Goal: Task Accomplishment & Management: Complete application form

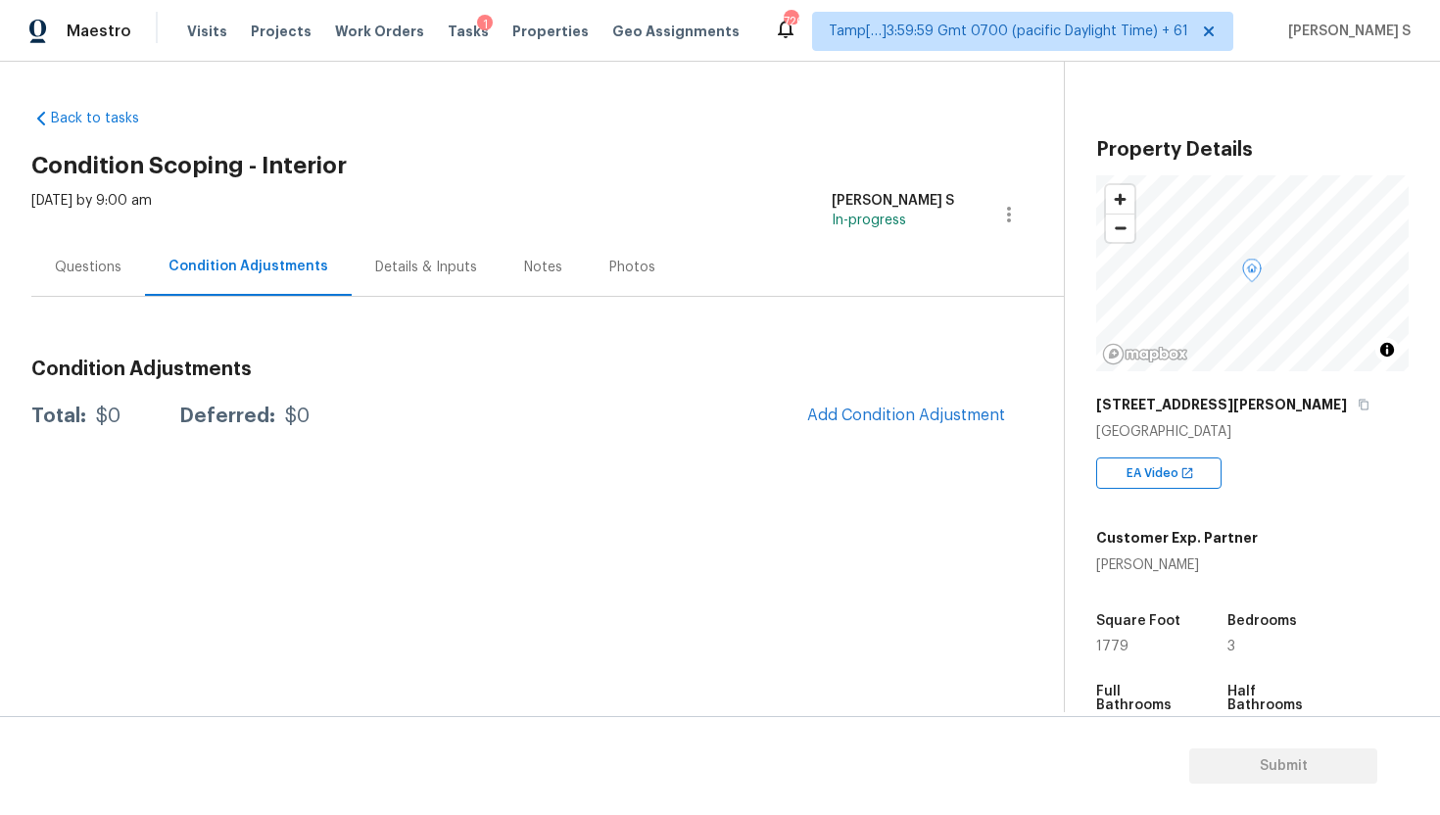
click at [53, 102] on div "Back to tasks Condition Scoping - Interior [DATE] by 9:00 am [PERSON_NAME] S In…" at bounding box center [547, 268] width 1033 height 351
click at [58, 114] on link "Back to tasks" at bounding box center [125, 119] width 188 height 20
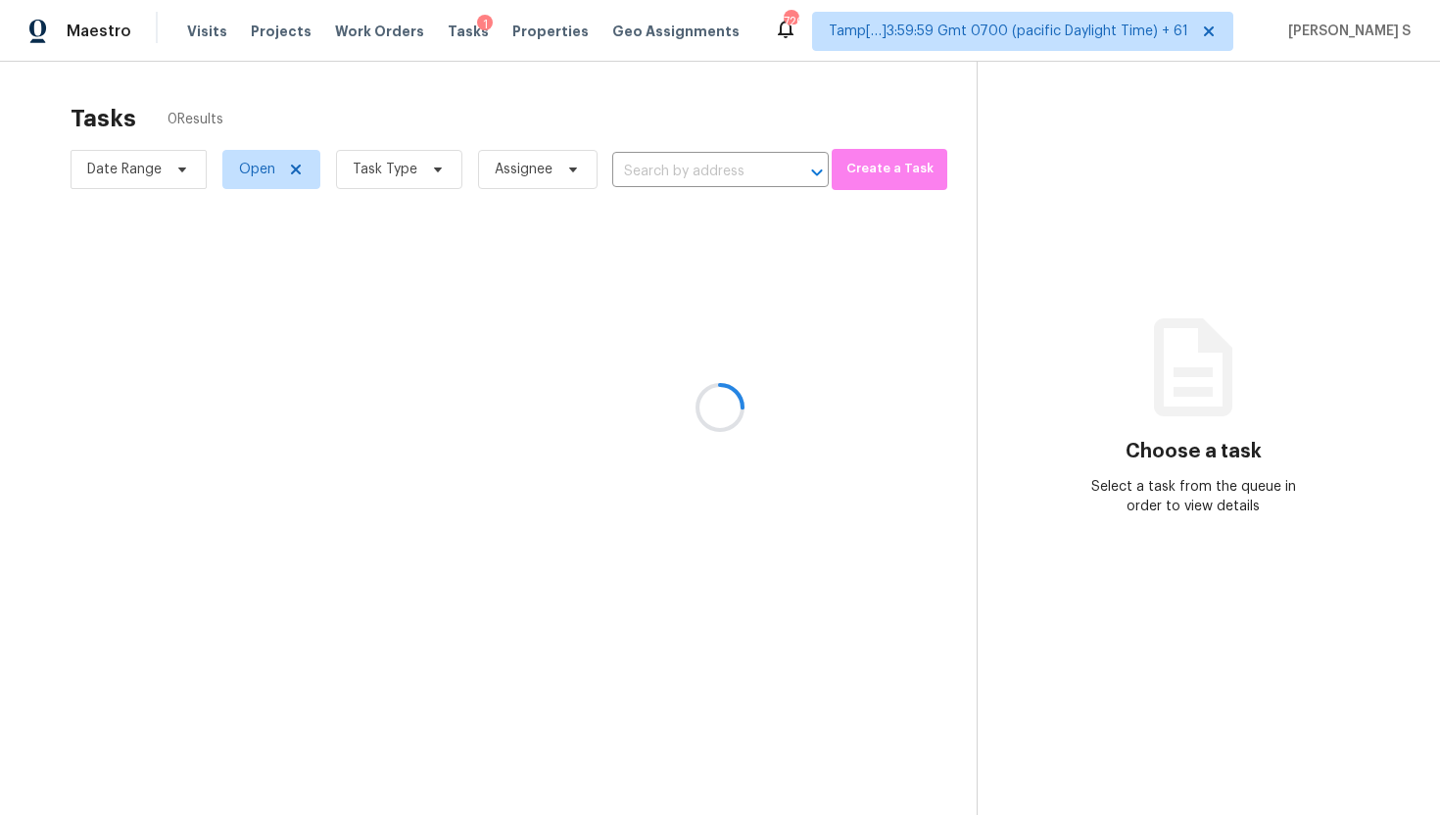
click at [433, 160] on div at bounding box center [720, 407] width 1440 height 815
click at [433, 163] on div at bounding box center [720, 407] width 1440 height 815
click at [706, 165] on div at bounding box center [720, 407] width 1440 height 815
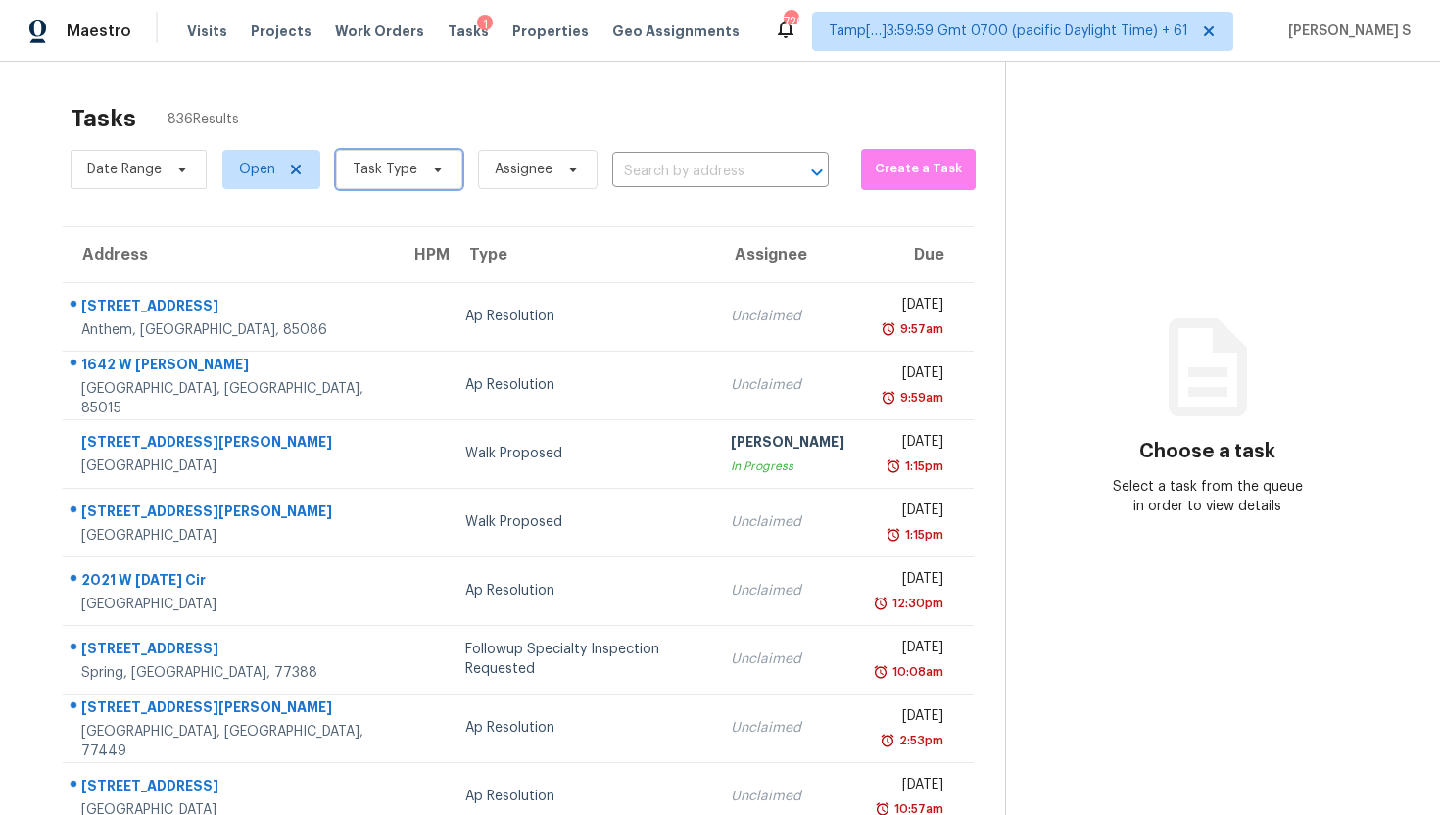
click at [449, 168] on span "Task Type" at bounding box center [399, 169] width 126 height 39
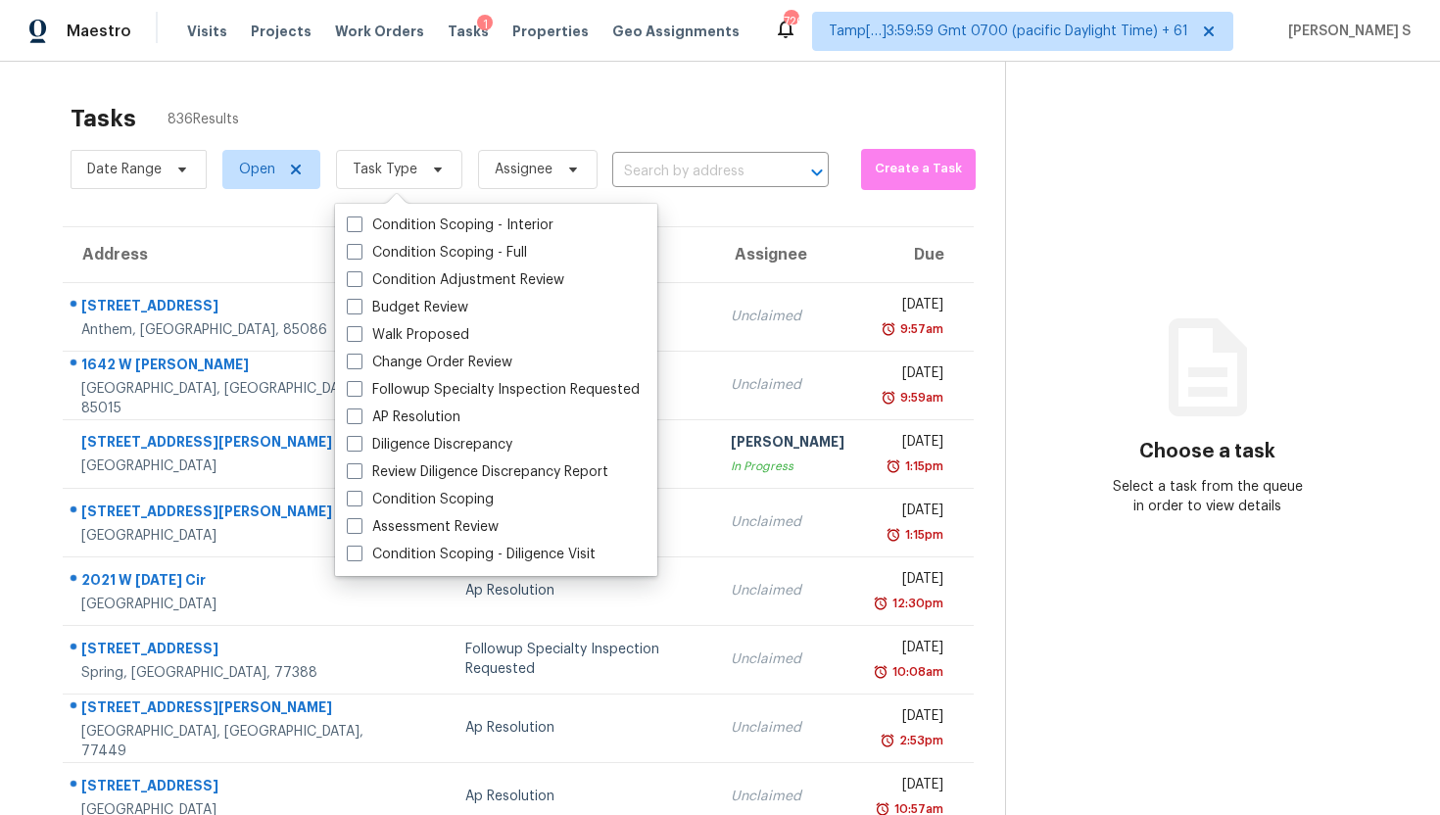
click at [396, 210] on div "Condition Scoping - Interior Condition Scoping - Full Condition Adjustment Revi…" at bounding box center [496, 390] width 322 height 372
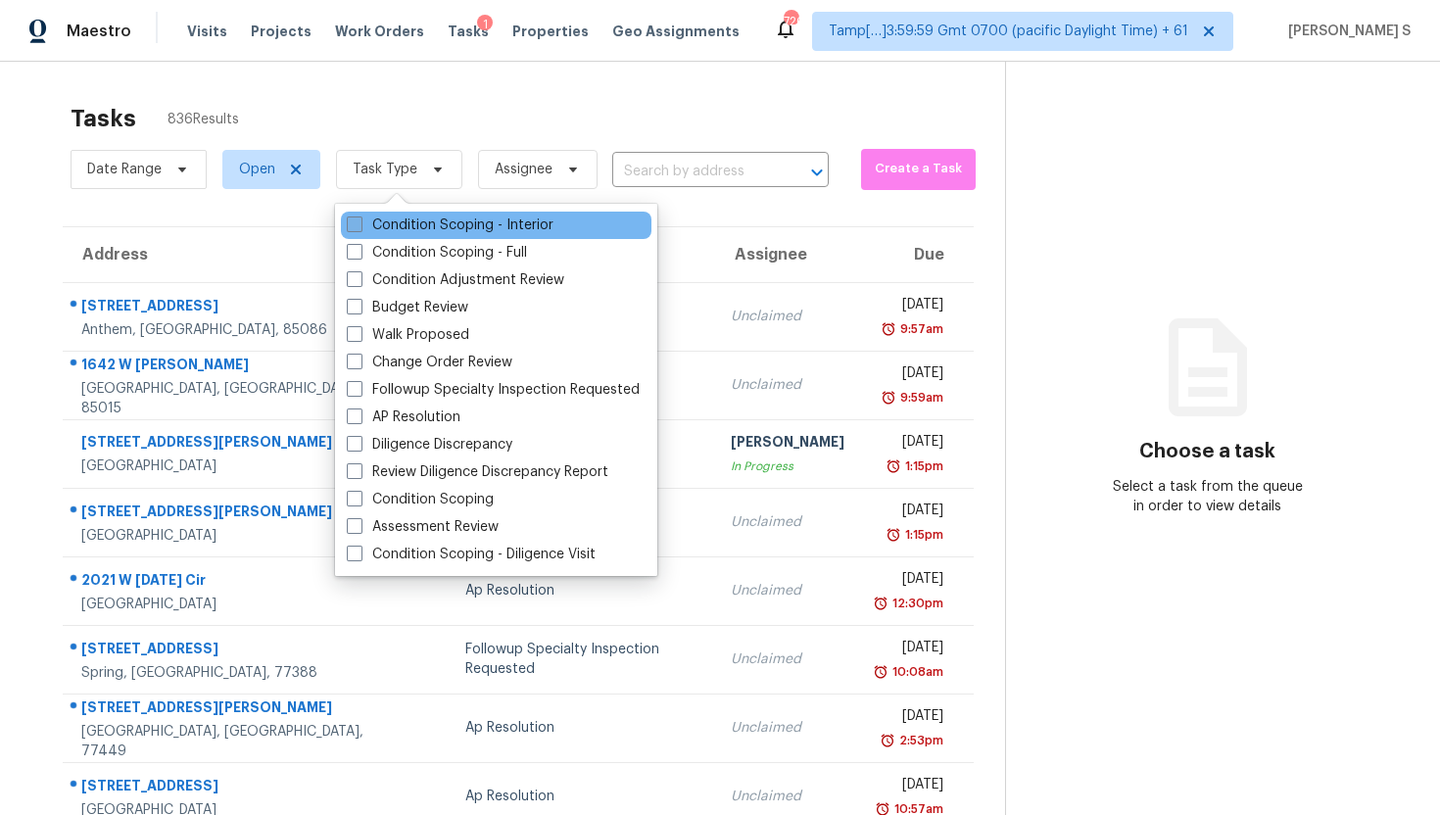
click at [372, 219] on label "Condition Scoping - Interior" at bounding box center [450, 226] width 207 height 20
click at [360, 219] on input "Condition Scoping - Interior" at bounding box center [353, 222] width 13 height 13
checkbox input "true"
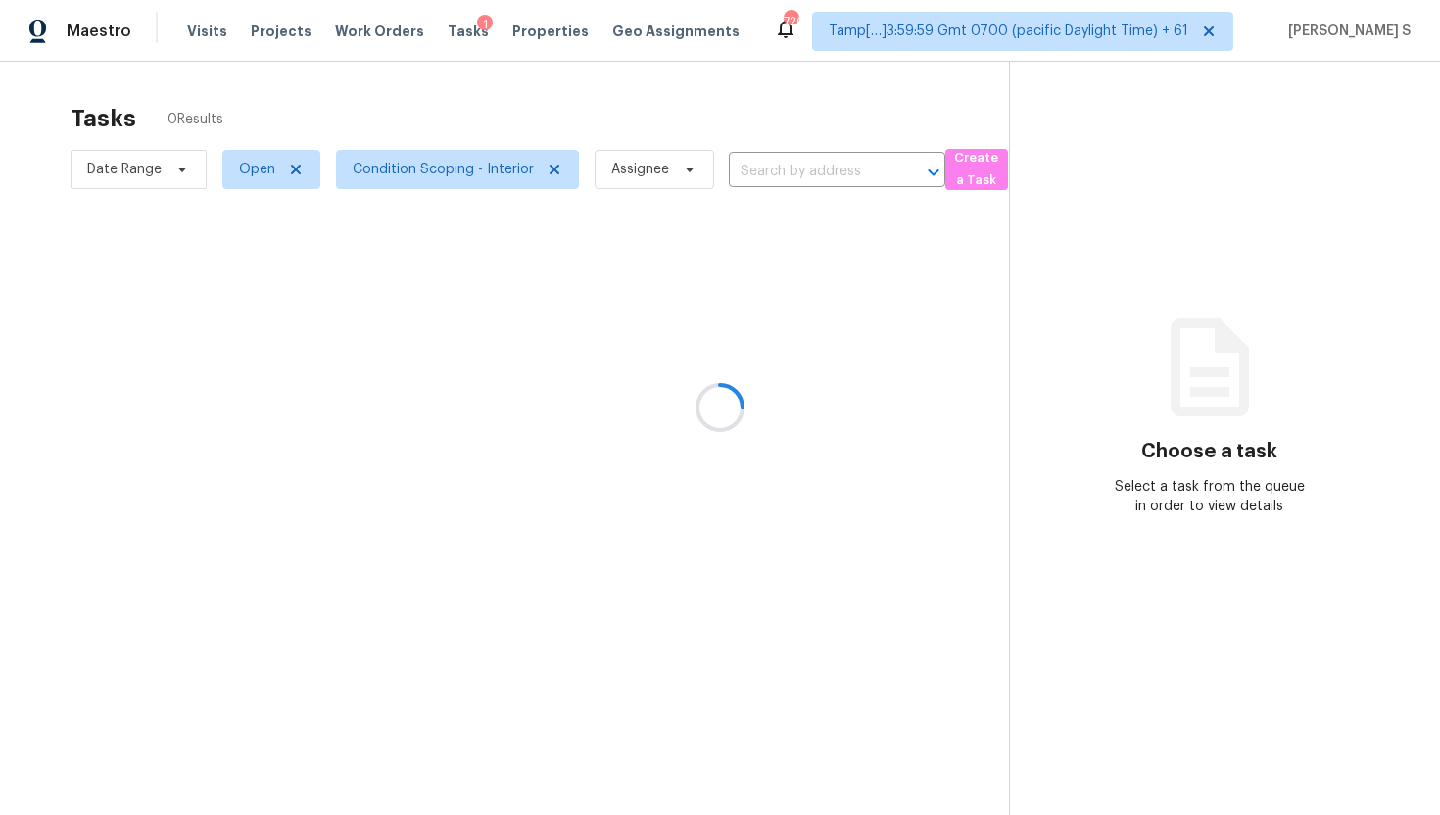
click at [794, 214] on div at bounding box center [720, 407] width 1440 height 815
click at [643, 174] on div at bounding box center [720, 407] width 1440 height 815
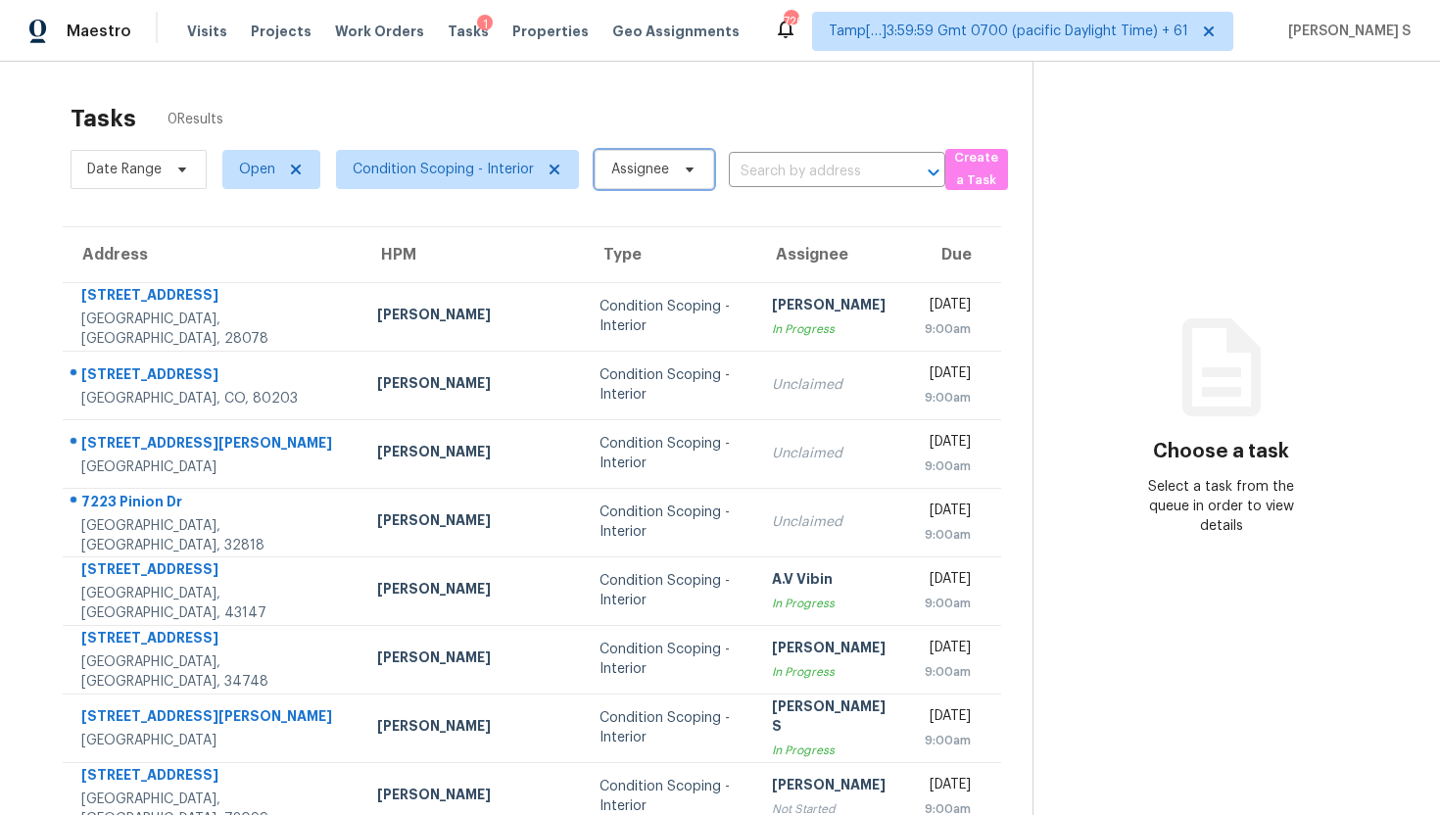
click at [688, 169] on icon at bounding box center [690, 170] width 8 height 5
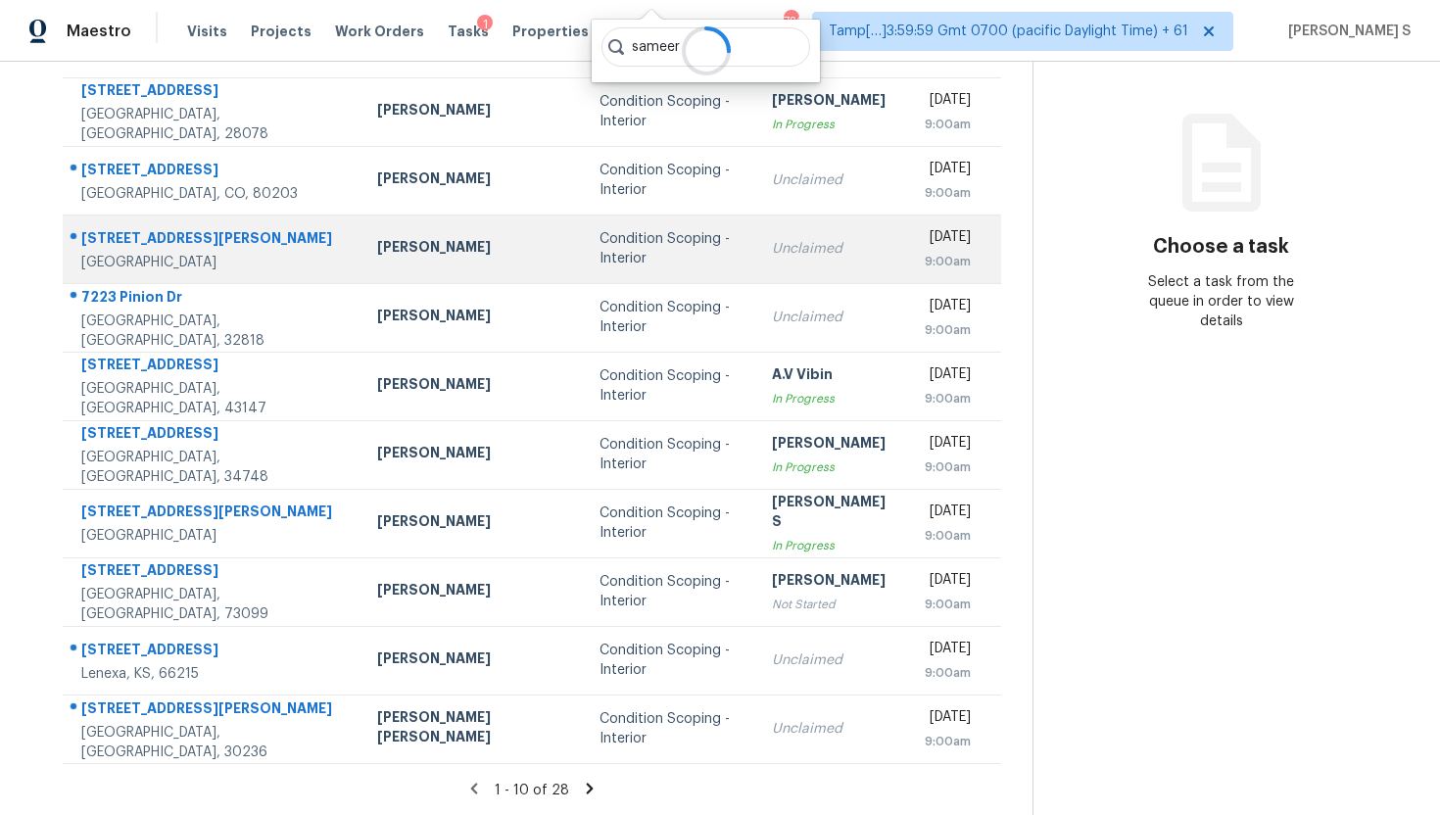
scroll to position [187, 0]
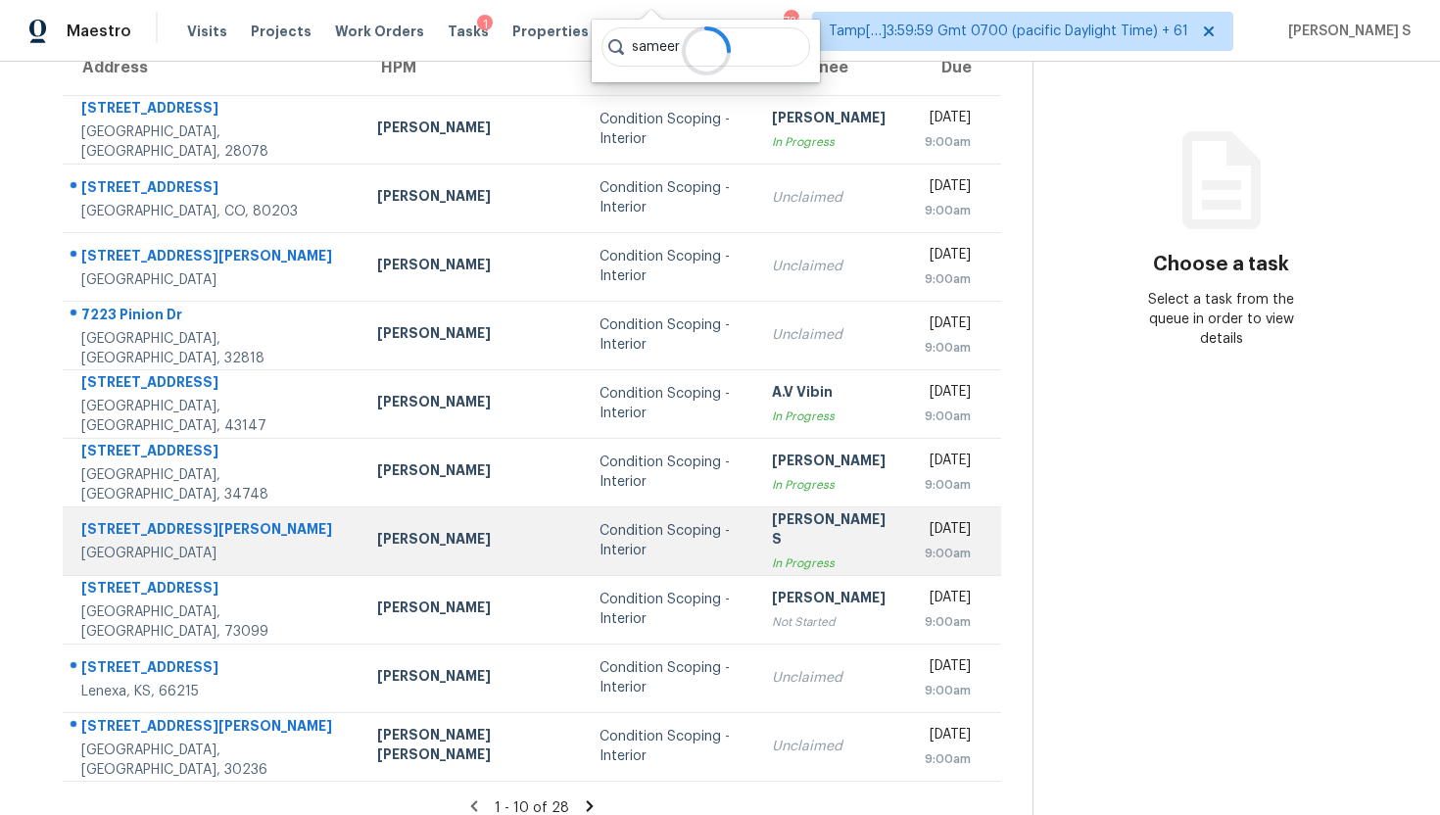
type input "sameer"
drag, startPoint x: 77, startPoint y: 520, endPoint x: 221, endPoint y: 551, distance: 147.2
click at [221, 551] on div "[STREET_ADDRESS]" at bounding box center [205, 541] width 282 height 44
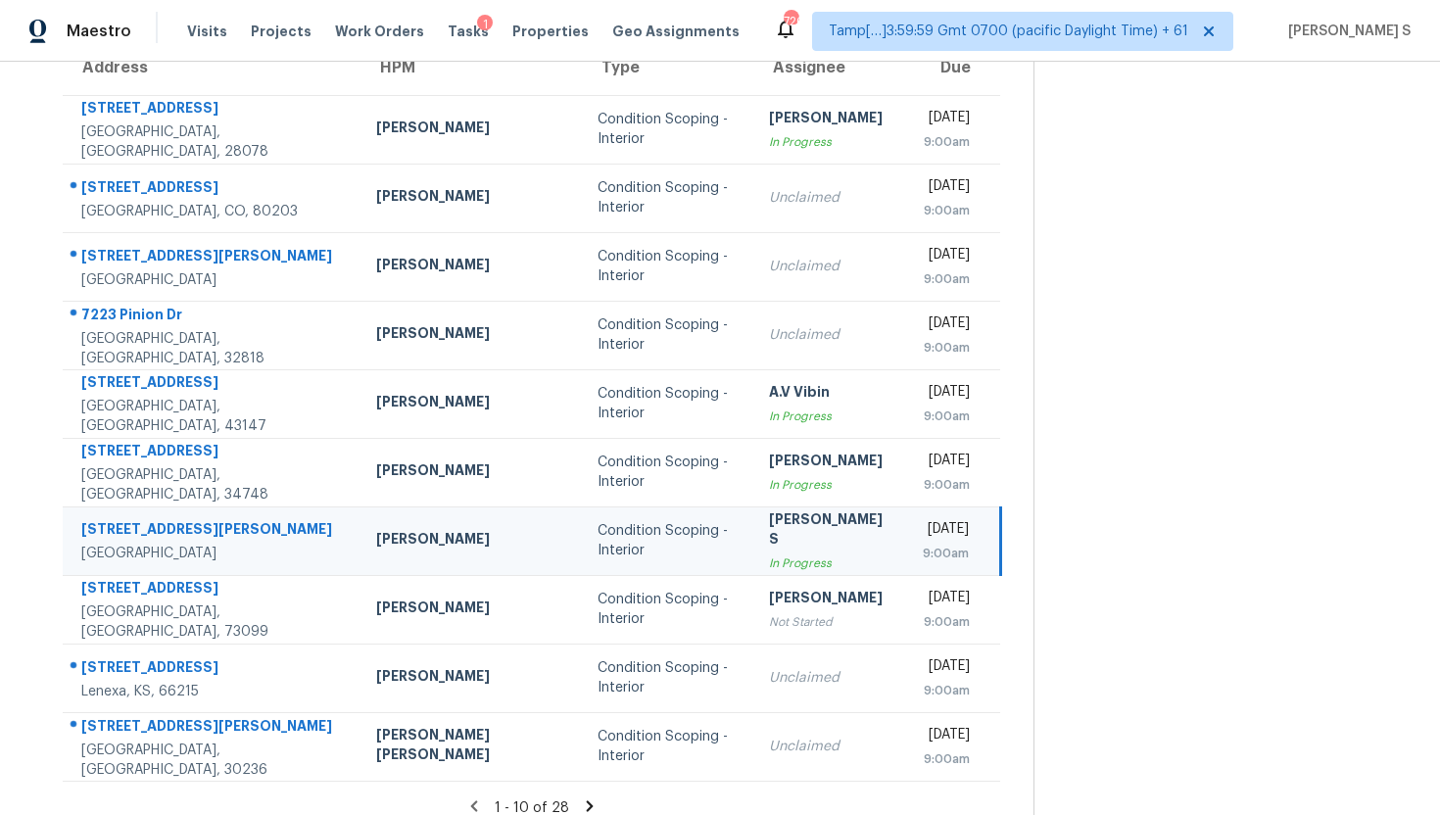
copy div "[STREET_ADDRESS]"
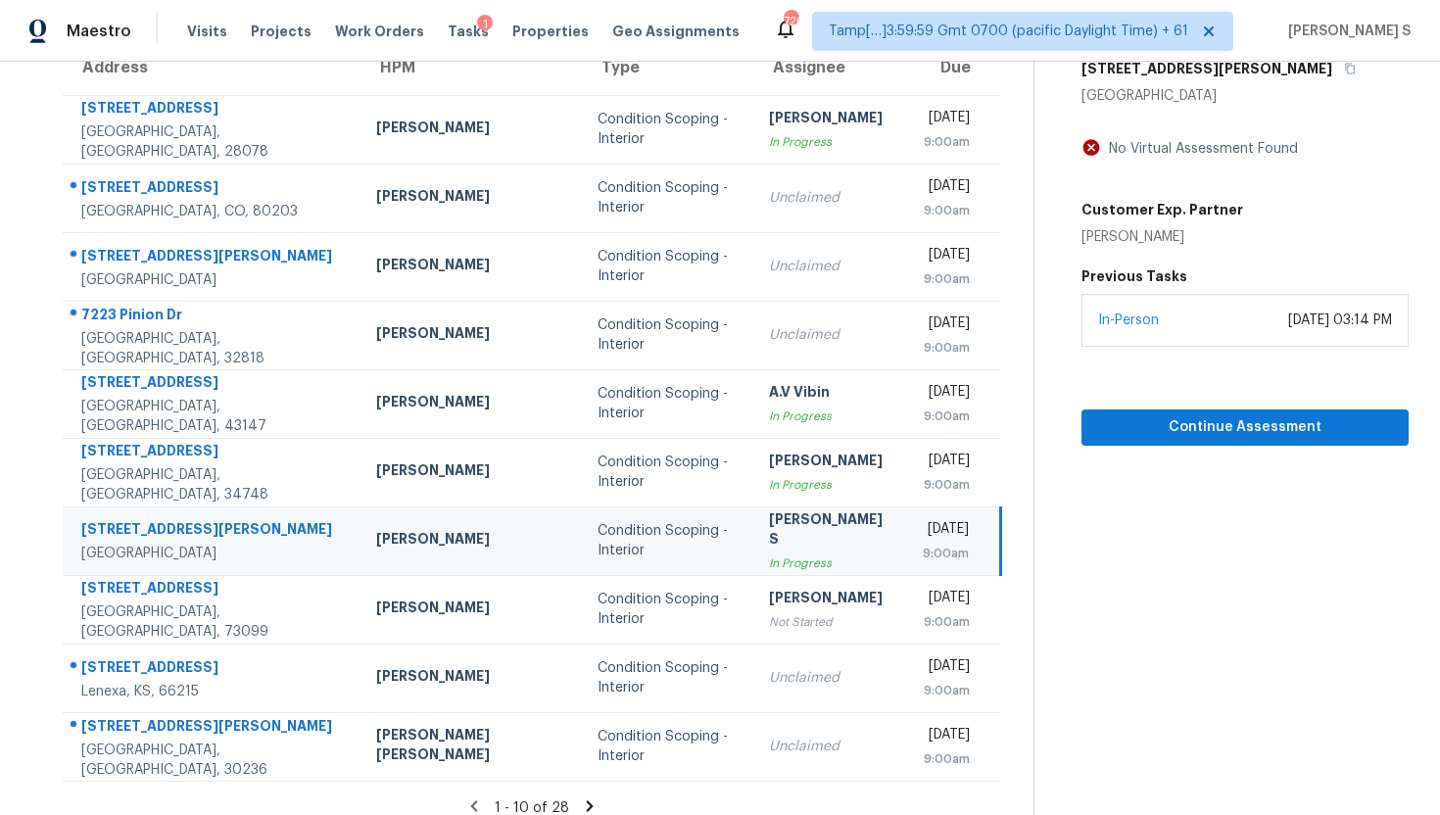
click at [598, 534] on div "Condition Scoping - Interior" at bounding box center [668, 540] width 140 height 39
click at [626, 535] on td "Condition Scoping - Interior" at bounding box center [667, 541] width 171 height 69
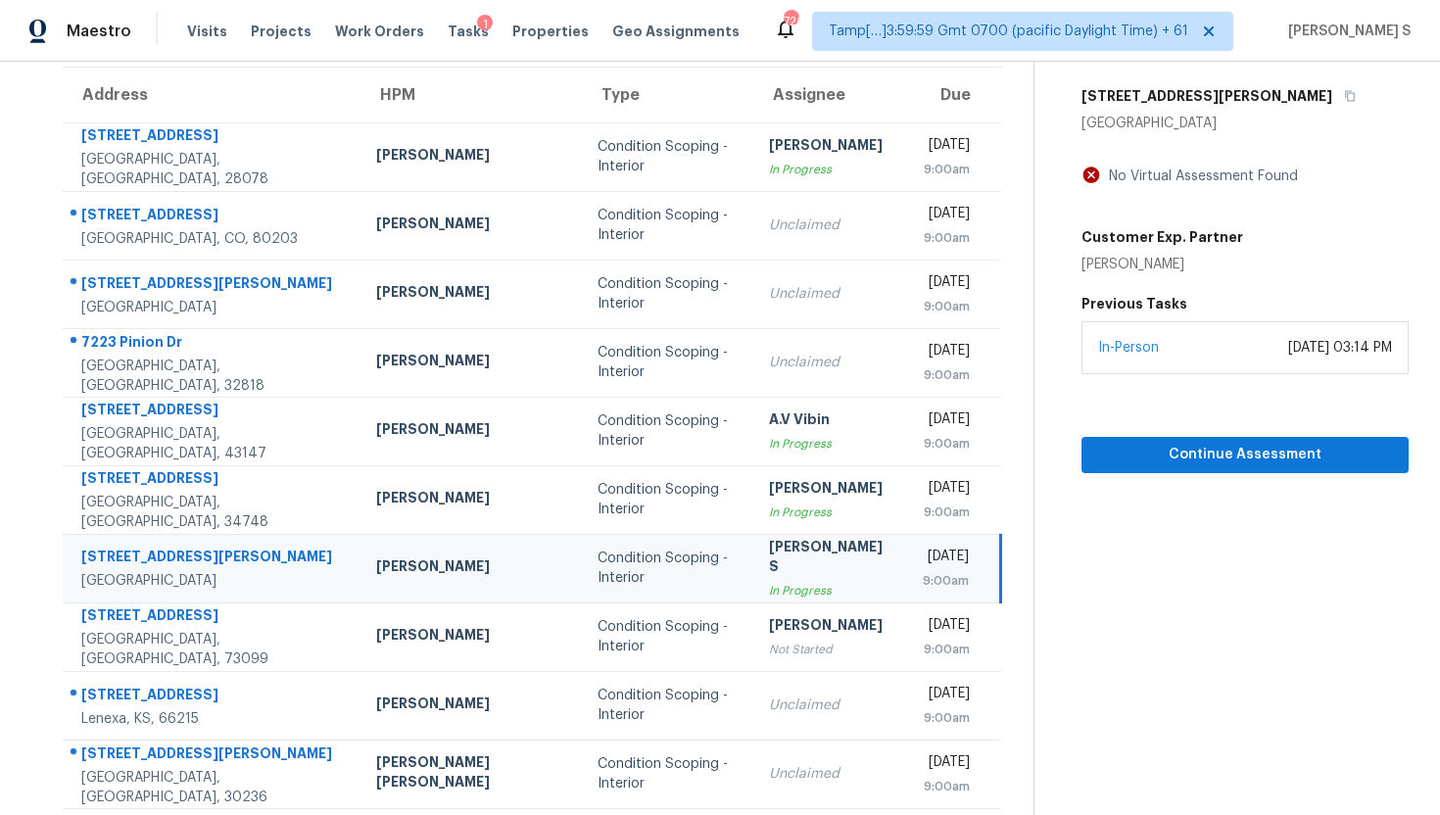
scroll to position [0, 0]
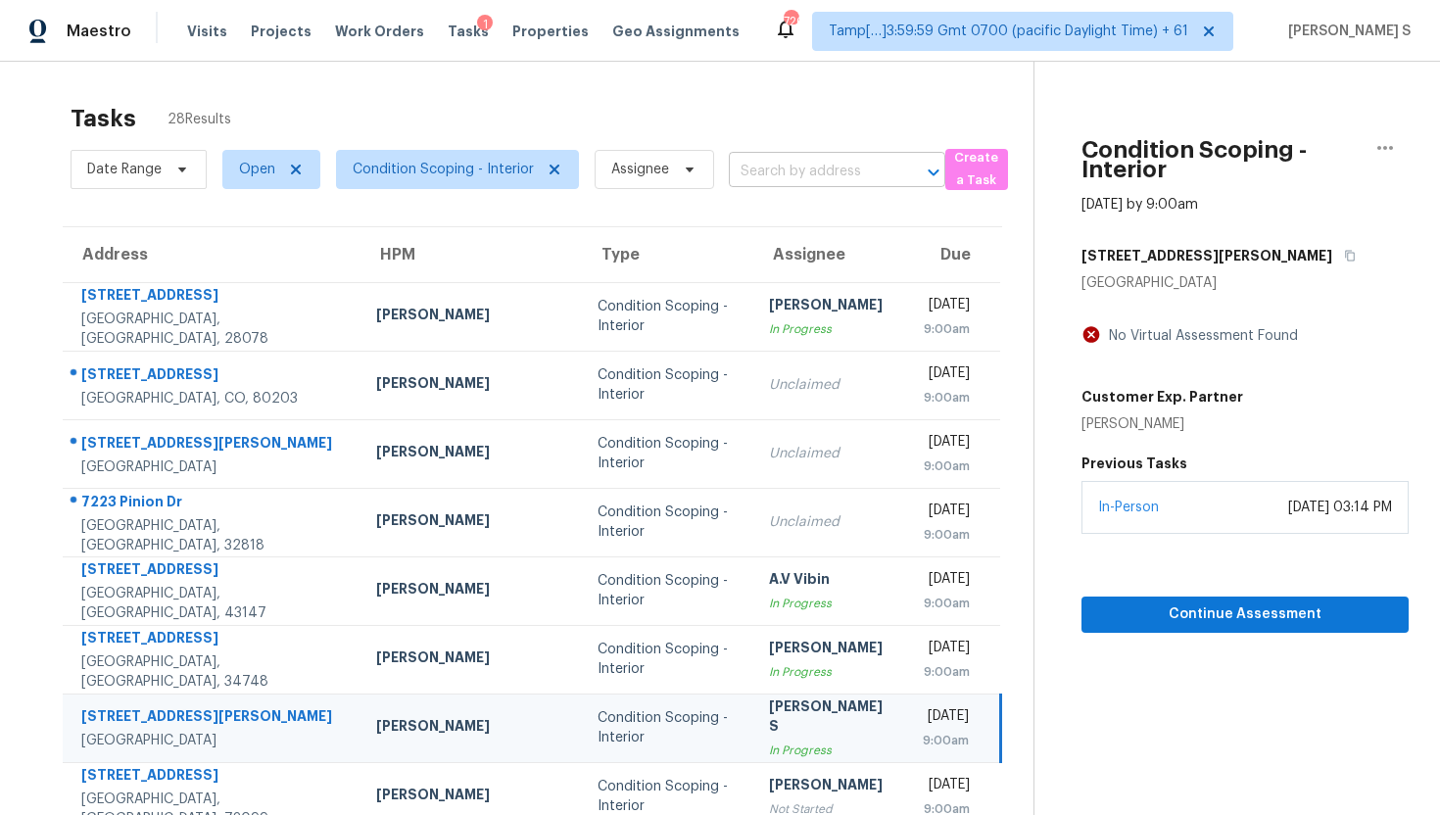
click at [797, 160] on input "text" at bounding box center [810, 172] width 162 height 30
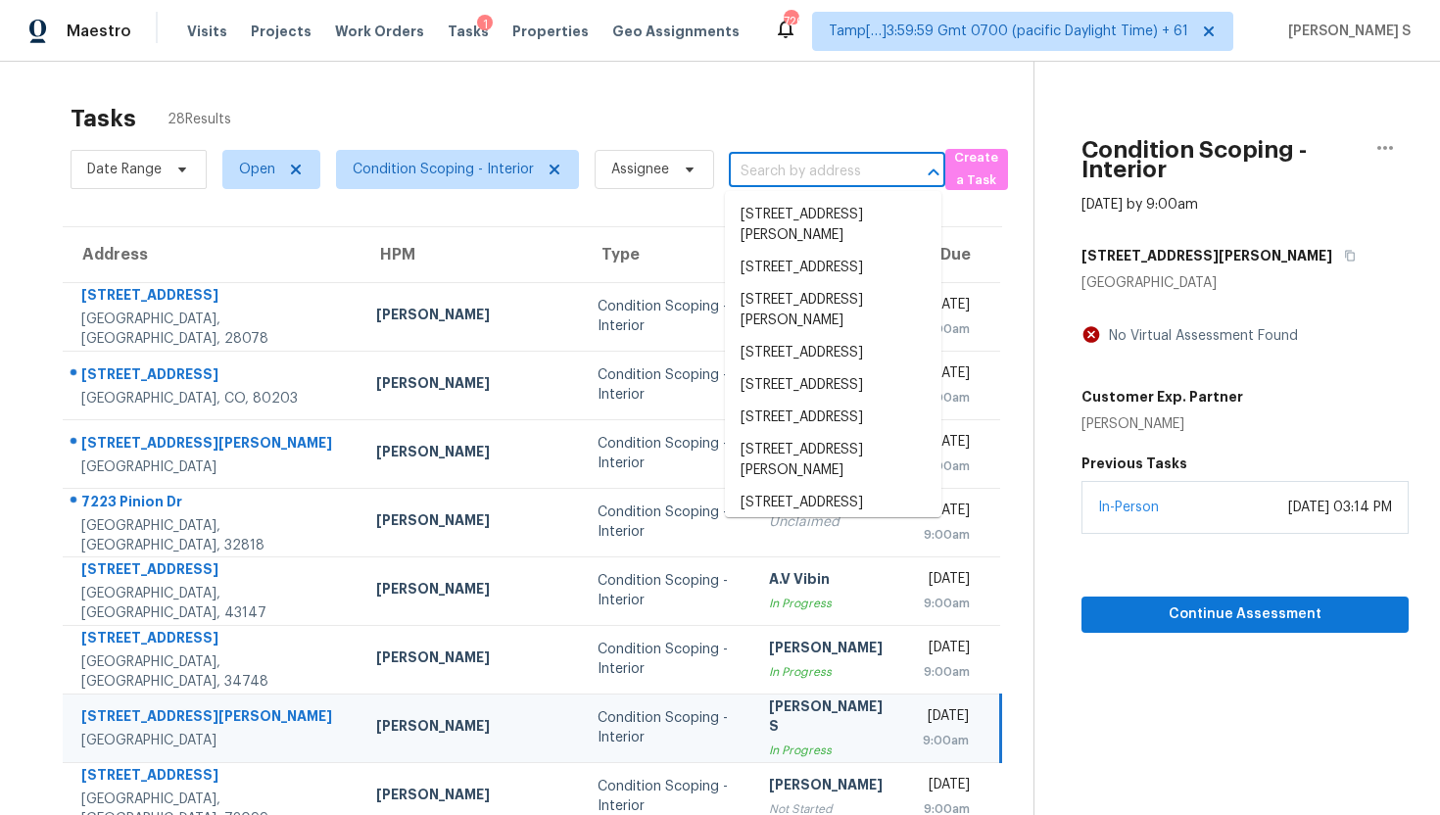
paste input "[STREET_ADDRESS]"
type input "[STREET_ADDRESS]"
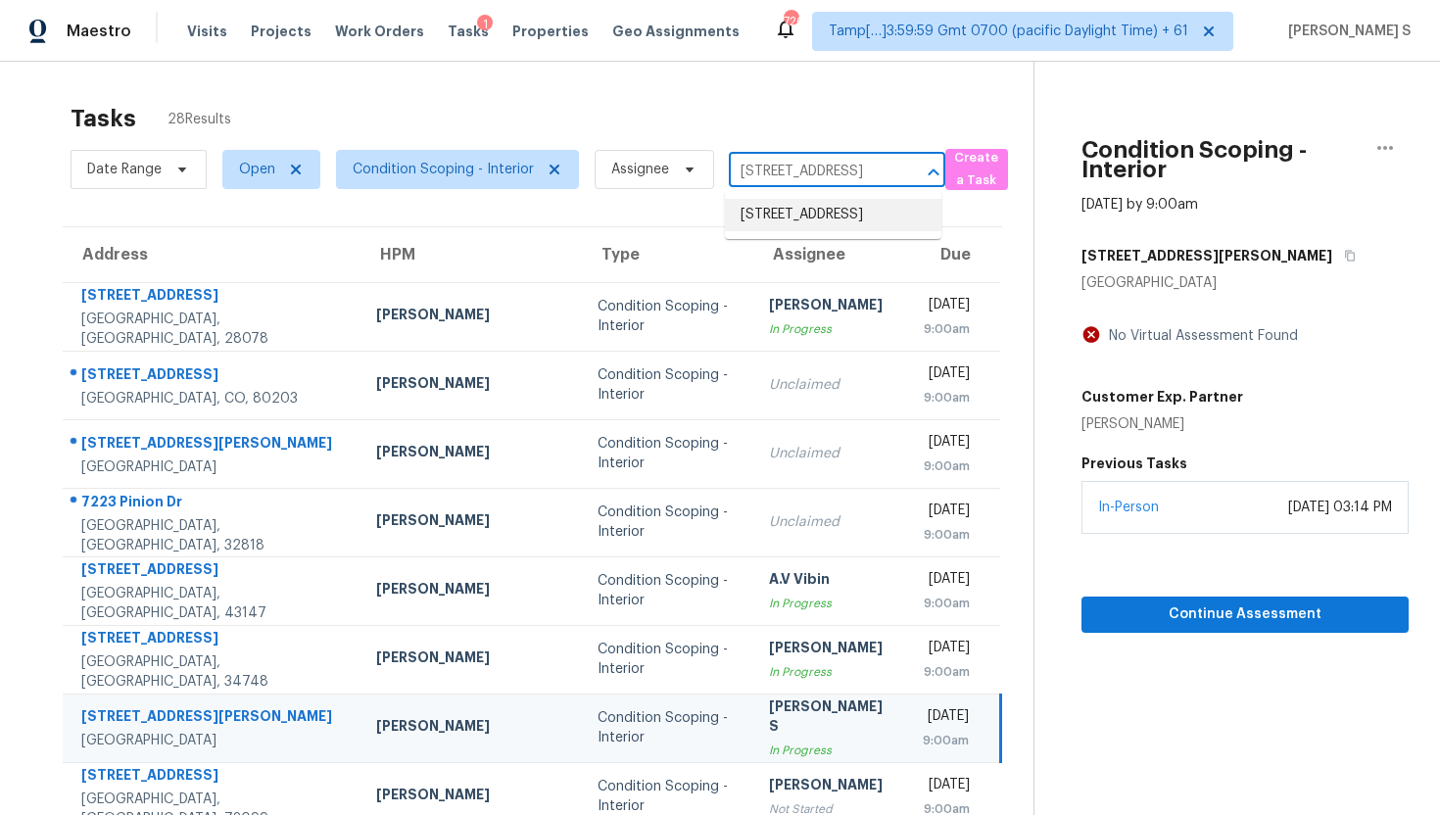
click at [808, 222] on li "[STREET_ADDRESS]" at bounding box center [833, 215] width 217 height 32
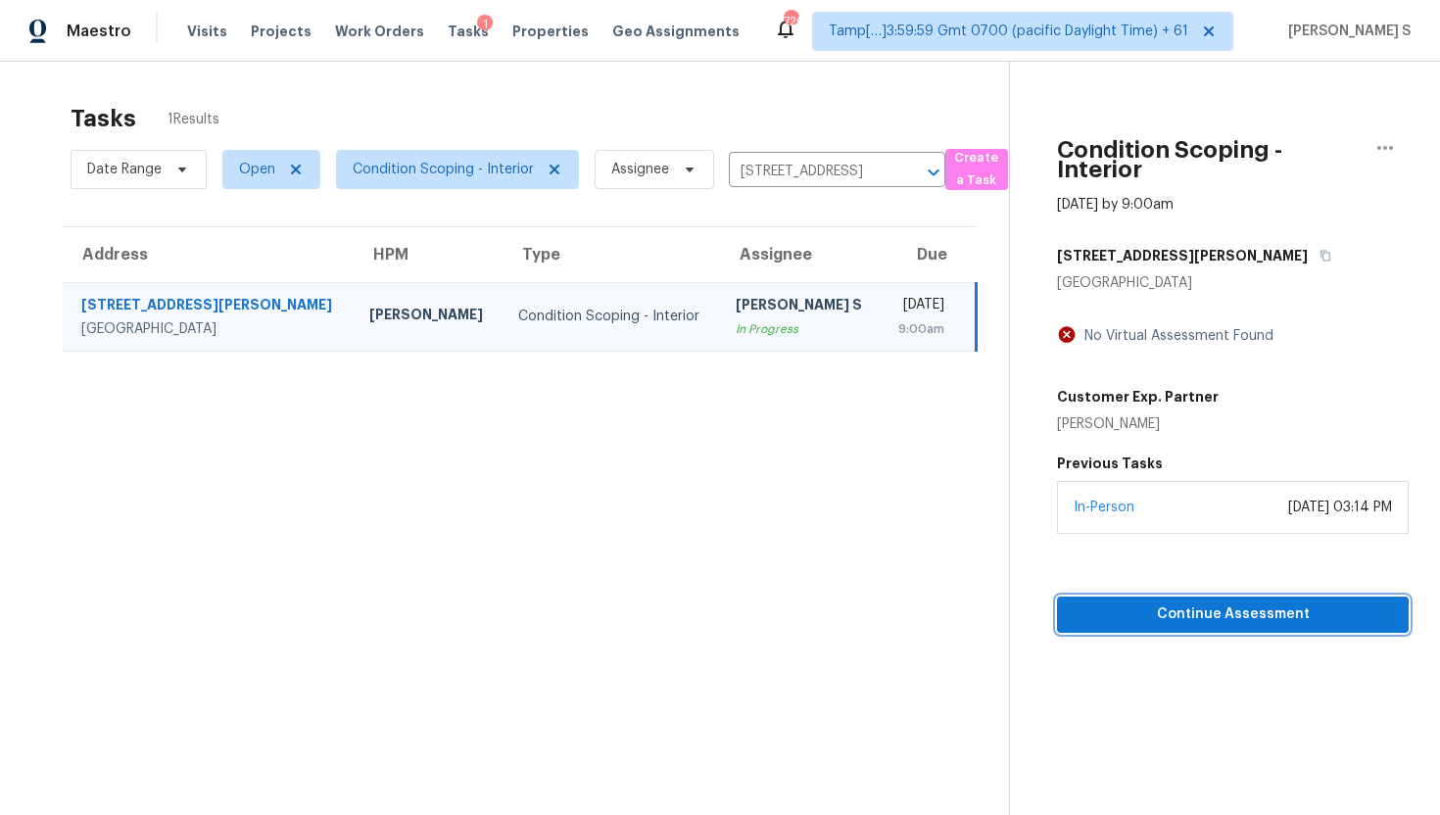
click at [1187, 609] on span "Continue Assessment" at bounding box center [1233, 615] width 320 height 24
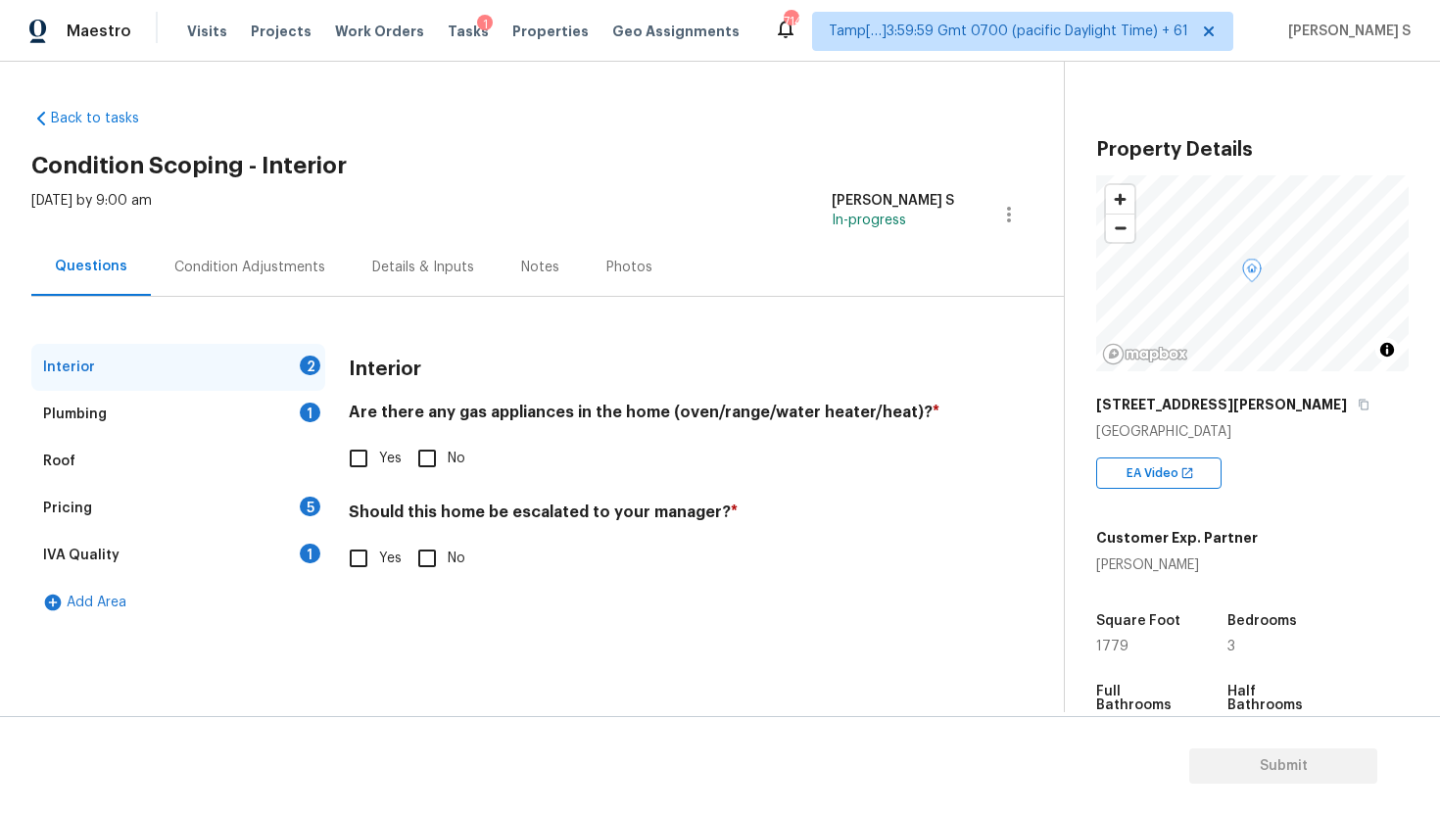
click at [269, 259] on div "Condition Adjustments" at bounding box center [249, 268] width 151 height 20
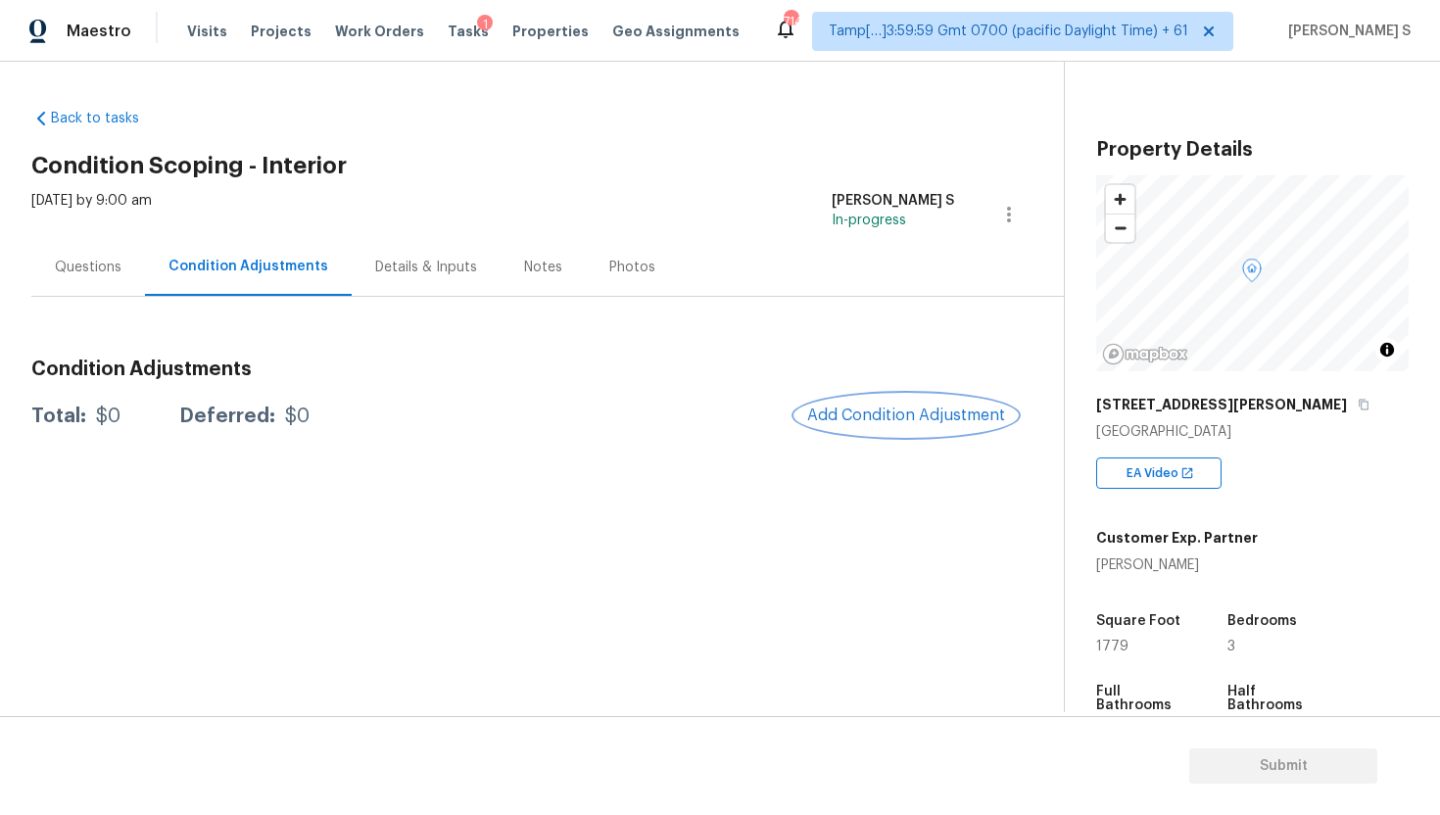
click at [876, 416] on span "Add Condition Adjustment" at bounding box center [906, 416] width 198 height 18
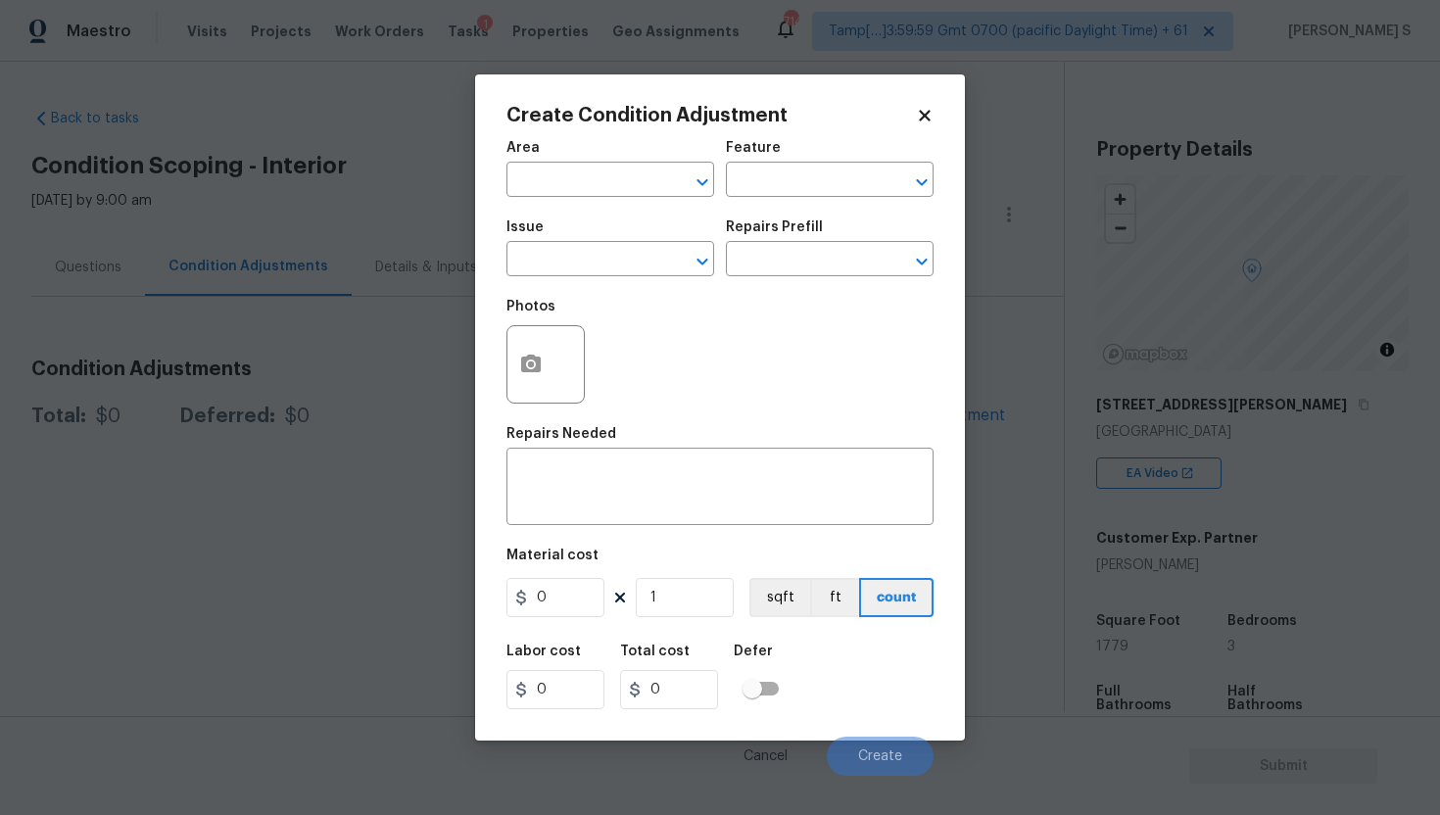
click at [555, 389] on div at bounding box center [546, 364] width 78 height 78
click at [534, 366] on icon "button" at bounding box center [531, 365] width 24 height 24
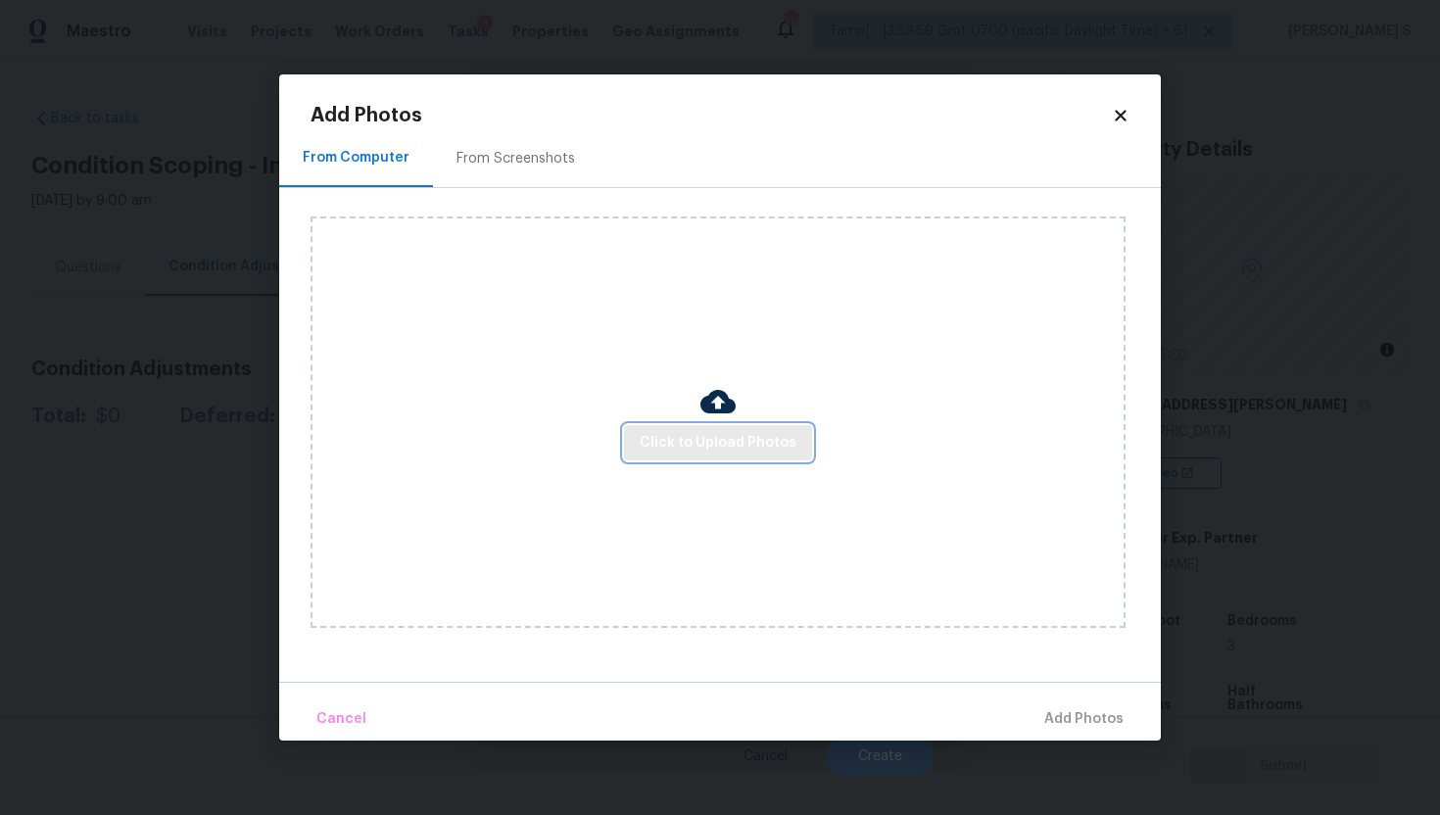
click at [768, 433] on span "Click to Upload Photos" at bounding box center [718, 443] width 157 height 24
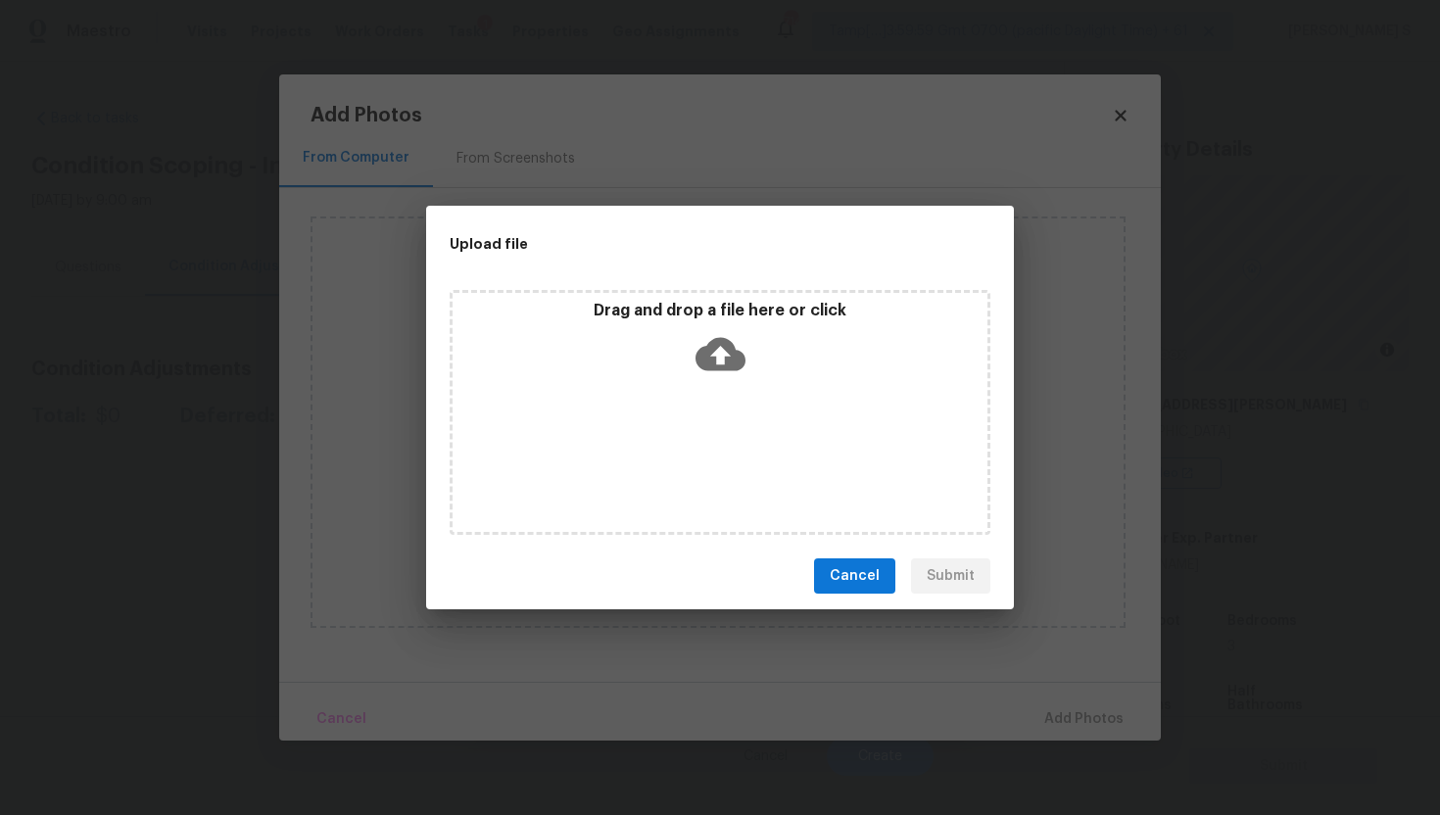
click at [703, 368] on icon at bounding box center [721, 354] width 50 height 33
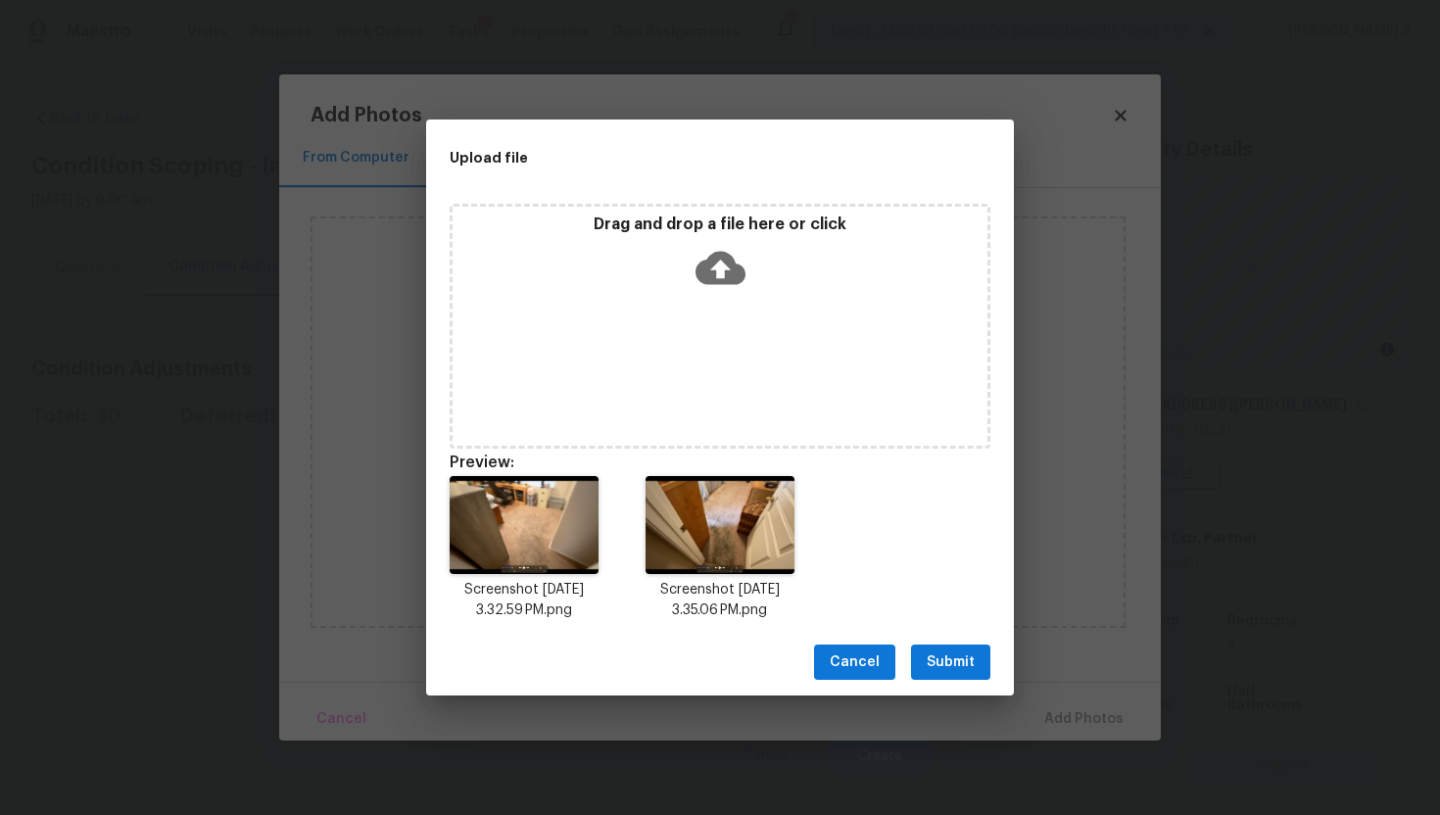
click at [956, 661] on span "Submit" at bounding box center [951, 663] width 48 height 24
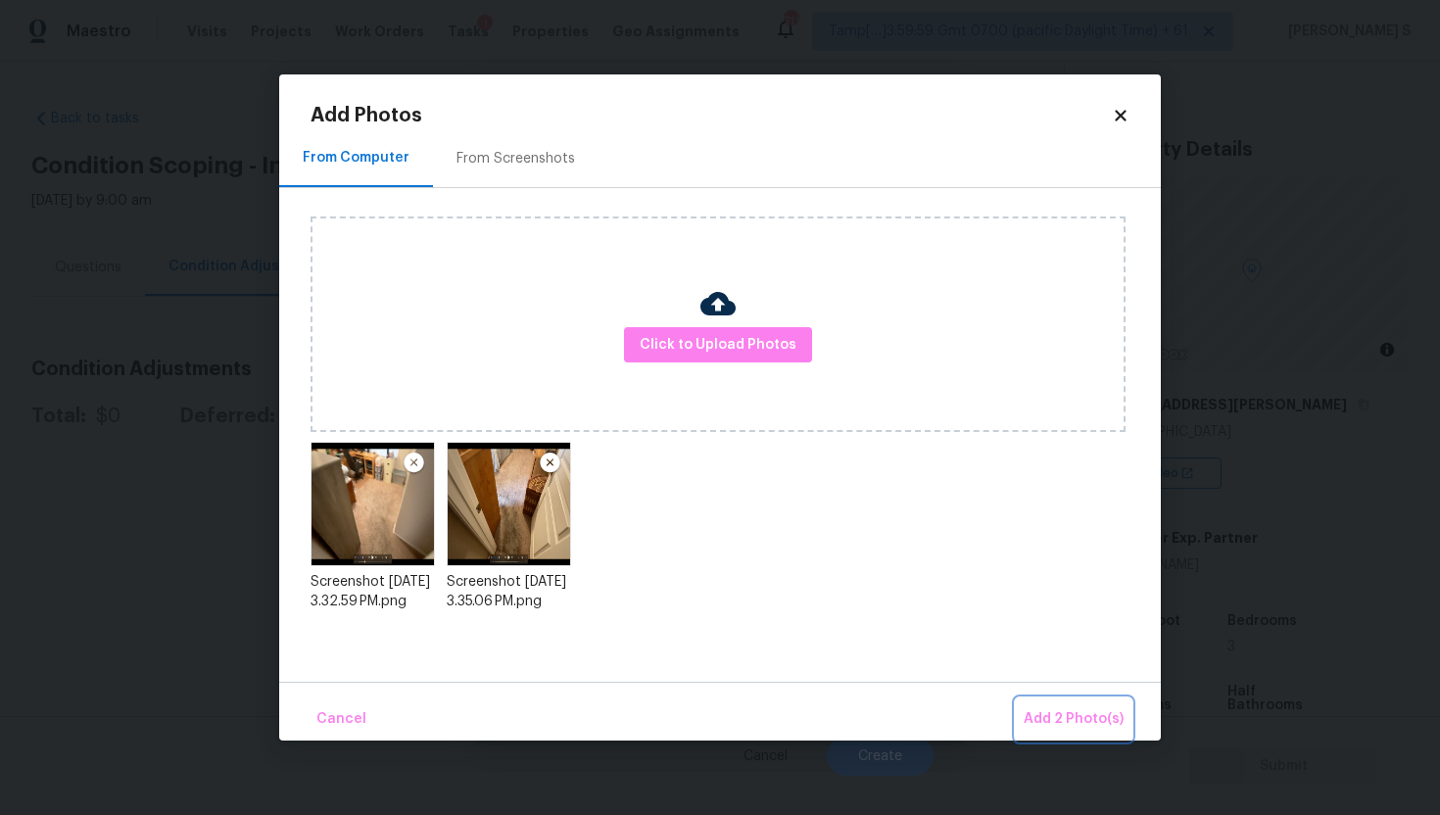
click at [1073, 720] on span "Add 2 Photo(s)" at bounding box center [1074, 719] width 100 height 24
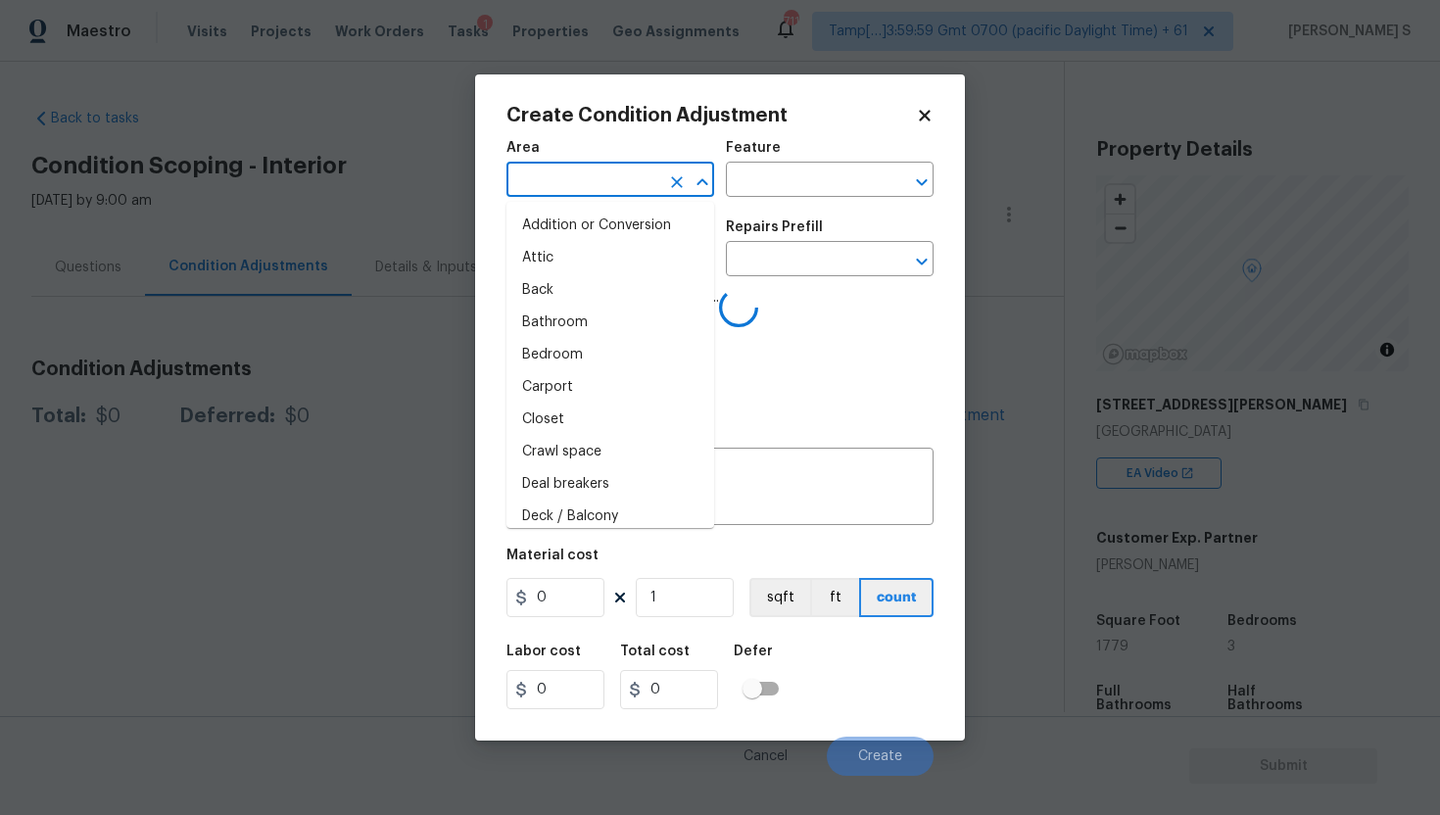
click at [613, 189] on input "text" at bounding box center [583, 182] width 153 height 30
type input "Interior Overall"
click at [807, 177] on input "text" at bounding box center [802, 182] width 153 height 30
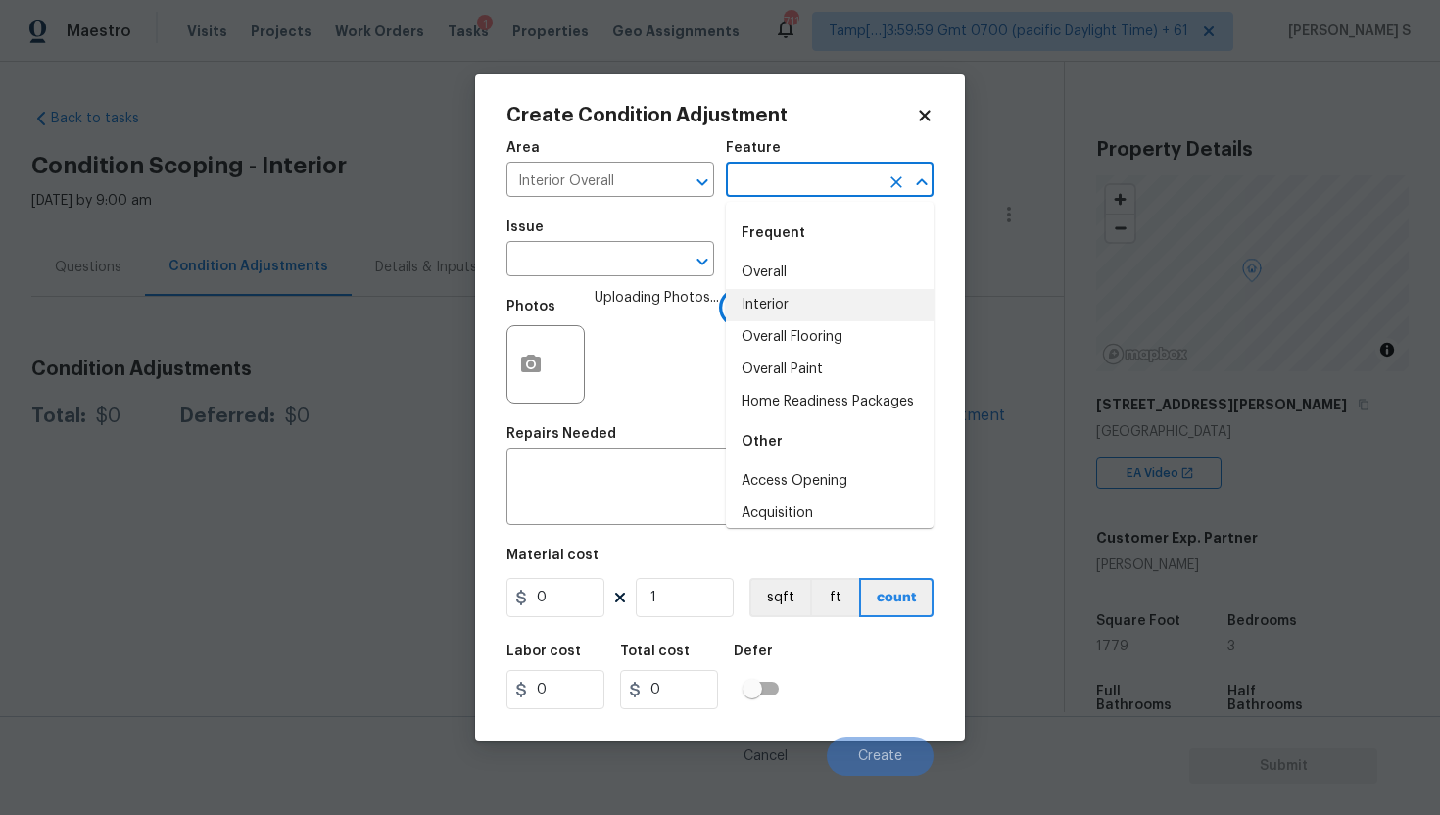
click at [798, 297] on li "Interior" at bounding box center [830, 305] width 208 height 32
type input "Interior"
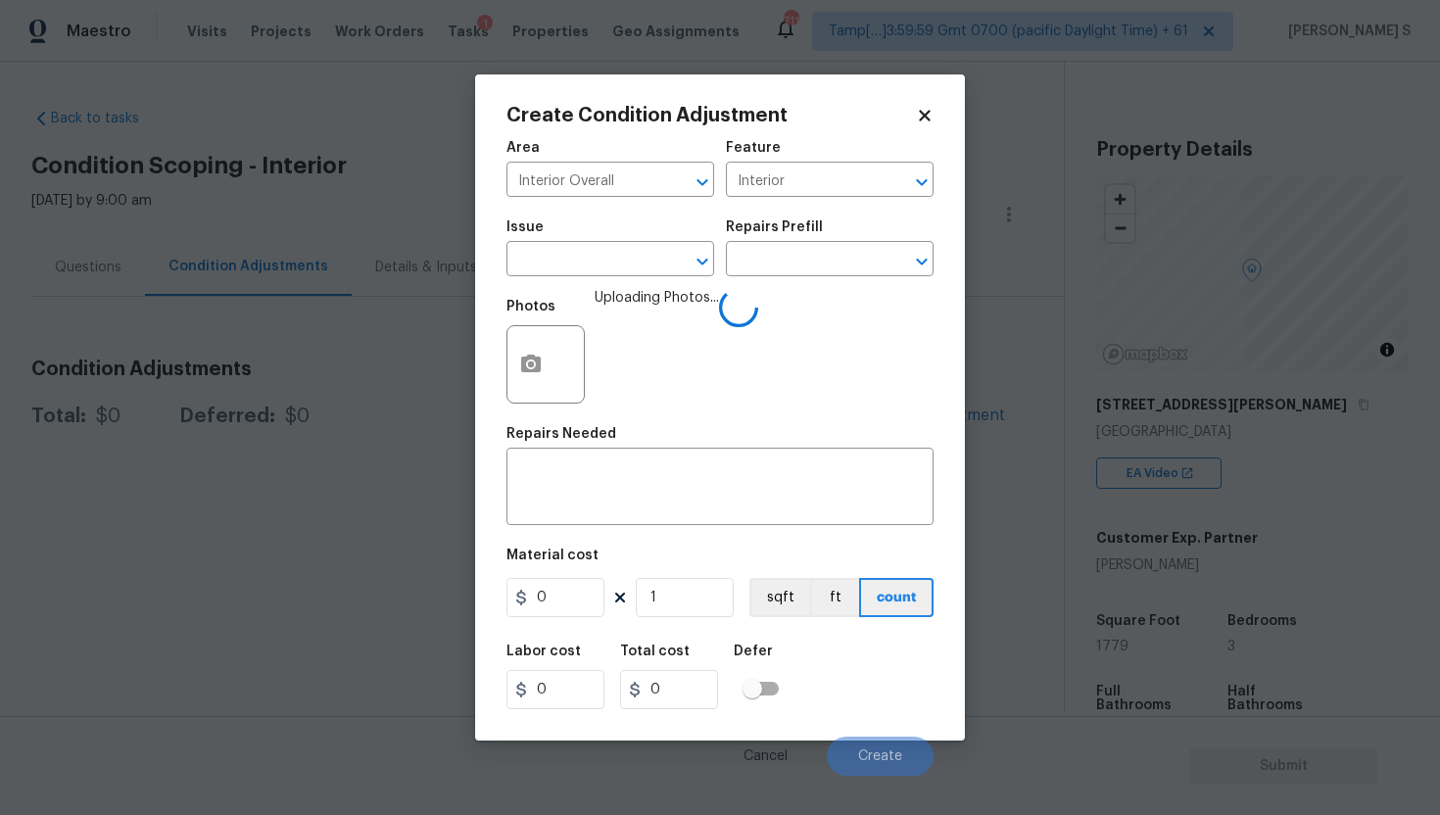
click at [643, 289] on span "Uploading Photos..." at bounding box center [657, 351] width 124 height 127
click at [606, 268] on input "text" at bounding box center [583, 261] width 153 height 30
type input "ca"
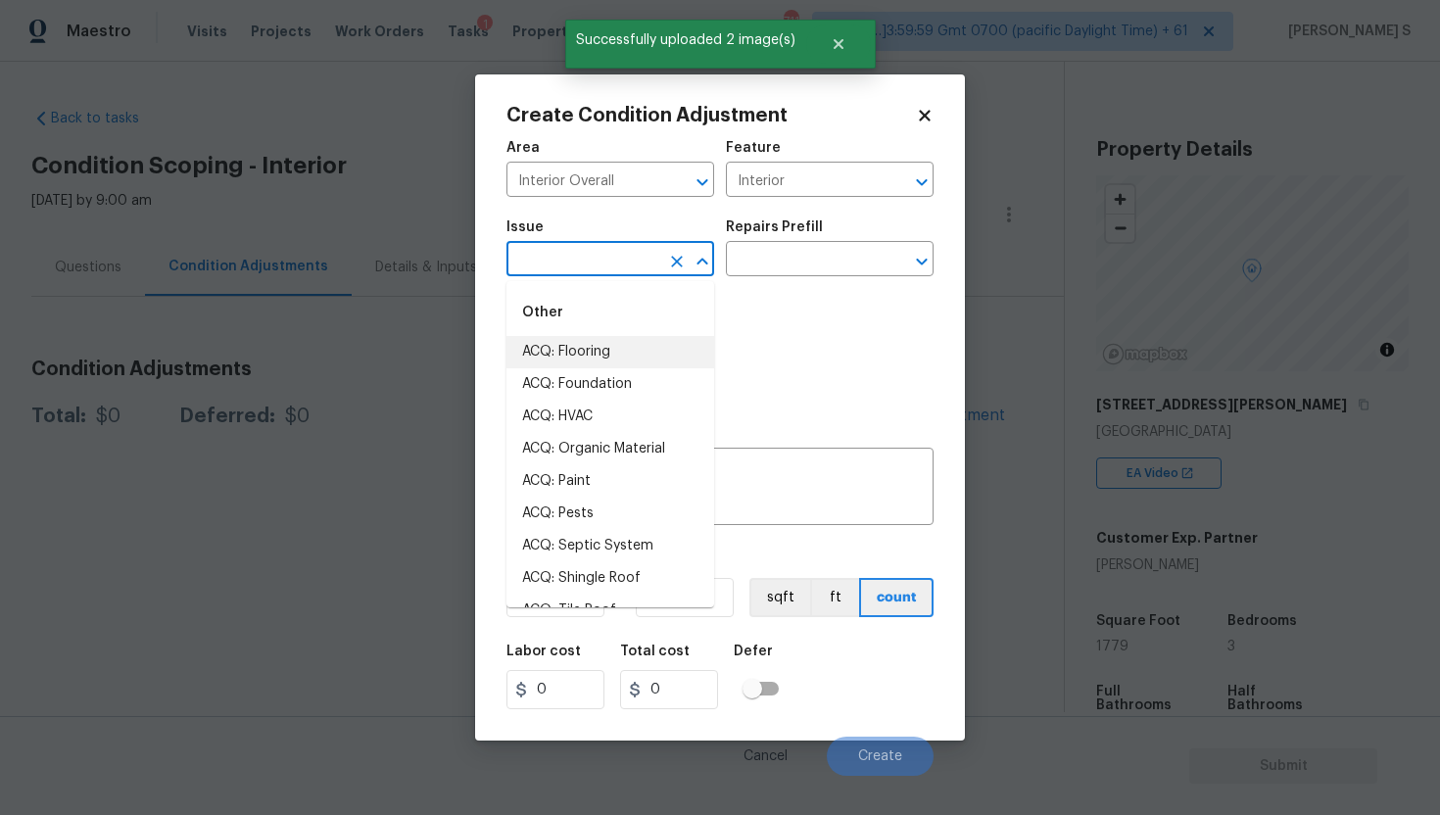
click at [641, 358] on li "ACQ: Flooring" at bounding box center [611, 352] width 208 height 32
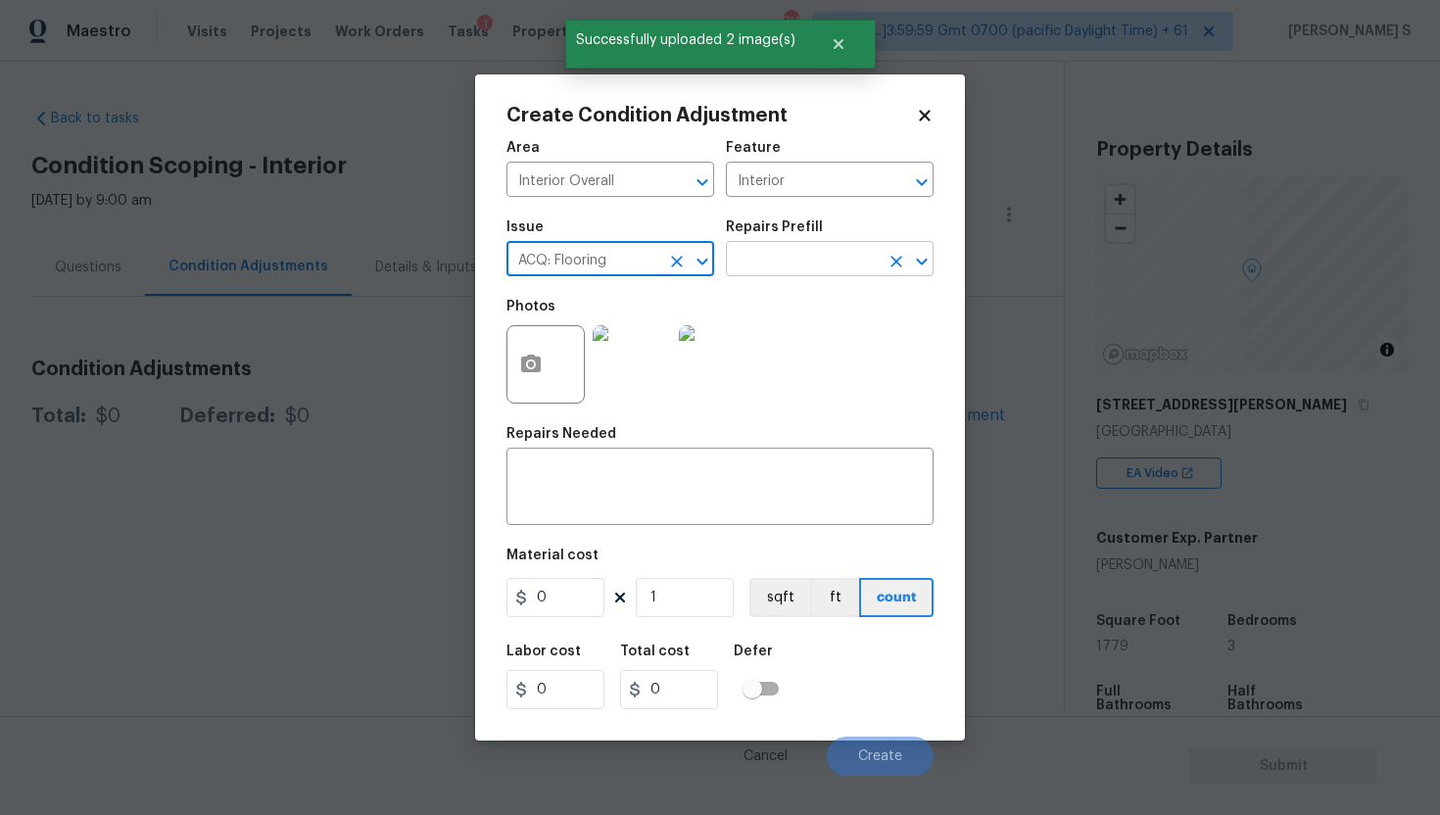
type input "ACQ: Flooring"
click at [814, 258] on input "text" at bounding box center [802, 261] width 153 height 30
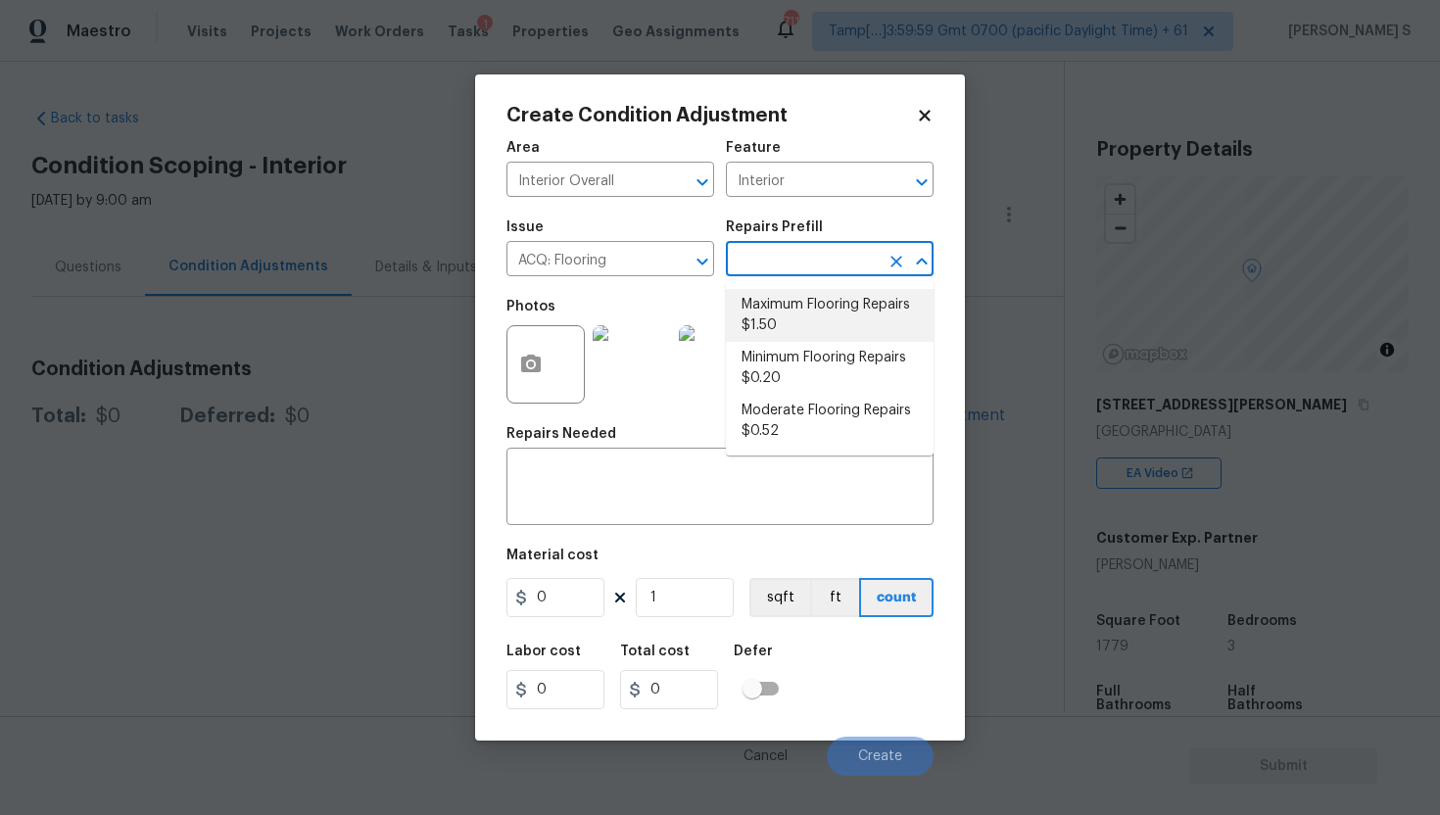
click at [764, 302] on li "Maximum Flooring Repairs $1.50" at bounding box center [830, 315] width 208 height 53
type input "Acquisition"
type textarea "Acquisition Scope: Maximum flooring repairs"
type input "1.5"
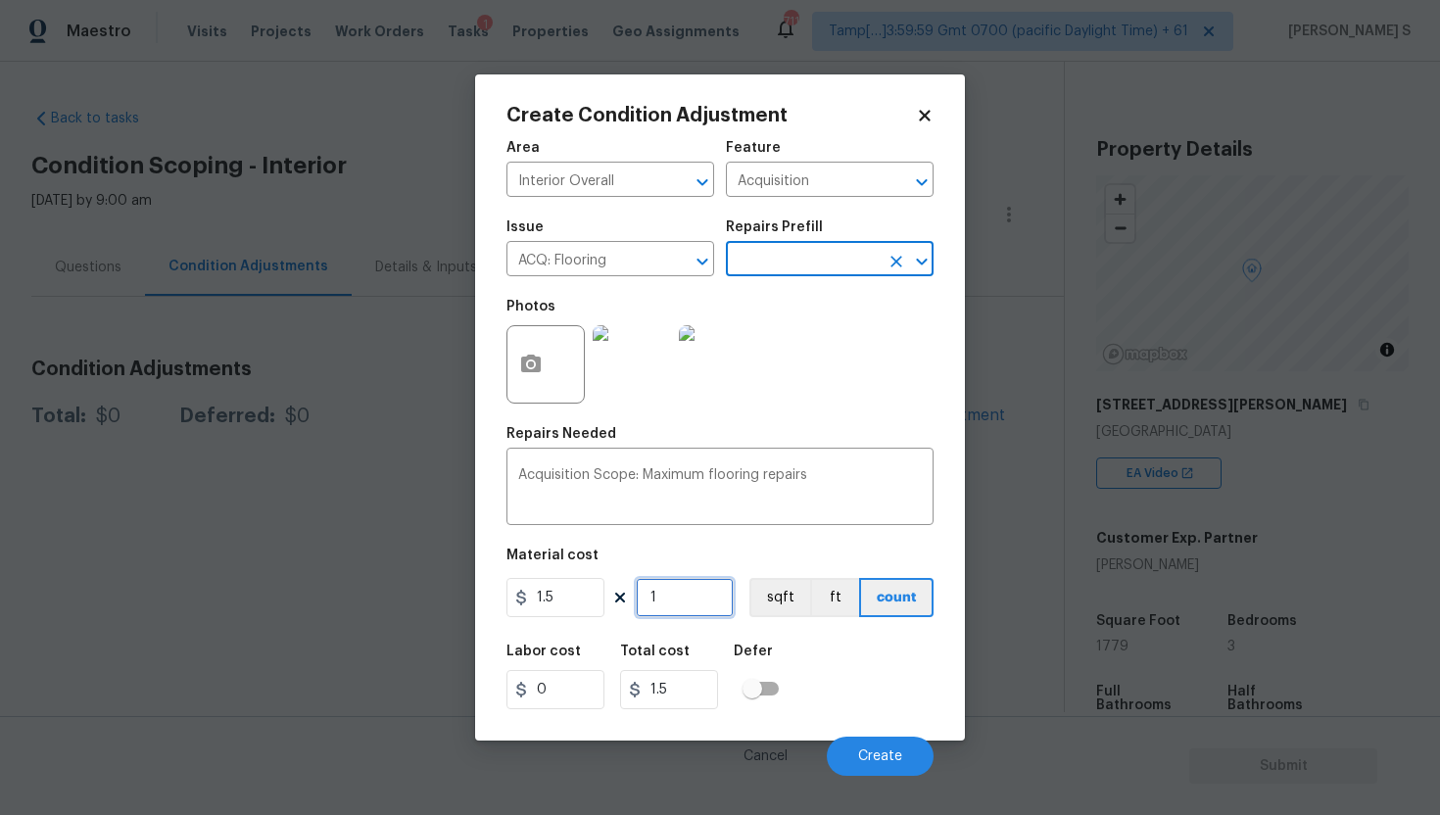
click at [679, 593] on input "1" at bounding box center [685, 597] width 98 height 39
type input "17"
type input "25.5"
type input "177"
type input "265.5"
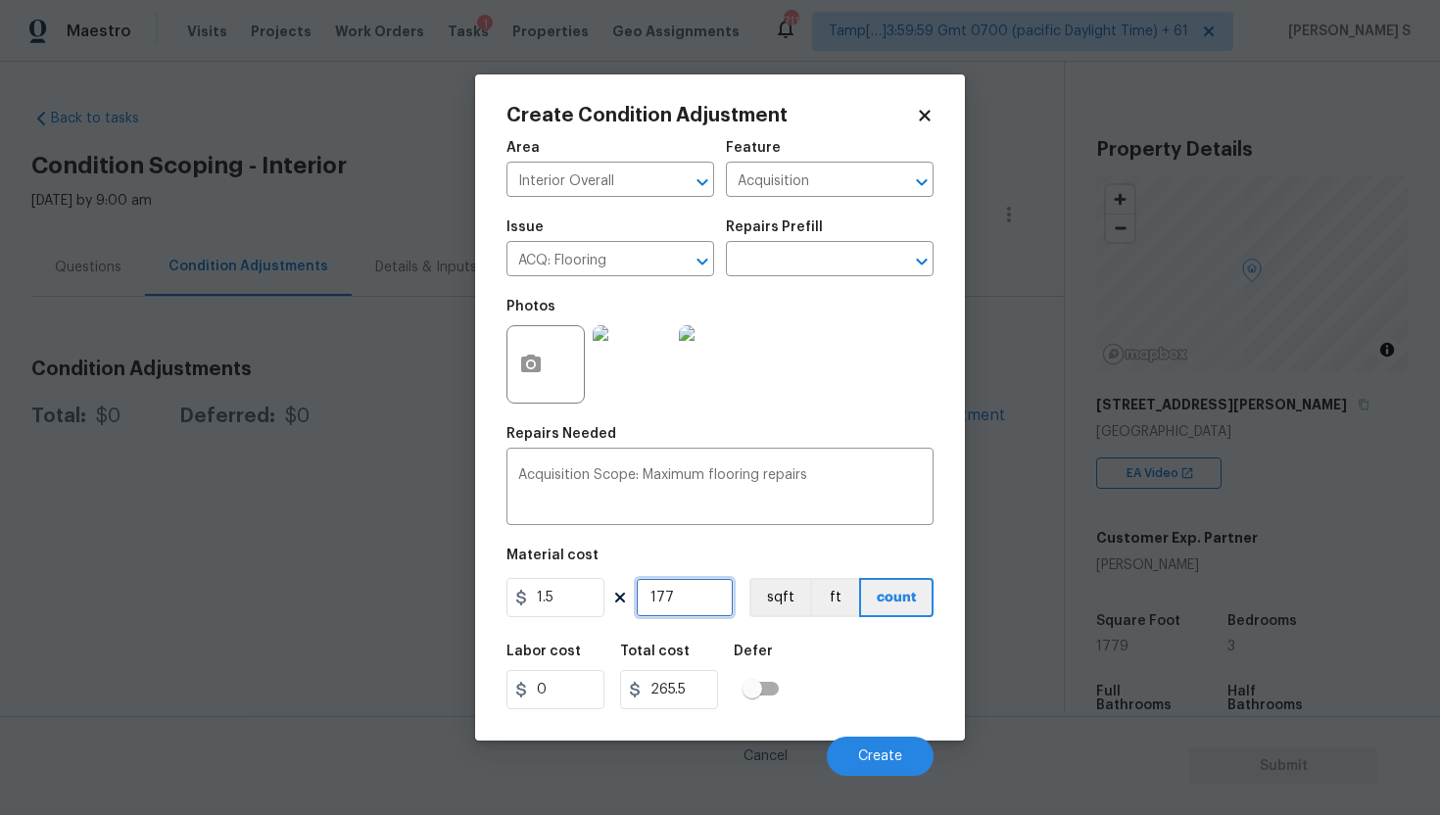
type input "1779"
type input "2668.5"
type input "1779"
click at [892, 750] on span "Create" at bounding box center [880, 757] width 44 height 15
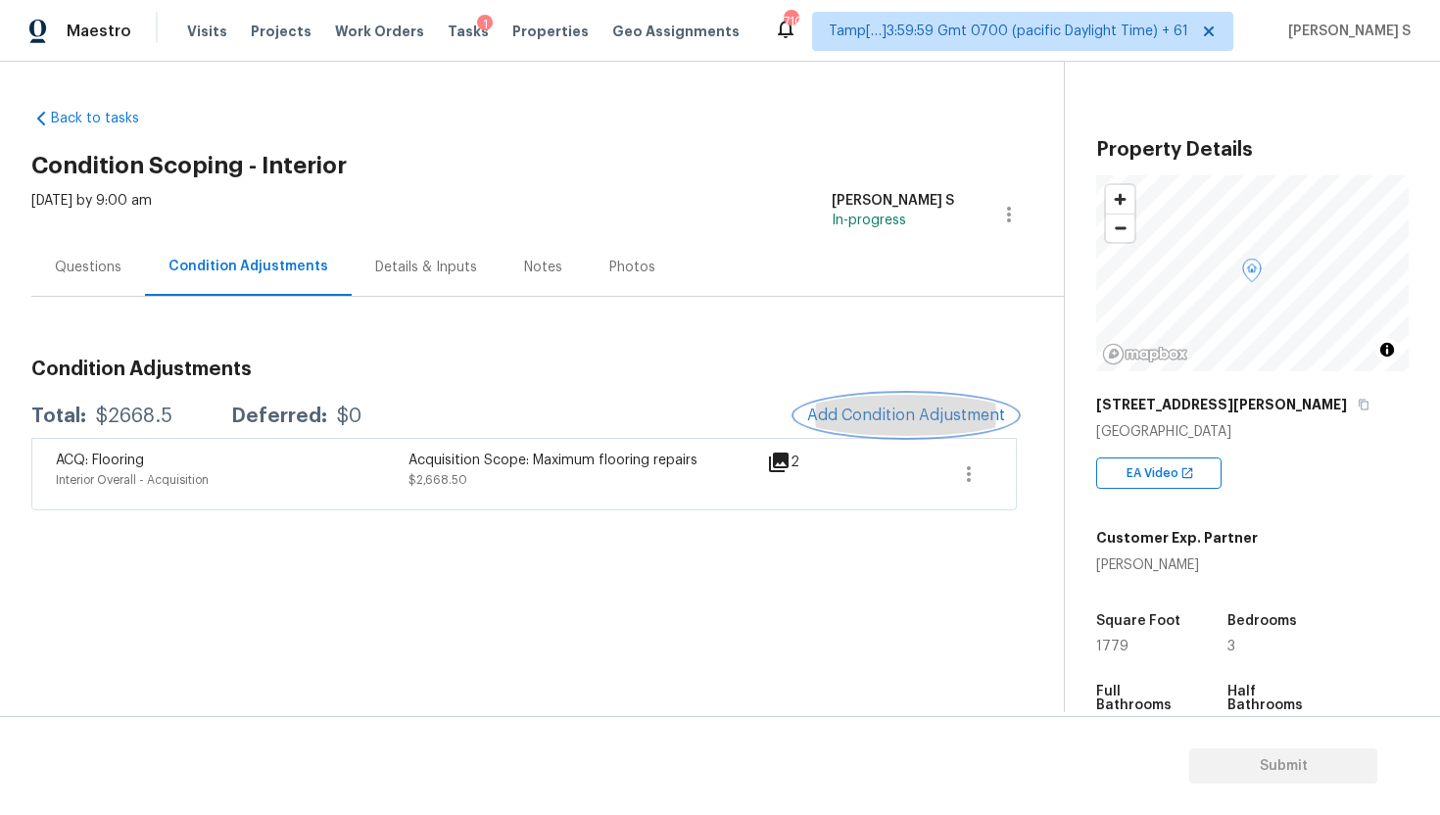
click at [906, 418] on span "Add Condition Adjustment" at bounding box center [906, 416] width 198 height 18
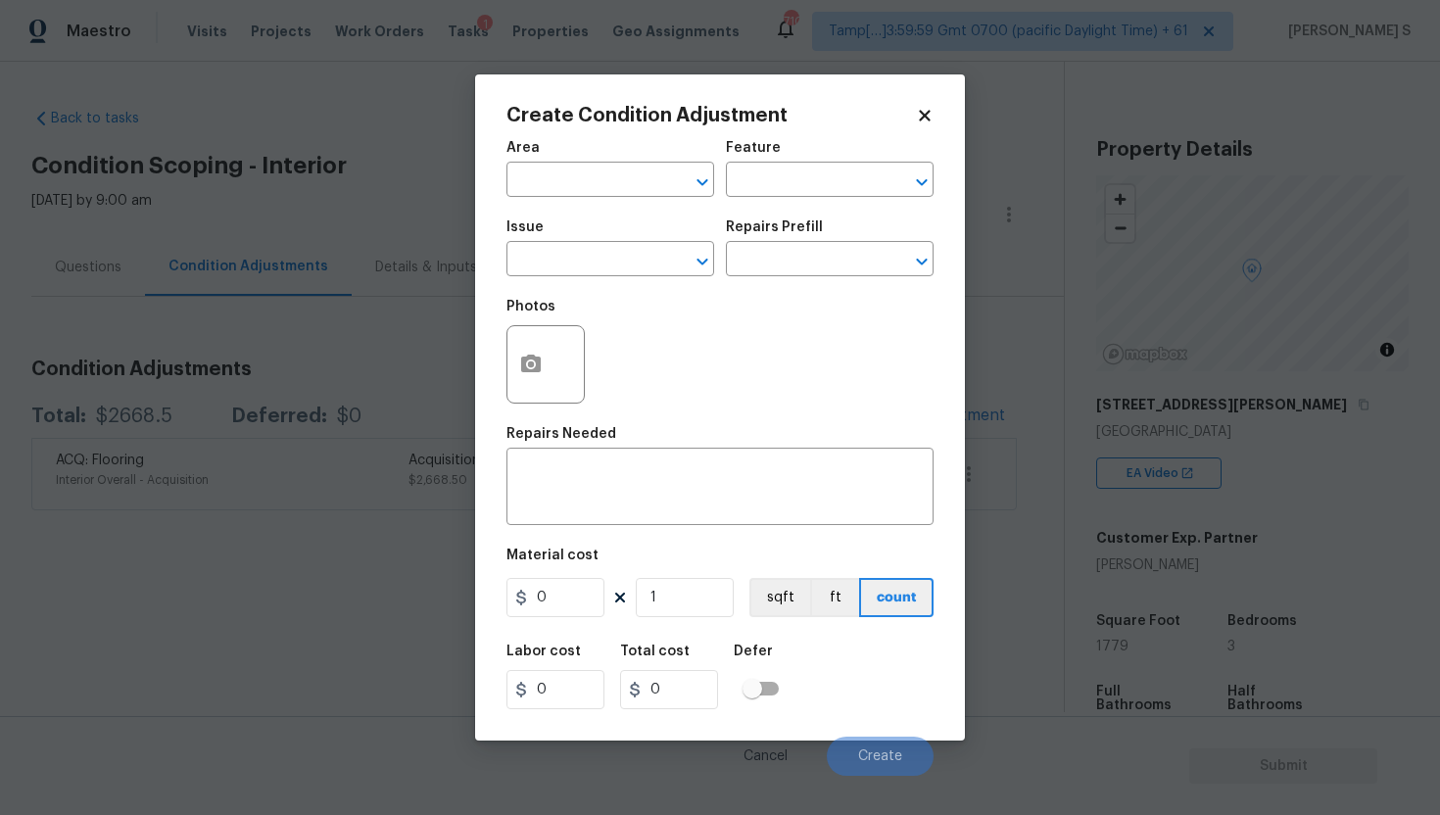
click at [927, 115] on icon at bounding box center [924, 115] width 11 height 11
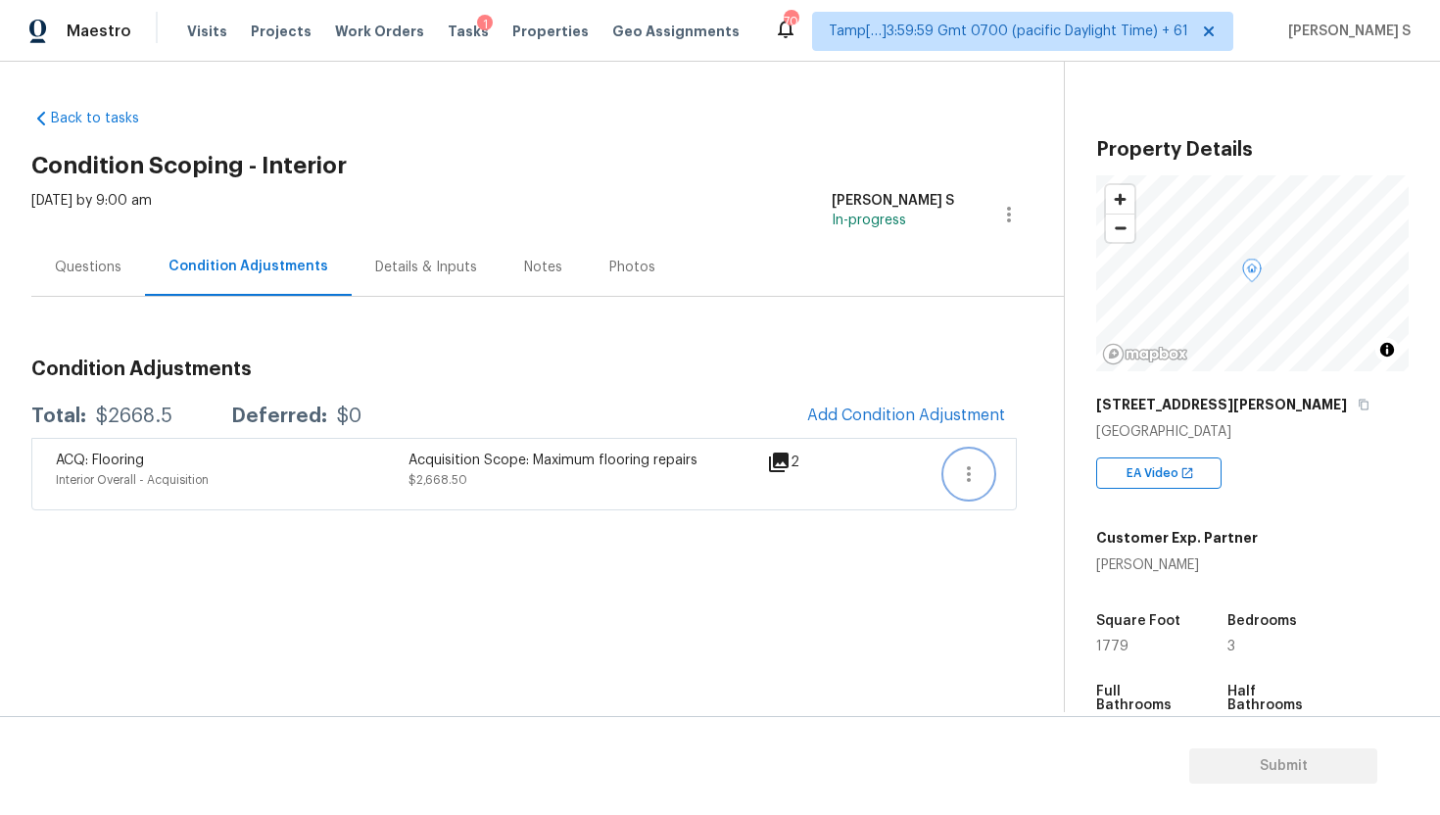
click at [975, 475] on icon "button" at bounding box center [969, 475] width 24 height 24
click at [1005, 475] on div "Edit" at bounding box center [1080, 471] width 153 height 20
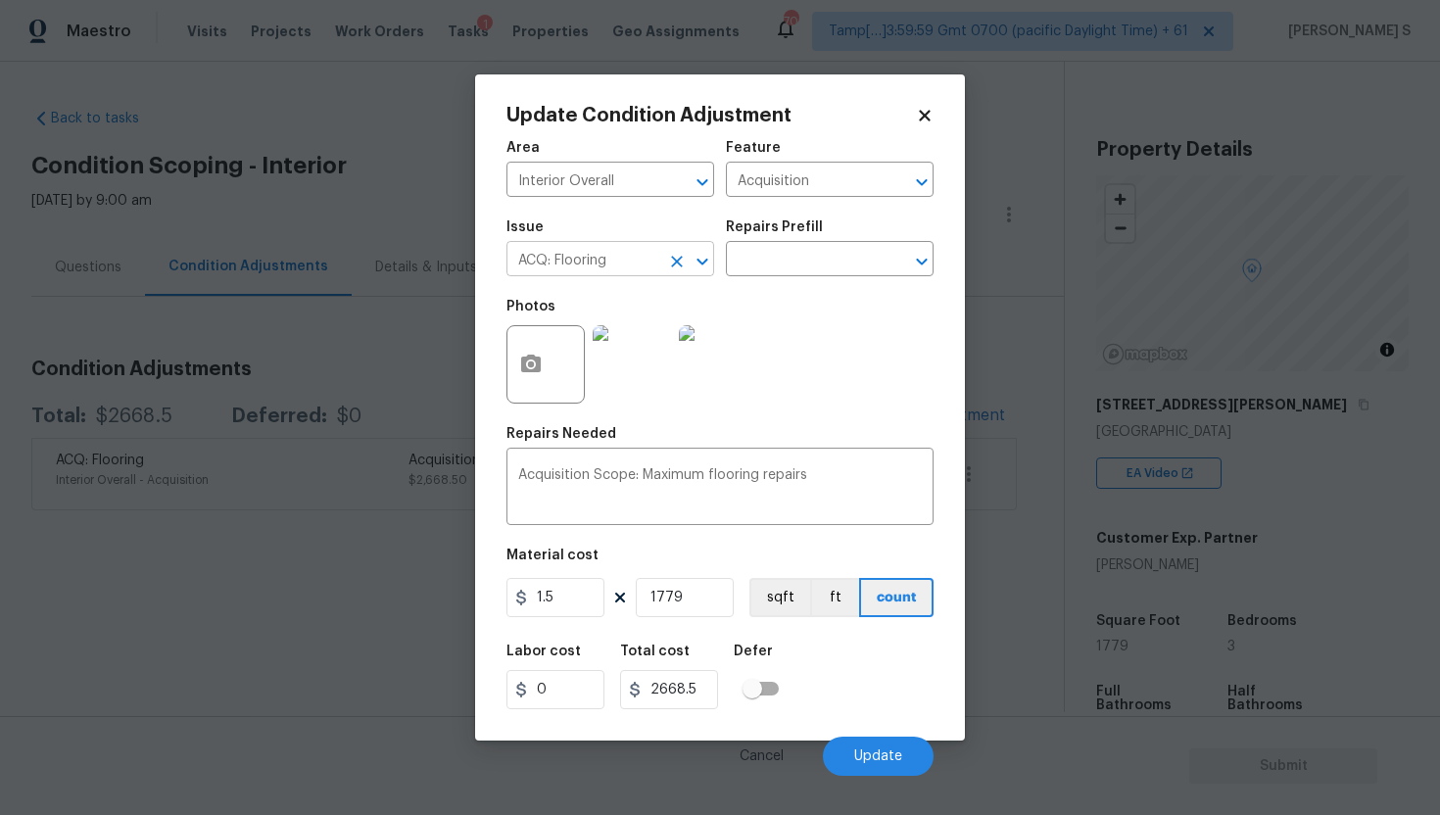
click at [672, 262] on icon "Clear" at bounding box center [677, 262] width 20 height 20
click at [609, 265] on input "text" at bounding box center [583, 261] width 153 height 30
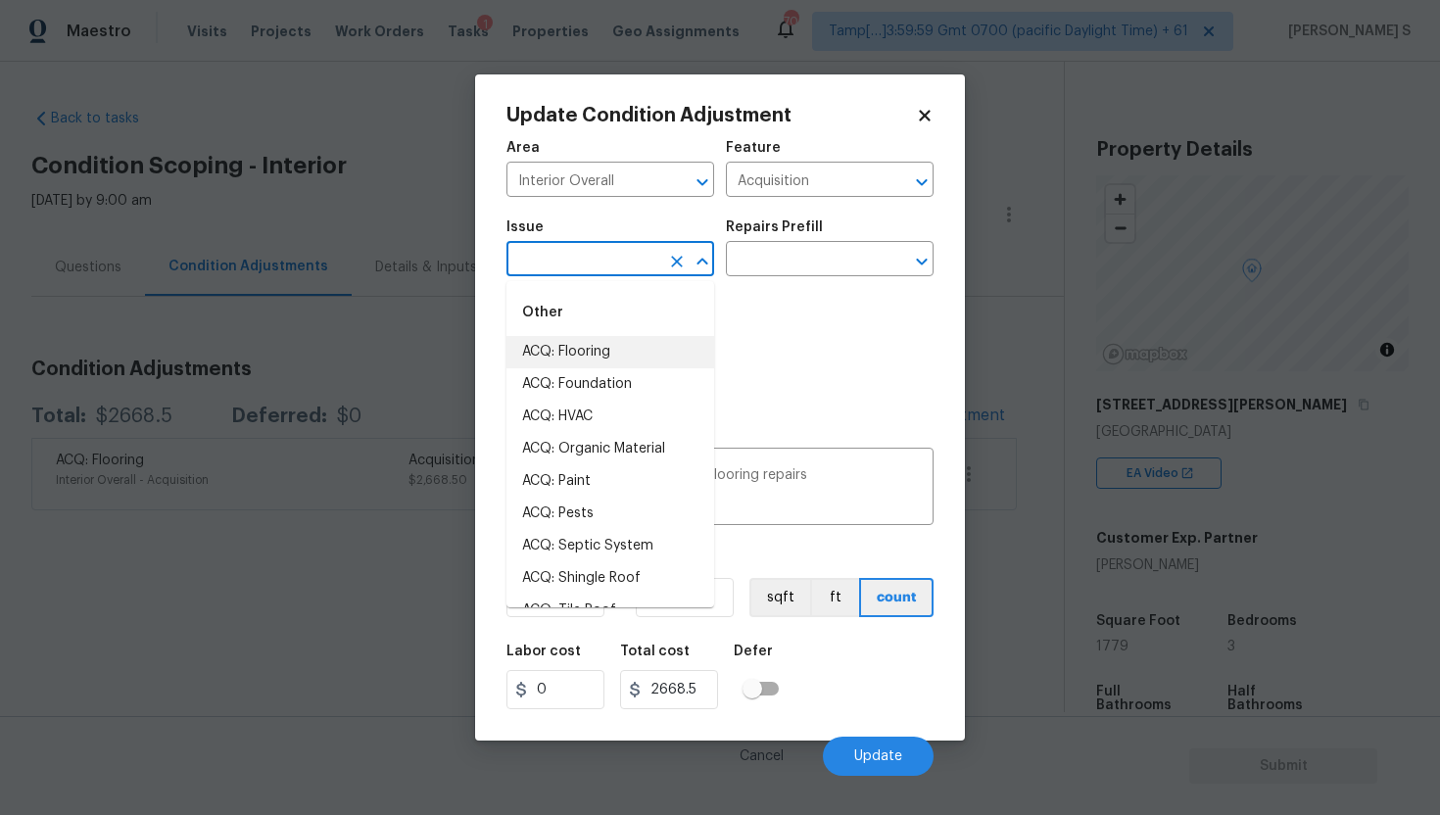
click at [623, 343] on li "ACQ: Flooring" at bounding box center [611, 352] width 208 height 32
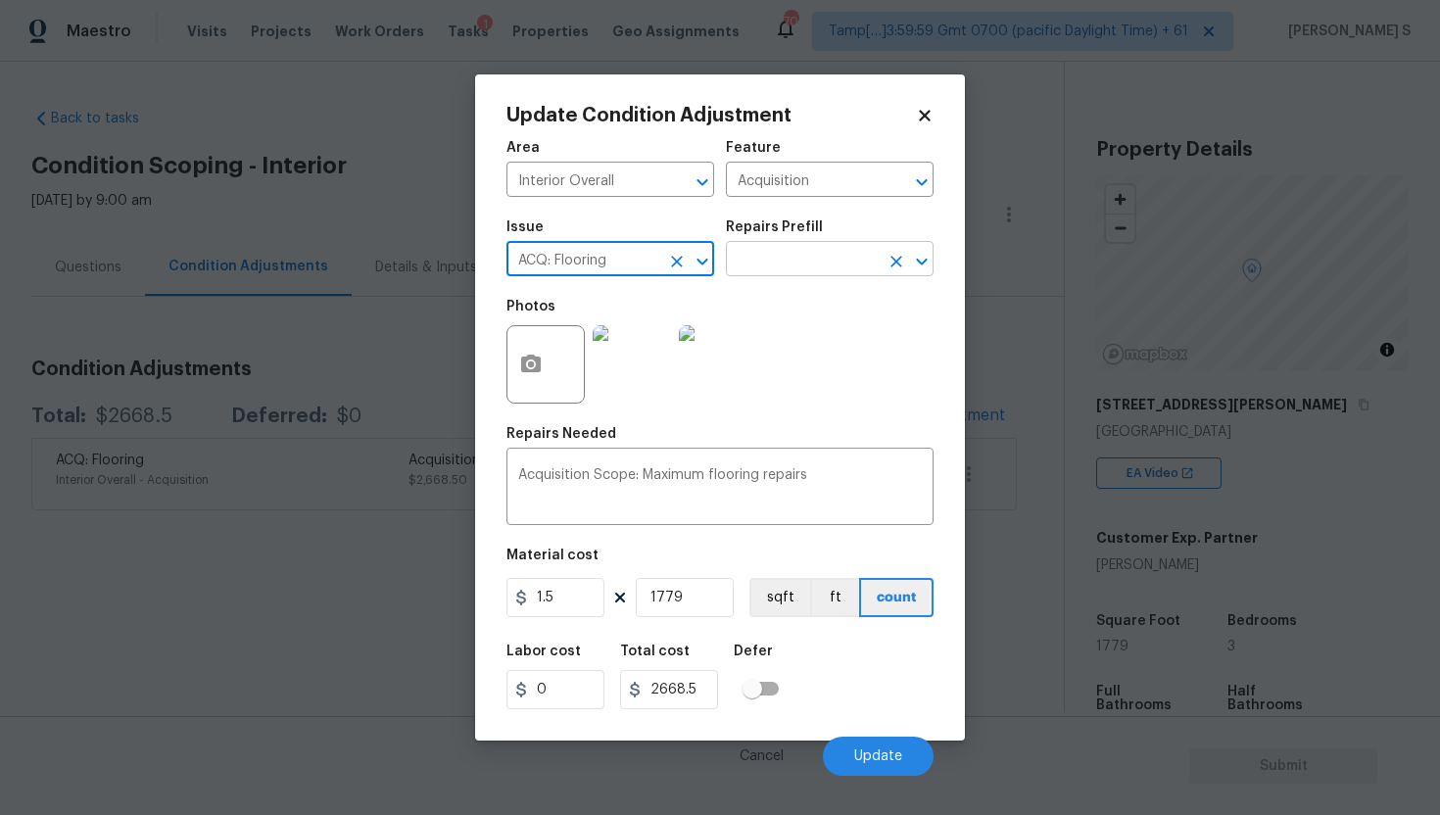
click at [751, 272] on input "text" at bounding box center [802, 261] width 153 height 30
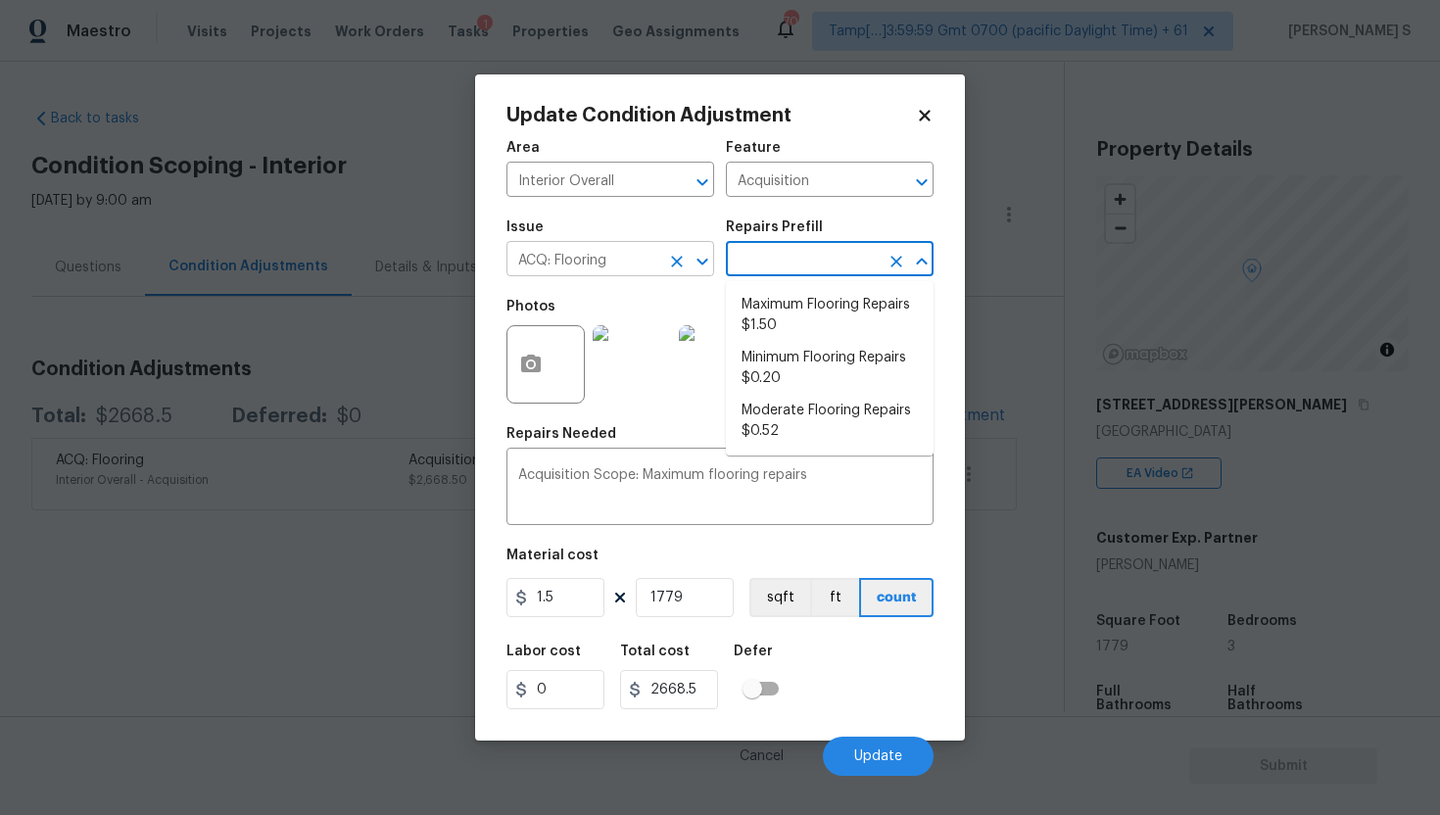
click at [650, 271] on input "ACQ: Flooring" at bounding box center [583, 261] width 153 height 30
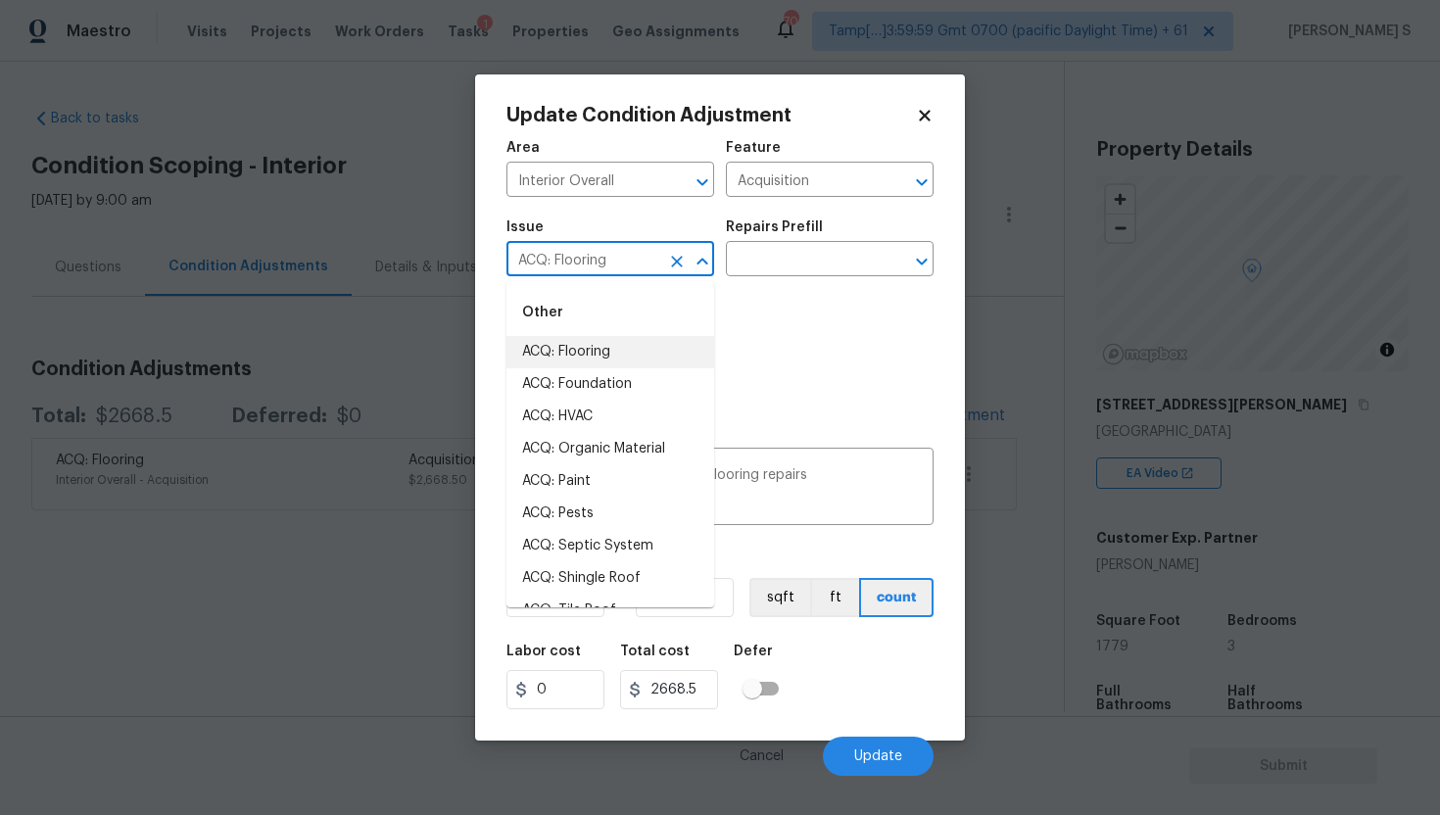
click at [630, 267] on input "ACQ: Flooring" at bounding box center [583, 261] width 153 height 30
click at [630, 268] on input "ACQ: Flooring" at bounding box center [583, 261] width 153 height 30
type input "A"
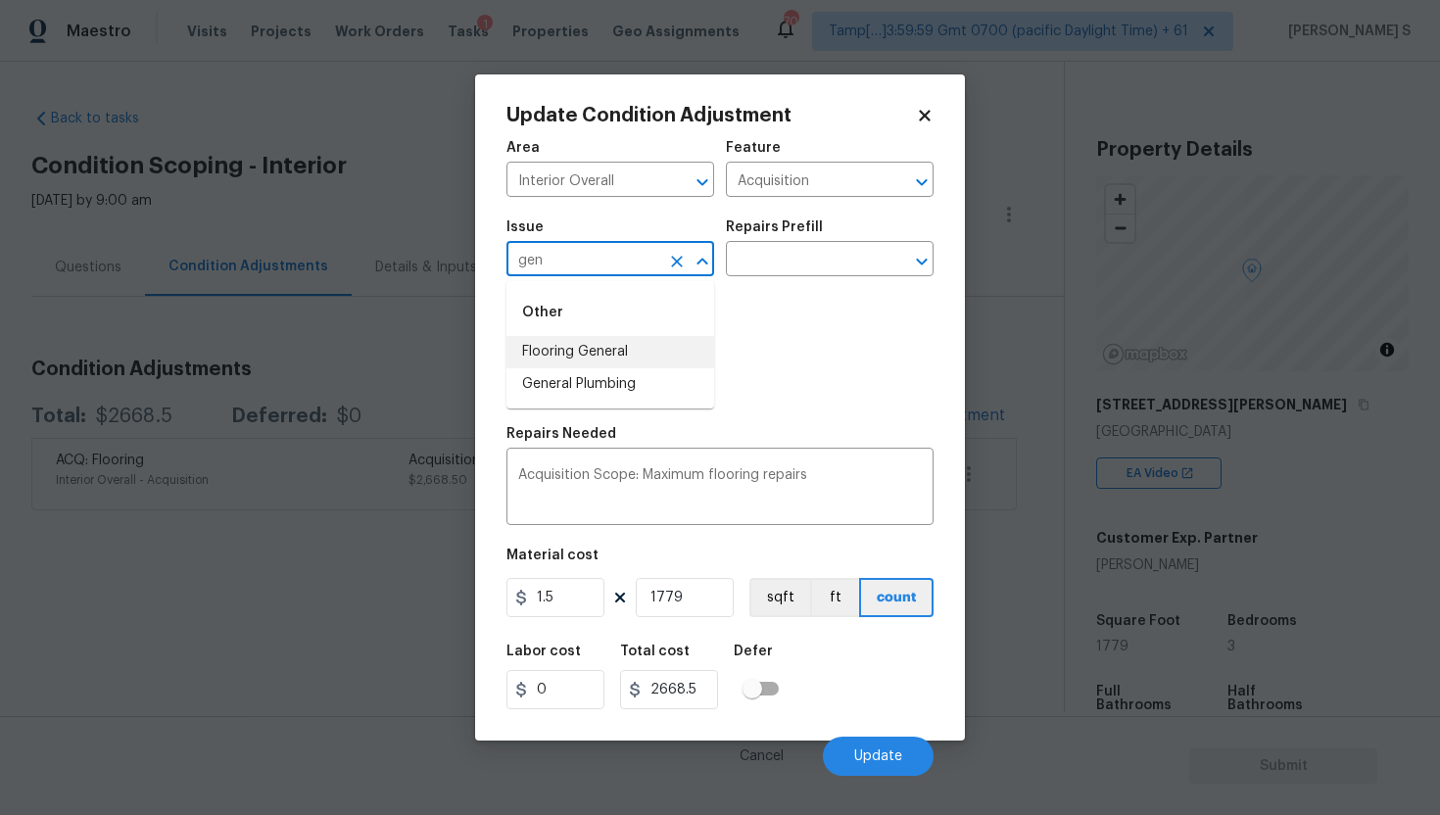
click at [639, 358] on li "Flooring General" at bounding box center [611, 352] width 208 height 32
type input "Flooring General"
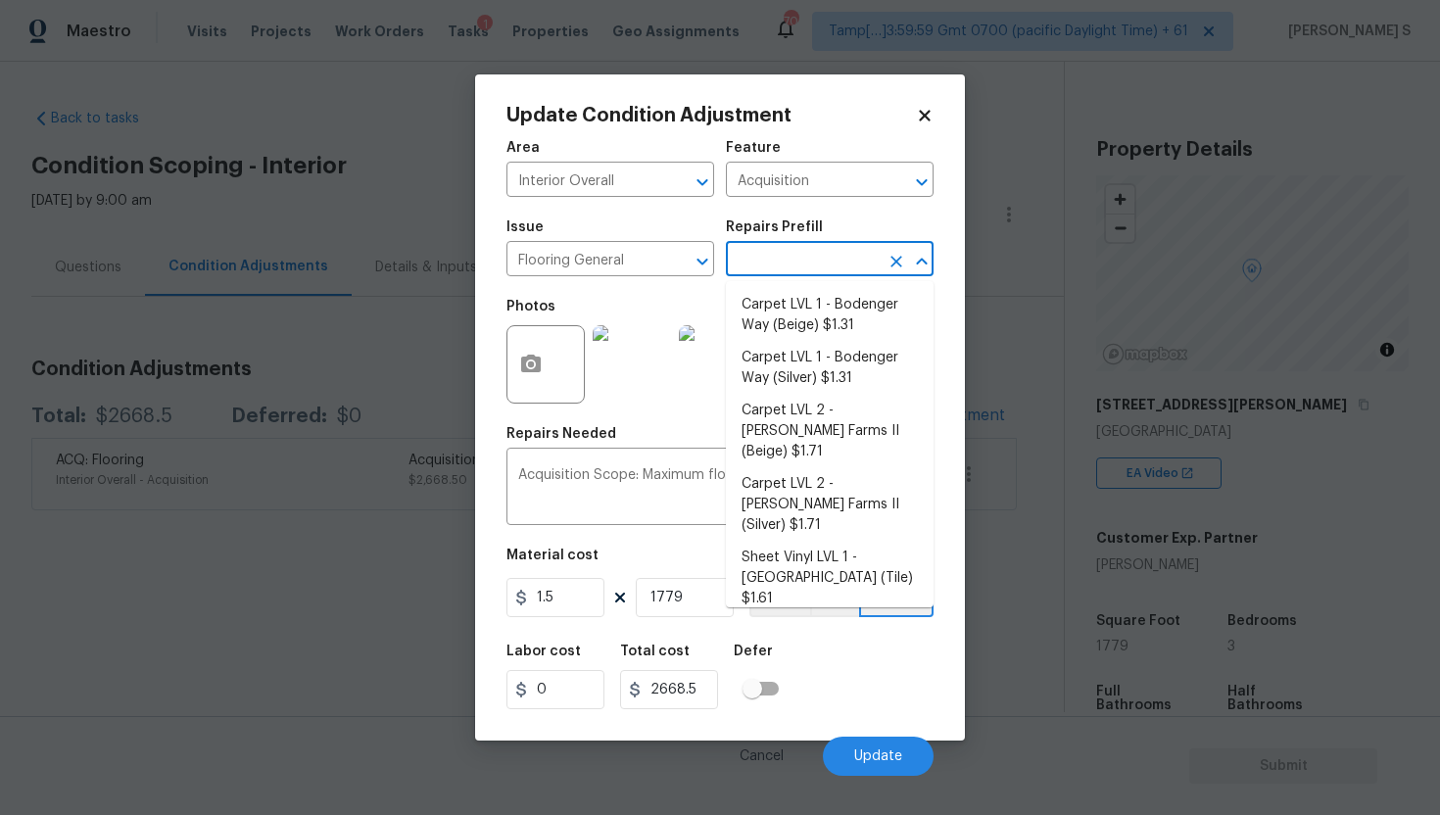
click at [802, 261] on input "text" at bounding box center [802, 261] width 153 height 30
click at [870, 496] on li "Carpet LVL 2 - [PERSON_NAME] Farms II (Silver) $1.71" at bounding box center [830, 504] width 208 height 73
type input "Overall Flooring"
type textarea "Install new carpet ([PERSON_NAME] Farms II - 929 Thin Ice) at all previously ca…"
type input "1.71"
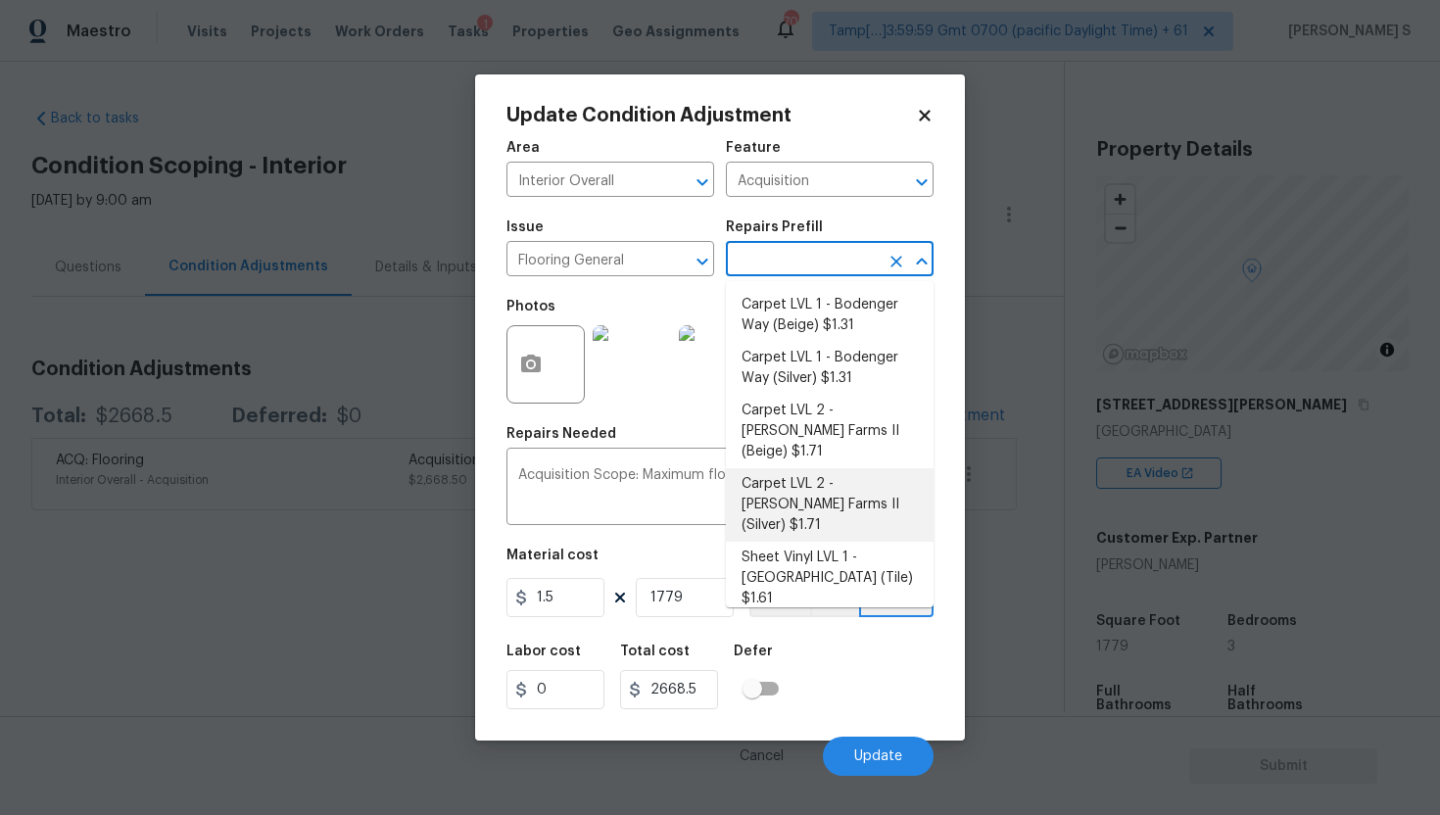
type input "3042.09"
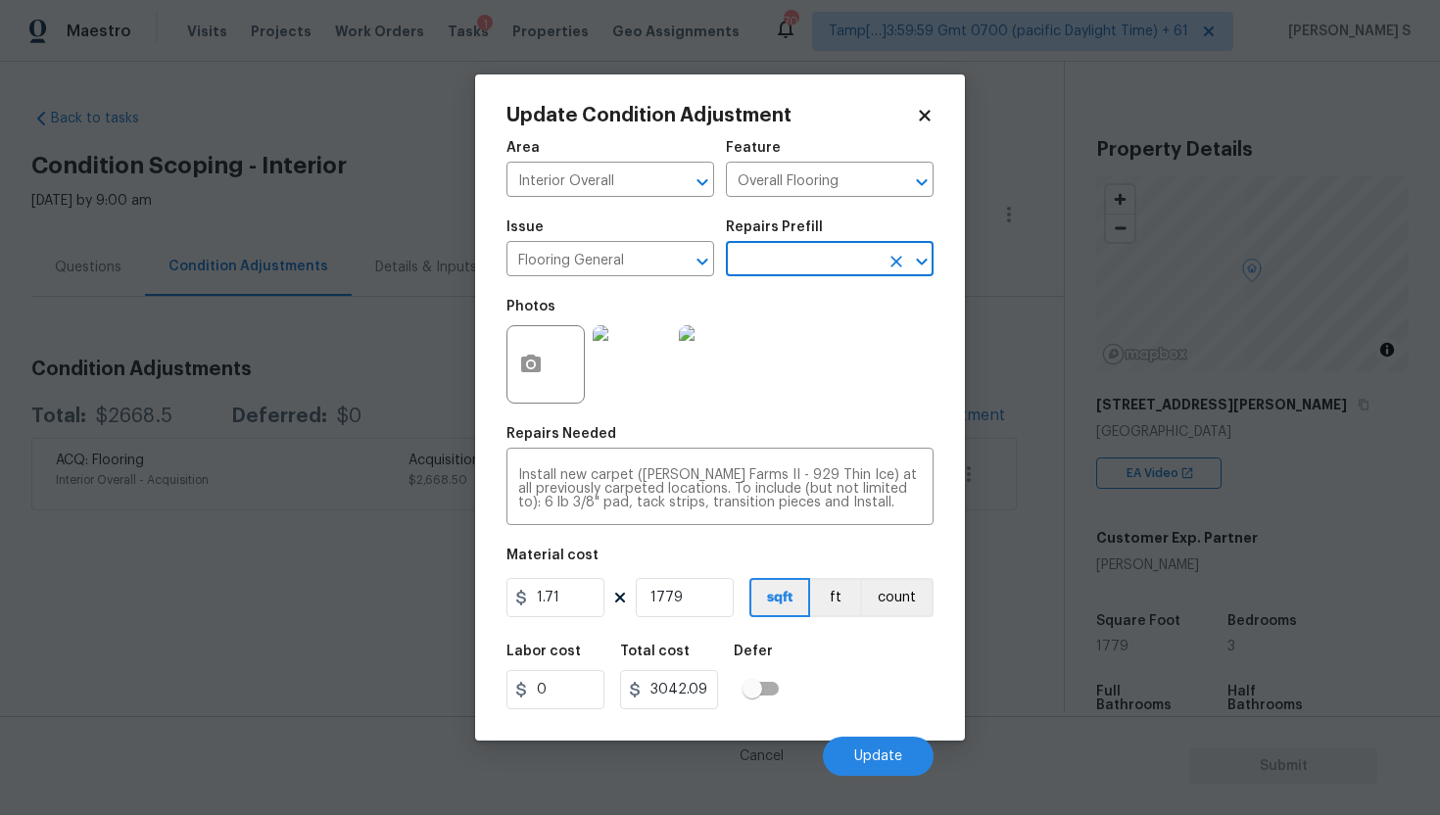
click at [707, 538] on div "Area Interior Overall ​ Feature Overall Flooring ​ Issue Flooring General ​ Rep…" at bounding box center [720, 452] width 427 height 647
click at [874, 761] on span "Update" at bounding box center [878, 757] width 48 height 15
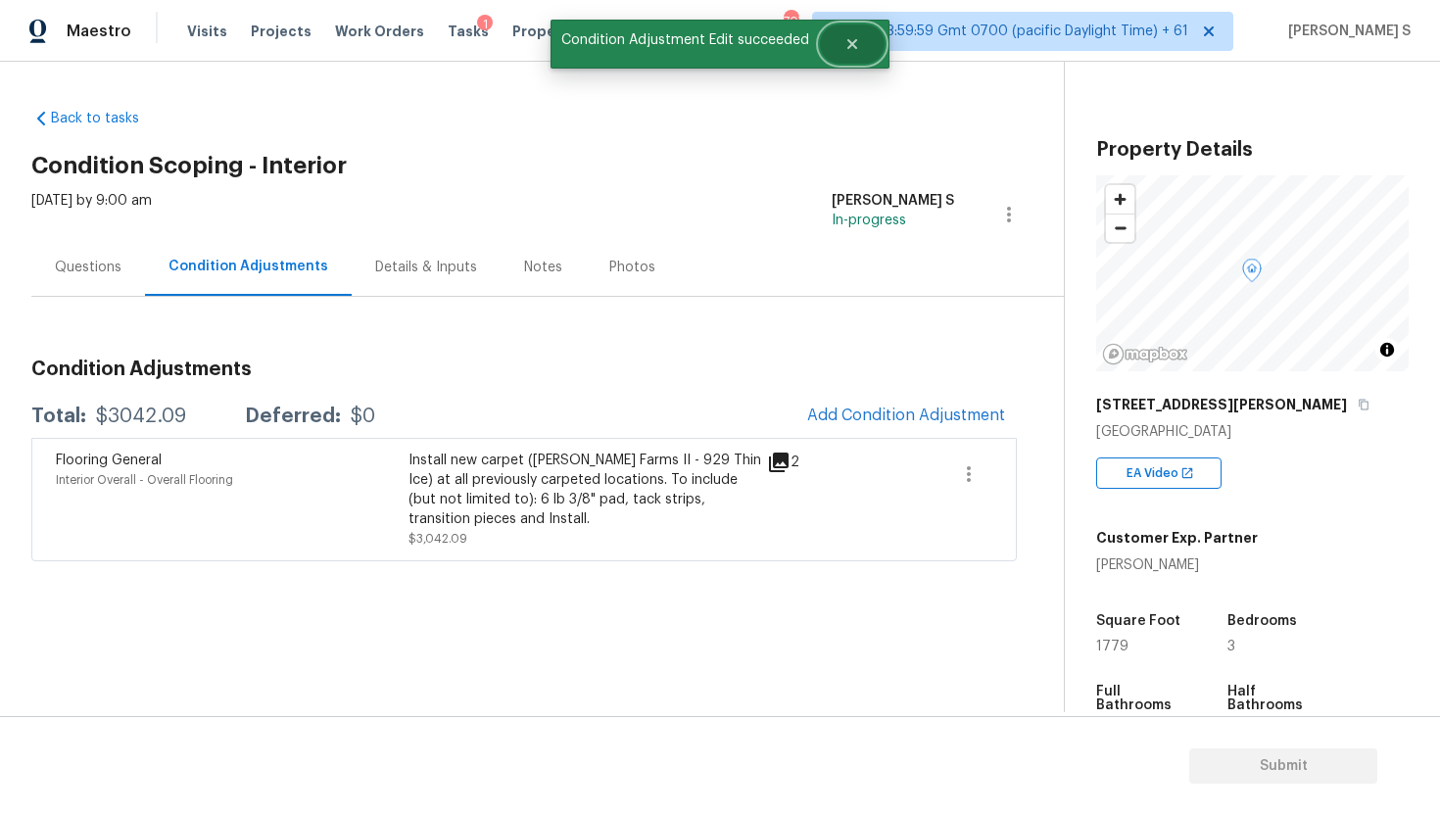
click at [842, 48] on button "Close" at bounding box center [852, 43] width 65 height 39
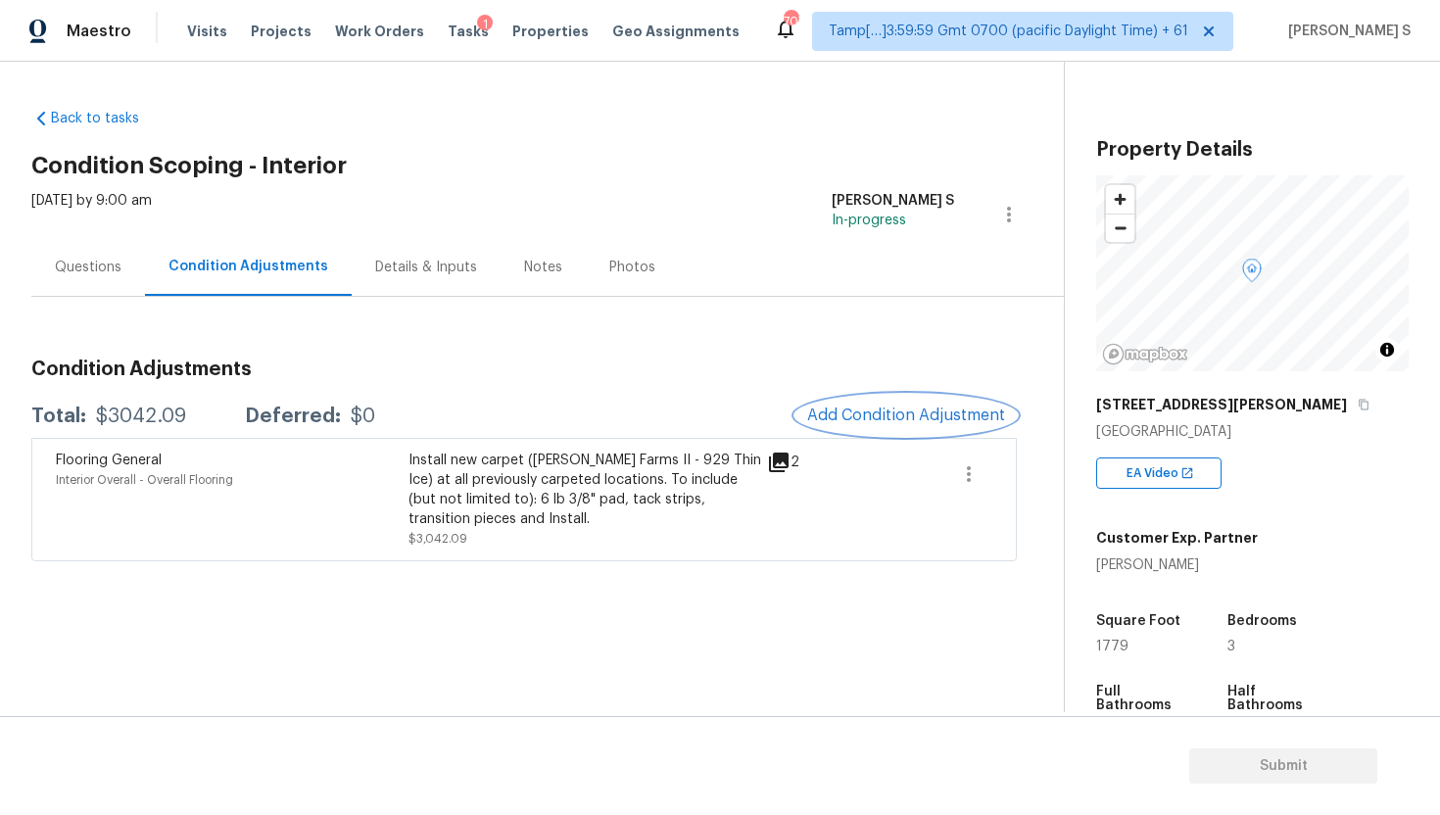
click at [874, 407] on span "Add Condition Adjustment" at bounding box center [906, 416] width 198 height 18
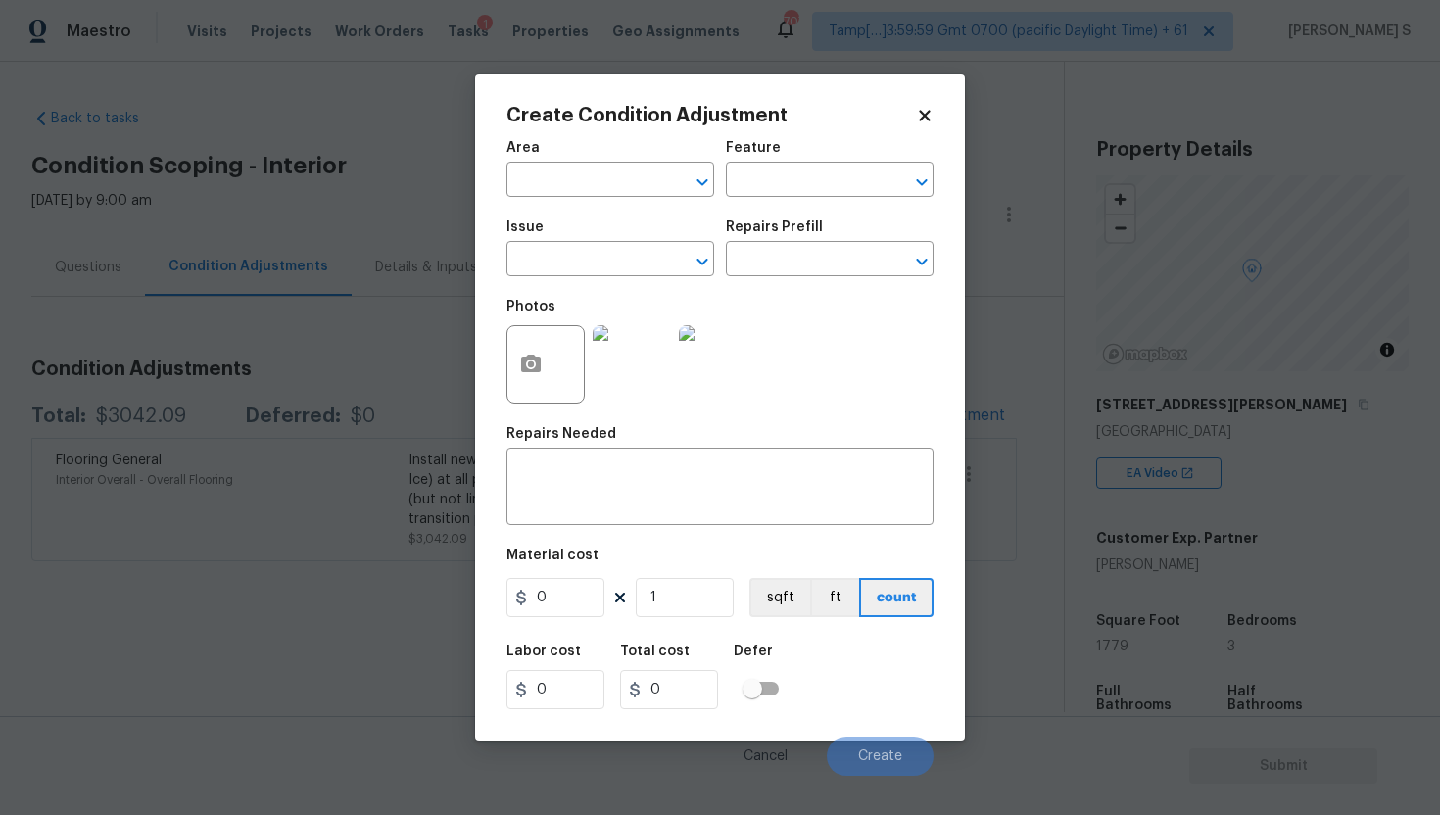
click at [917, 119] on icon at bounding box center [925, 116] width 18 height 18
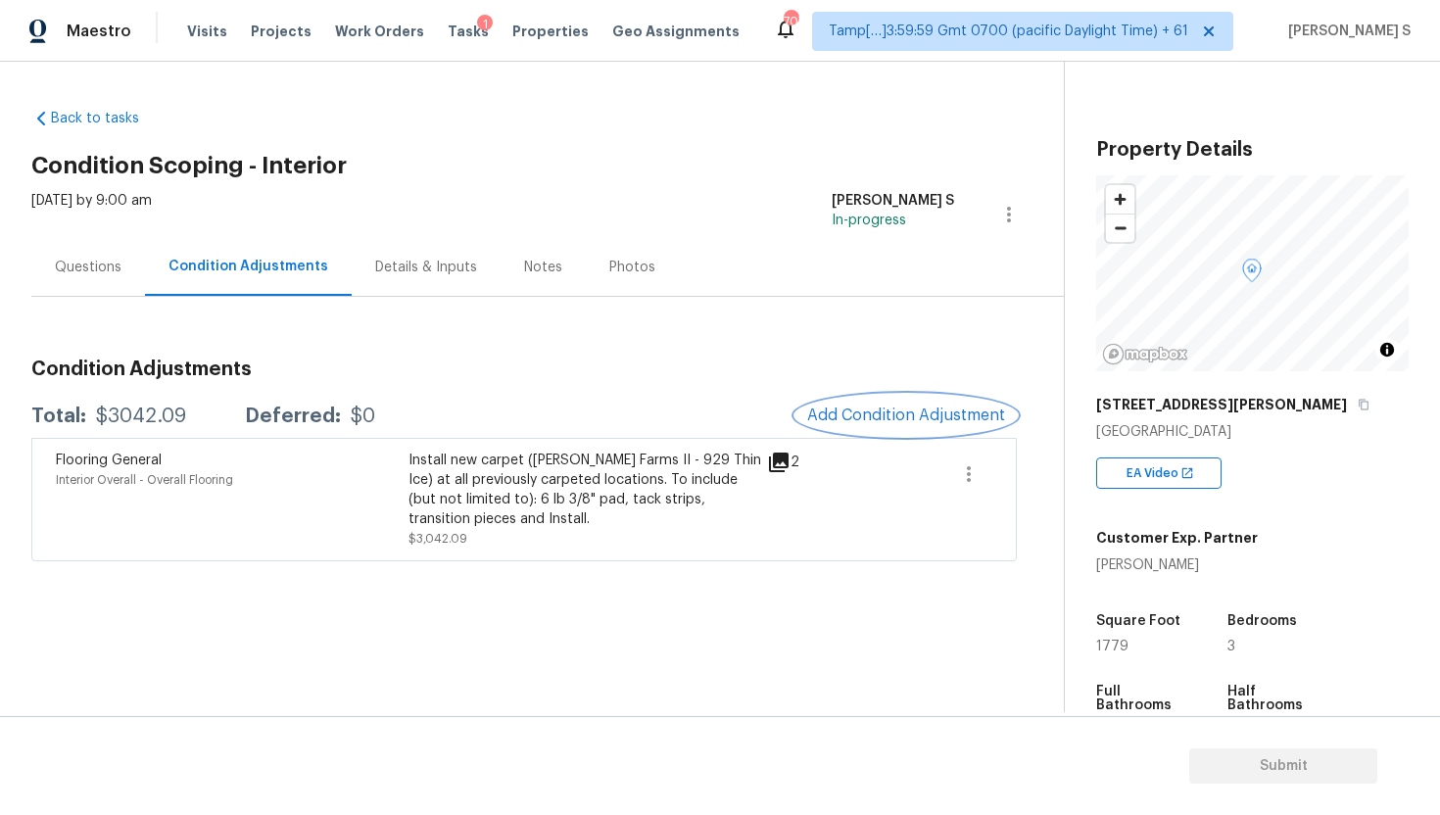
click at [897, 411] on span "Add Condition Adjustment" at bounding box center [906, 416] width 198 height 18
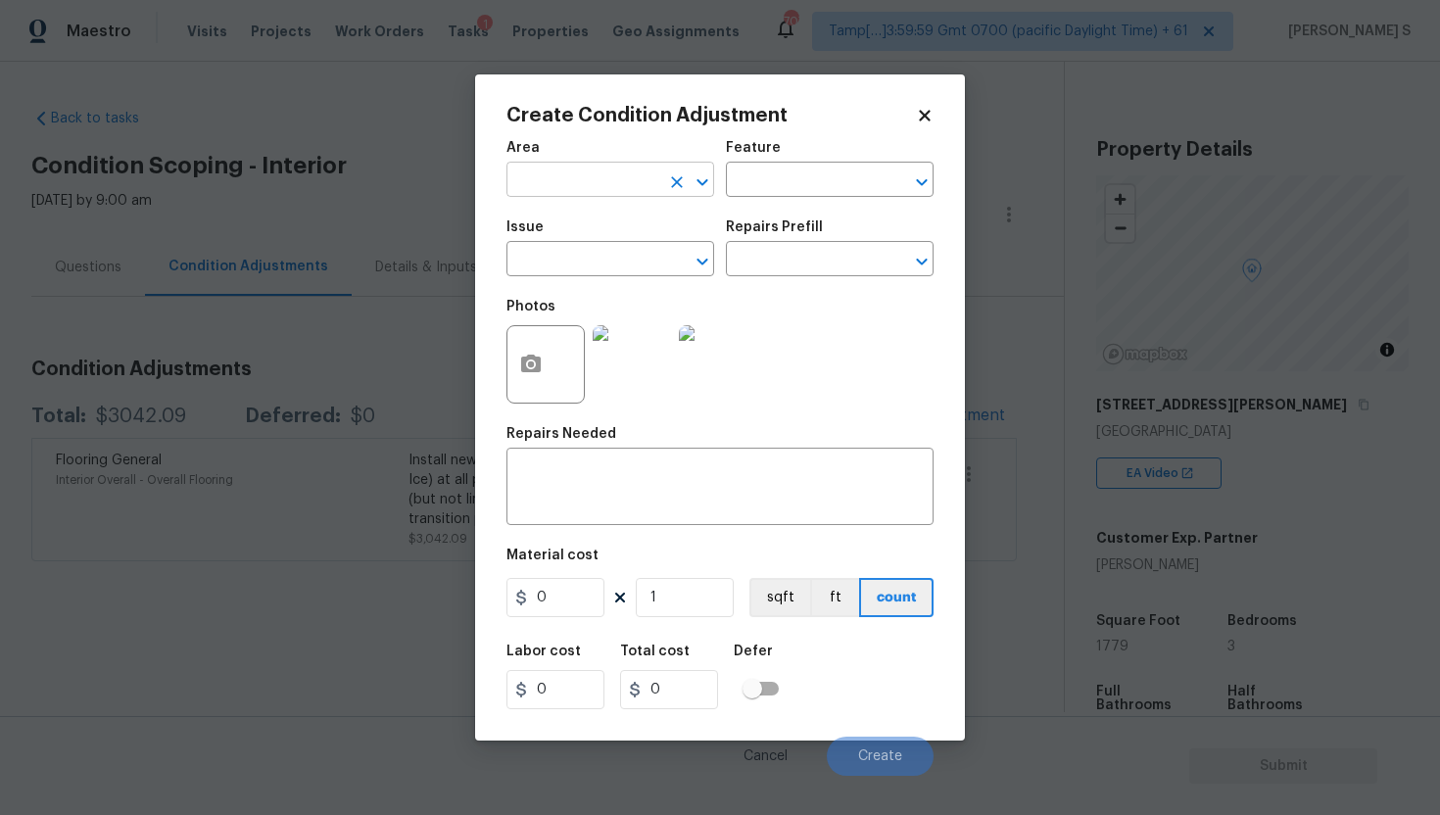
click at [614, 178] on input "text" at bounding box center [583, 182] width 153 height 30
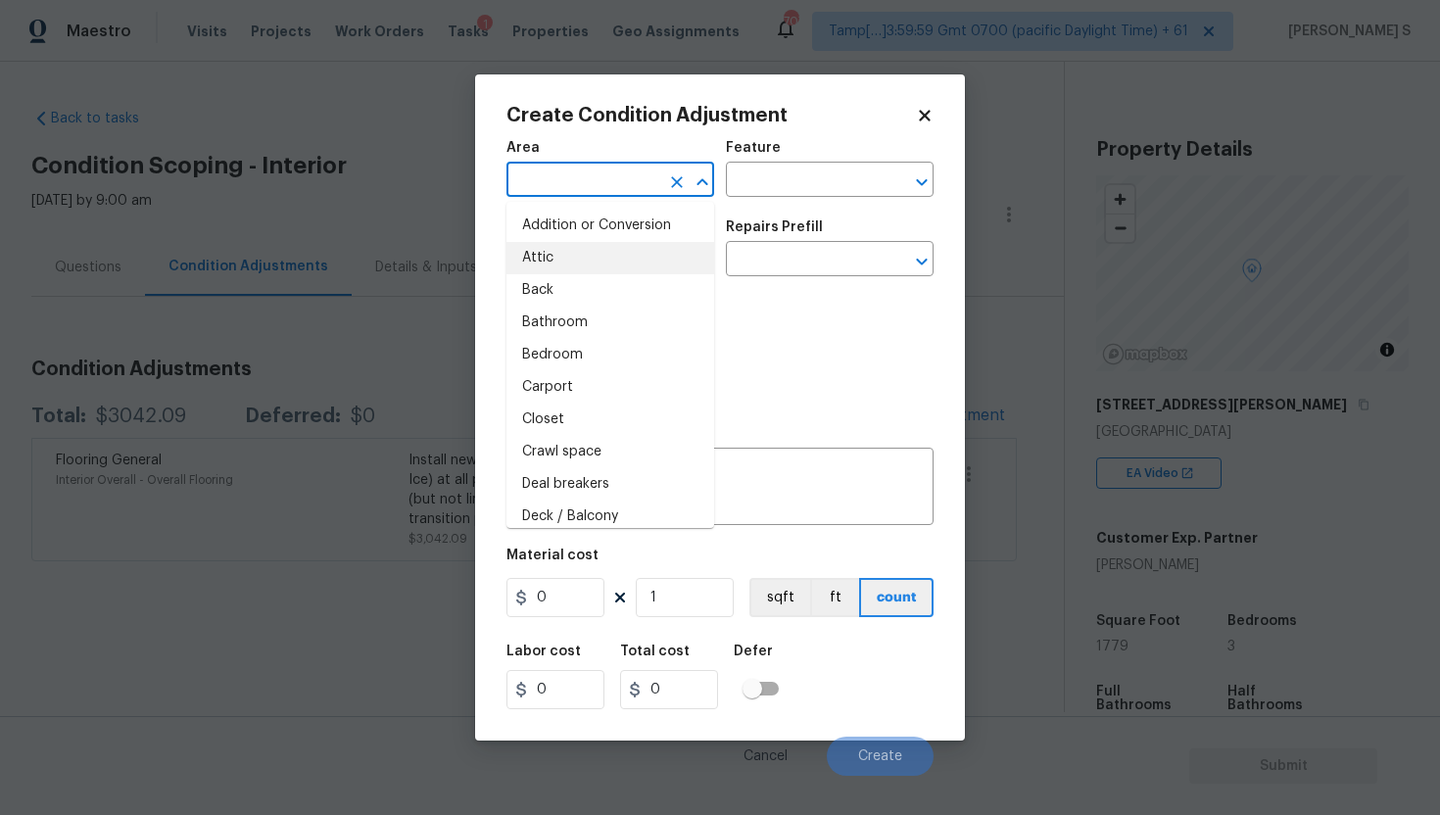
type input "p"
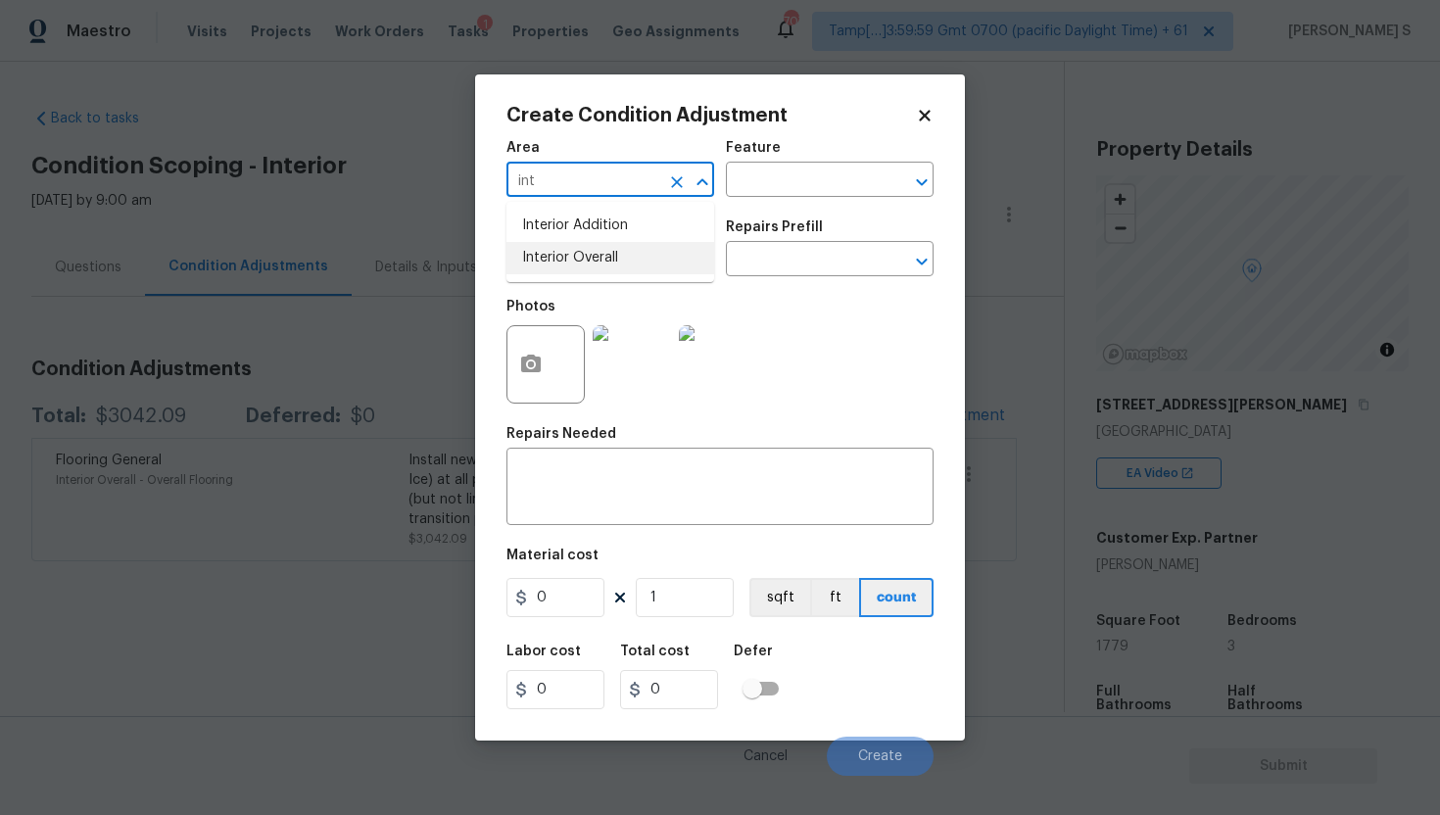
click at [582, 267] on li "Interior Overall" at bounding box center [611, 258] width 208 height 32
type input "Interior Overall"
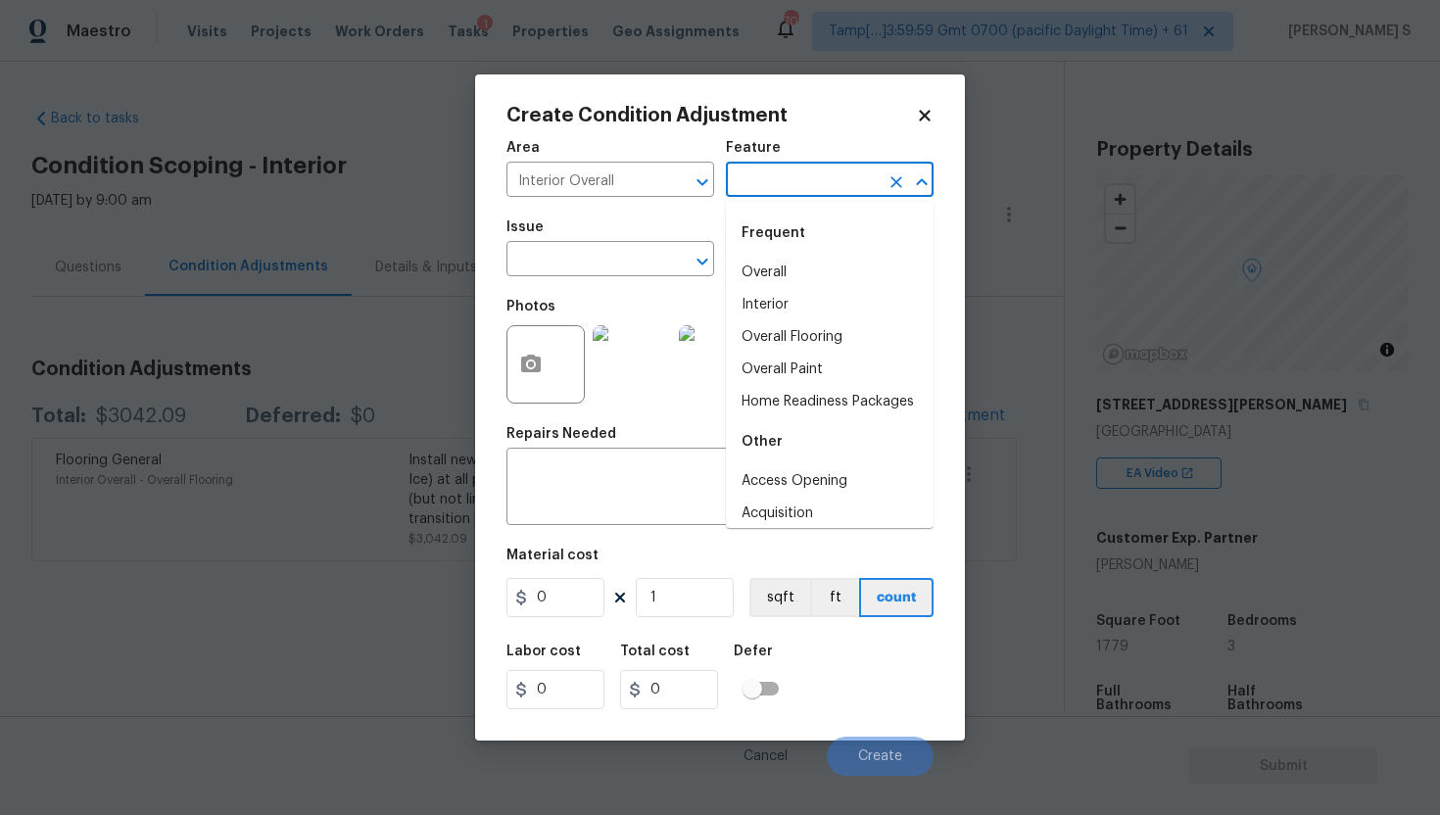
click at [793, 185] on input "text" at bounding box center [802, 182] width 153 height 30
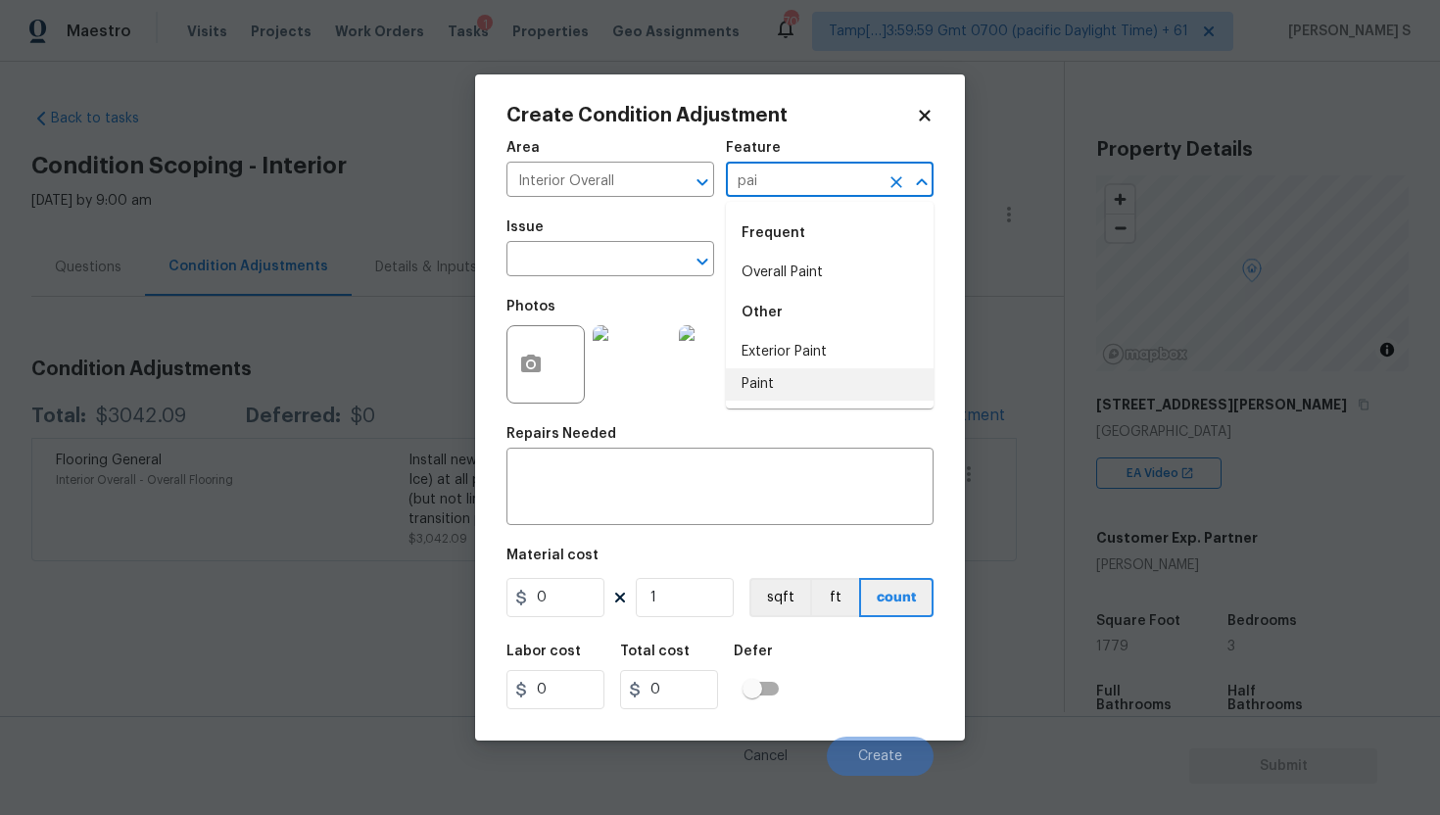
click at [824, 389] on li "Paint" at bounding box center [830, 384] width 208 height 32
type input "Paint"
click at [614, 268] on input "text" at bounding box center [583, 261] width 153 height 30
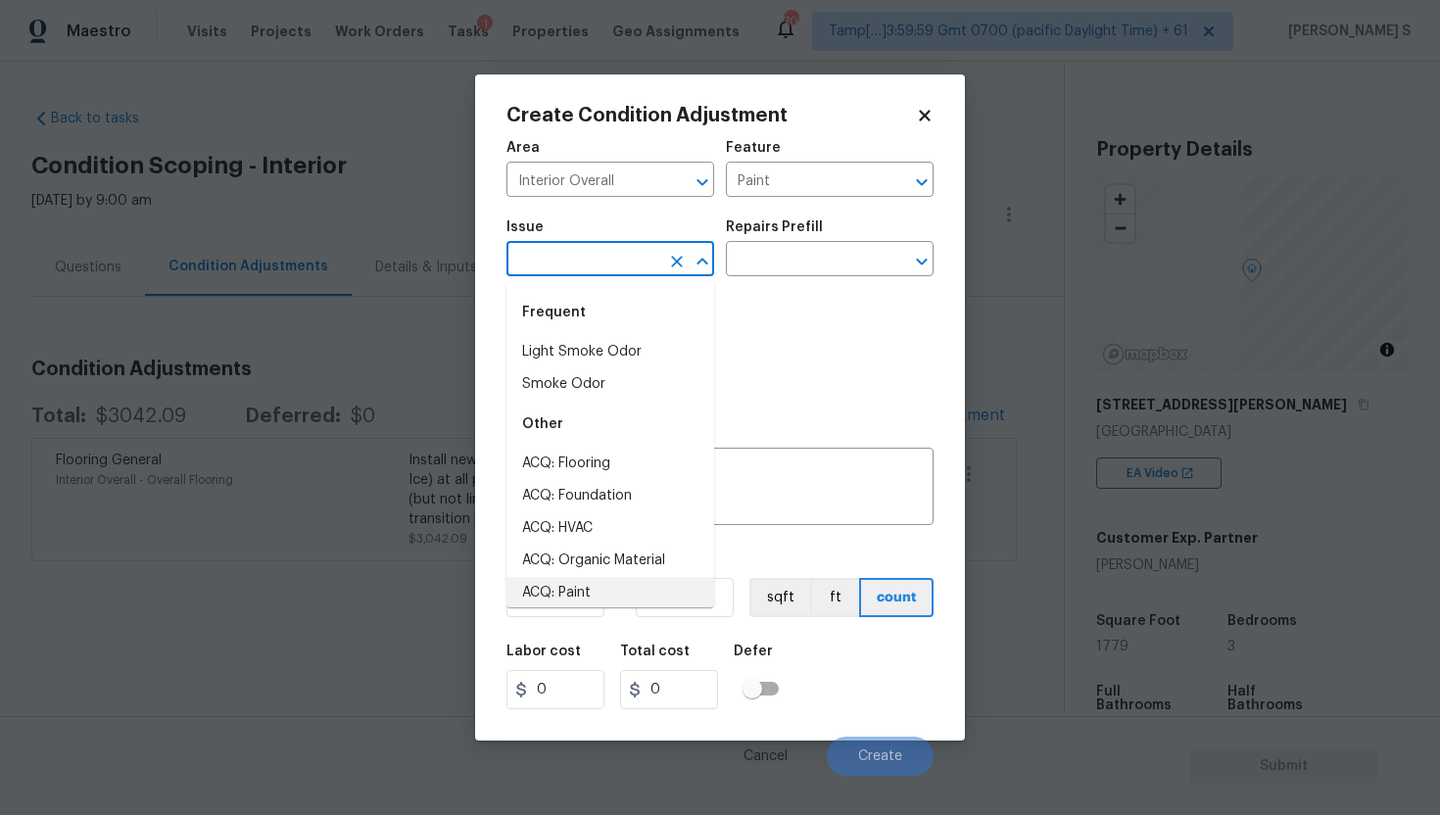
click at [584, 598] on li "ACQ: Paint" at bounding box center [611, 593] width 208 height 32
type input "ACQ: Paint"
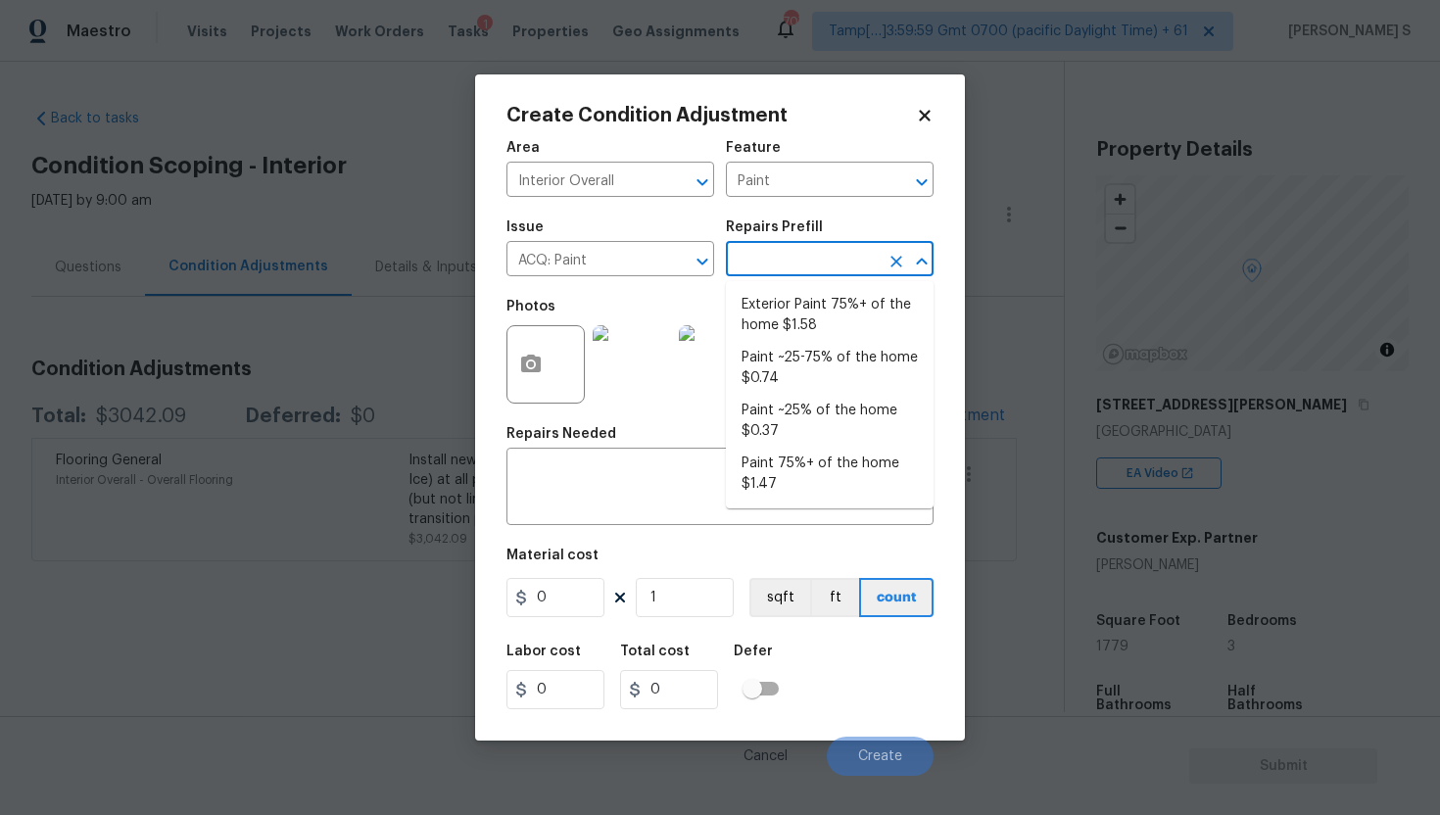
click at [792, 268] on input "text" at bounding box center [802, 261] width 153 height 30
click at [823, 432] on li "Paint ~25% of the home $0.37" at bounding box center [830, 421] width 208 height 53
type input "Acquisition"
type textarea "Acquisition Scope: ~25% of the home needs interior paint"
type input "0.37"
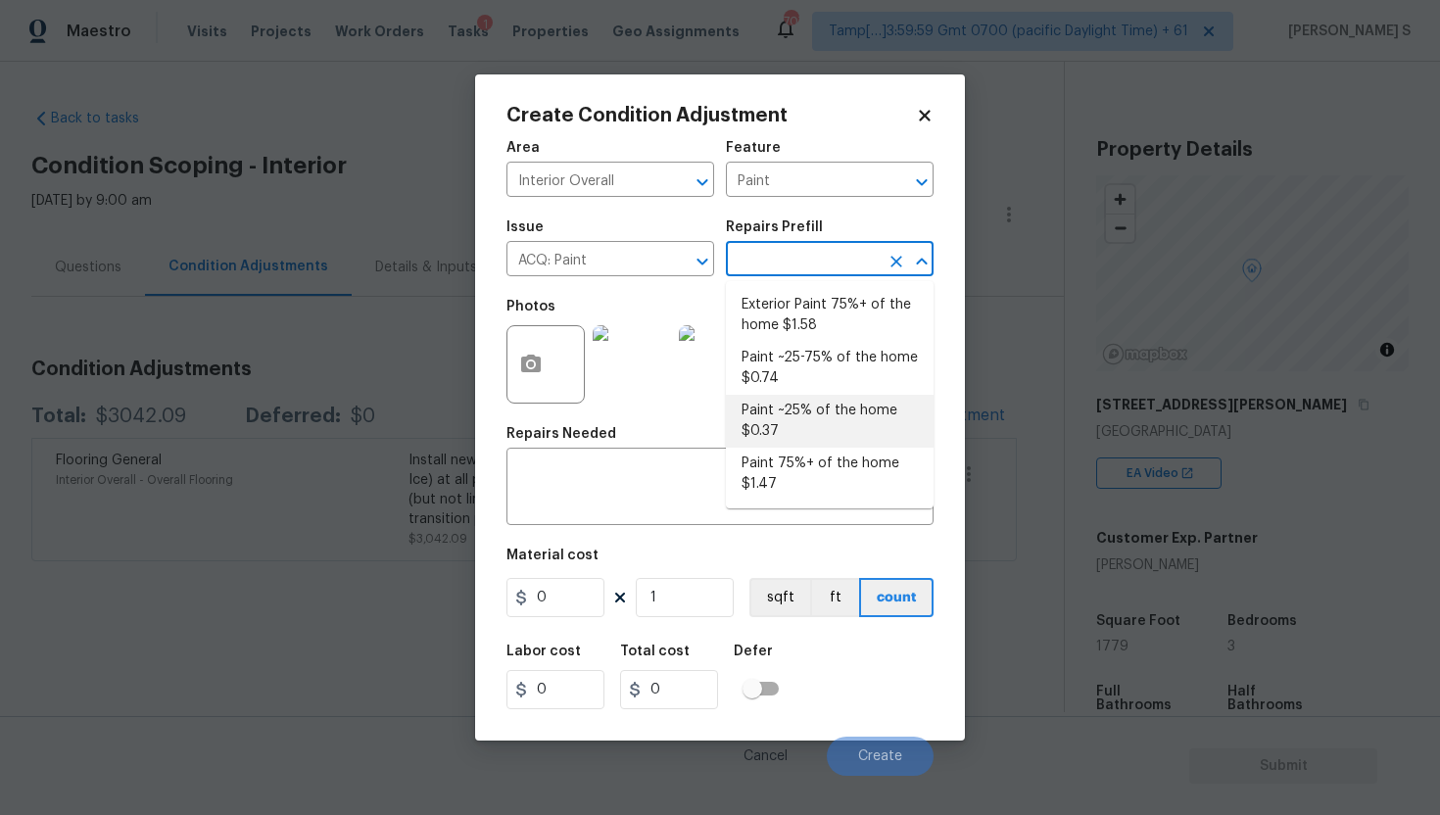
type input "0.37"
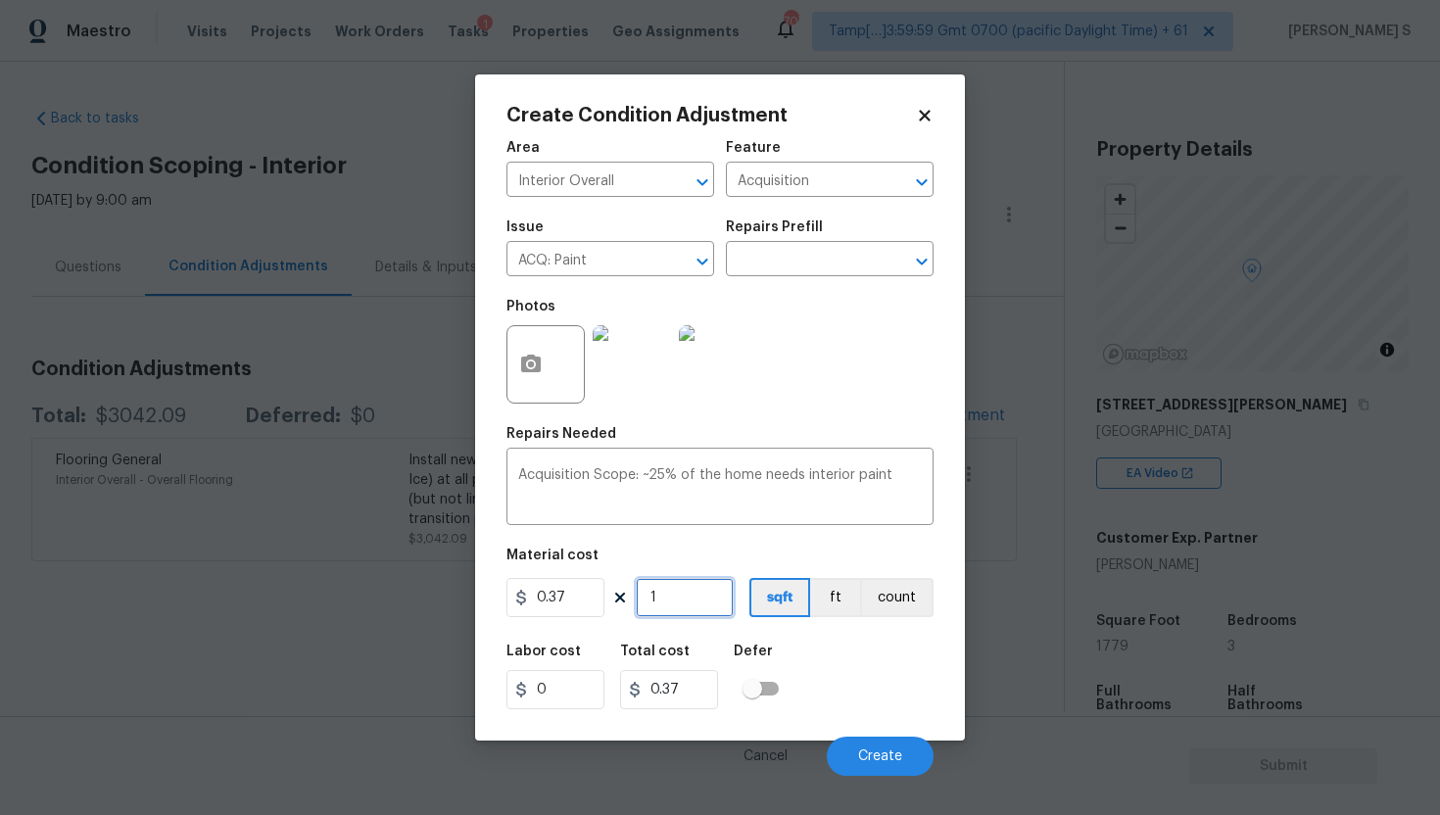
click at [713, 604] on input "1" at bounding box center [685, 597] width 98 height 39
type input "17"
type input "6.29"
type input "177"
type input "65.49"
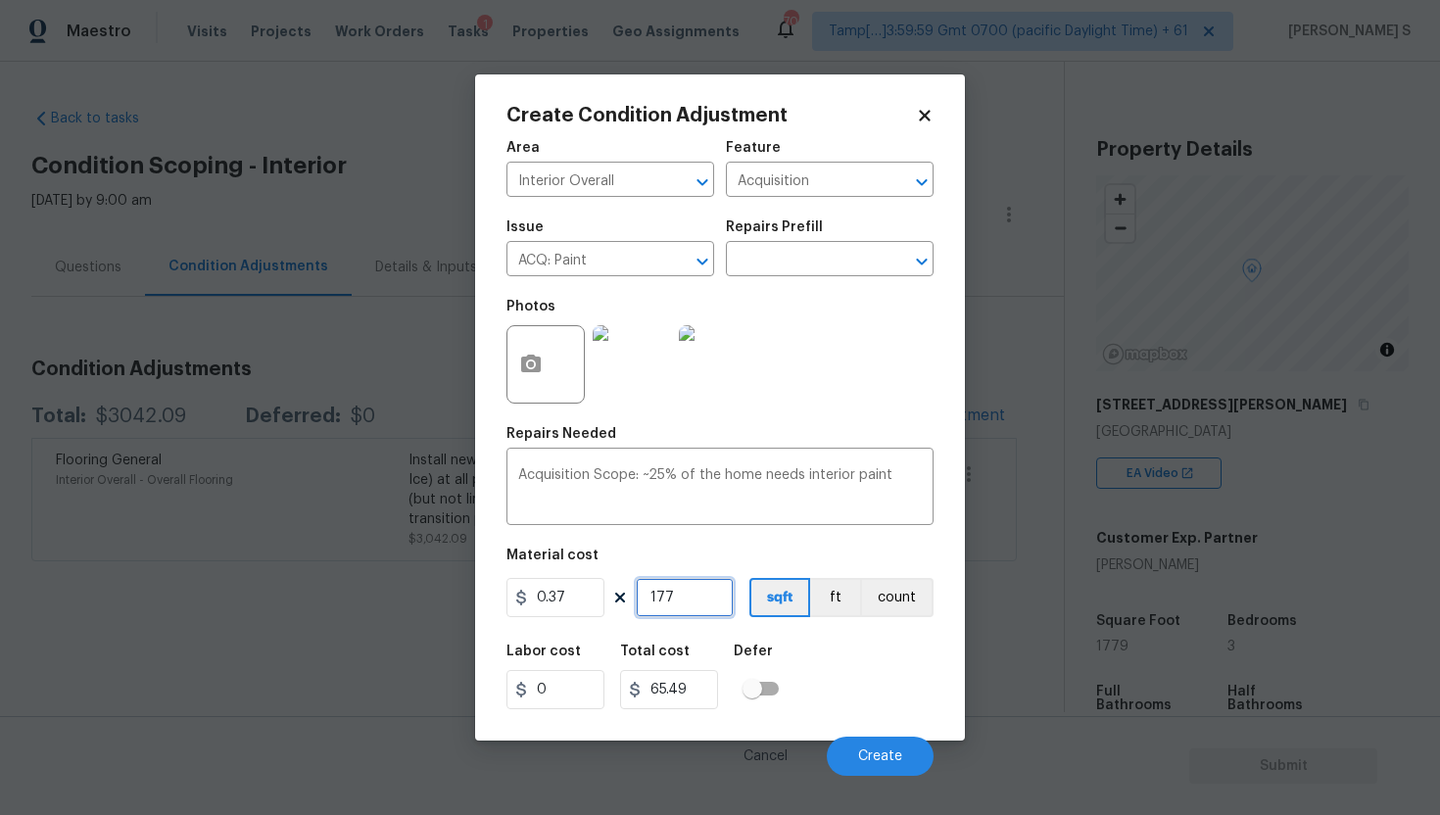
type input "1779"
type input "658.23"
type input "1779"
click at [871, 762] on span "Create" at bounding box center [880, 757] width 44 height 15
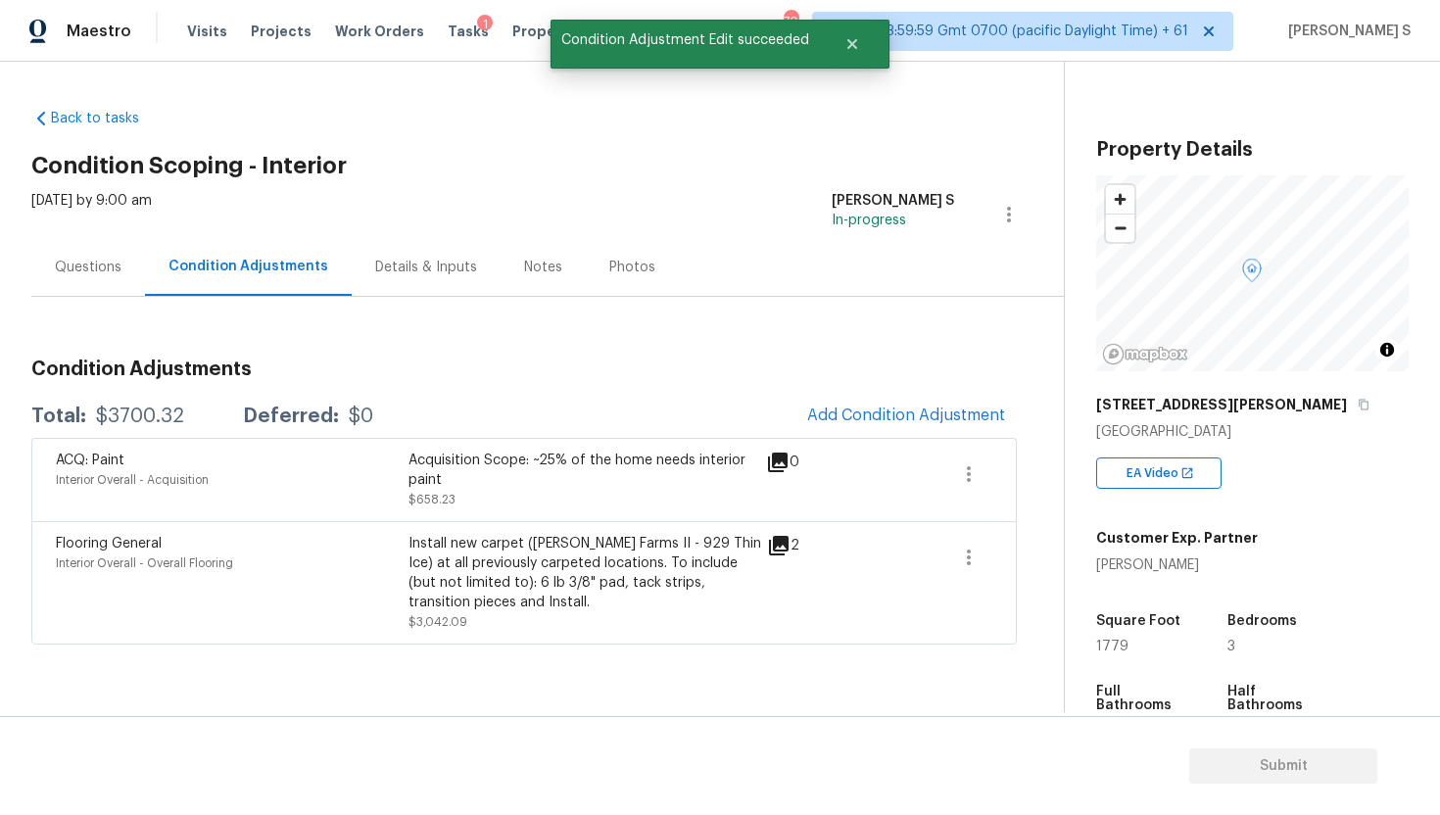
click at [792, 464] on div "0" at bounding box center [814, 463] width 96 height 24
click at [779, 463] on icon at bounding box center [778, 463] width 20 height 20
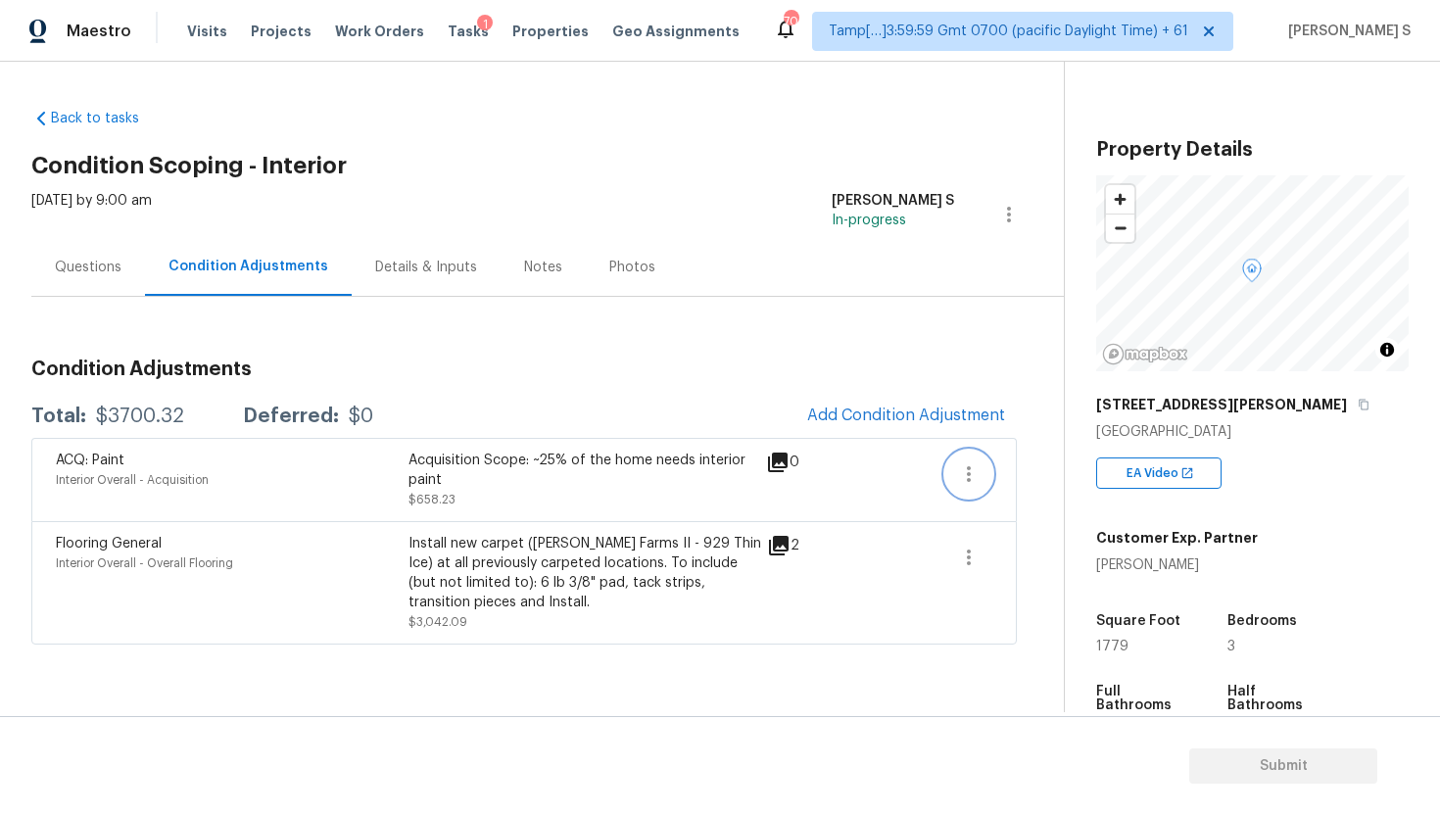
click at [964, 478] on icon "button" at bounding box center [969, 475] width 24 height 24
click at [1008, 479] on link "Edit" at bounding box center [1081, 470] width 167 height 29
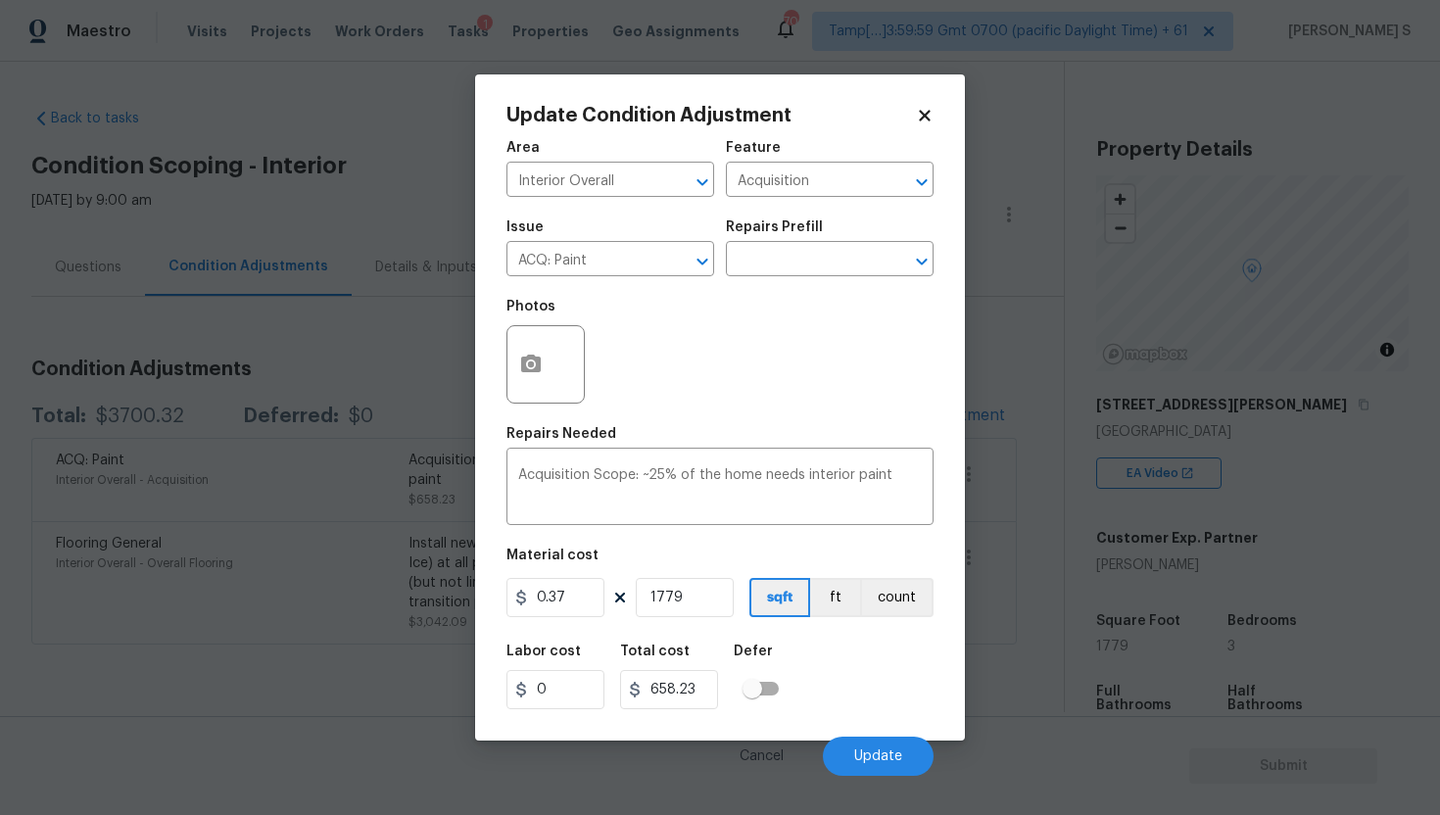
click at [558, 371] on div at bounding box center [546, 364] width 78 height 78
click at [531, 363] on circle "button" at bounding box center [531, 365] width 6 height 6
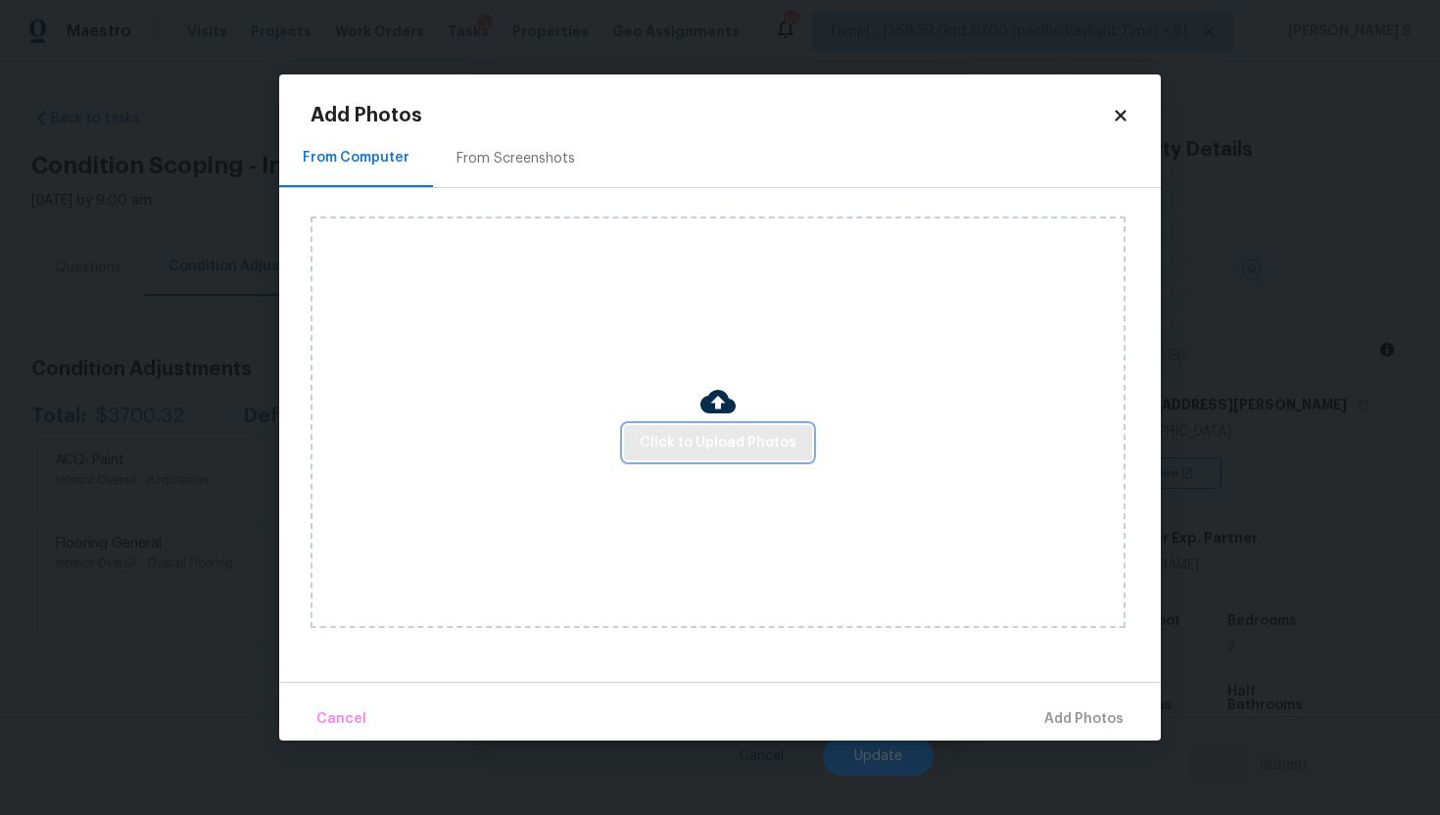
click at [729, 437] on span "Click to Upload Photos" at bounding box center [718, 443] width 157 height 24
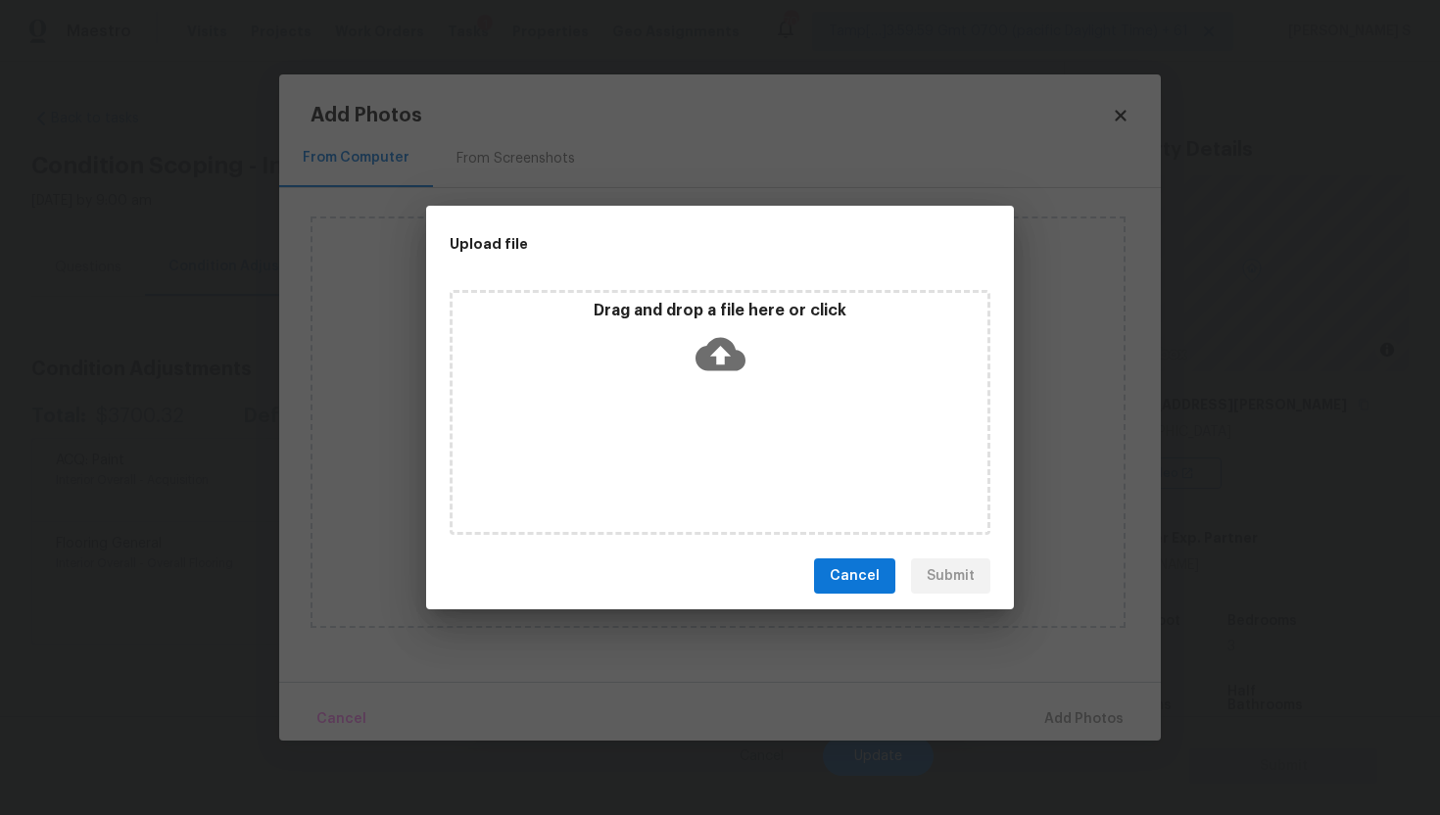
click at [721, 352] on icon at bounding box center [721, 354] width 50 height 50
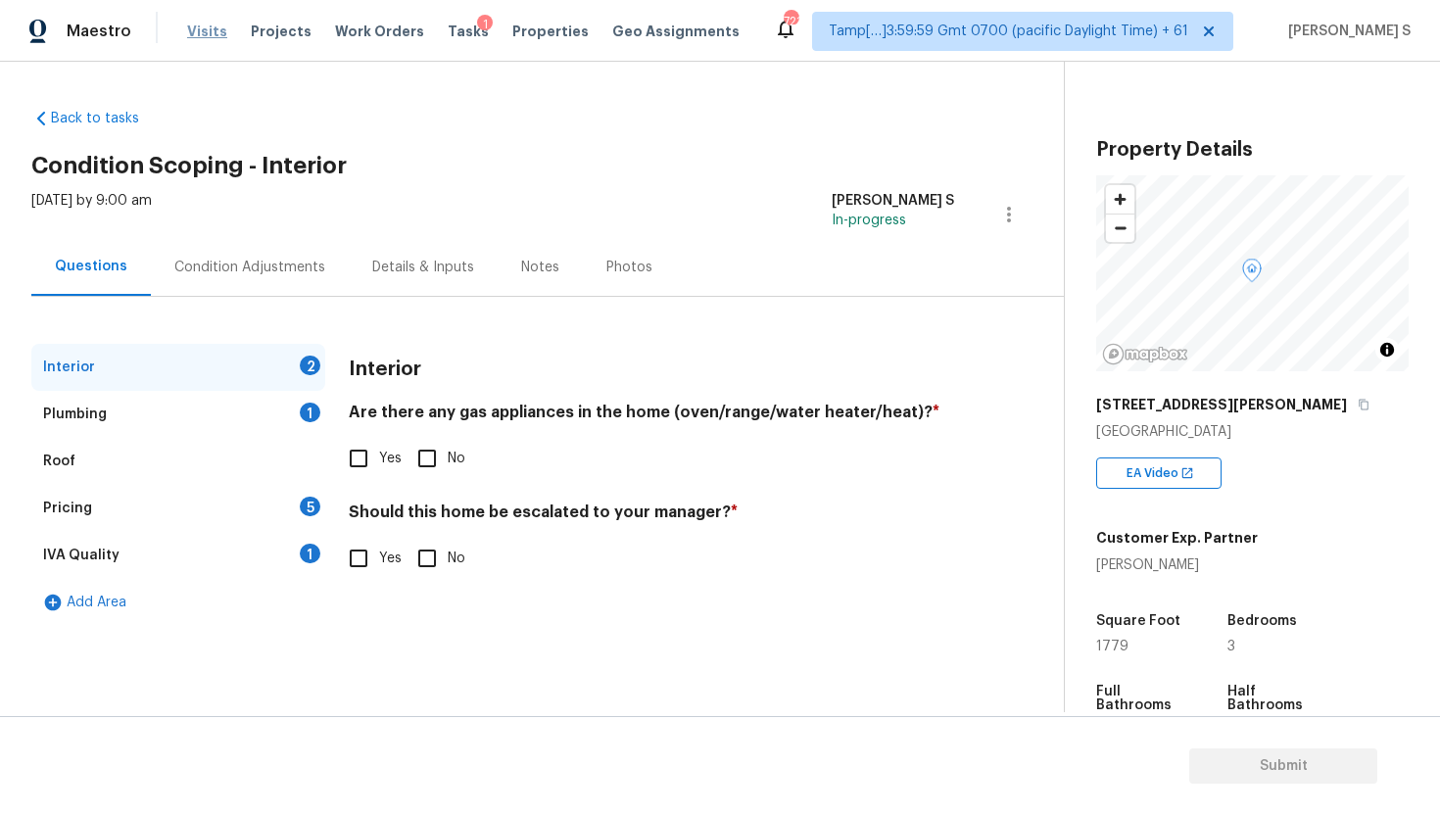
click at [190, 28] on span "Visits" at bounding box center [207, 32] width 40 height 20
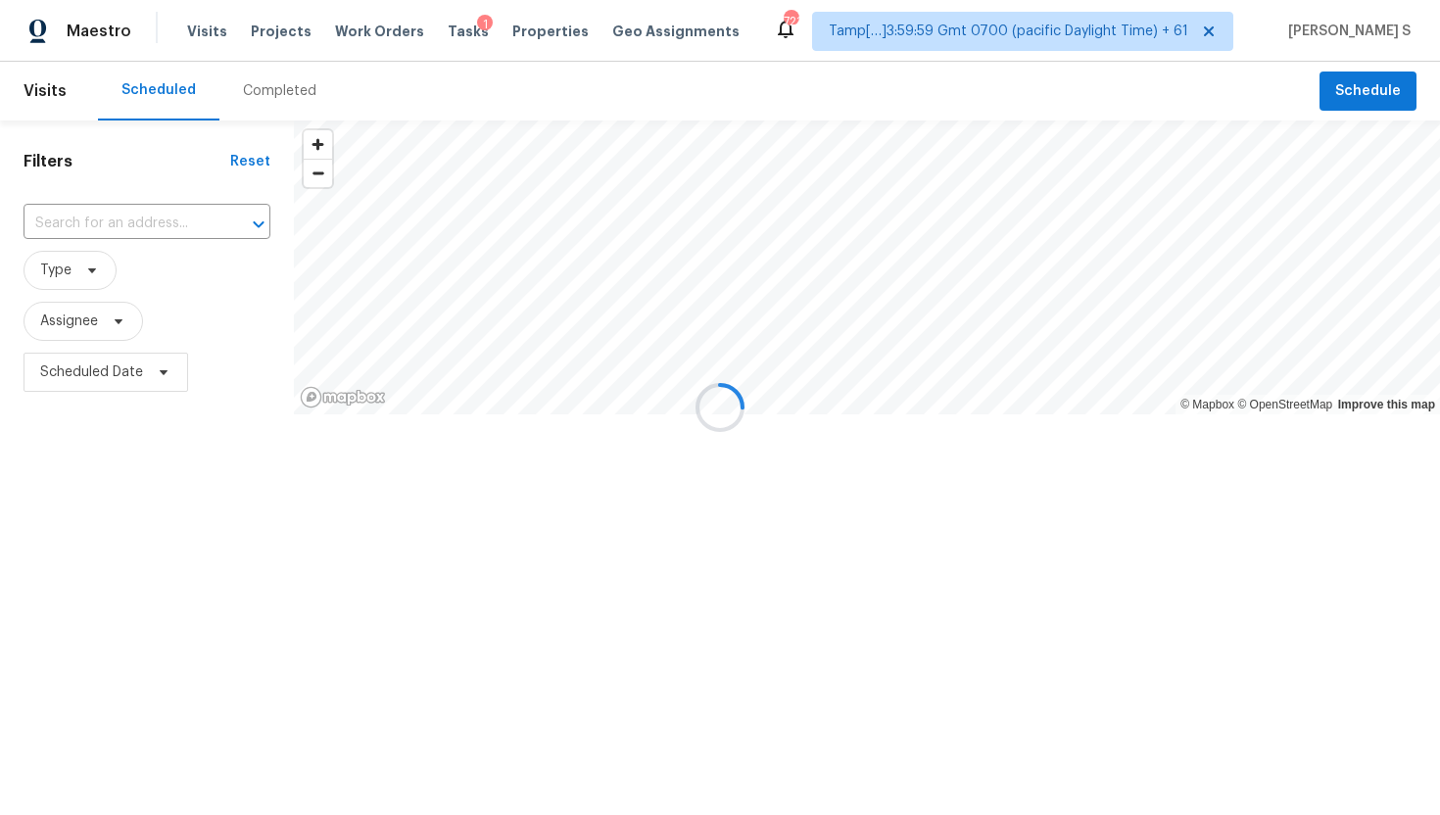
click at [122, 224] on div at bounding box center [720, 407] width 1440 height 815
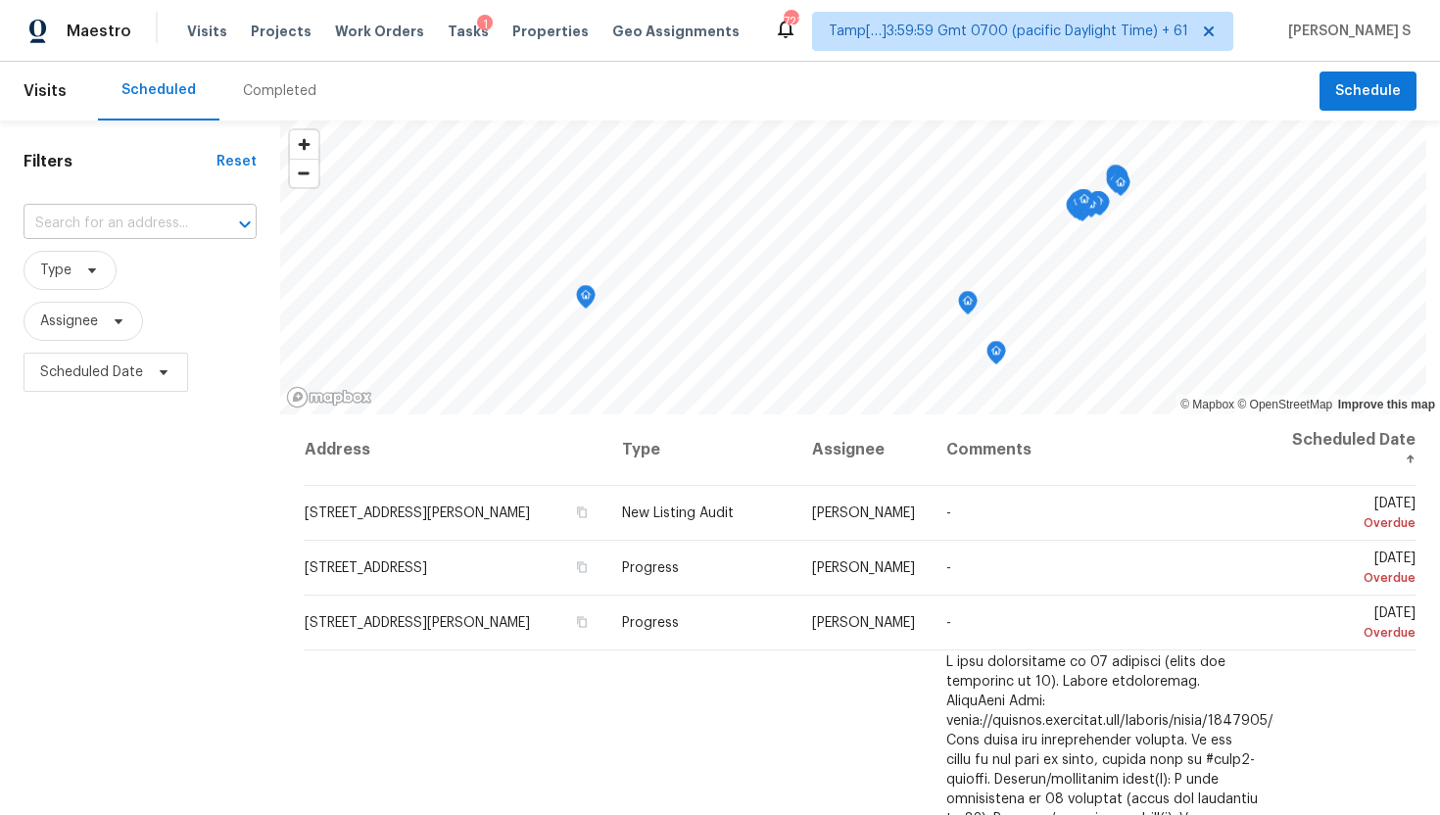
click at [170, 219] on input "text" at bounding box center [113, 224] width 178 height 30
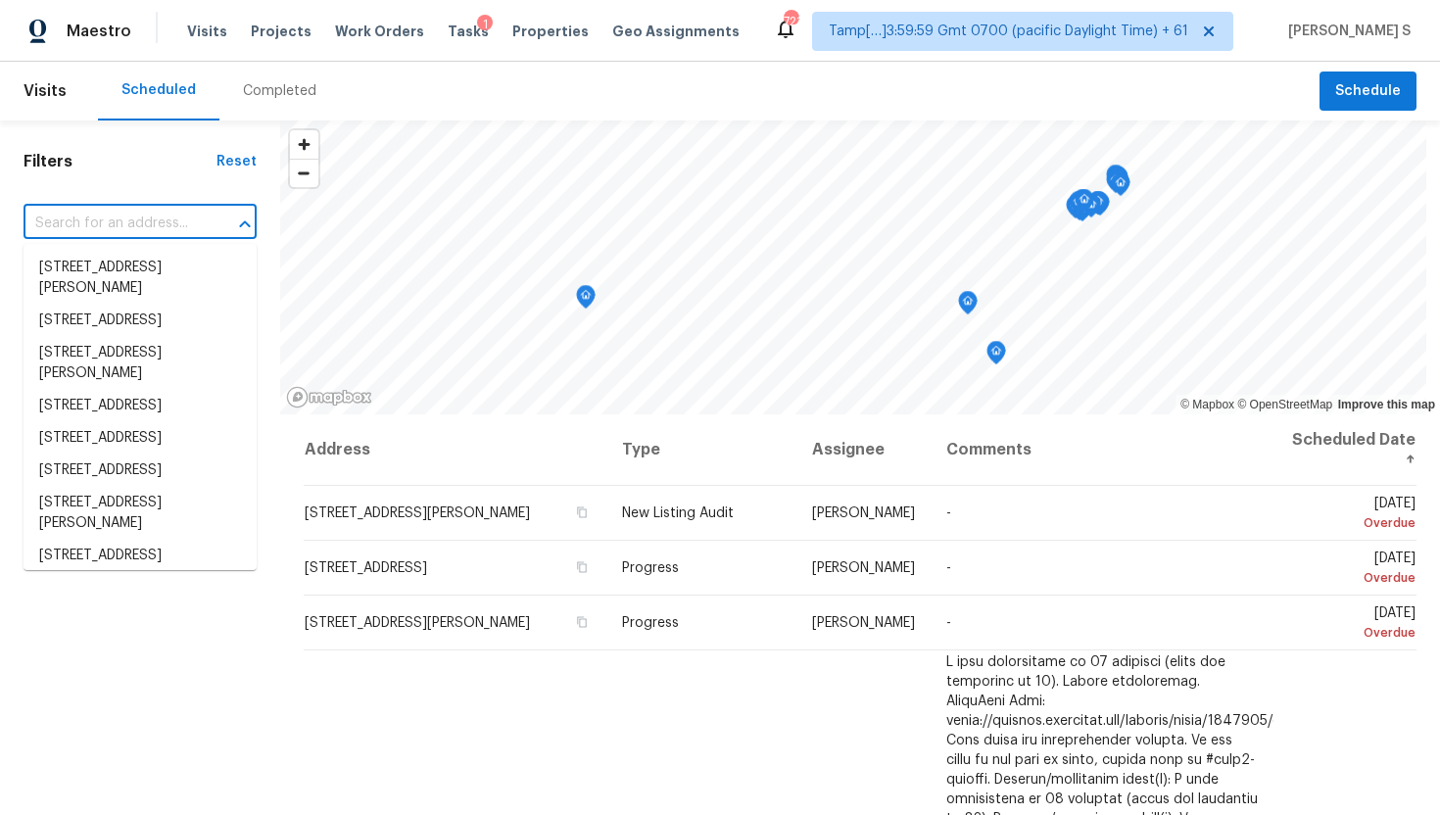
paste input "[STREET_ADDRESS]"
type input "[STREET_ADDRESS]"
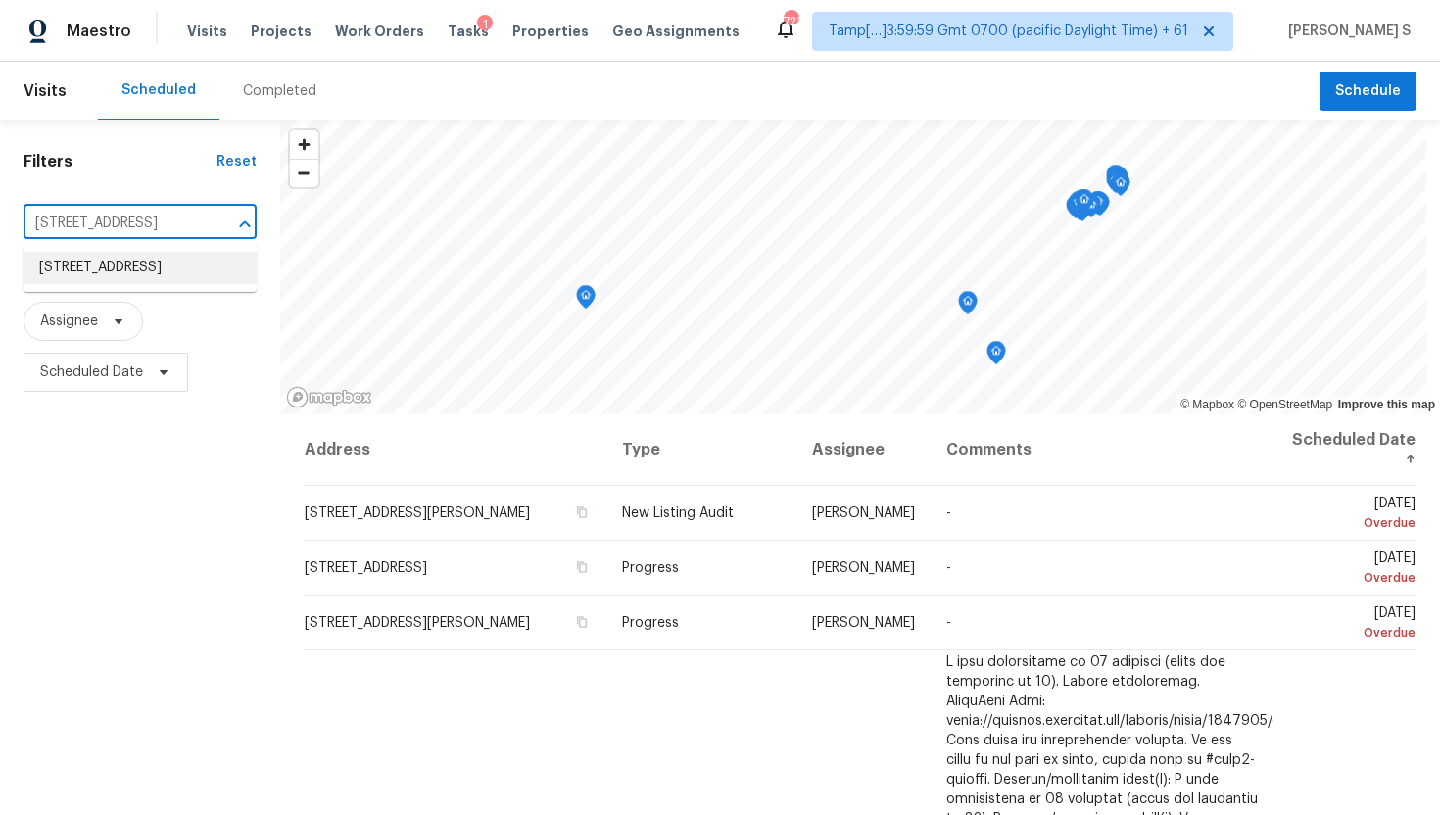
click at [105, 282] on li "[STREET_ADDRESS]" at bounding box center [140, 268] width 233 height 32
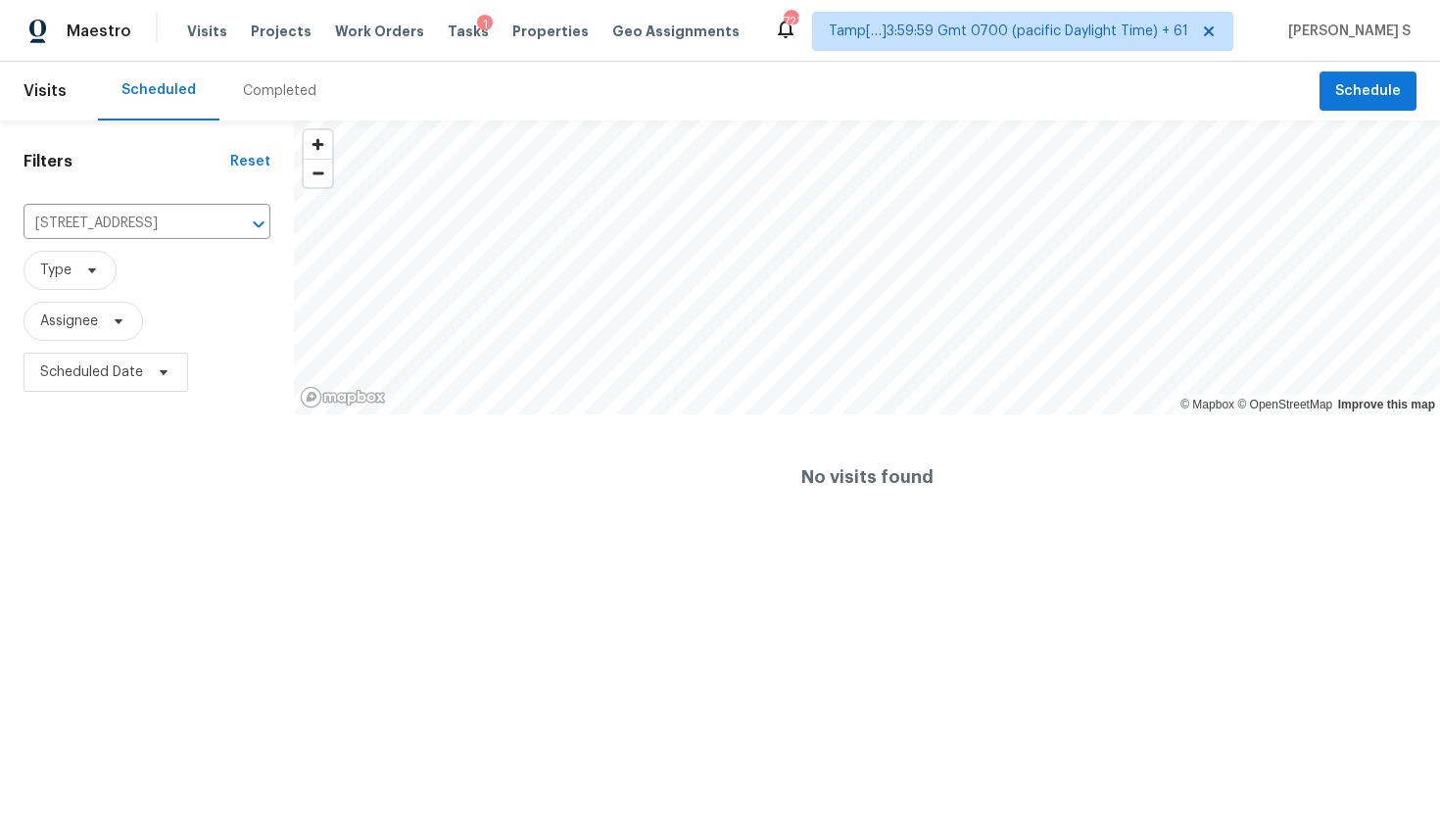
click at [246, 77] on div "Completed" at bounding box center [279, 91] width 121 height 59
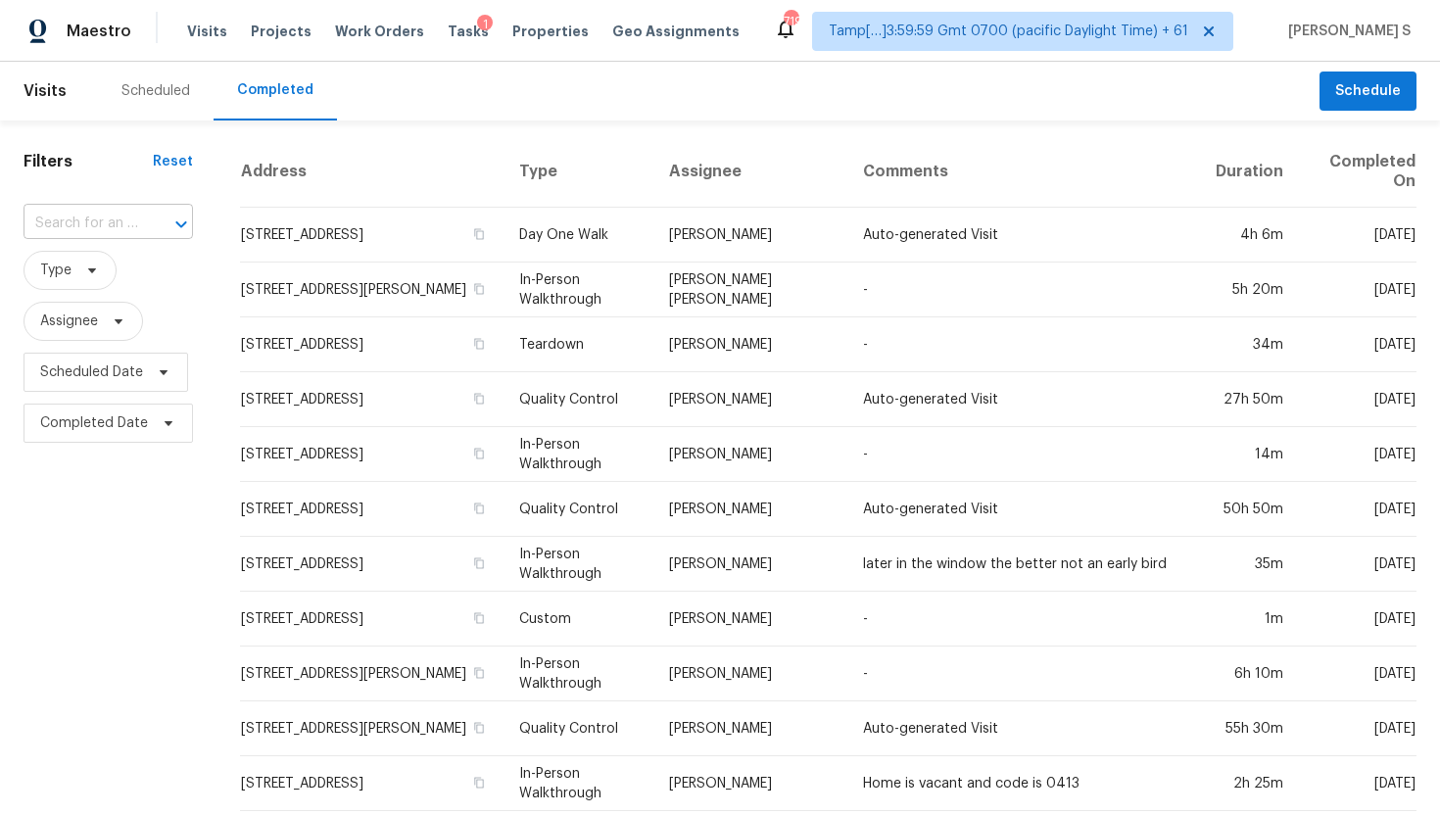
click at [122, 219] on input "text" at bounding box center [81, 224] width 115 height 30
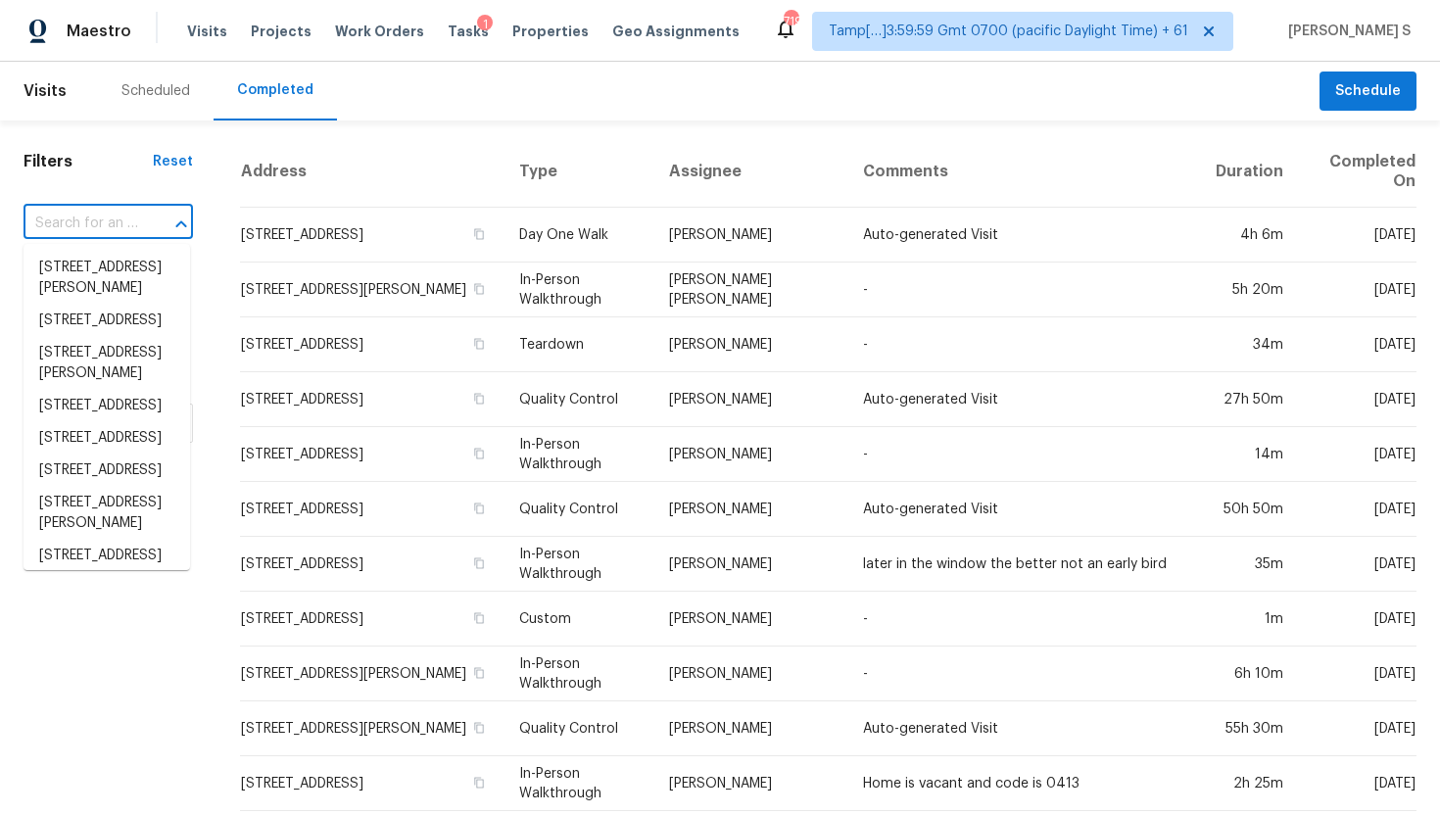
paste input "[STREET_ADDRESS]"
type input "[STREET_ADDRESS]"
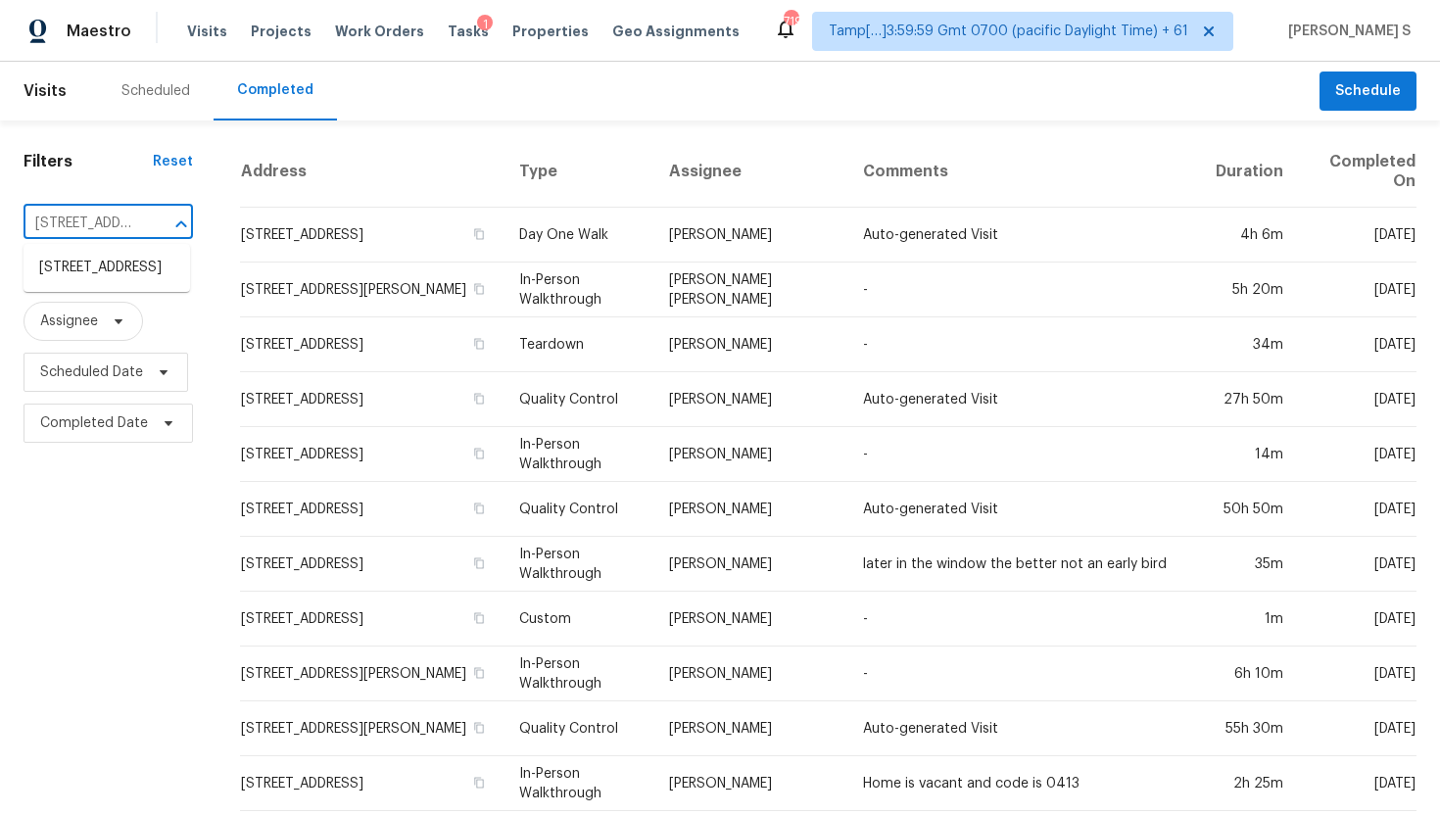
scroll to position [0, 137]
click at [116, 279] on li "[STREET_ADDRESS]" at bounding box center [107, 268] width 167 height 32
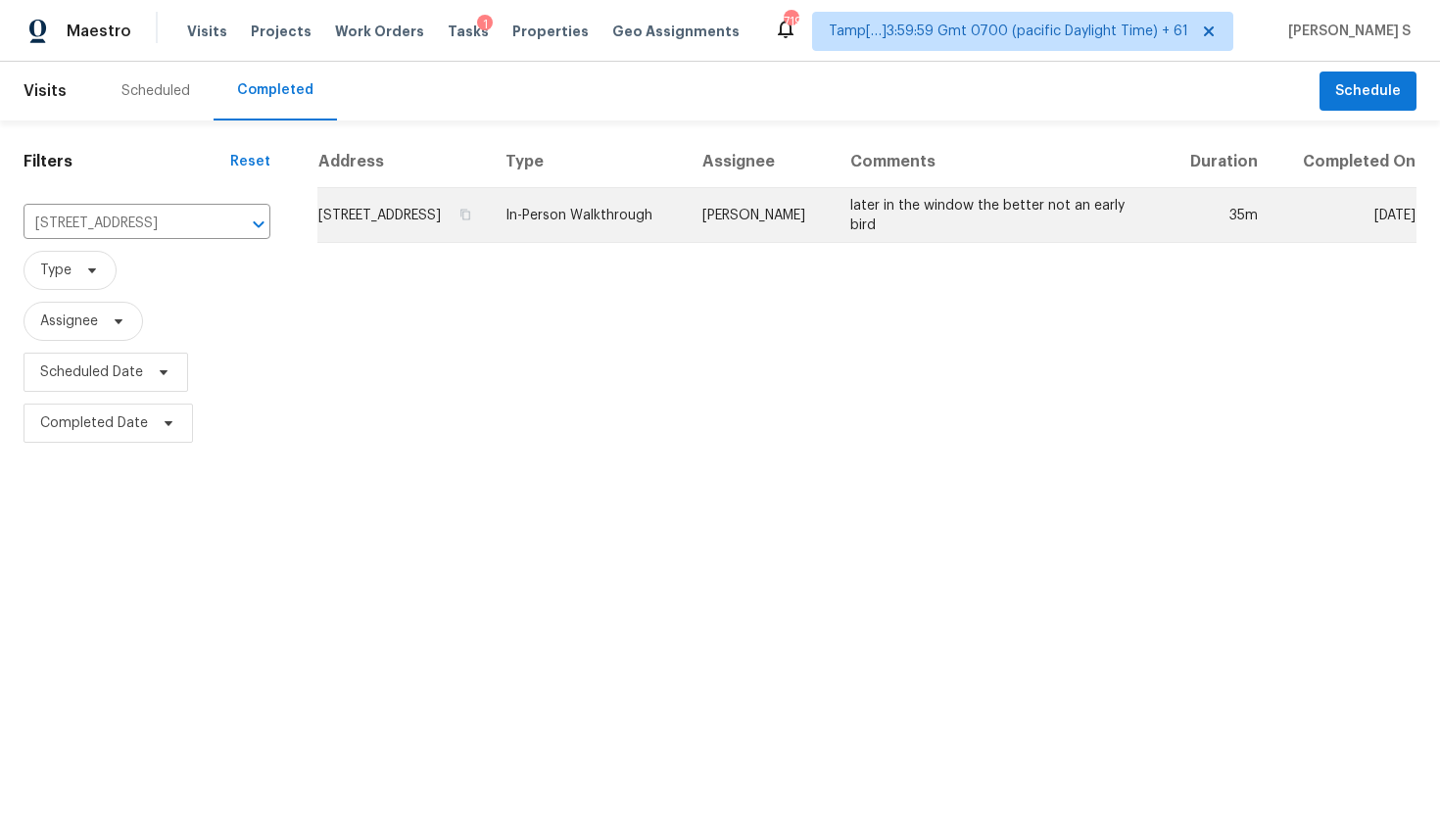
click at [687, 243] on td "In-Person Walkthrough" at bounding box center [588, 215] width 197 height 55
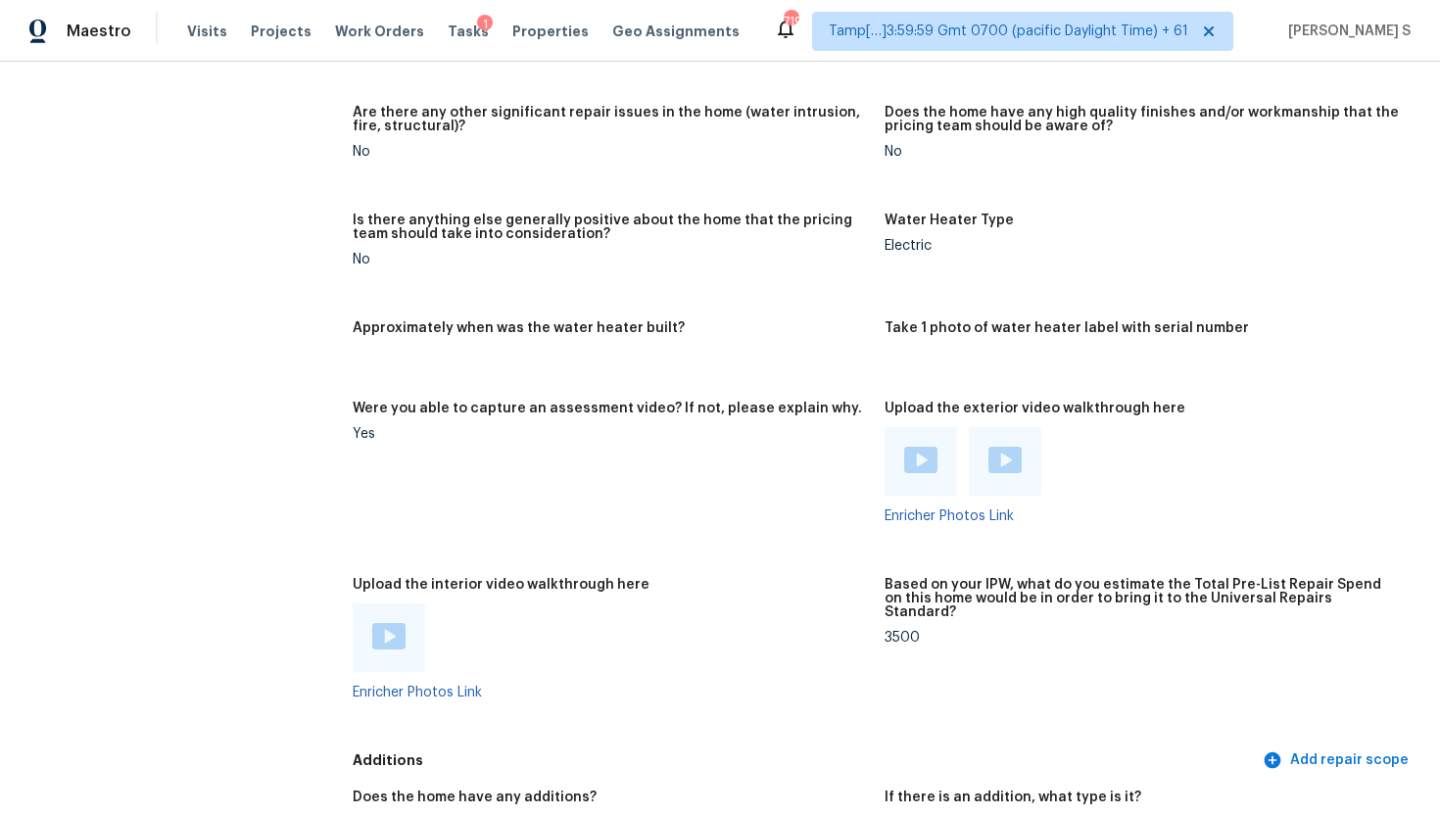
scroll to position [3626, 0]
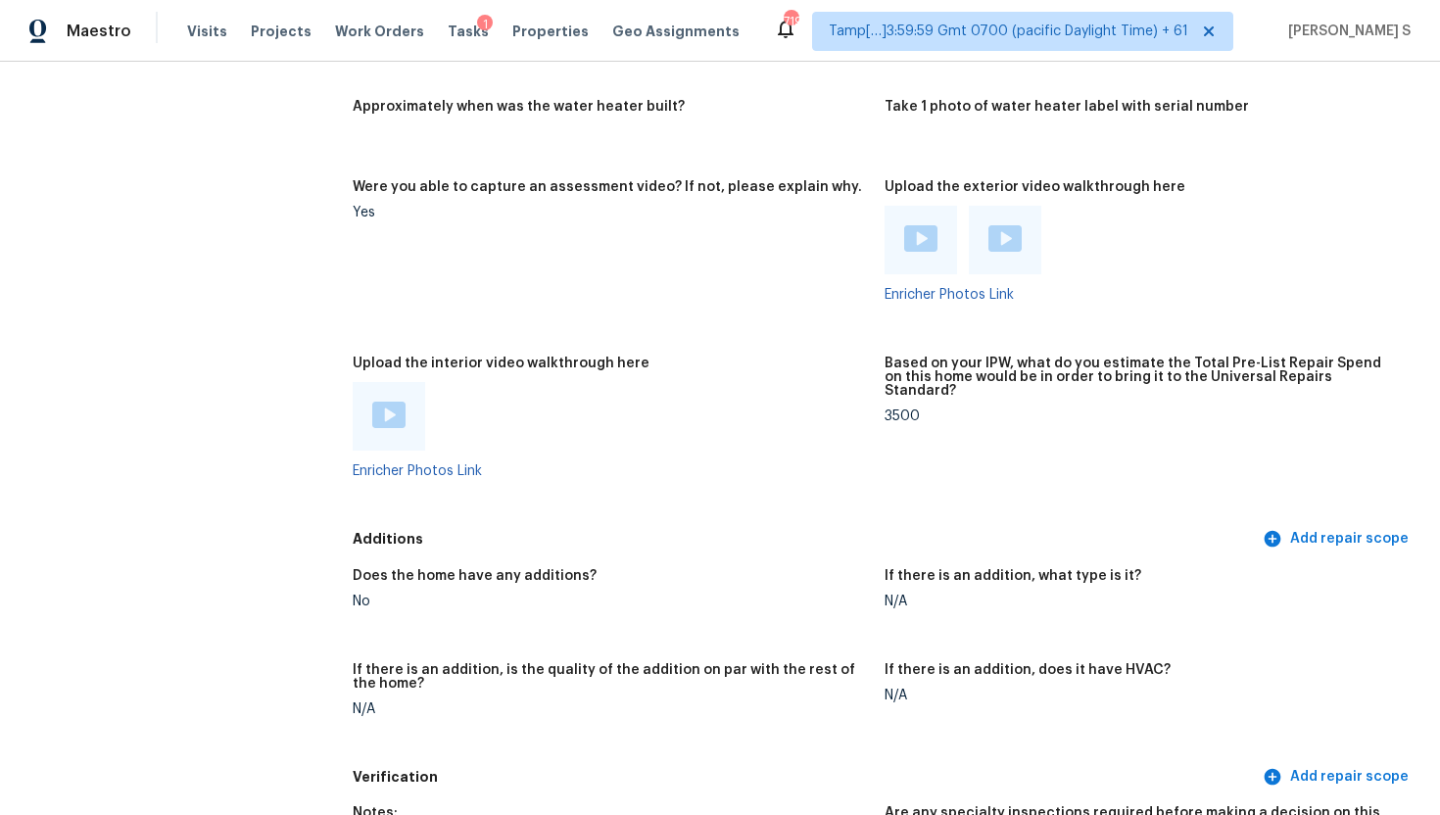
click at [387, 414] on div at bounding box center [388, 416] width 33 height 29
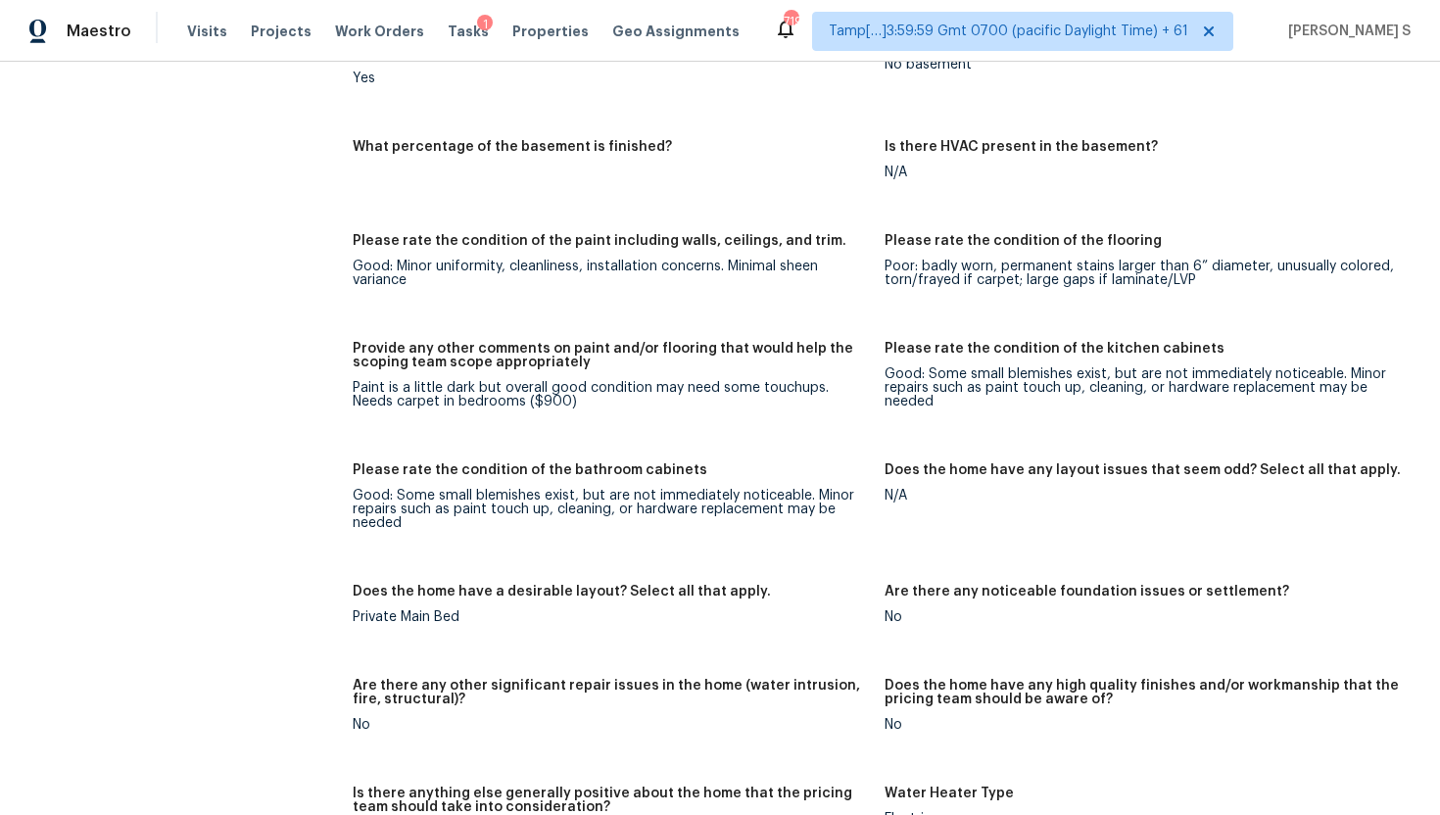
scroll to position [2844, 0]
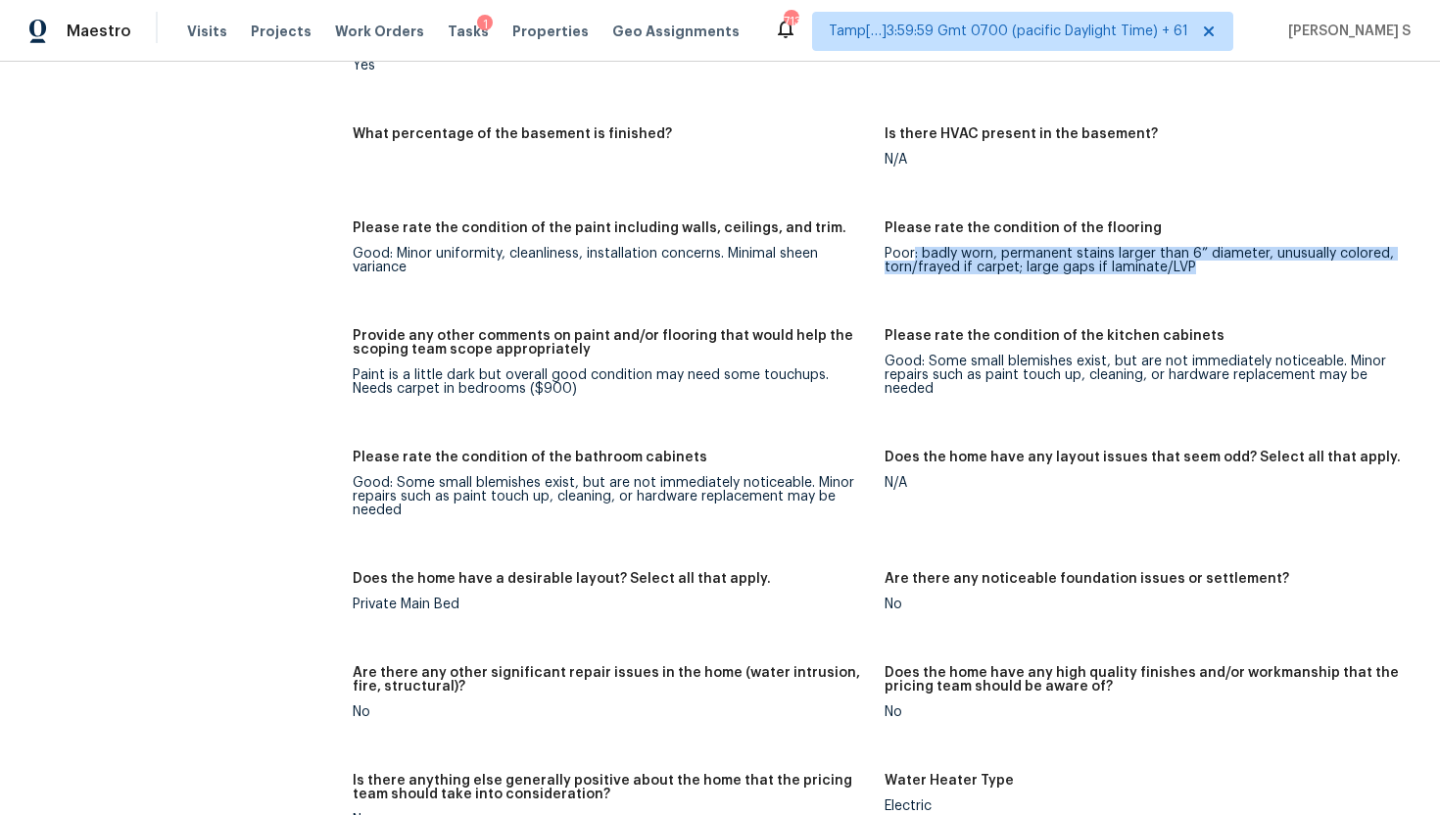
drag, startPoint x: 914, startPoint y: 240, endPoint x: 1175, endPoint y: 268, distance: 262.1
click at [1175, 268] on figure "Please rate the condition of the flooring Poor: badly worn, permanent stains la…" at bounding box center [1151, 263] width 532 height 84
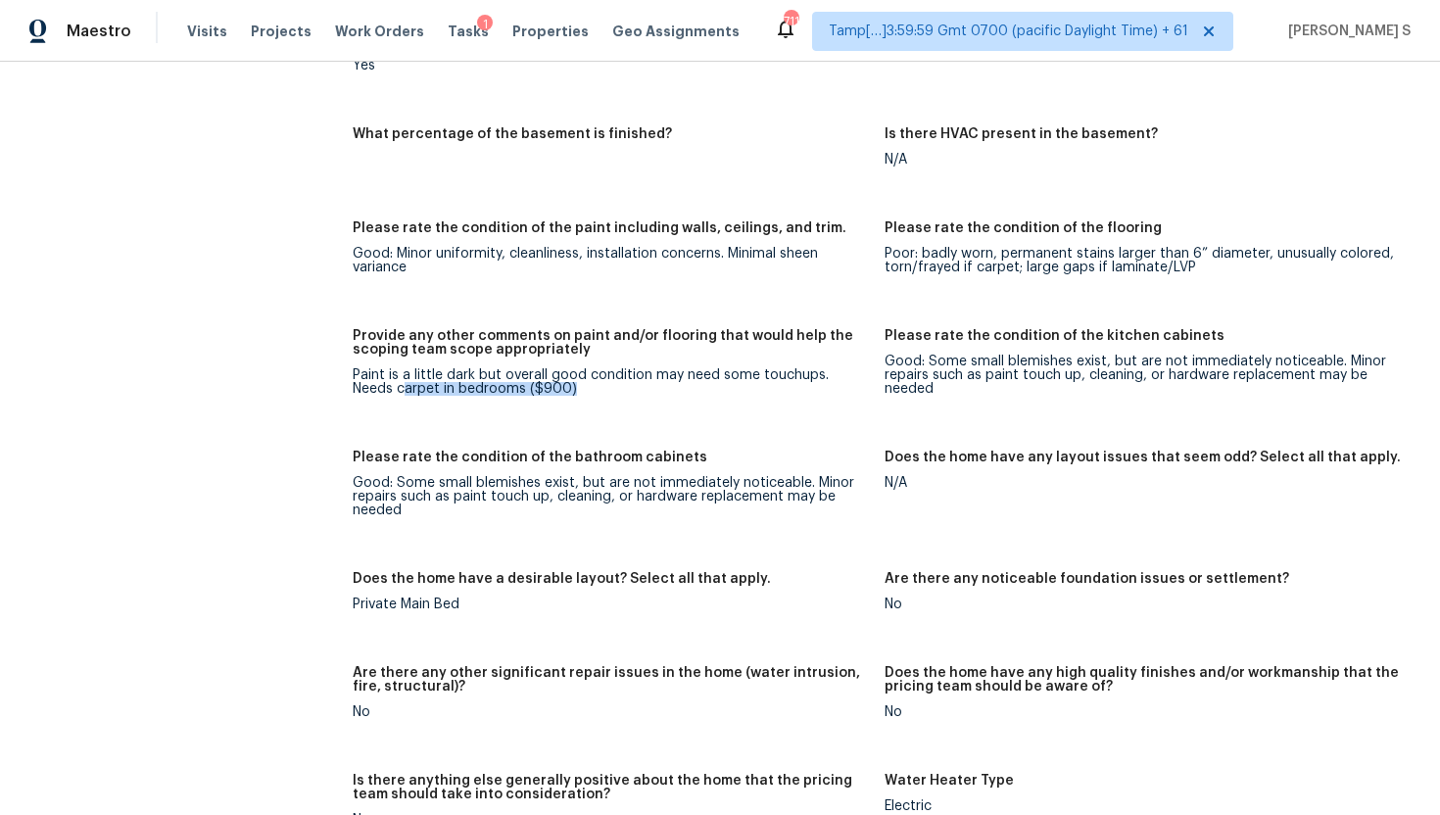
drag, startPoint x: 357, startPoint y: 379, endPoint x: 522, endPoint y: 382, distance: 165.6
click at [522, 382] on figure "Provide any other comments on paint and/or flooring that would help the scoping…" at bounding box center [619, 378] width 532 height 98
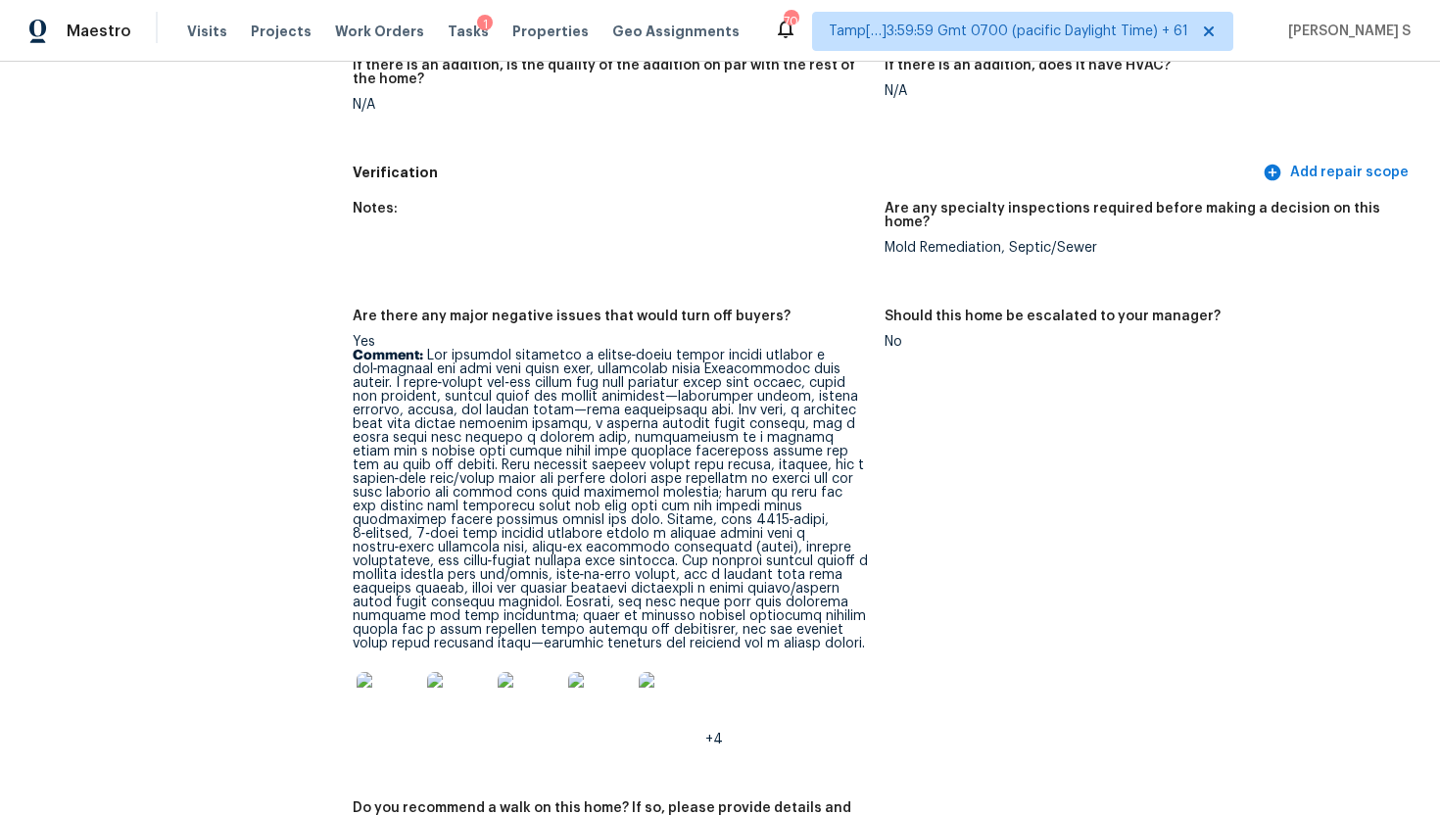
scroll to position [4240, 0]
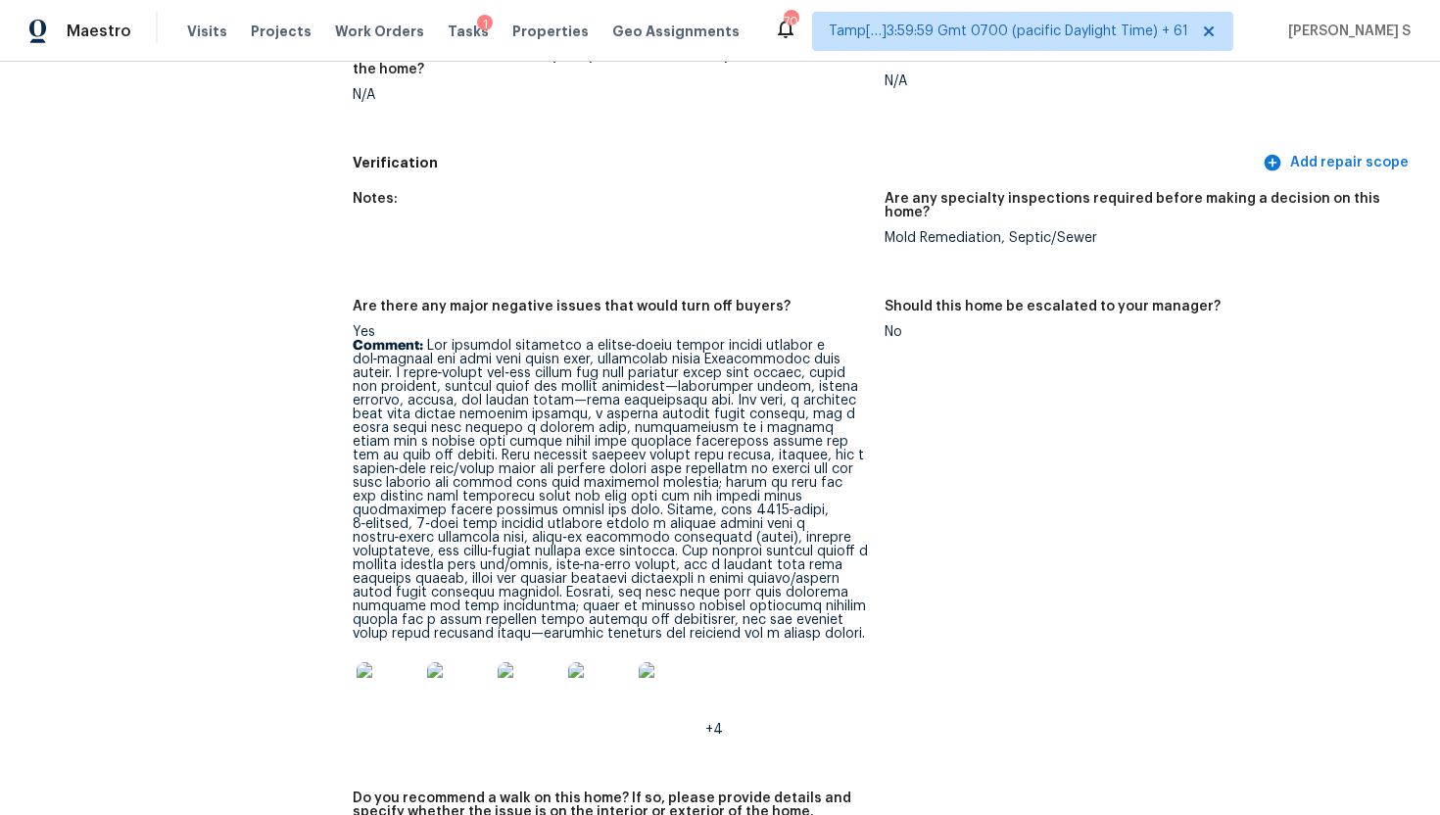
click at [366, 668] on img at bounding box center [388, 693] width 63 height 63
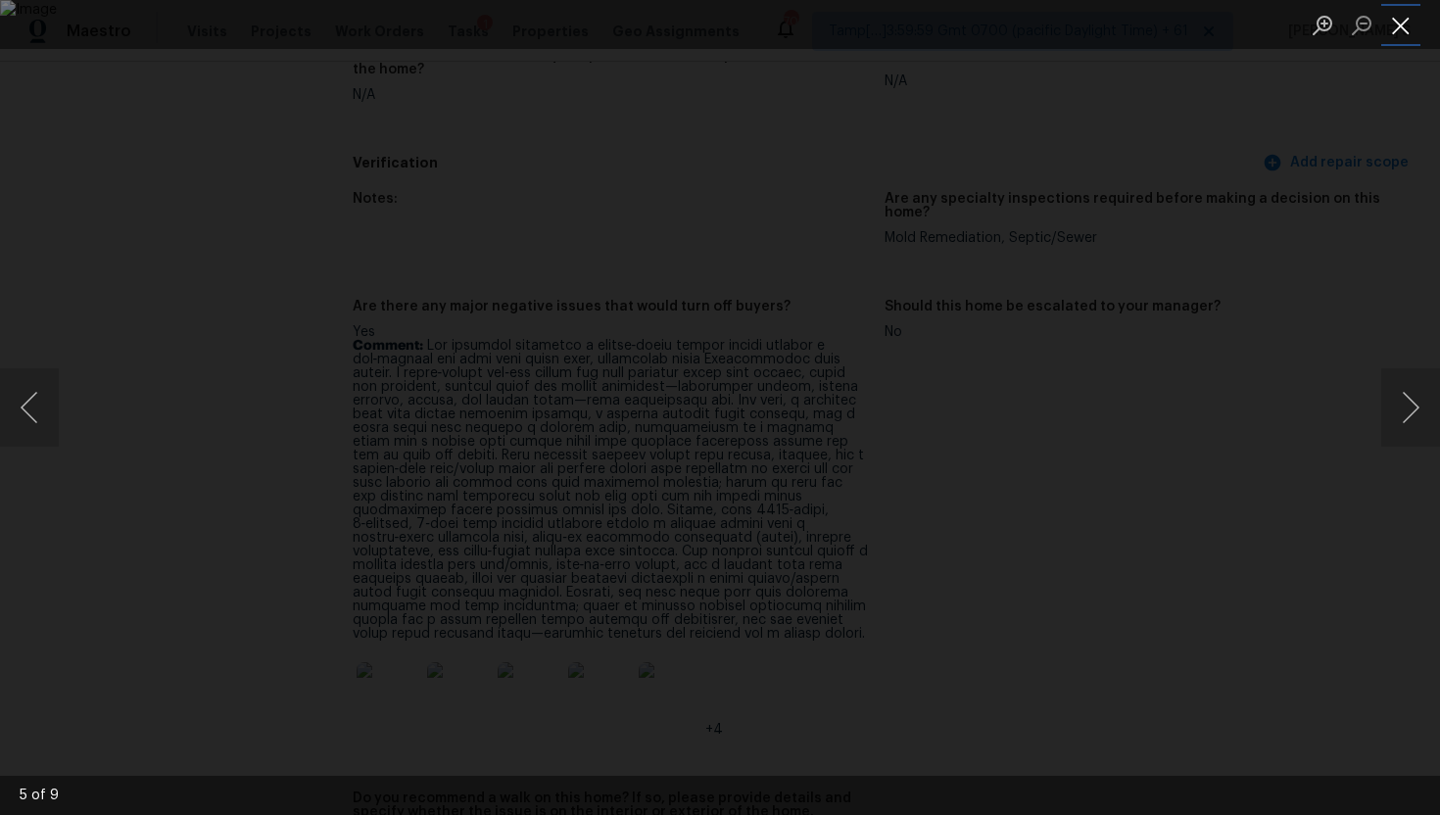
click at [1394, 30] on button "Close lightbox" at bounding box center [1401, 25] width 39 height 34
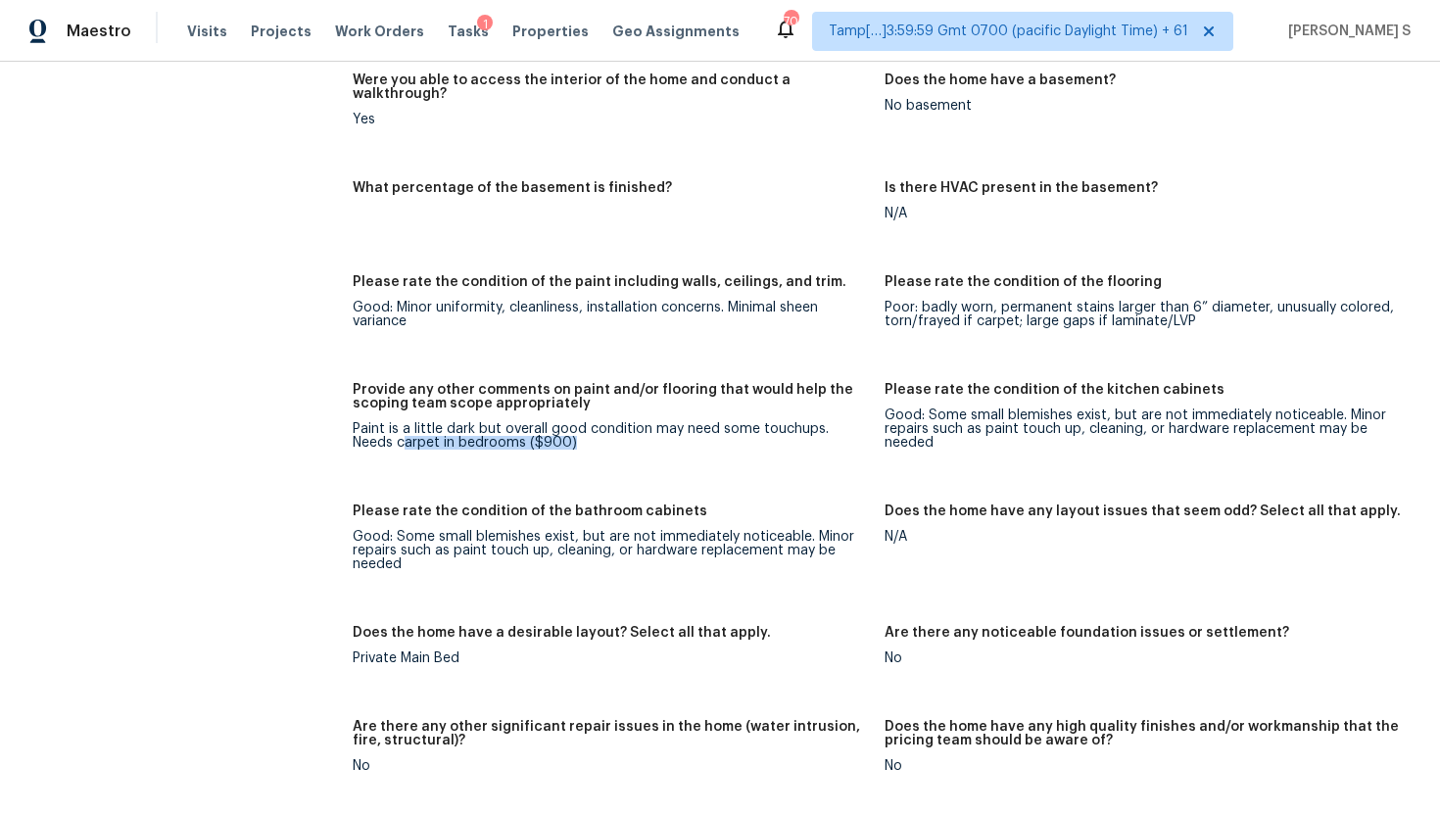
scroll to position [2783, 0]
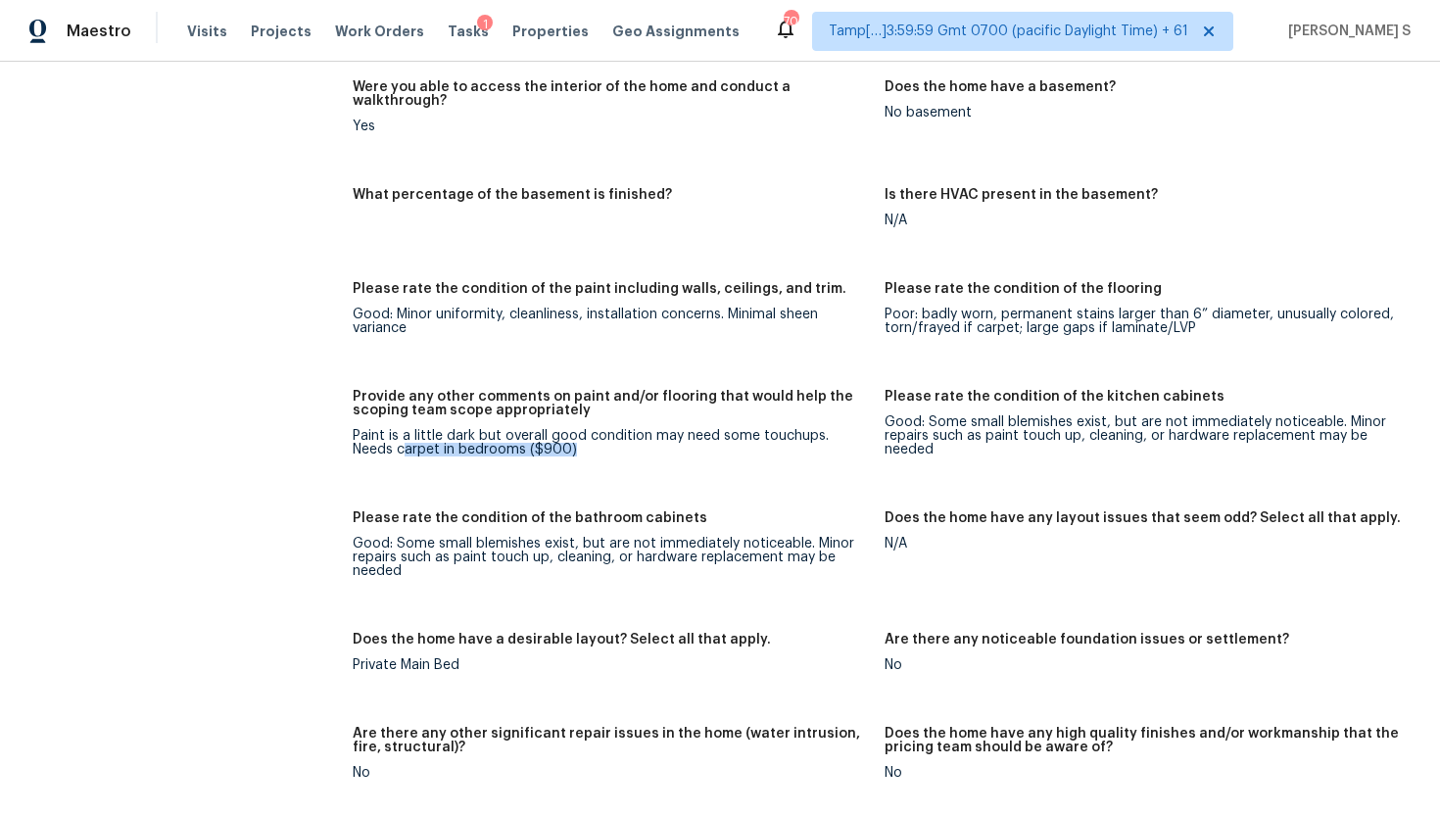
click at [509, 448] on figure "Provide any other comments on paint and/or flooring that would help the scoping…" at bounding box center [619, 439] width 532 height 98
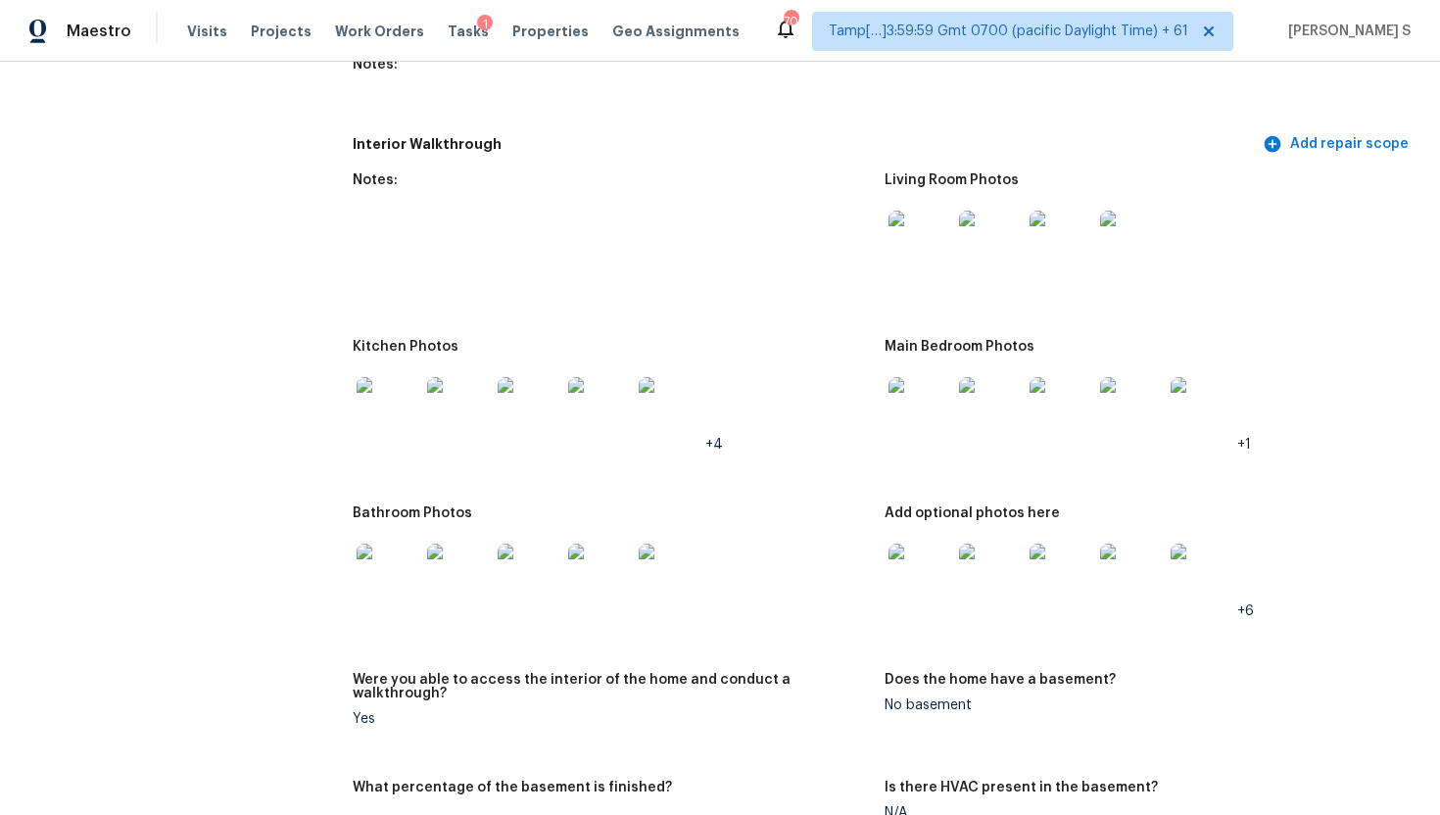
scroll to position [2187, 0]
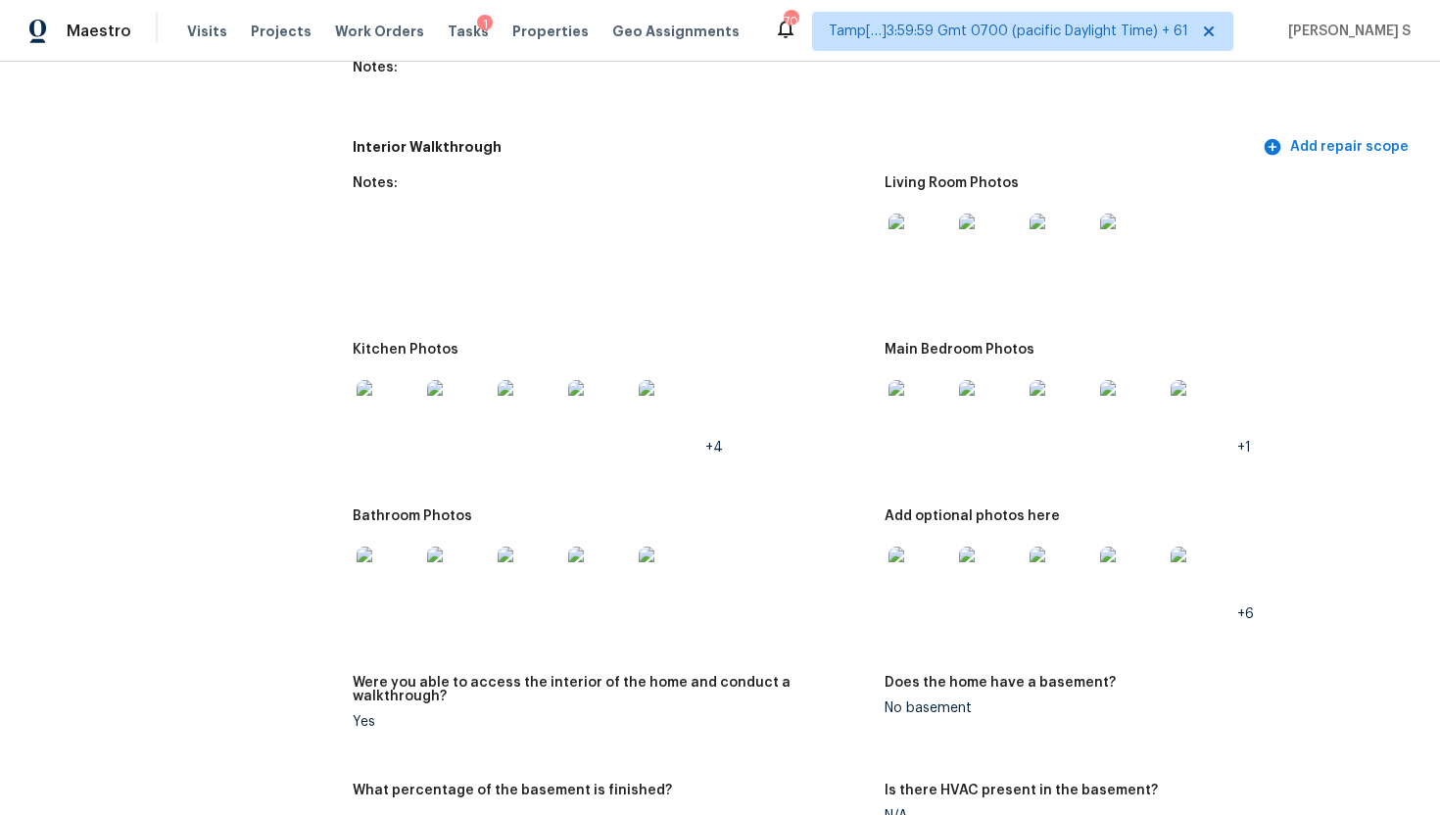
click at [920, 230] on img at bounding box center [920, 245] width 63 height 63
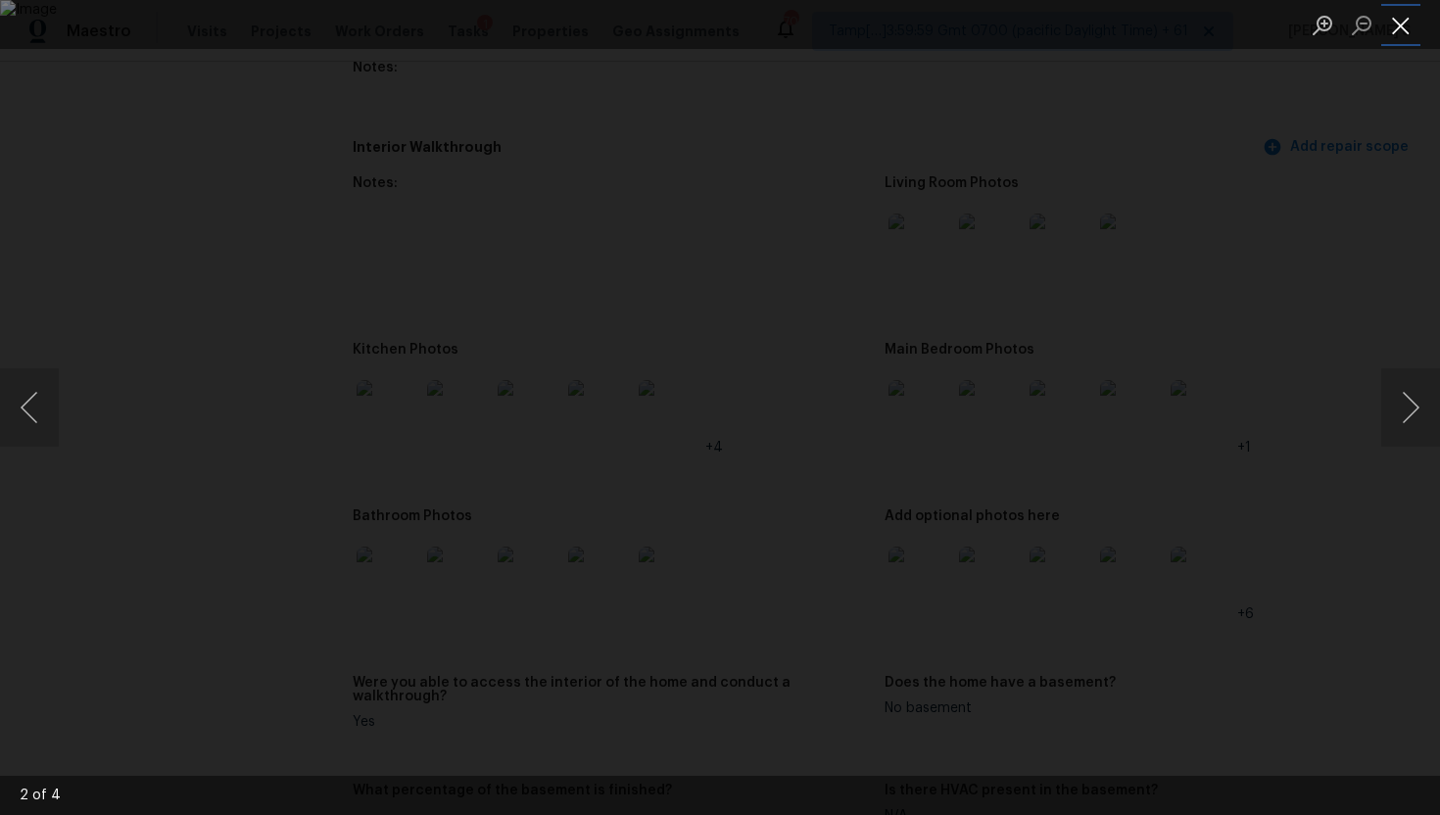
click at [1392, 29] on button "Close lightbox" at bounding box center [1401, 25] width 39 height 34
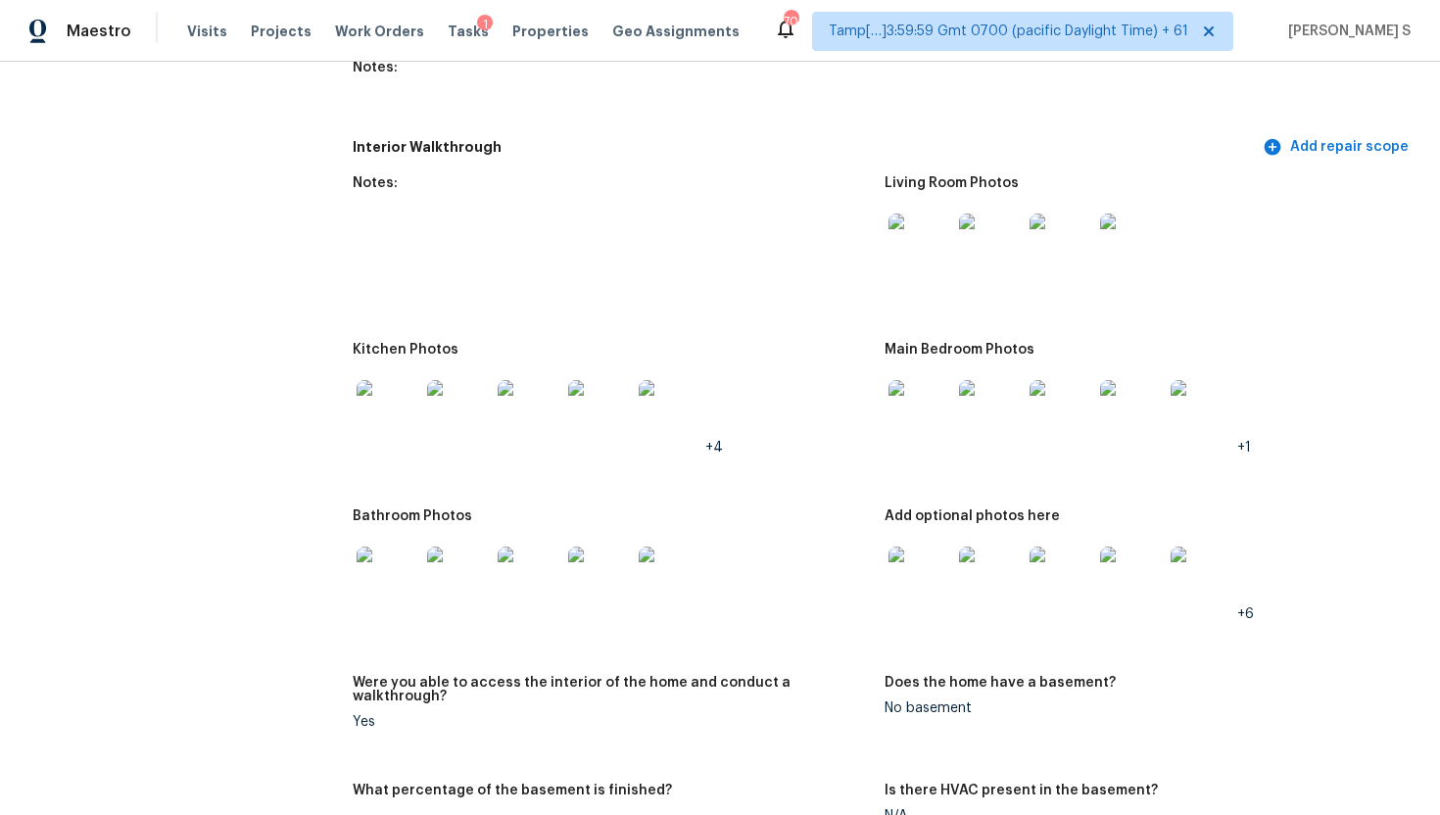
click at [975, 411] on img at bounding box center [990, 411] width 63 height 63
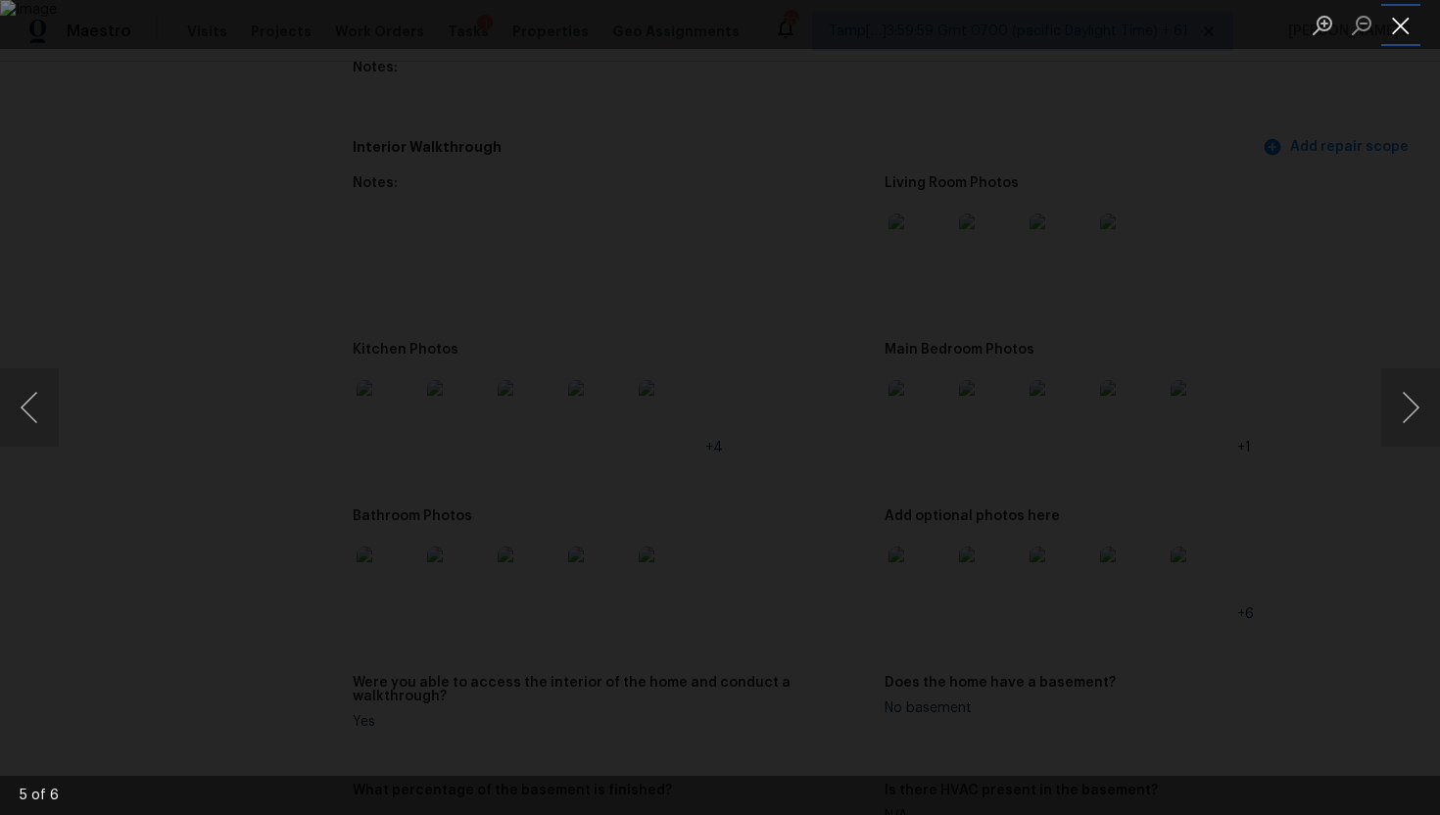
click at [1400, 21] on button "Close lightbox" at bounding box center [1401, 25] width 39 height 34
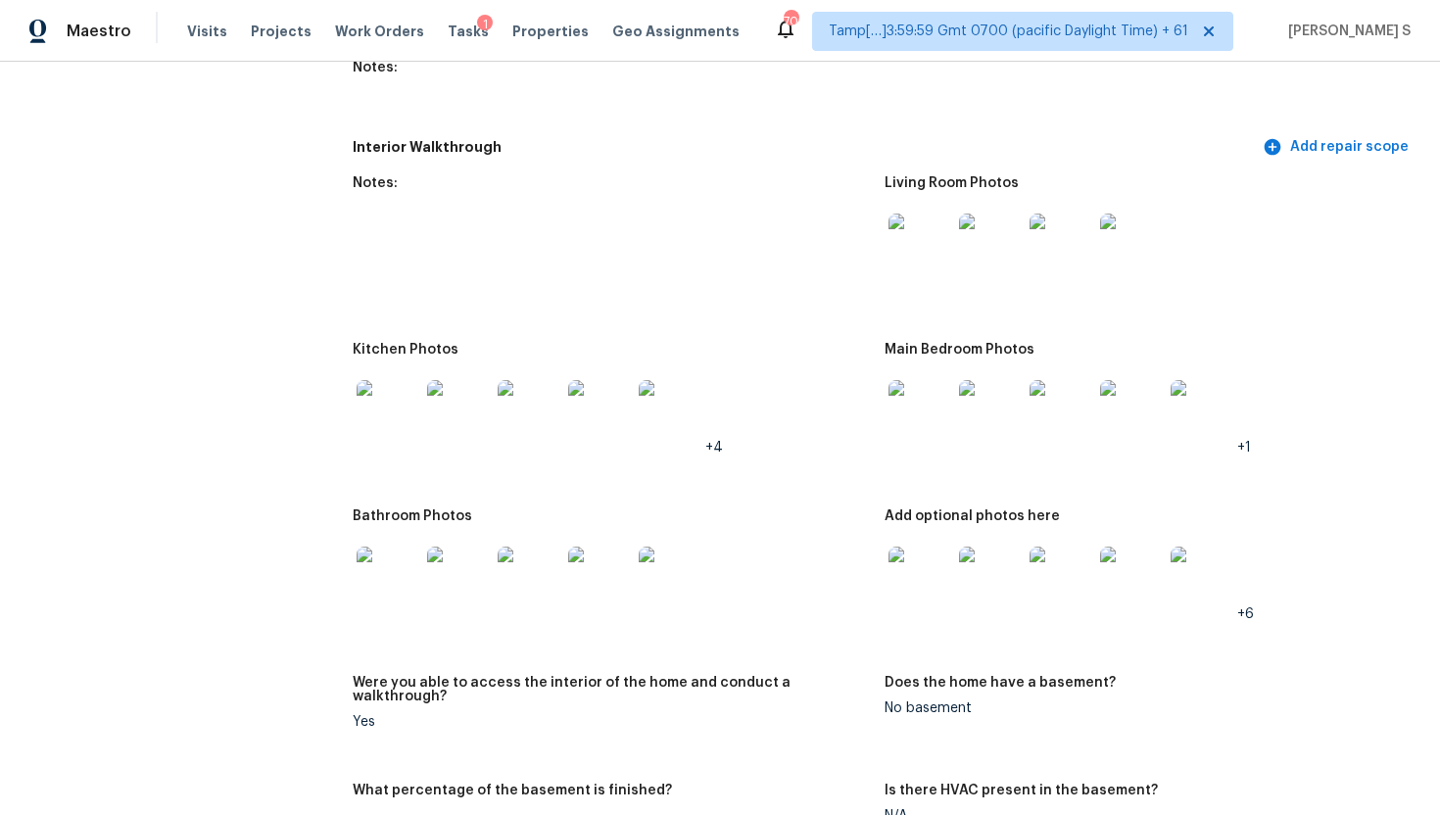
click at [942, 581] on img at bounding box center [920, 578] width 63 height 63
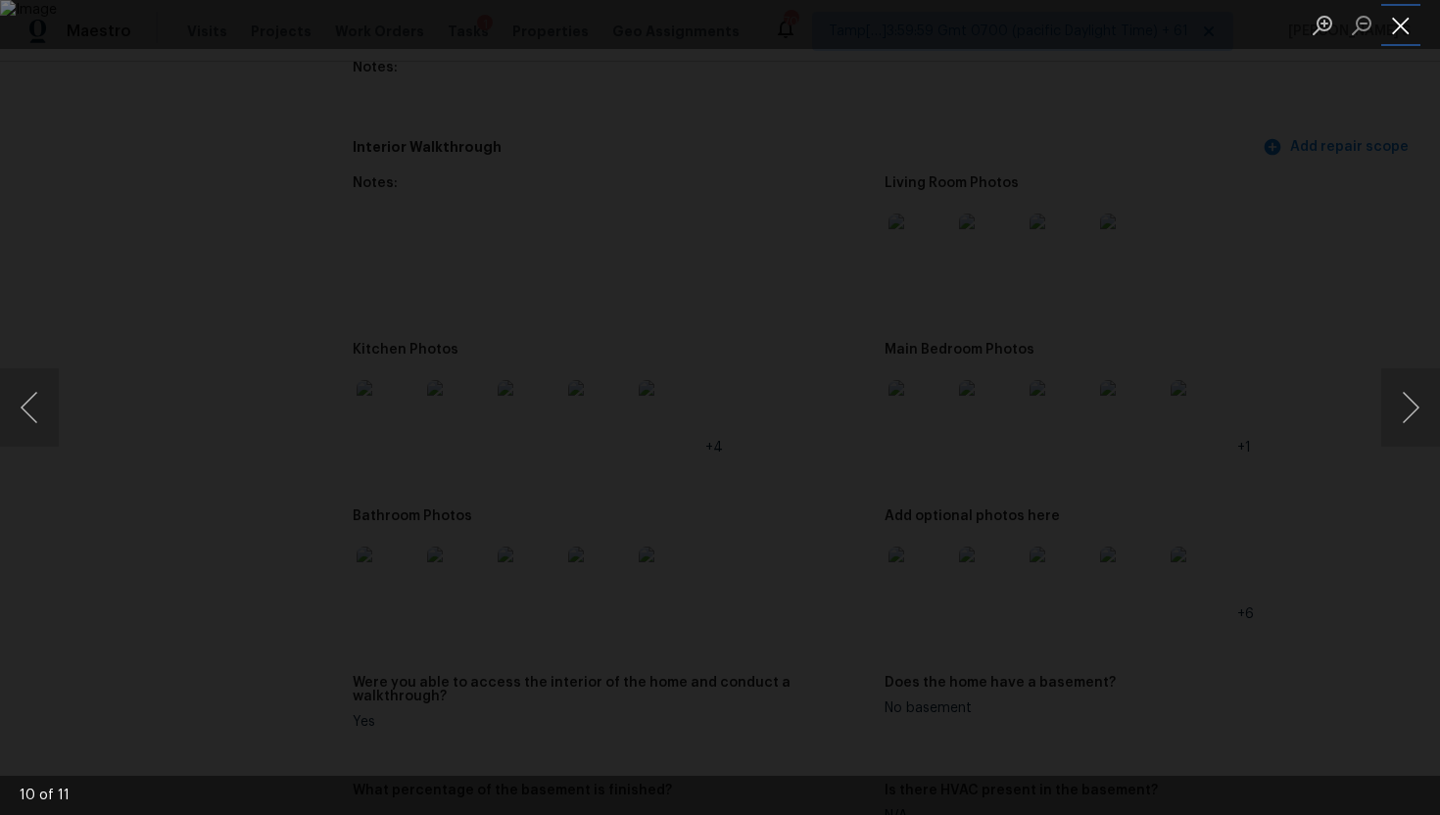
click at [1401, 28] on button "Close lightbox" at bounding box center [1401, 25] width 39 height 34
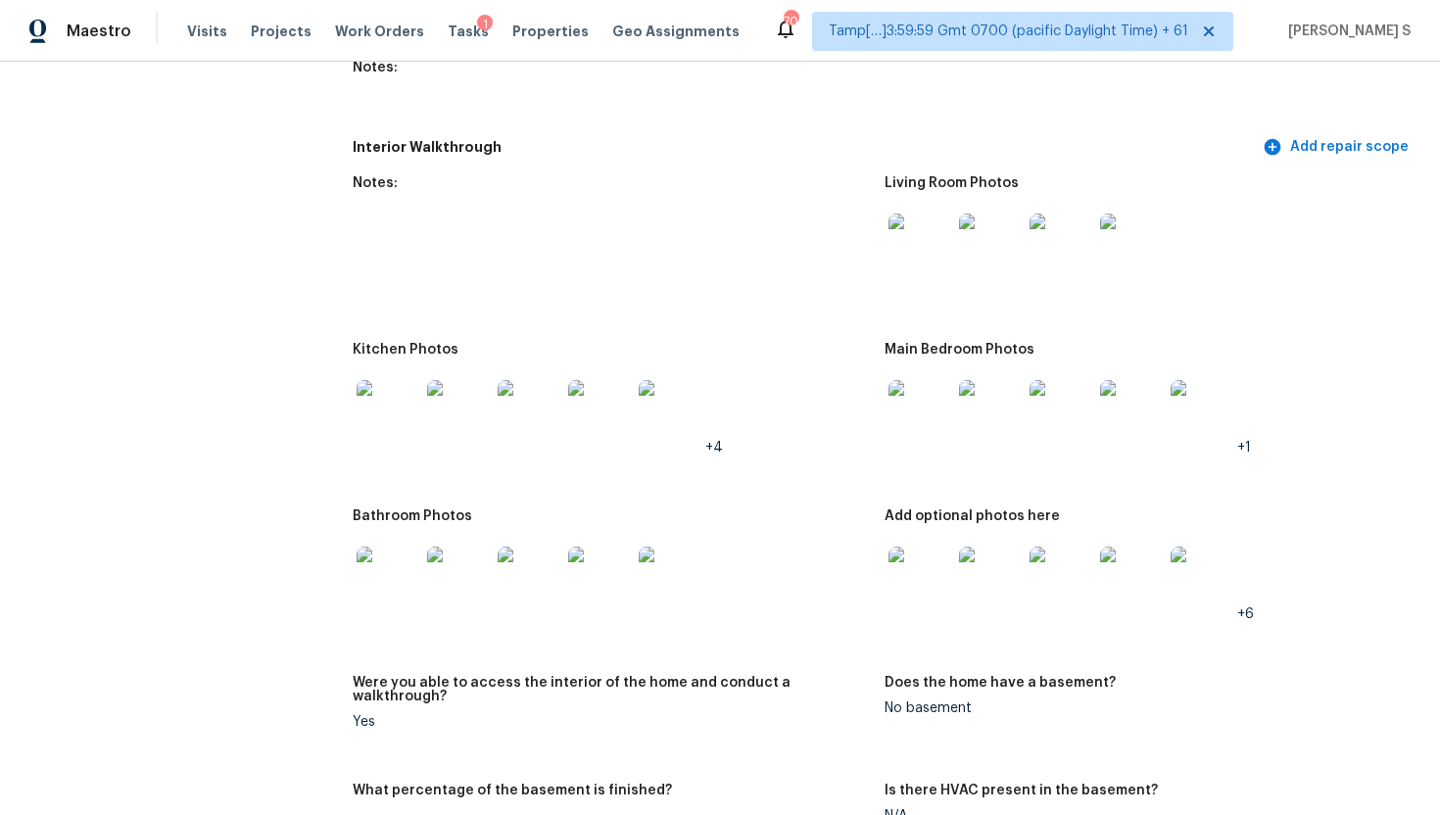
click at [384, 412] on img at bounding box center [388, 411] width 63 height 63
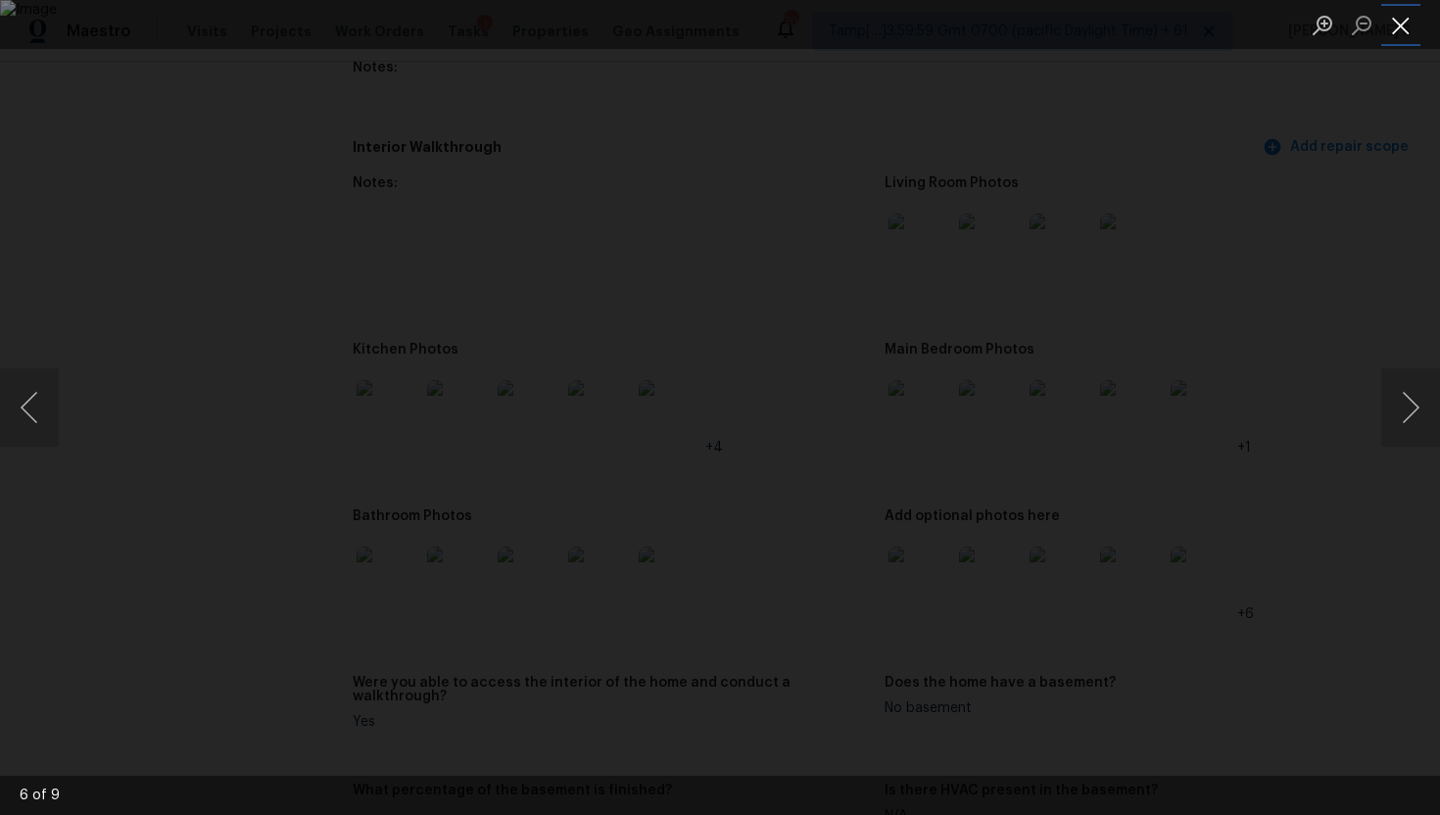
click at [1405, 32] on button "Close lightbox" at bounding box center [1401, 25] width 39 height 34
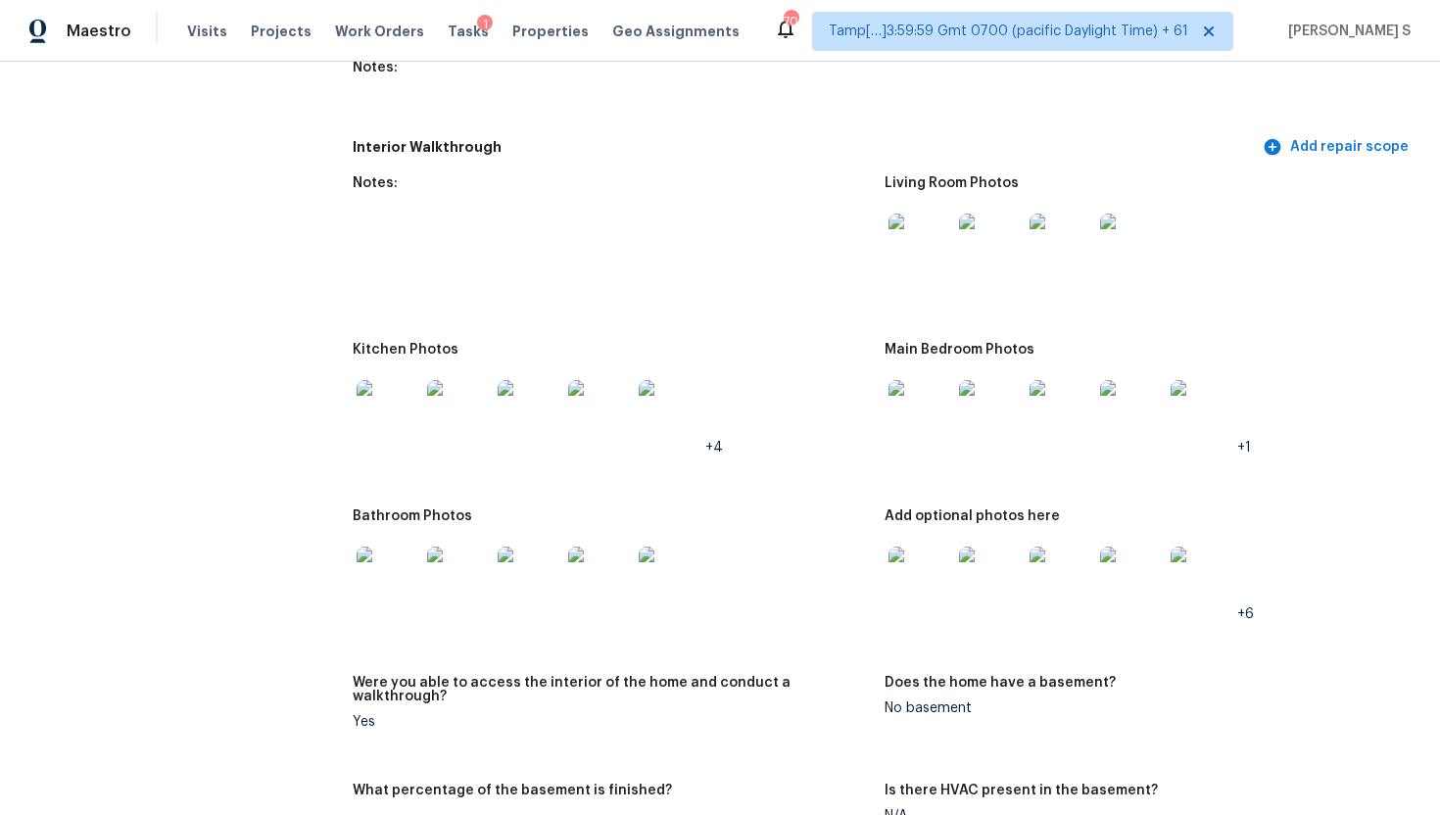
click at [397, 587] on img at bounding box center [388, 578] width 63 height 63
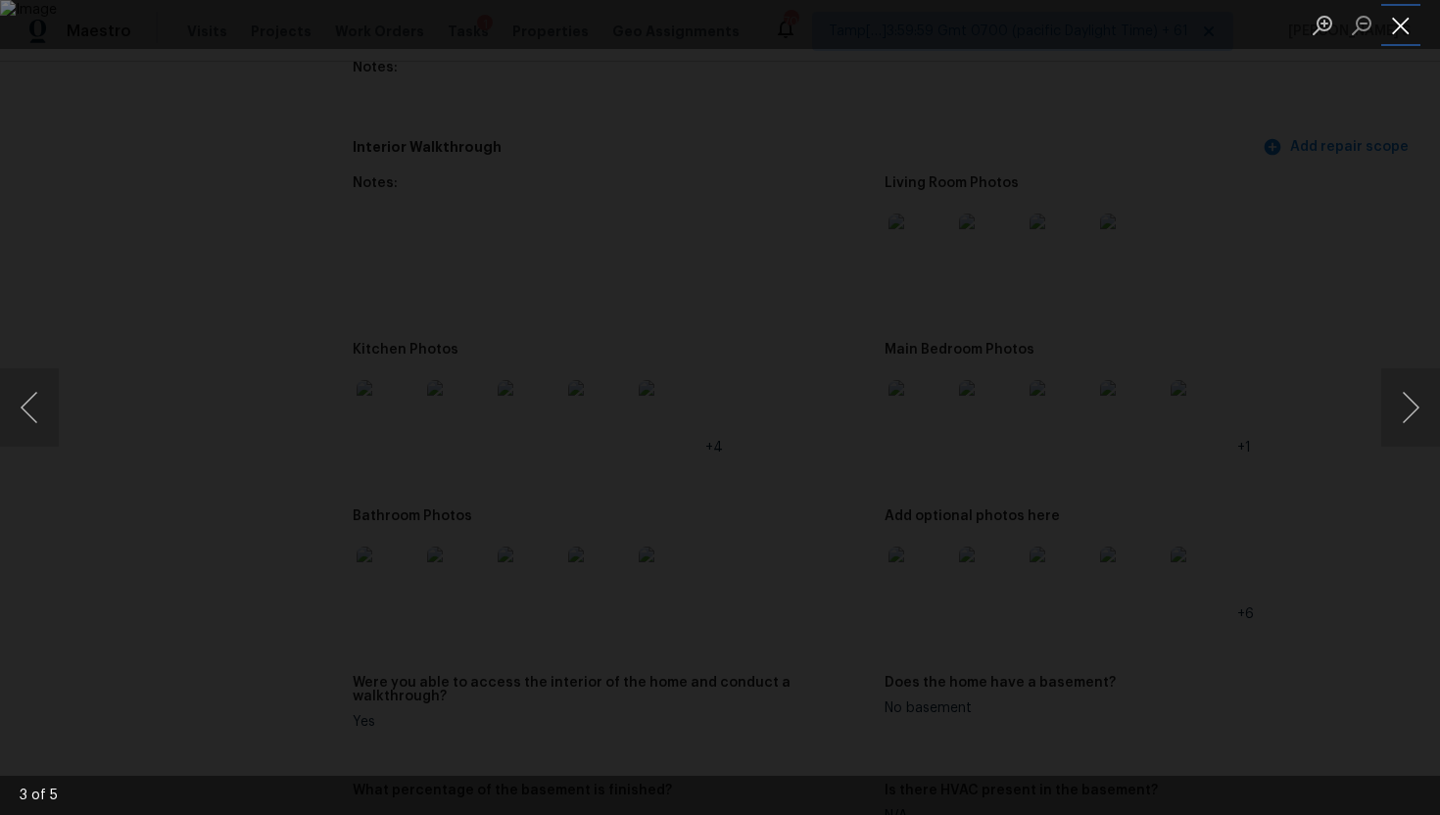
click at [1403, 26] on button "Close lightbox" at bounding box center [1401, 25] width 39 height 34
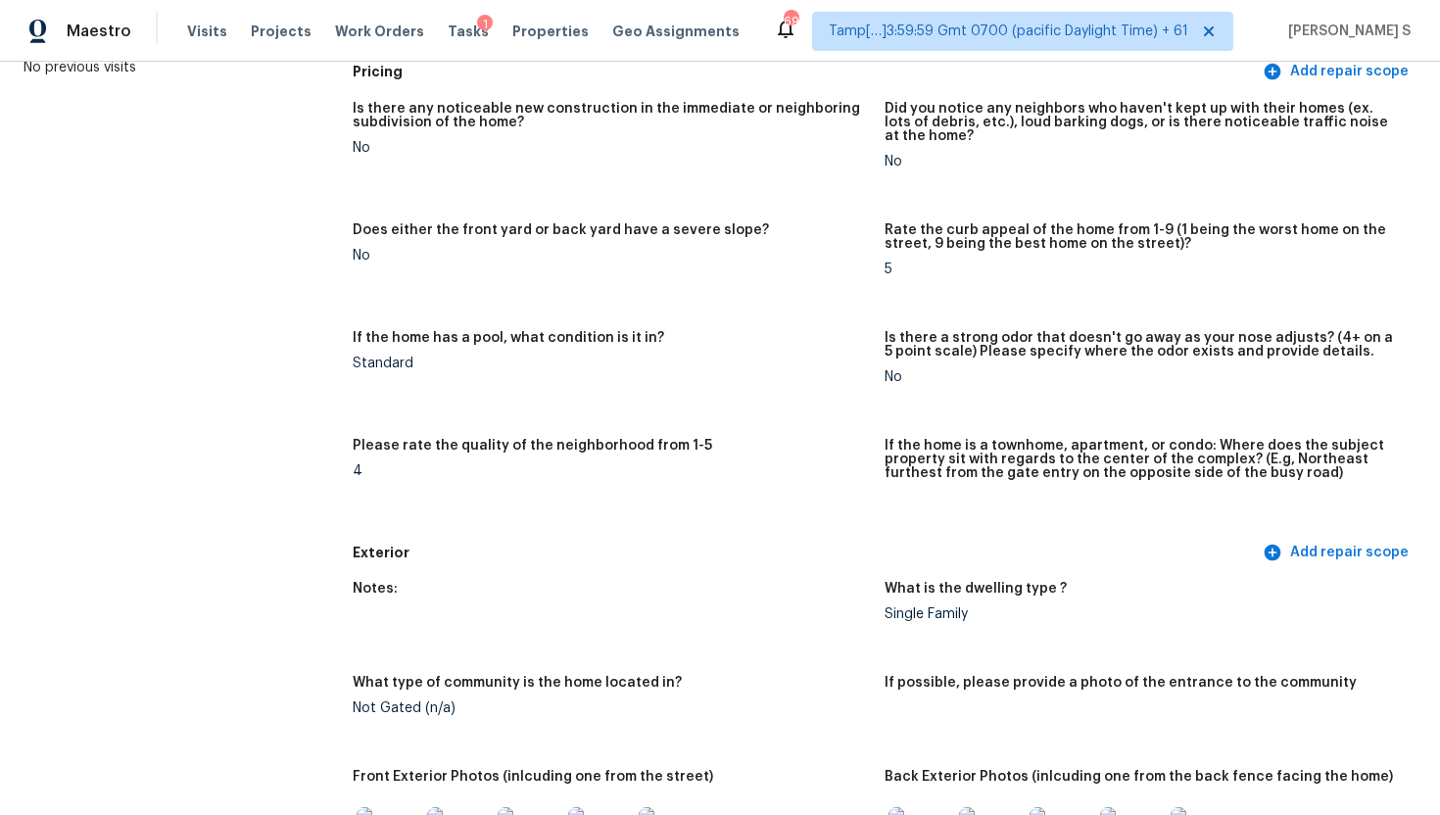
scroll to position [0, 0]
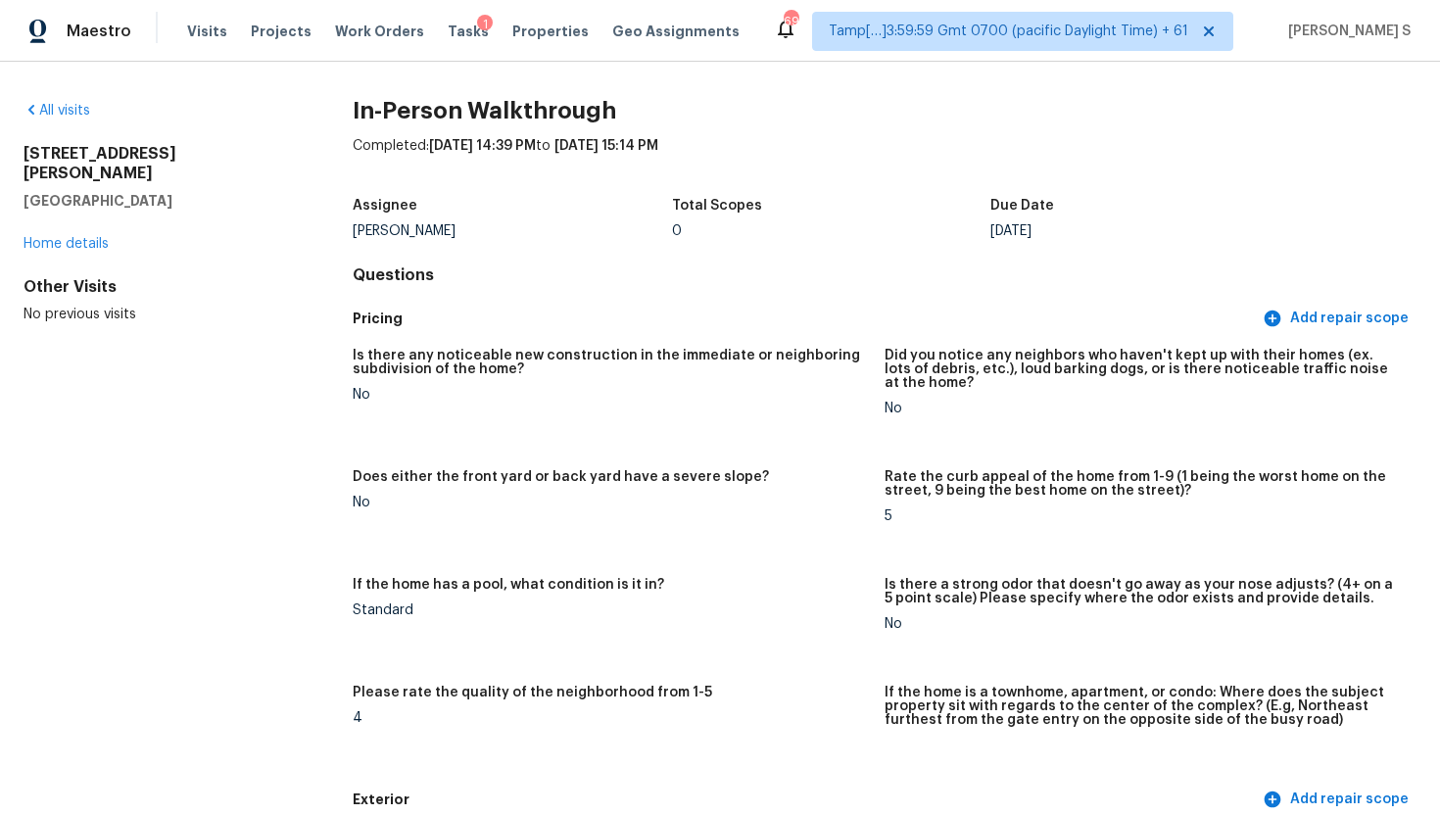
drag, startPoint x: 22, startPoint y: 151, endPoint x: 177, endPoint y: 173, distance: 157.4
click at [177, 173] on div "All visits 5277 W Bryce Ln Glendale, AZ 85301 Home details Other Visits No prev…" at bounding box center [720, 439] width 1440 height 754
copy div "5277 W Bryce Ln Glendale, AZ 85301"
click at [77, 112] on link "All visits" at bounding box center [57, 111] width 67 height 14
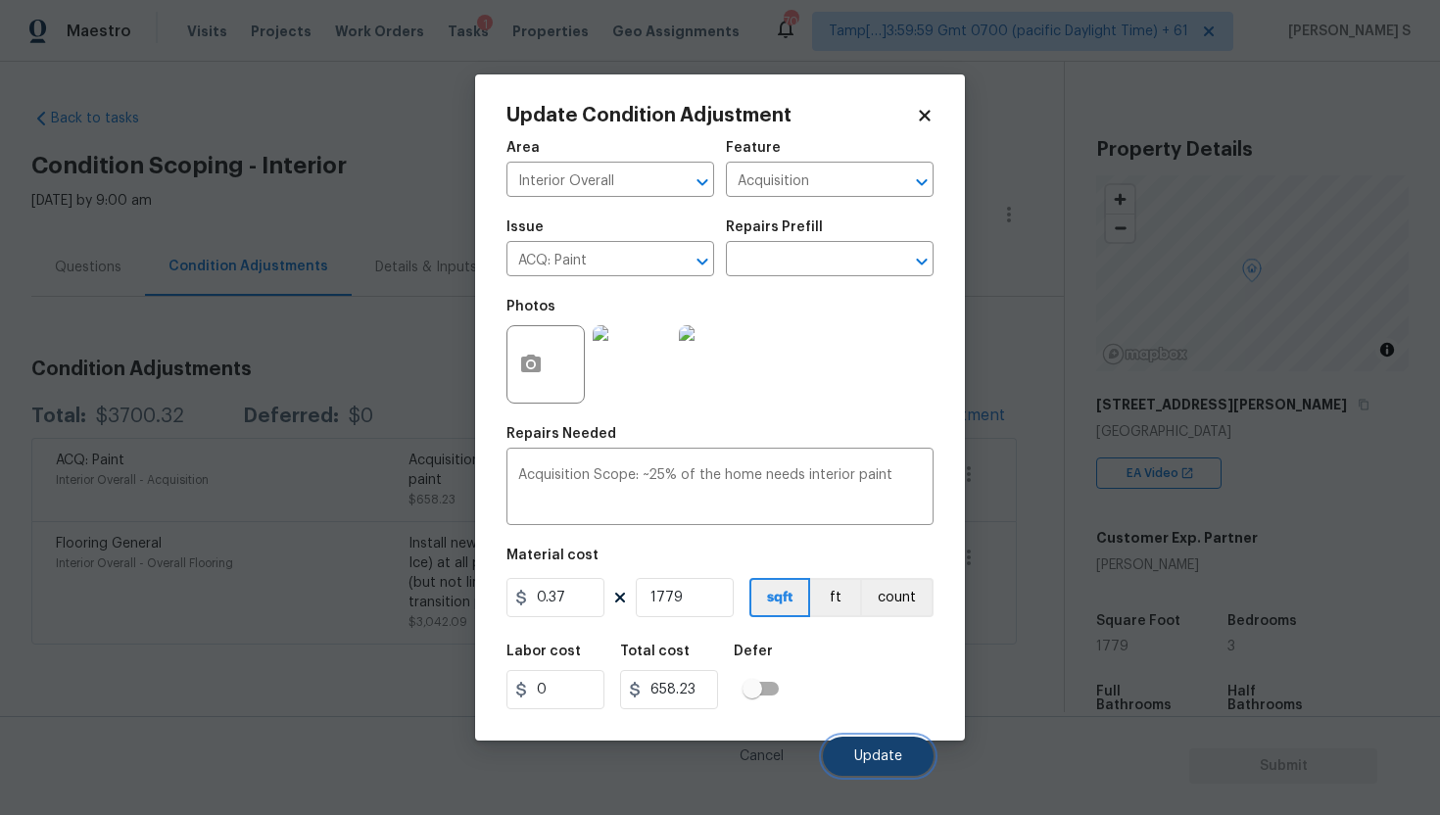
click at [899, 747] on button "Update" at bounding box center [878, 756] width 111 height 39
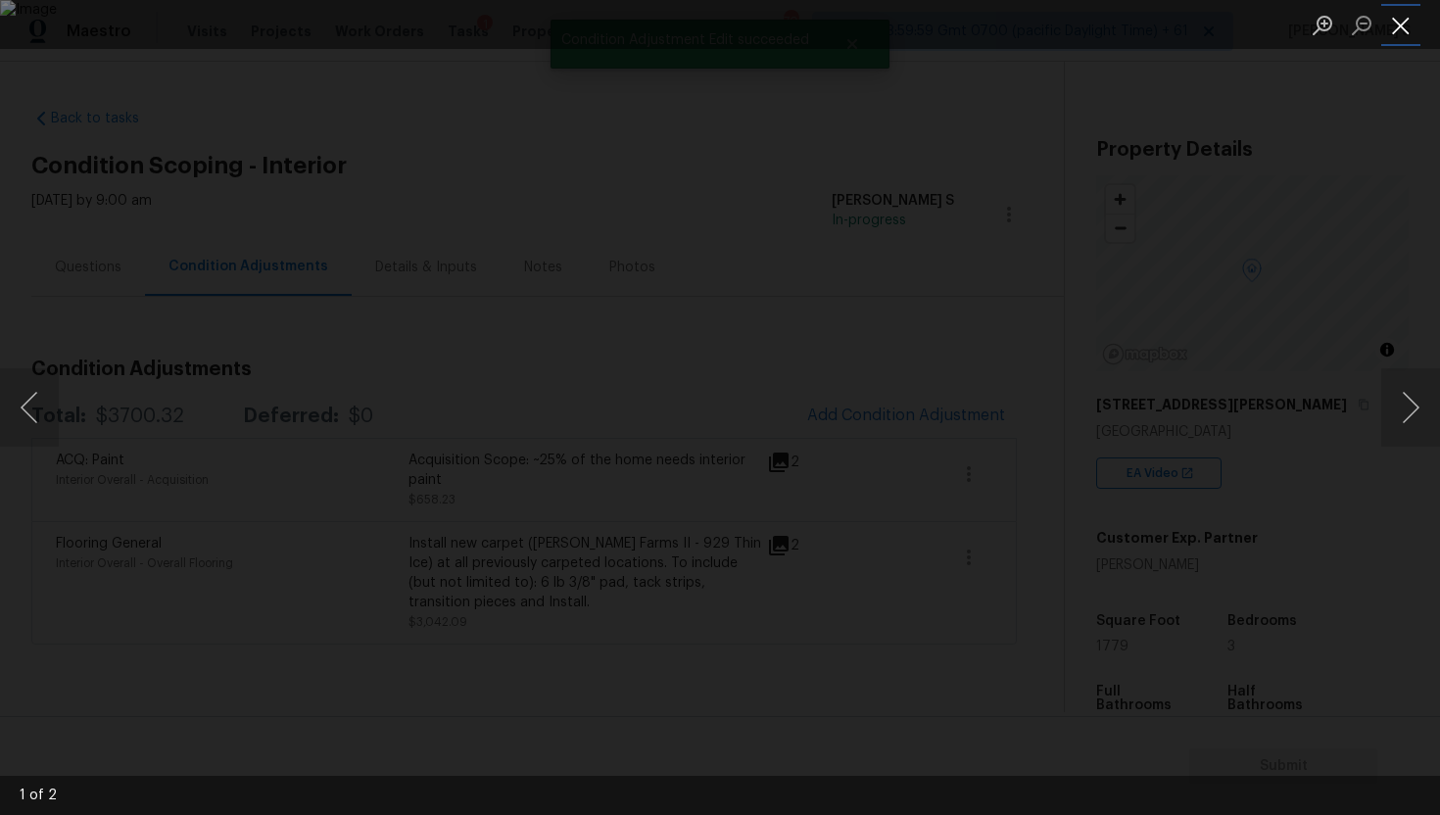
click at [1411, 26] on button "Close lightbox" at bounding box center [1401, 25] width 39 height 34
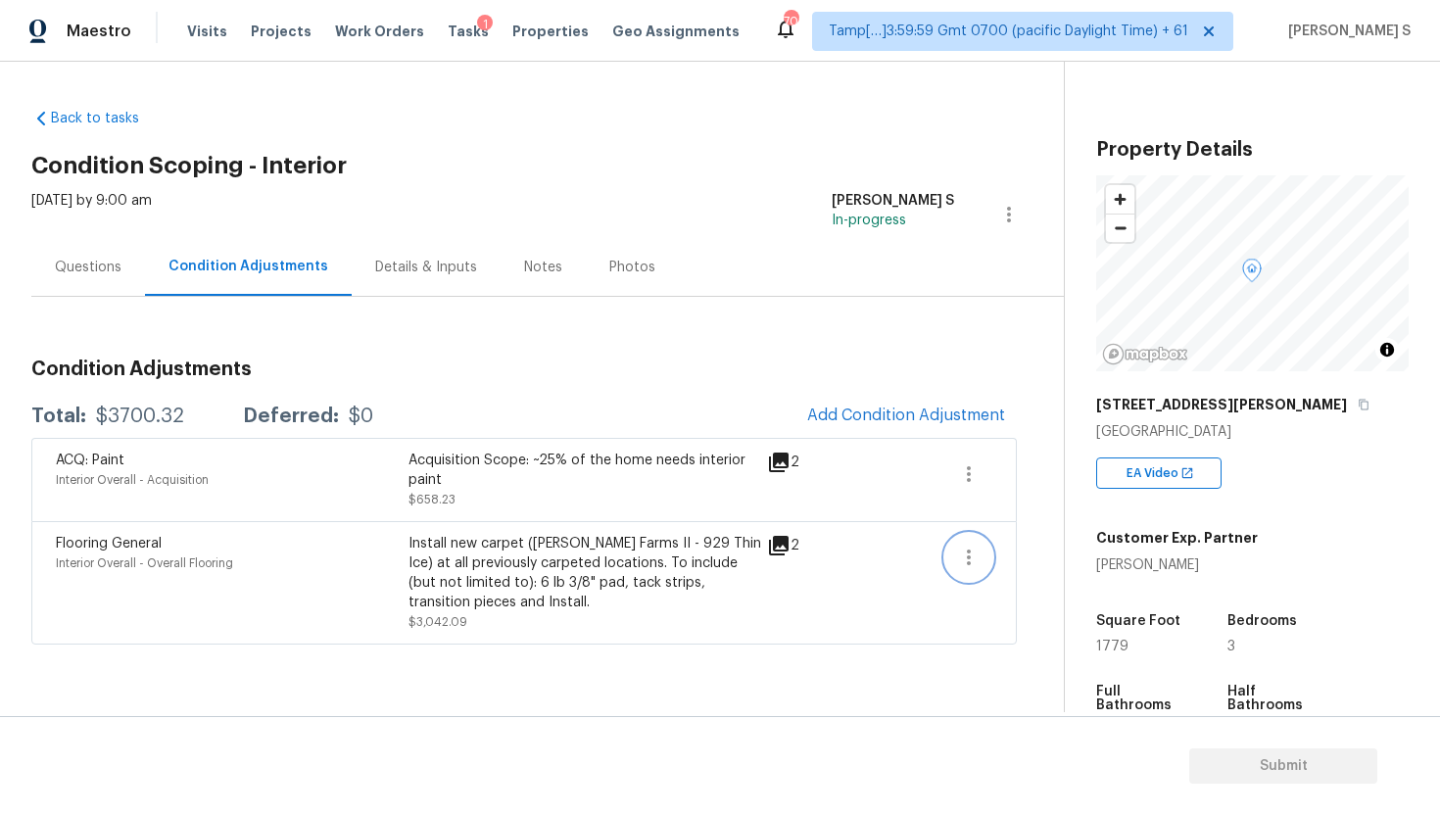
click at [978, 563] on icon "button" at bounding box center [969, 558] width 24 height 24
click at [1025, 552] on div "Edit" at bounding box center [1080, 555] width 153 height 20
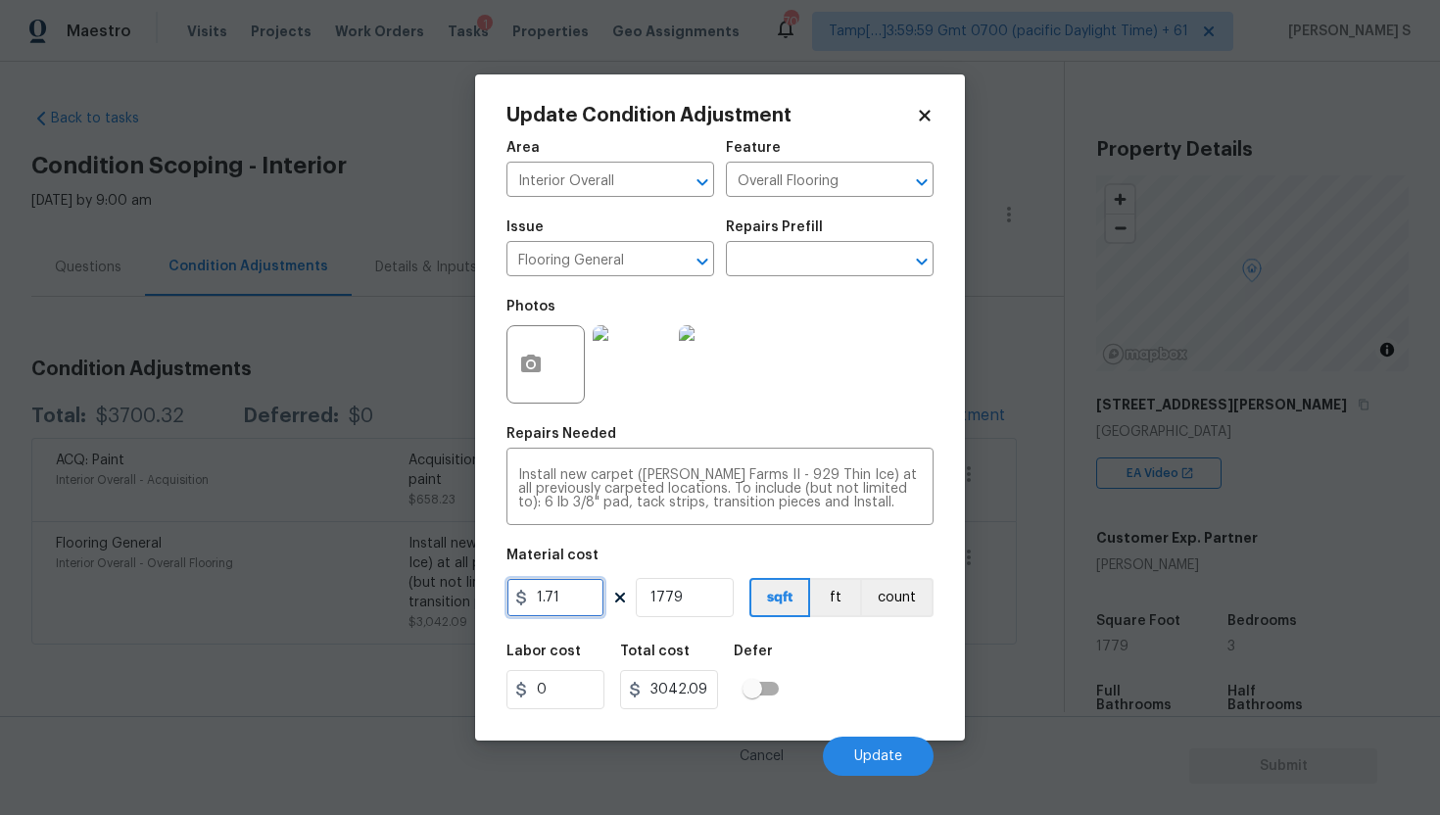
click at [574, 593] on input "1.71" at bounding box center [556, 597] width 98 height 39
type input "900"
type input "1601100"
click at [684, 599] on input "1779" at bounding box center [685, 597] width 98 height 39
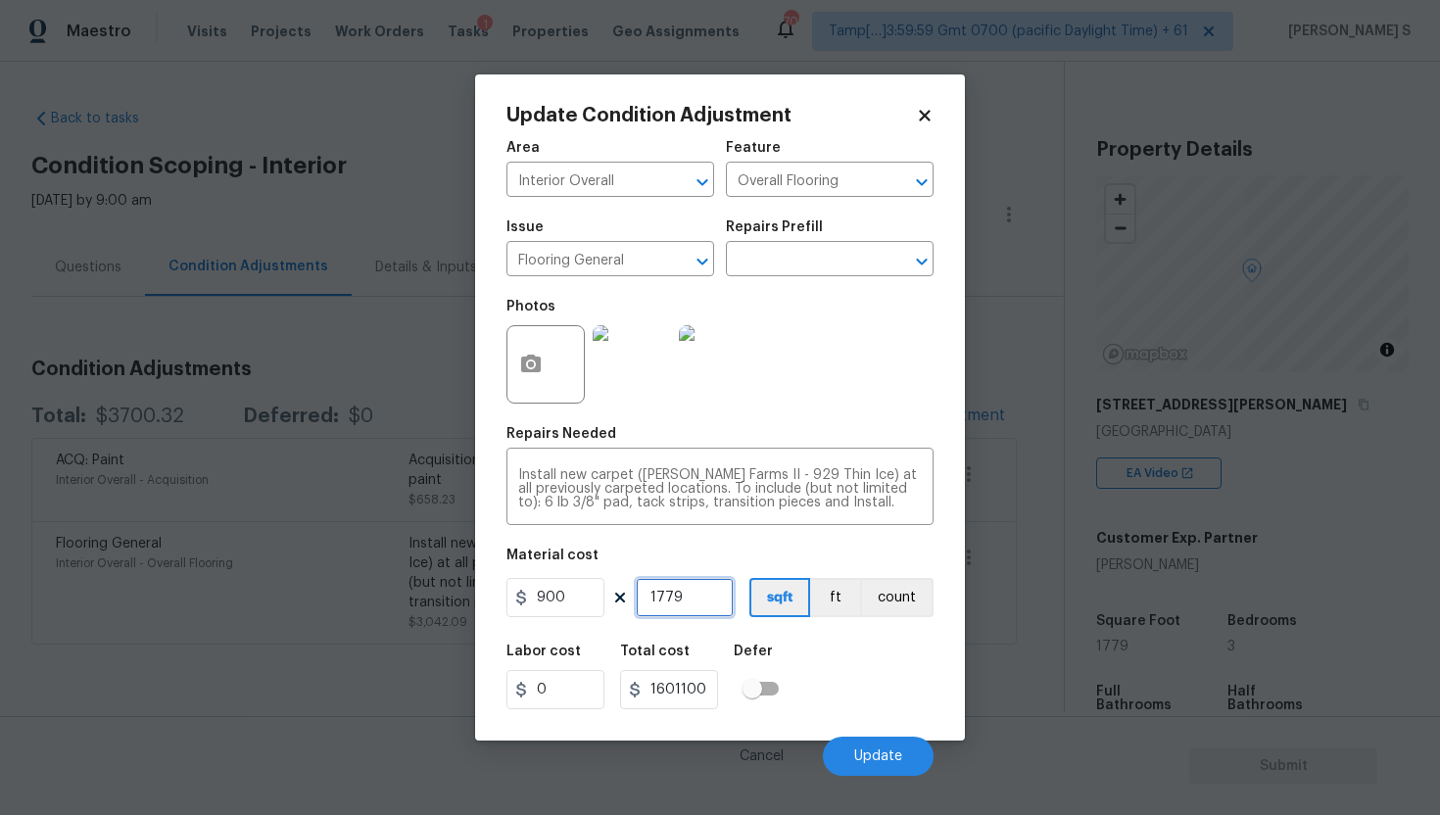
click at [684, 599] on input "1779" at bounding box center [685, 597] width 98 height 39
type input "1"
type input "900"
type input "1"
click at [867, 764] on span "Update" at bounding box center [878, 757] width 48 height 15
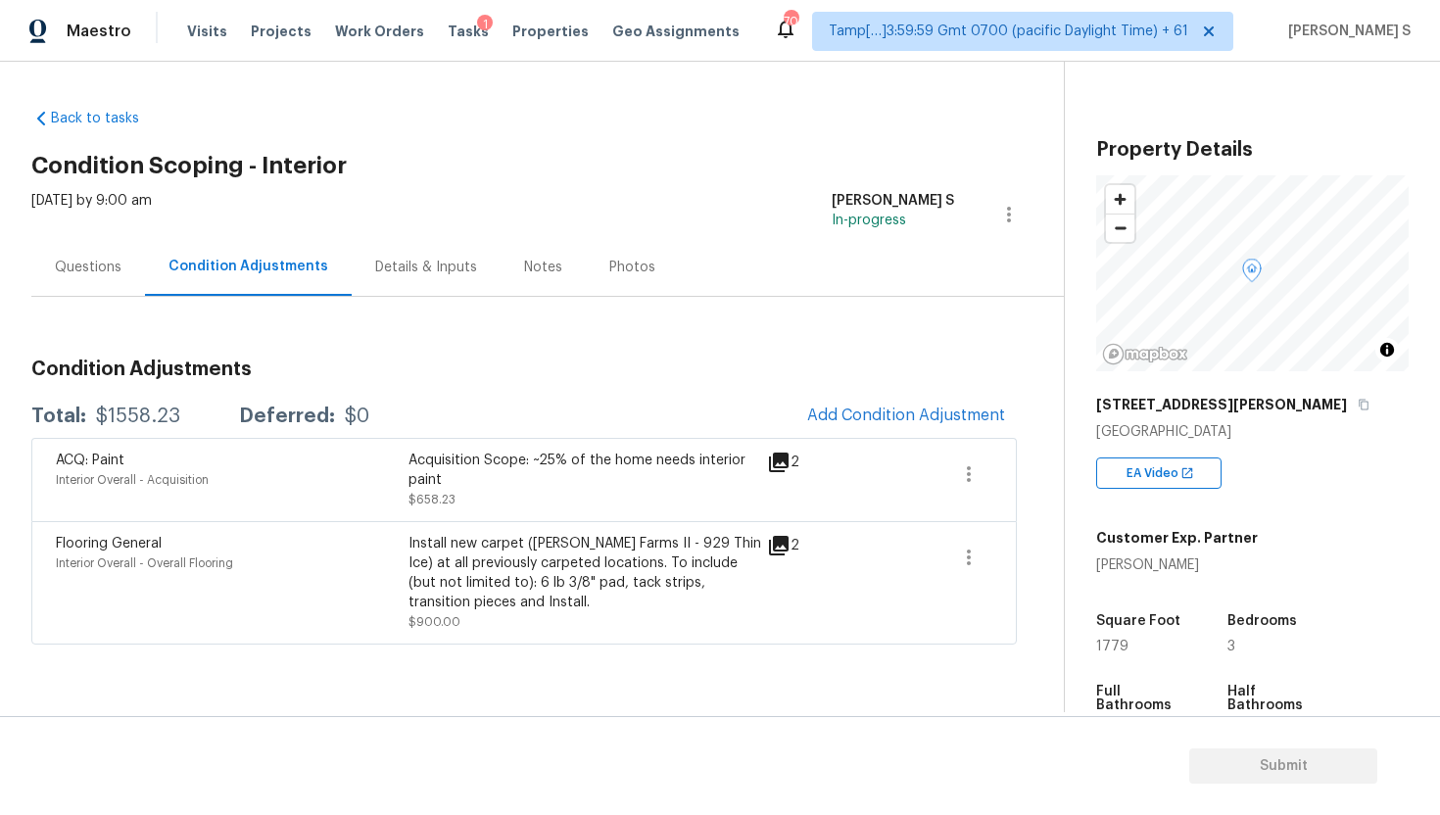
click at [102, 269] on div "Questions" at bounding box center [88, 268] width 67 height 20
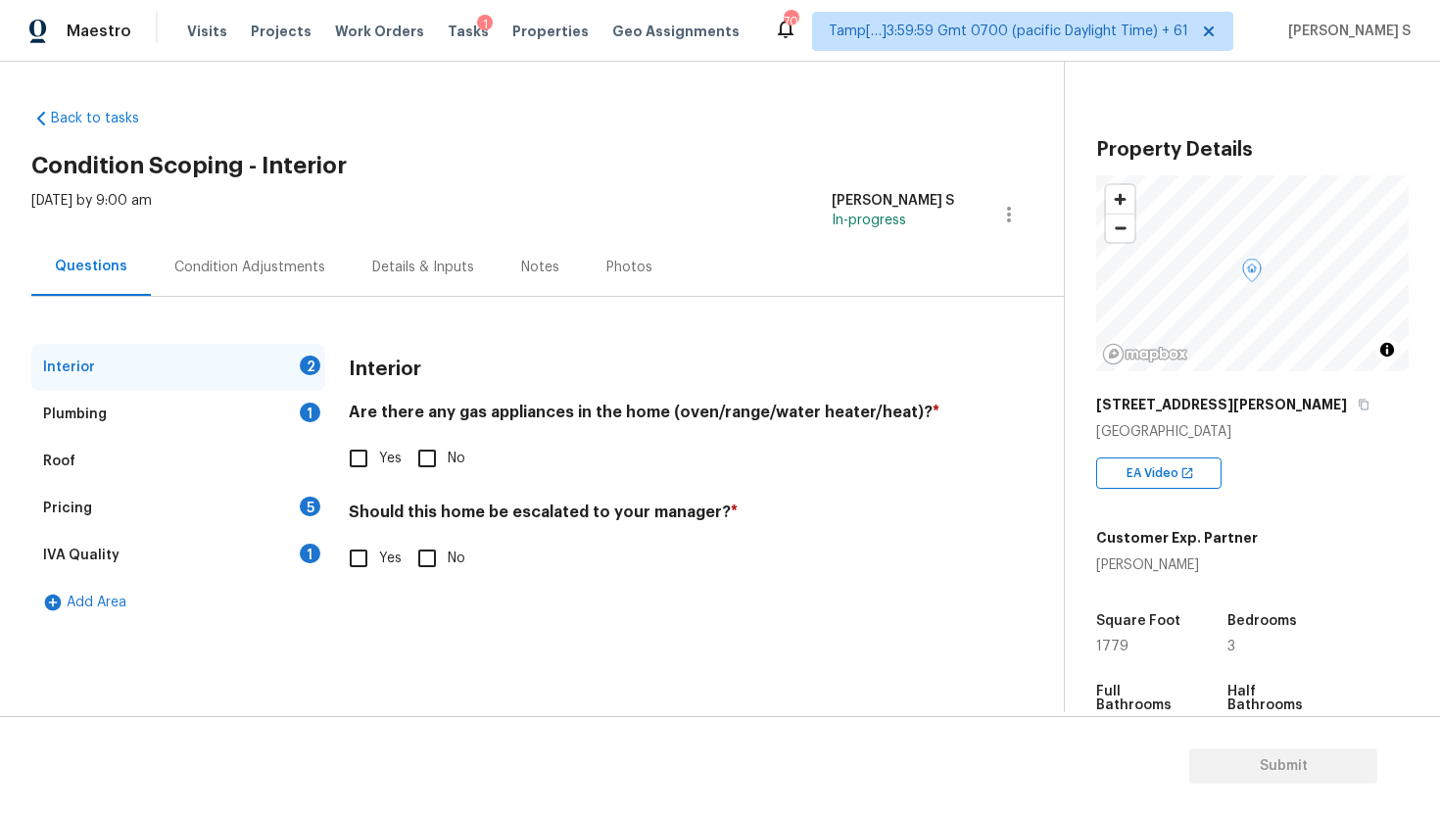
click at [89, 367] on div "Interior" at bounding box center [69, 368] width 52 height 20
click at [58, 366] on div "Interior" at bounding box center [69, 368] width 52 height 20
click at [86, 403] on div "Plumbing 1" at bounding box center [178, 414] width 294 height 47
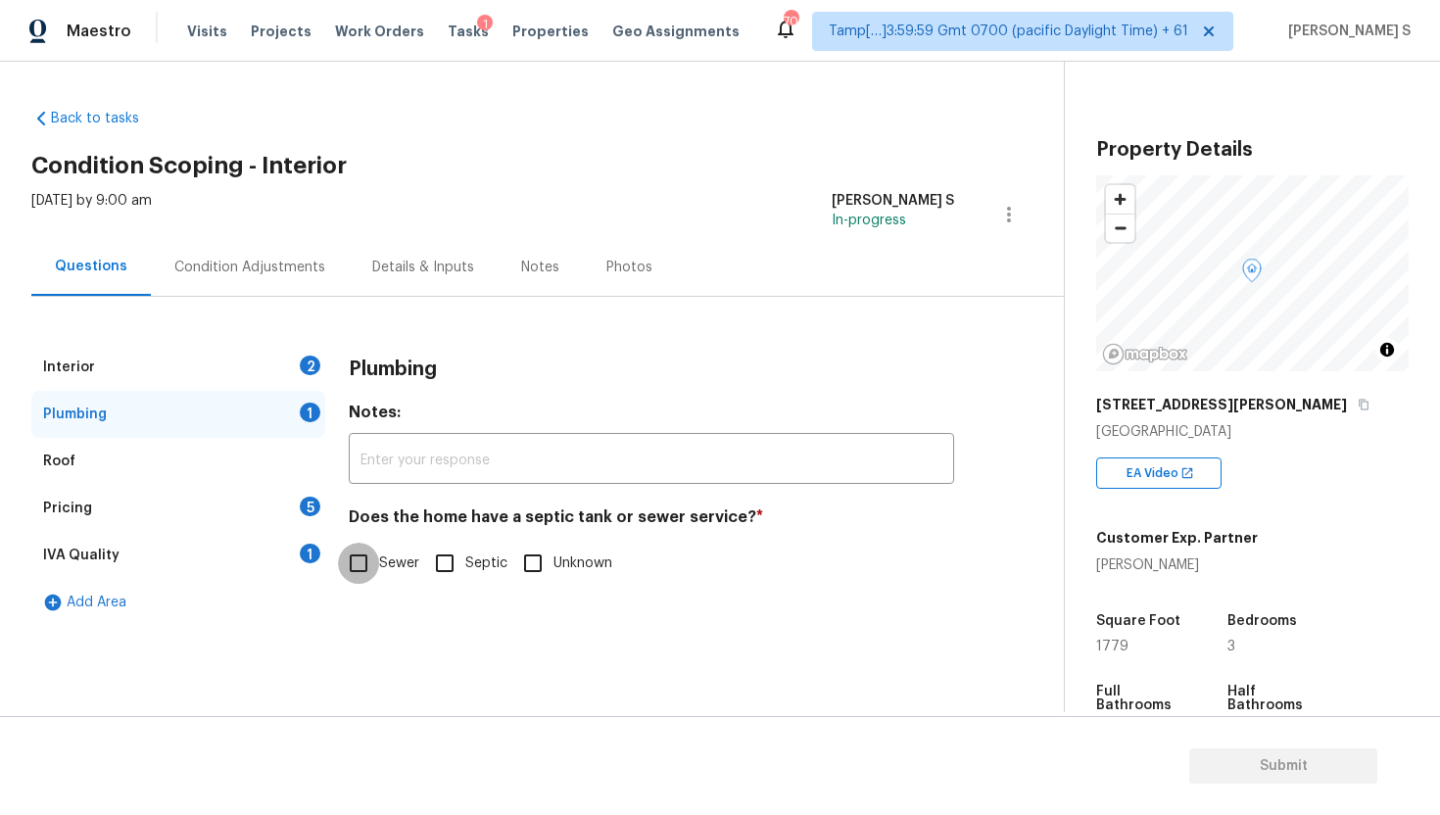
click at [365, 568] on input "Sewer" at bounding box center [358, 563] width 41 height 41
checkbox input "true"
click at [61, 460] on div "Roof" at bounding box center [59, 462] width 32 height 20
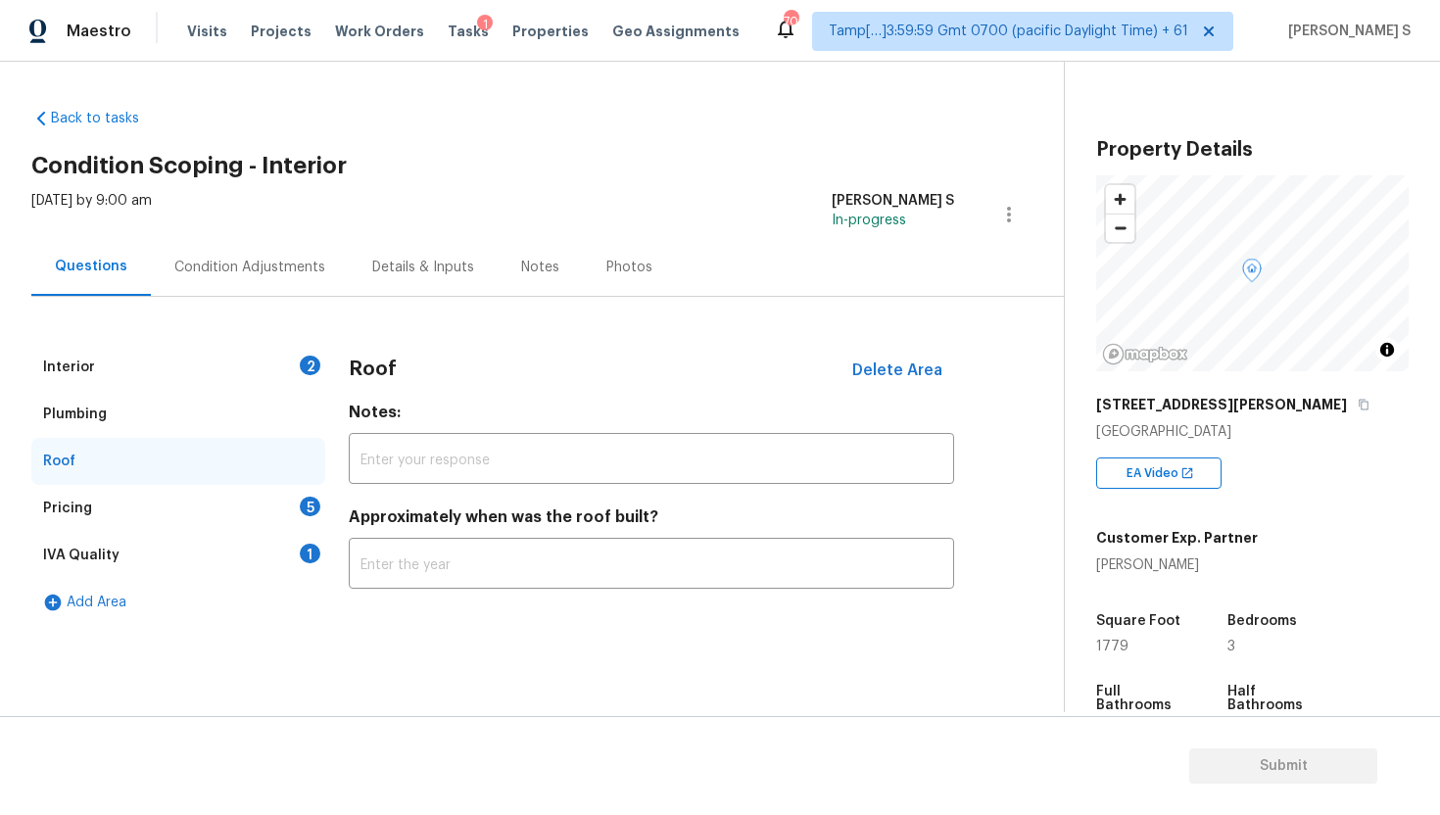
click at [111, 502] on div "Pricing 5" at bounding box center [178, 508] width 294 height 47
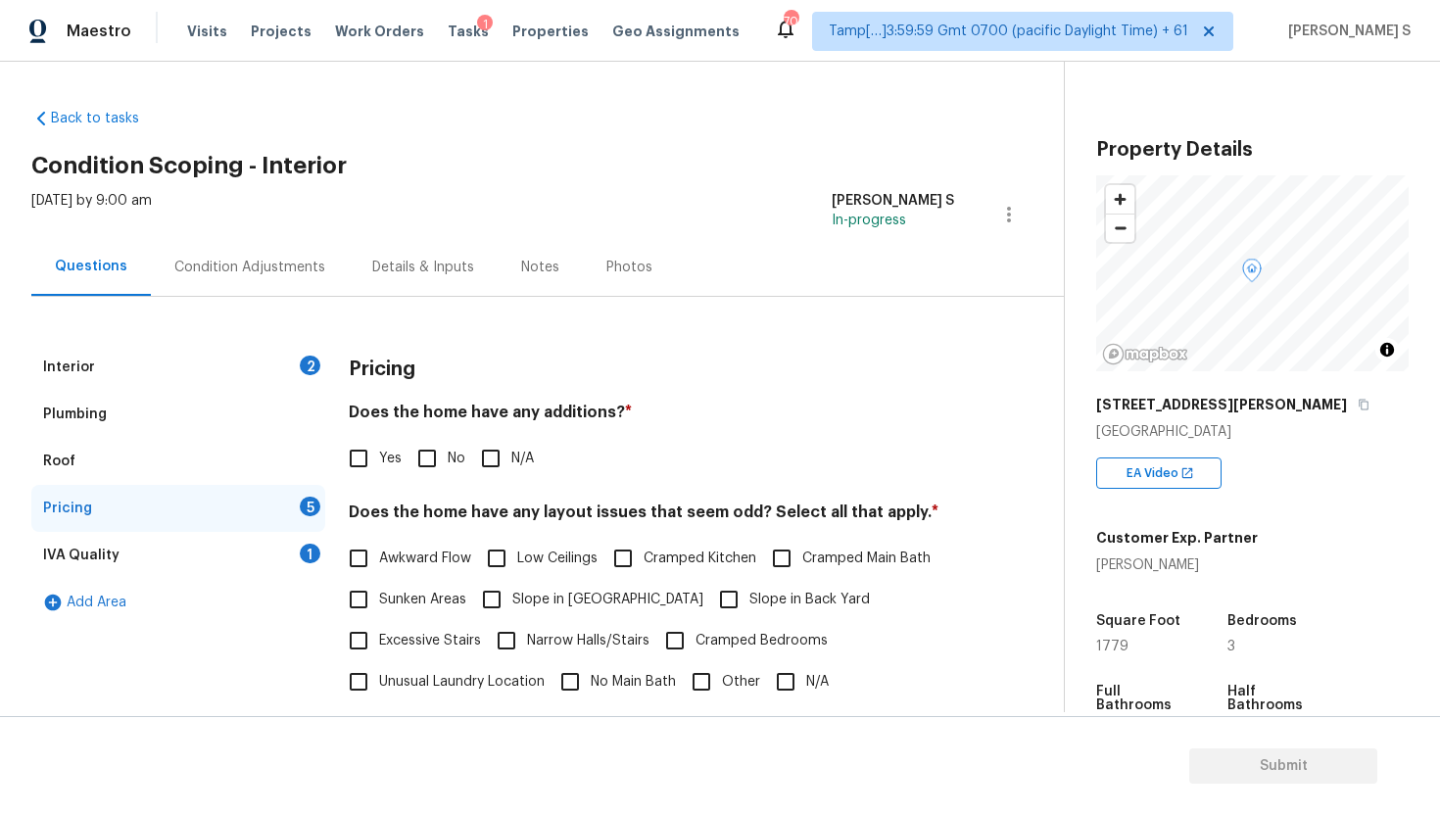
click at [445, 459] on input "No" at bounding box center [427, 458] width 41 height 41
checkbox input "true"
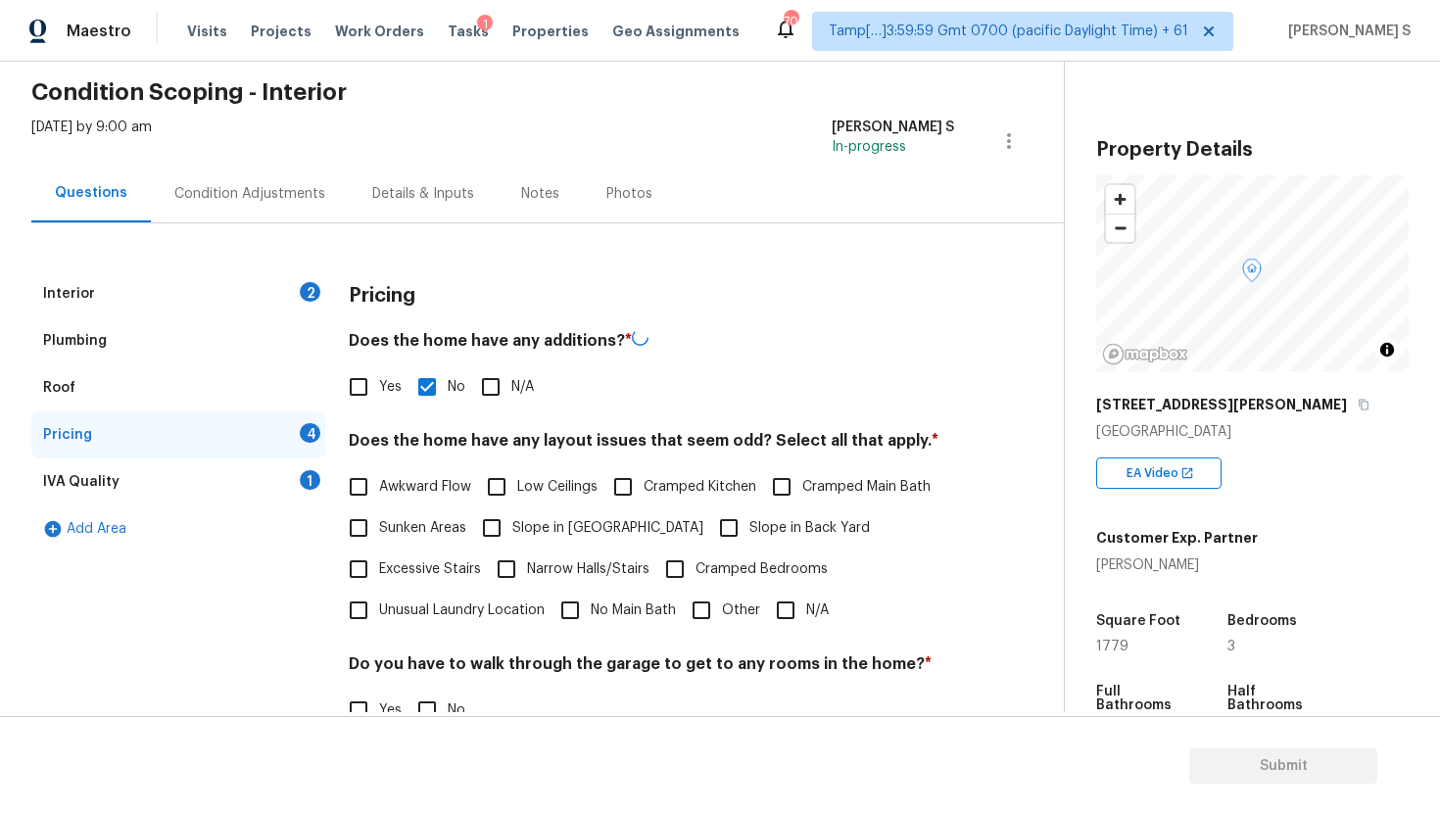
scroll to position [98, 0]
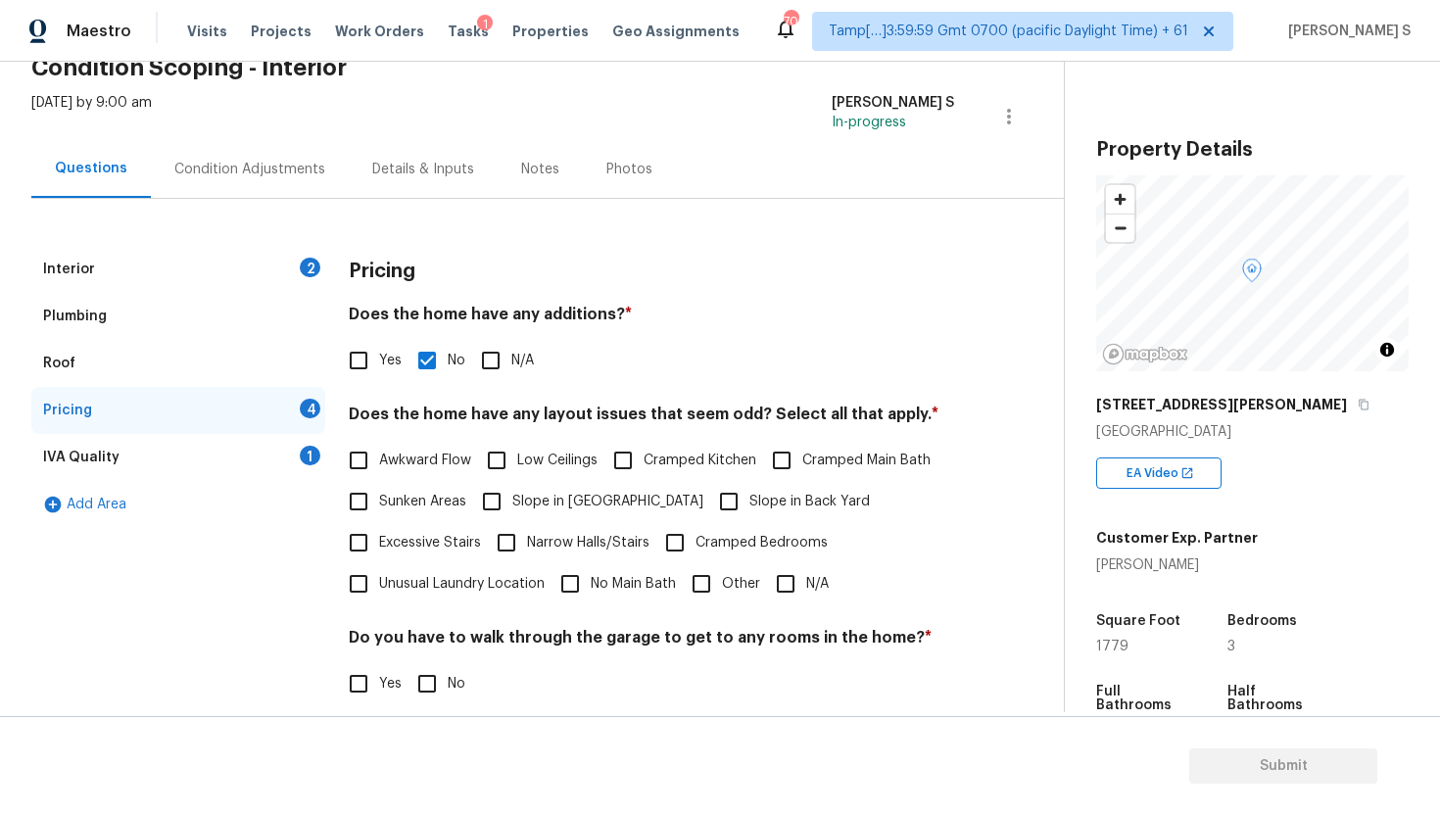
click at [784, 583] on input "N/A" at bounding box center [785, 583] width 41 height 41
checkbox input "true"
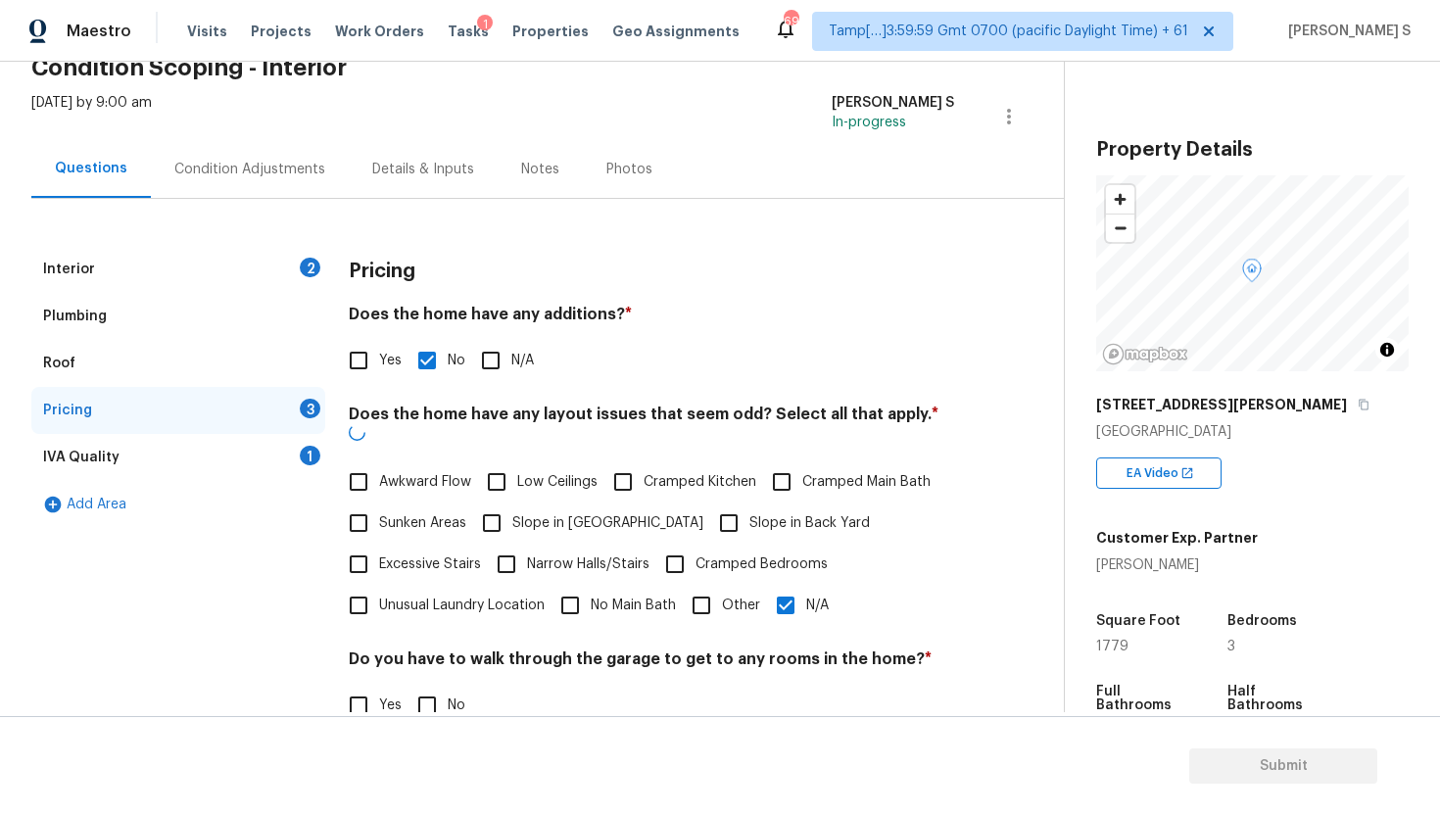
scroll to position [319, 0]
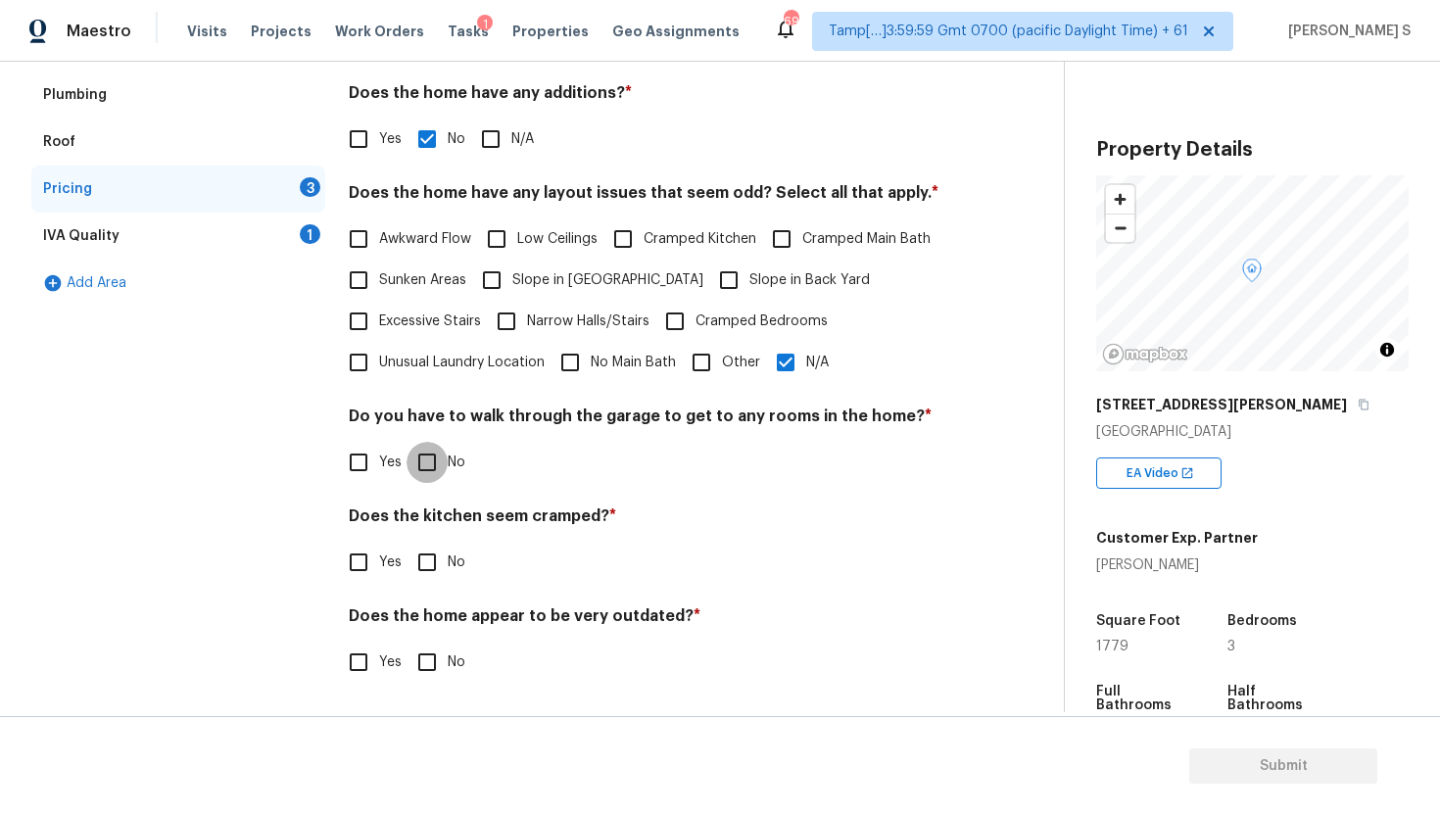
click at [434, 468] on input "No" at bounding box center [427, 462] width 41 height 41
checkbox input "true"
click at [426, 561] on input "No" at bounding box center [427, 562] width 41 height 41
checkbox input "true"
click at [437, 670] on input "No" at bounding box center [427, 662] width 41 height 41
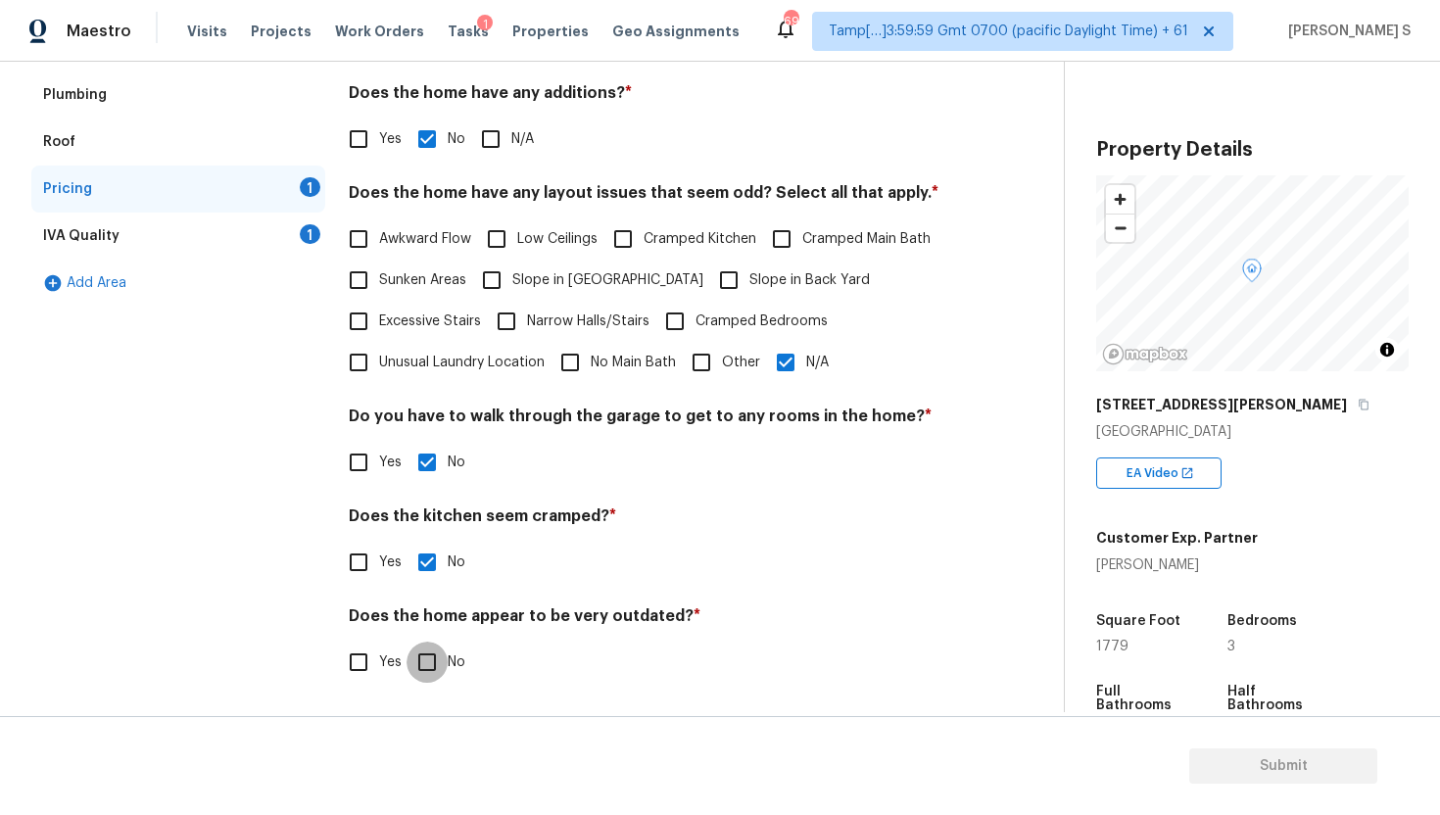
checkbox input "true"
click at [175, 252] on div "IVA Quality 1" at bounding box center [178, 236] width 294 height 47
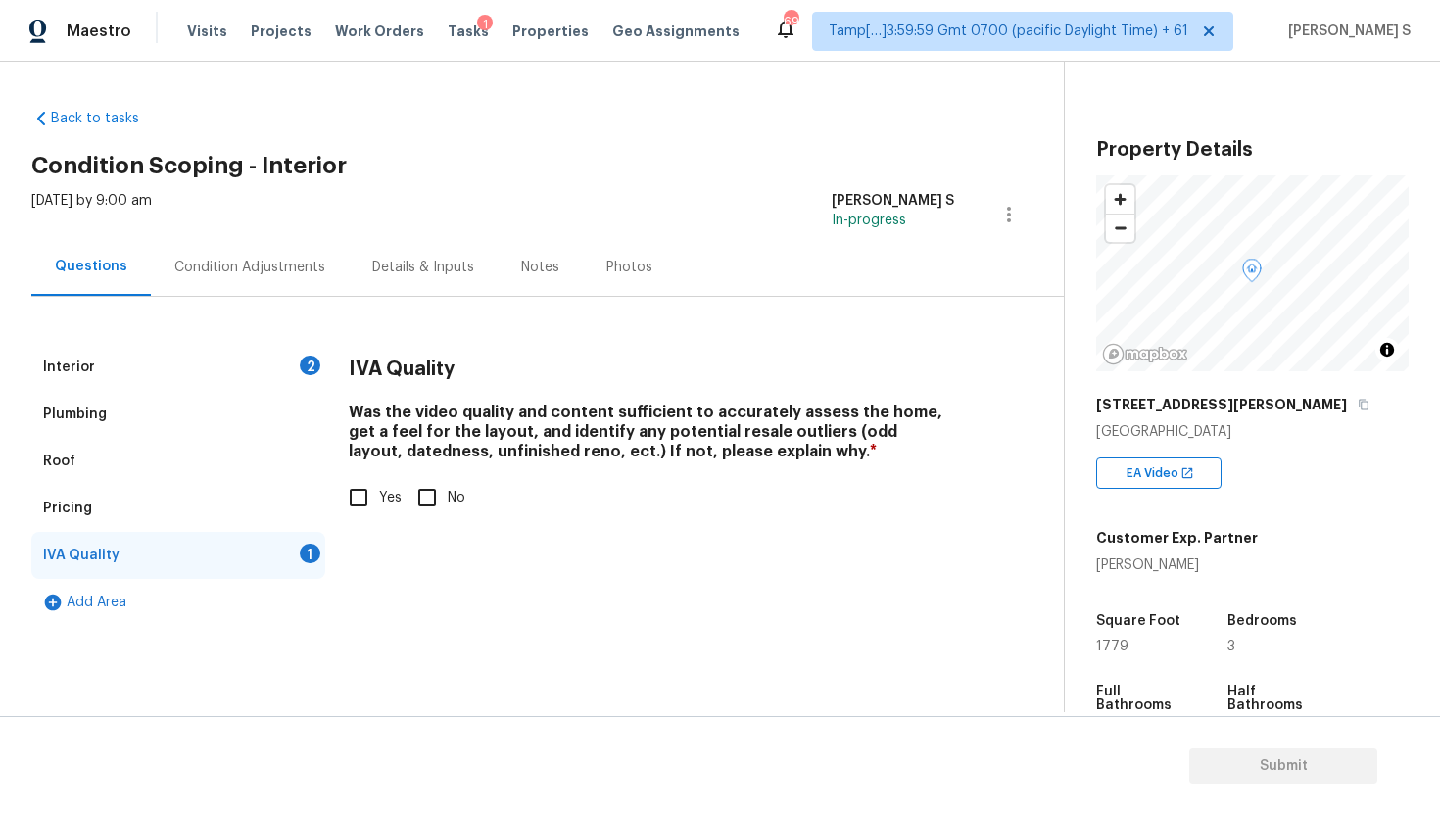
scroll to position [0, 0]
click at [428, 501] on input "No" at bounding box center [427, 497] width 41 height 41
checkbox input "true"
click at [358, 508] on input "Yes" at bounding box center [358, 497] width 41 height 41
checkbox input "true"
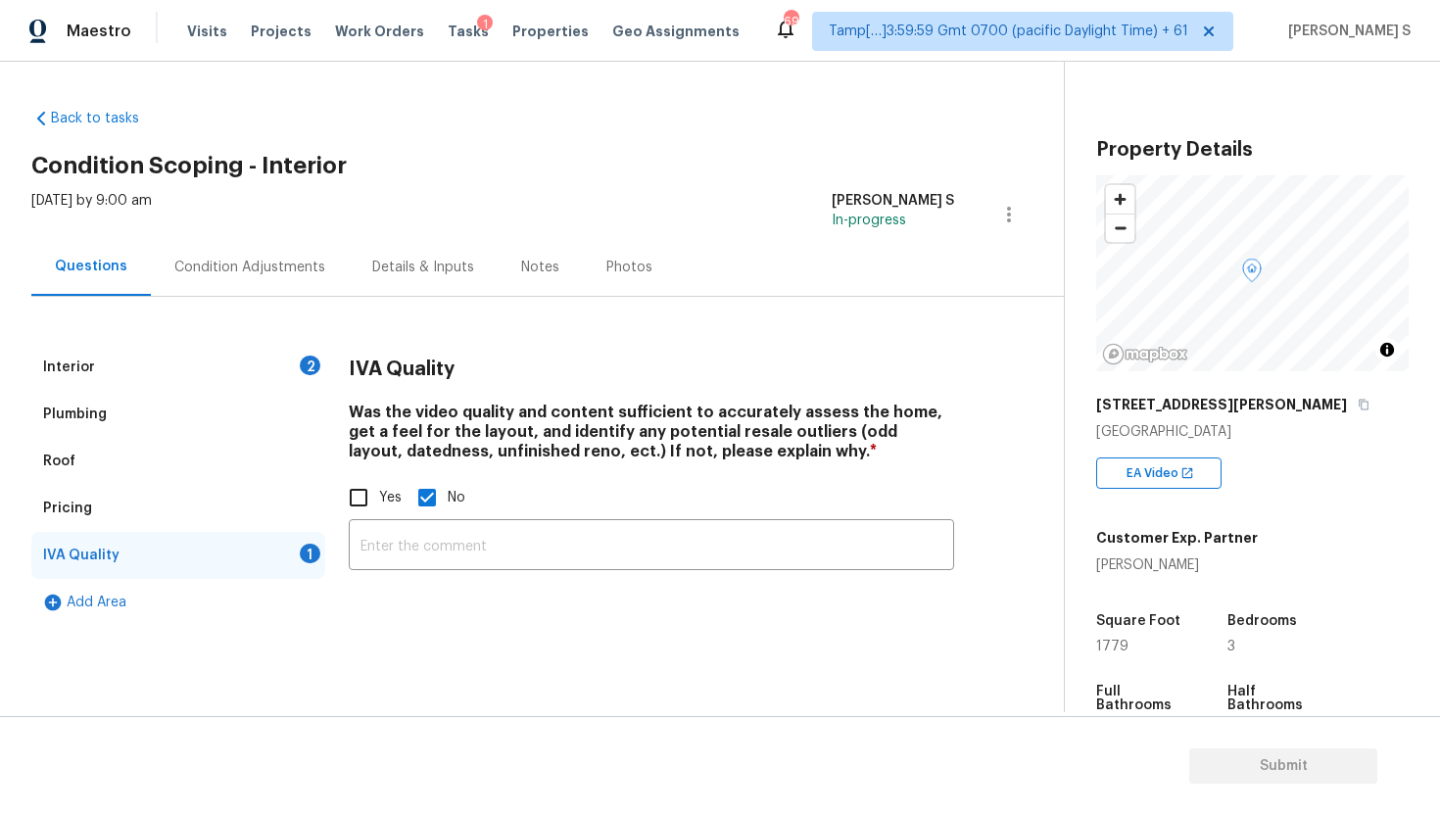
checkbox input "false"
click at [42, 365] on div "Interior 2" at bounding box center [178, 367] width 294 height 47
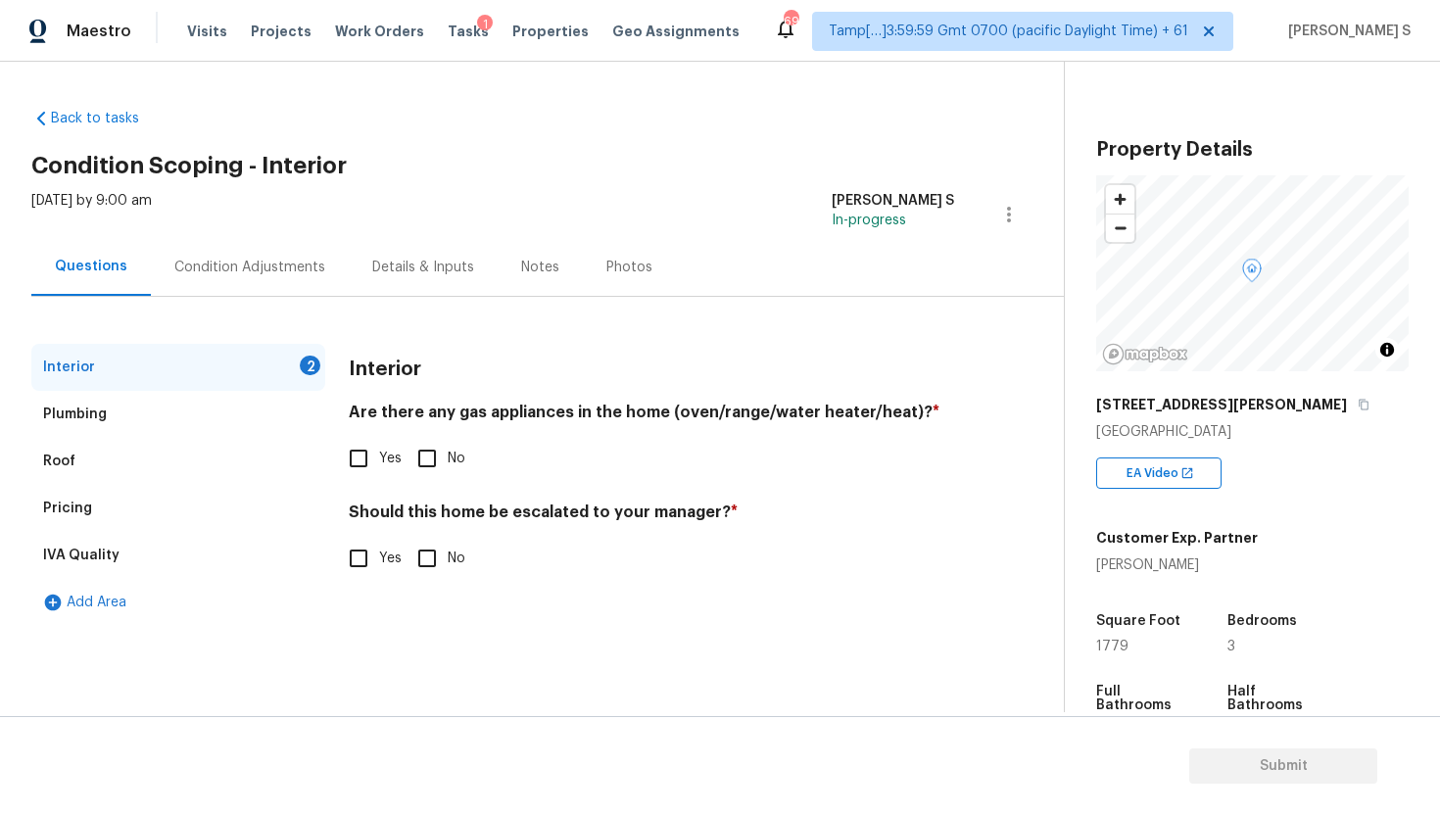
click at [442, 459] on input "No" at bounding box center [427, 458] width 41 height 41
checkbox input "true"
click at [416, 555] on input "No" at bounding box center [427, 558] width 41 height 41
checkbox input "true"
click at [1241, 757] on span "Submit" at bounding box center [1283, 767] width 157 height 24
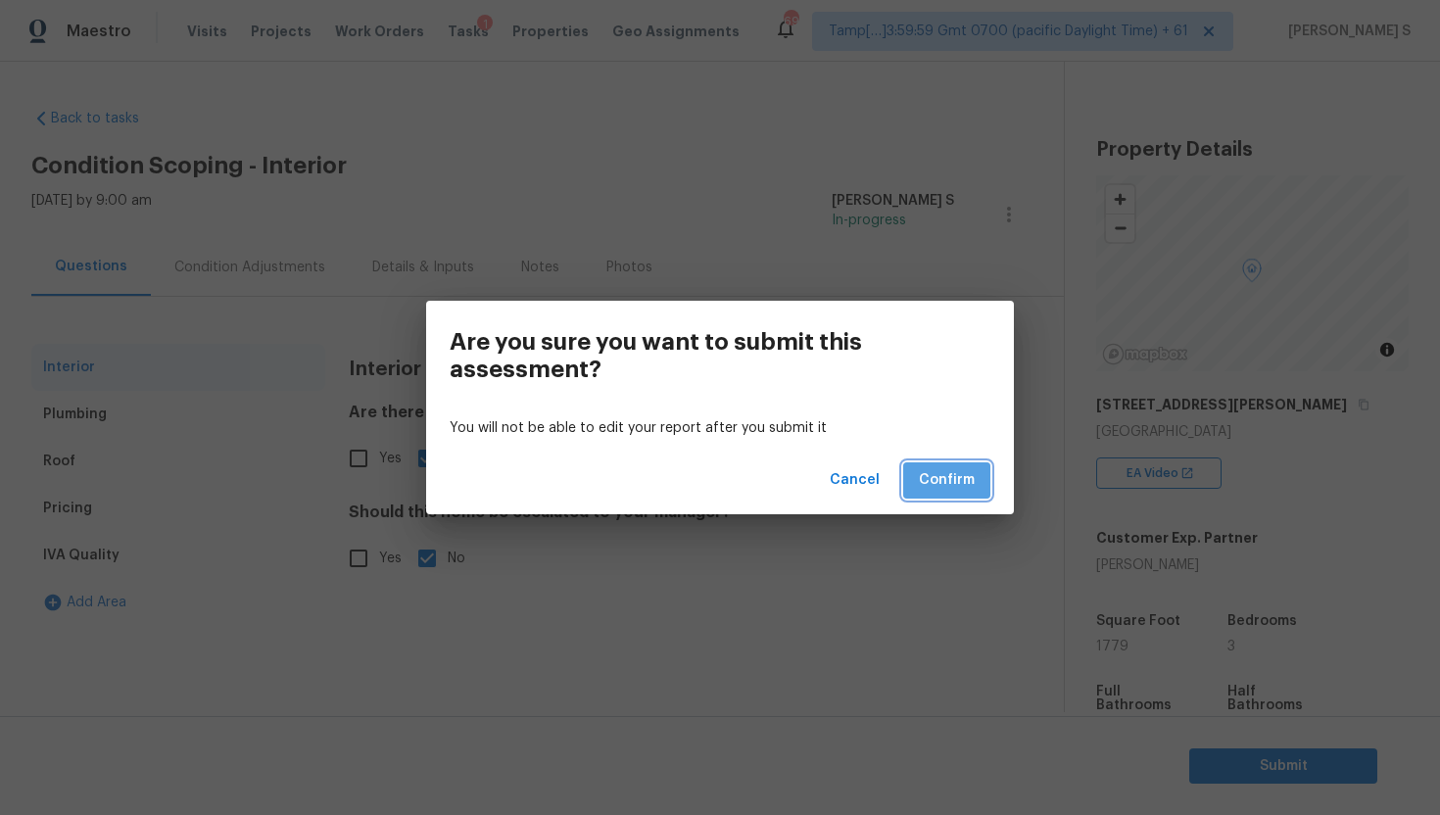
click at [964, 478] on span "Confirm" at bounding box center [947, 480] width 56 height 24
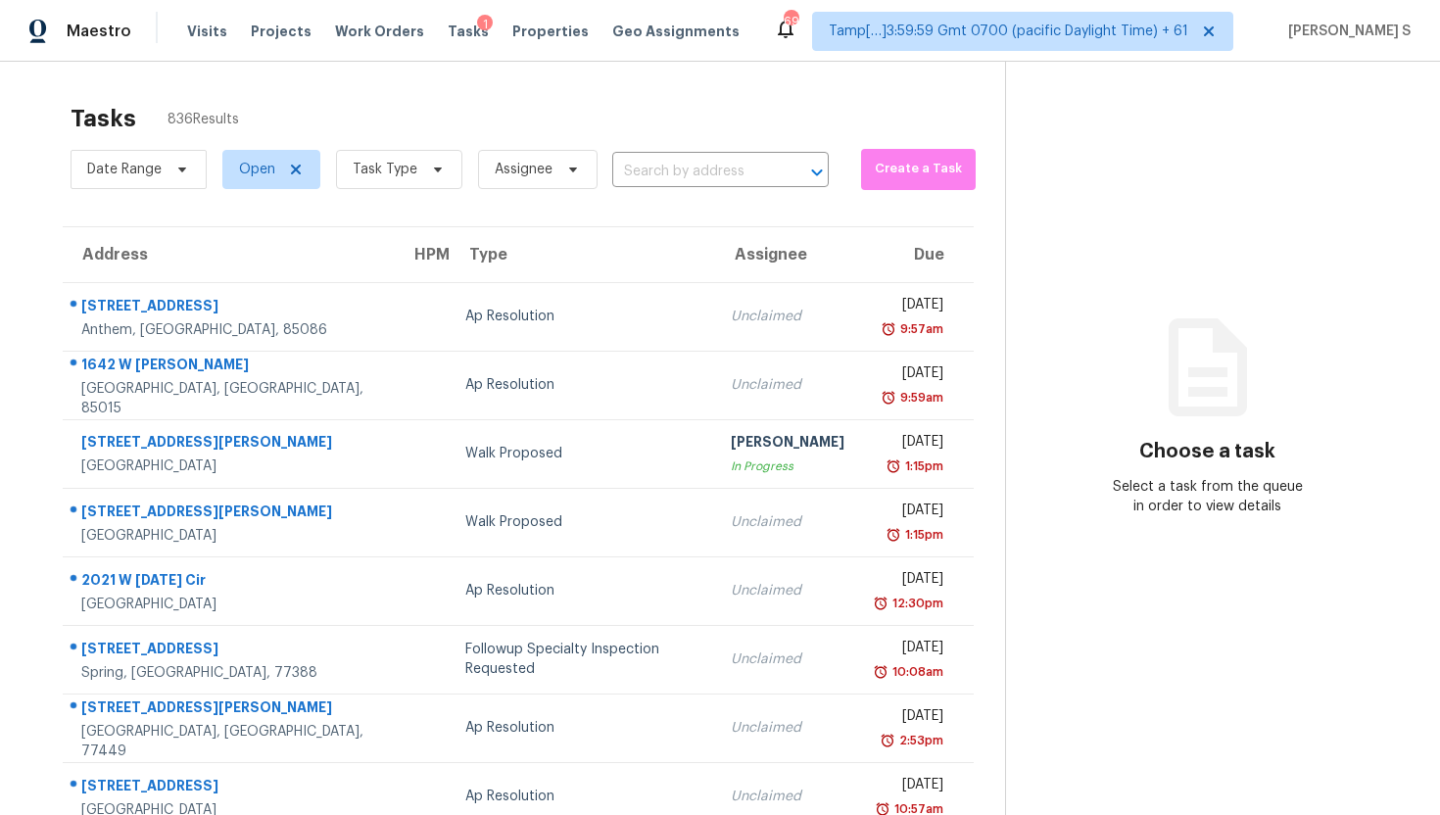
click at [703, 197] on section "Tasks 836 Results Date Range Open Task Type Assignee ​ Create a Task Address HP…" at bounding box center [518, 557] width 974 height 928
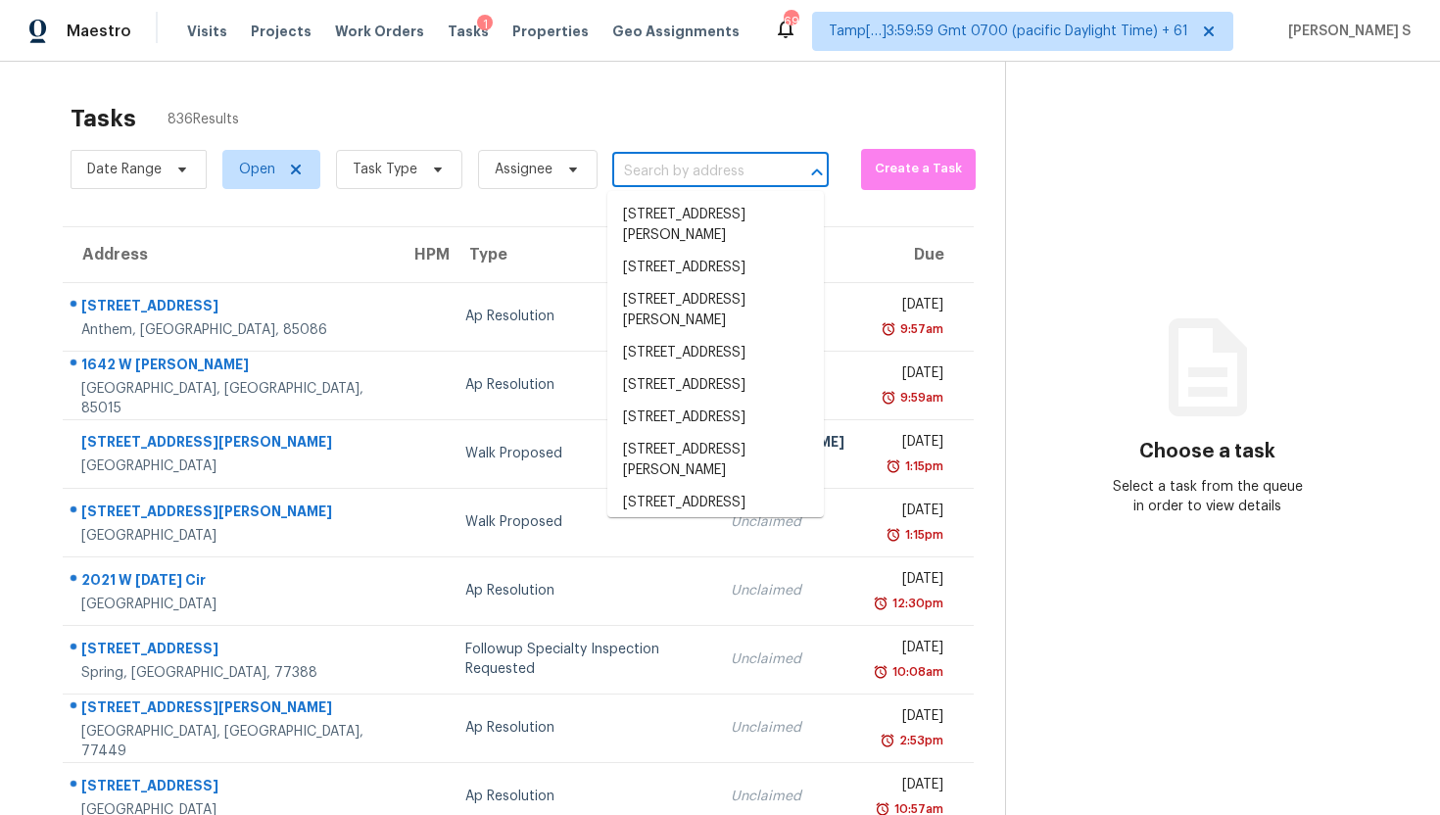
click at [682, 183] on input "text" at bounding box center [693, 172] width 162 height 30
paste input "5277 W Bryce Ln Glendale, AZ 85301"
type input "5277 W Bryce Ln Glendale, AZ 85301"
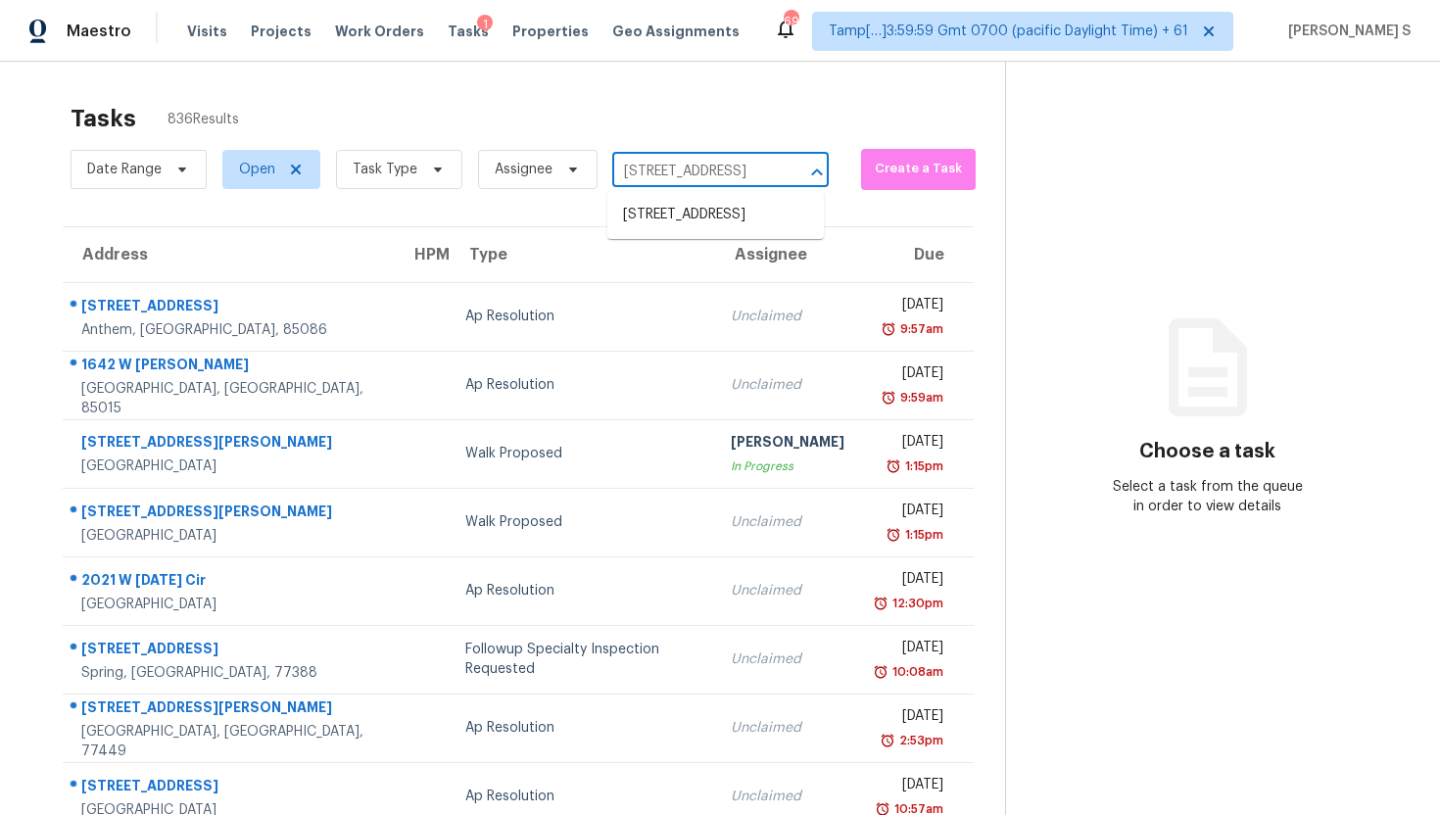
scroll to position [0, 85]
click at [670, 220] on li "[STREET_ADDRESS]" at bounding box center [716, 215] width 217 height 32
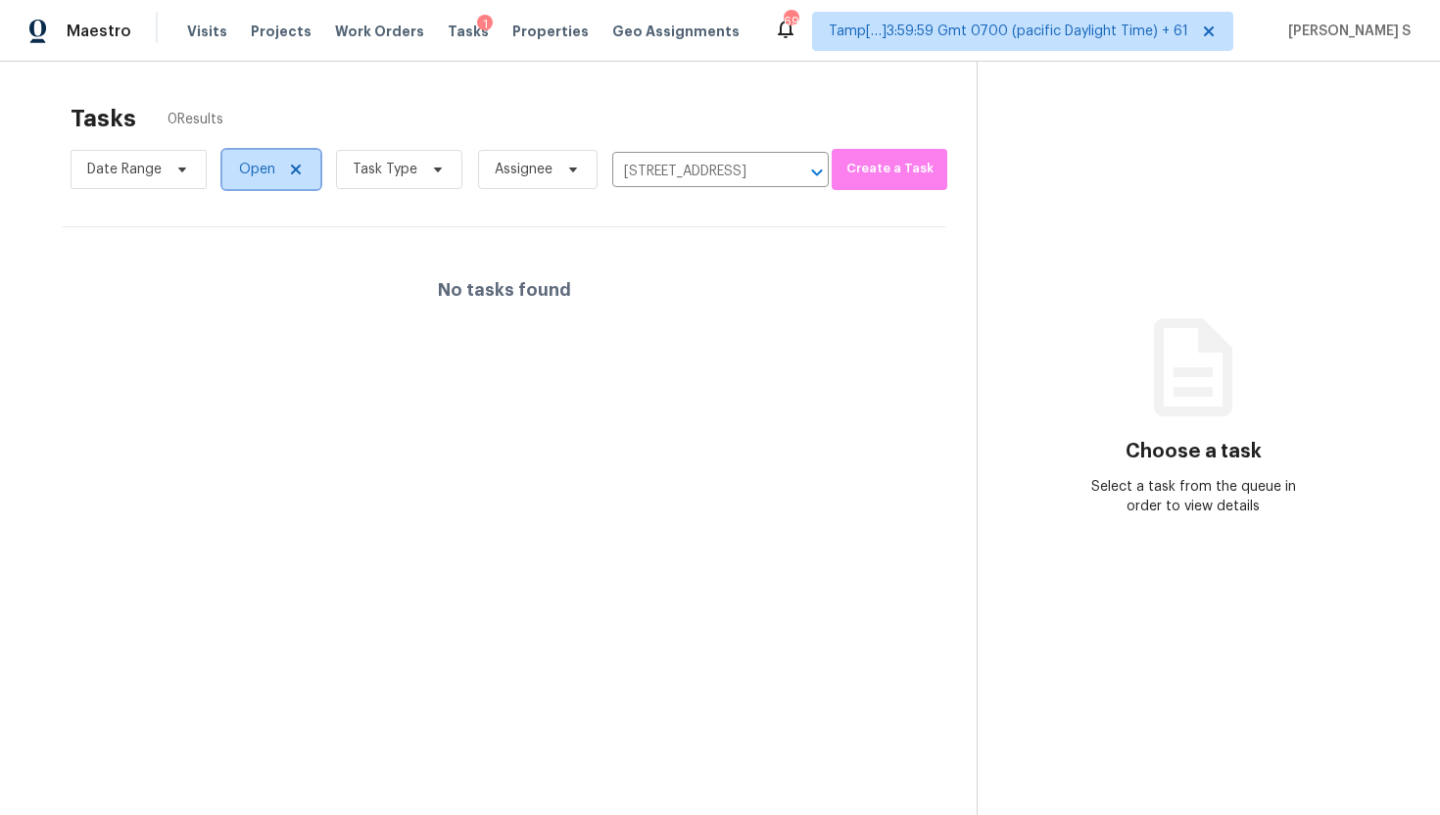
click at [274, 173] on span "Open" at bounding box center [271, 169] width 98 height 39
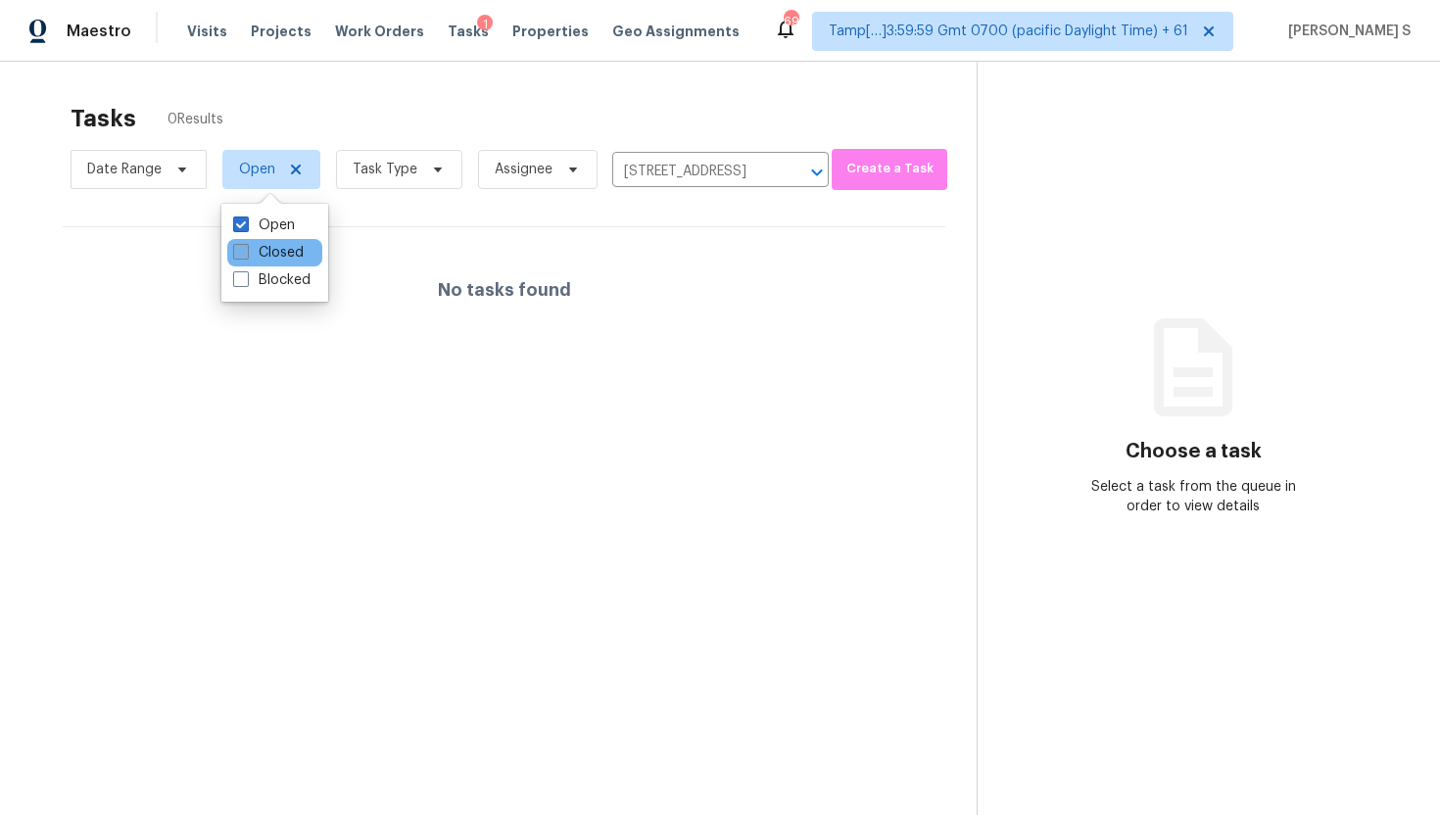
click at [295, 255] on label "Closed" at bounding box center [268, 253] width 71 height 20
click at [246, 255] on input "Closed" at bounding box center [239, 249] width 13 height 13
checkbox input "true"
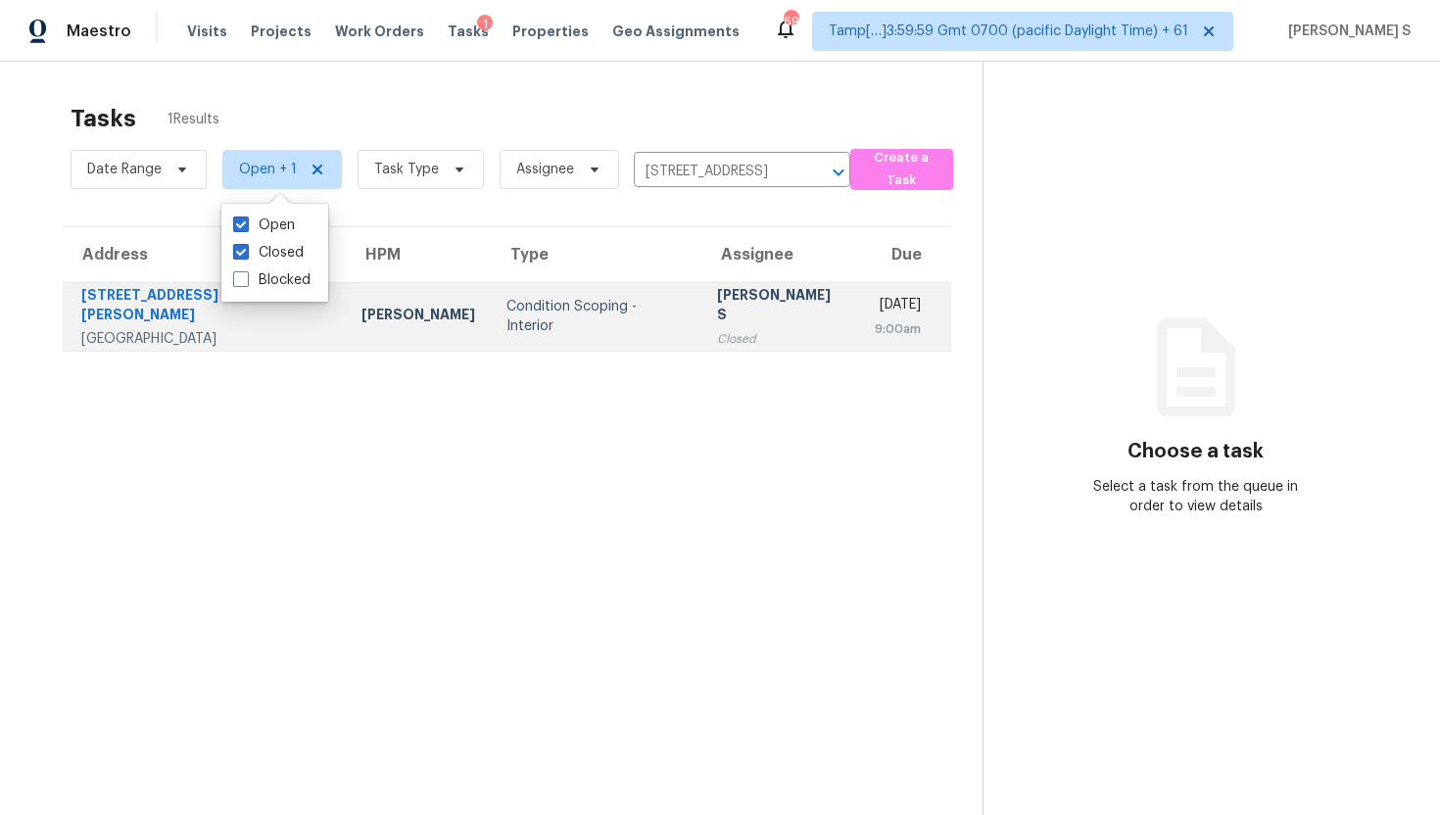
click at [859, 329] on td "Thu, Oct 9th 2025 9:00am" at bounding box center [905, 316] width 92 height 69
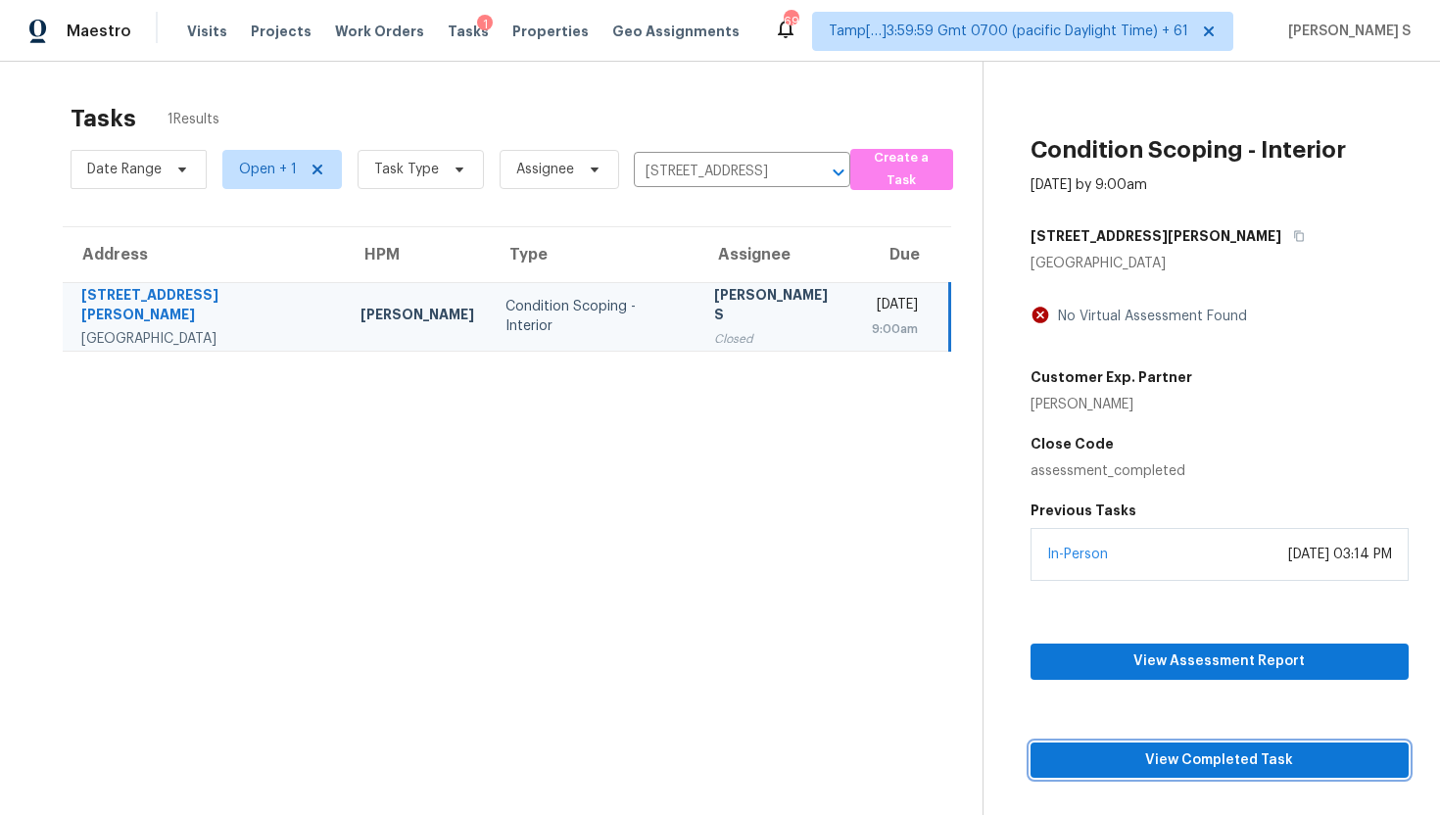
click at [1211, 752] on span "View Completed Task" at bounding box center [1220, 761] width 347 height 24
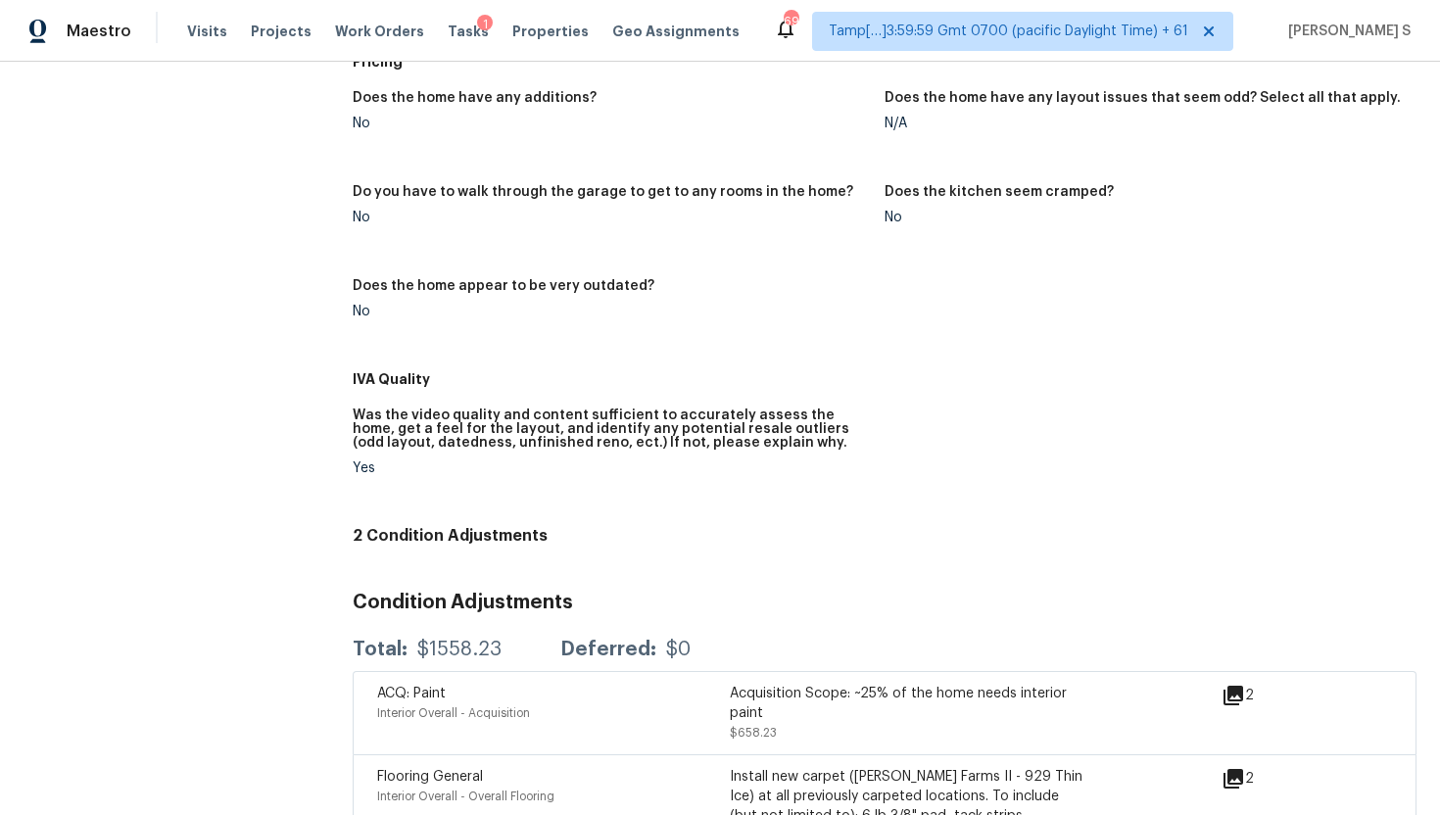
scroll to position [713, 0]
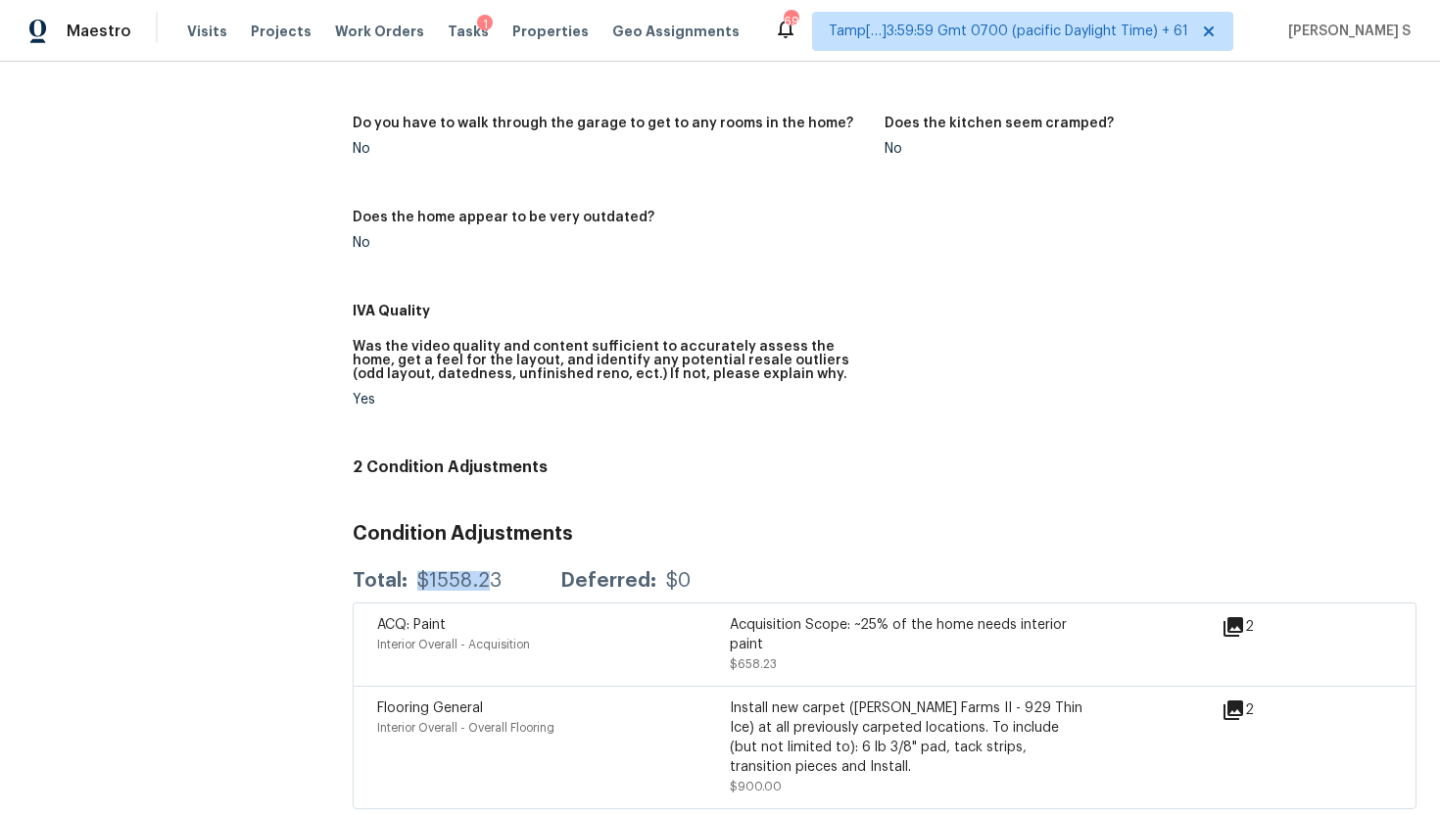
drag, startPoint x: 413, startPoint y: 564, endPoint x: 486, endPoint y: 565, distance: 73.5
click at [486, 571] on div "Total: $1558.23 Deferred: $0" at bounding box center [522, 581] width 338 height 20
click at [486, 571] on div "$1558.23" at bounding box center [459, 581] width 84 height 20
drag, startPoint x: 512, startPoint y: 565, endPoint x: 418, endPoint y: 567, distance: 94.1
click at [416, 571] on div "Total: $1558.23 Deferred: $0" at bounding box center [522, 581] width 338 height 20
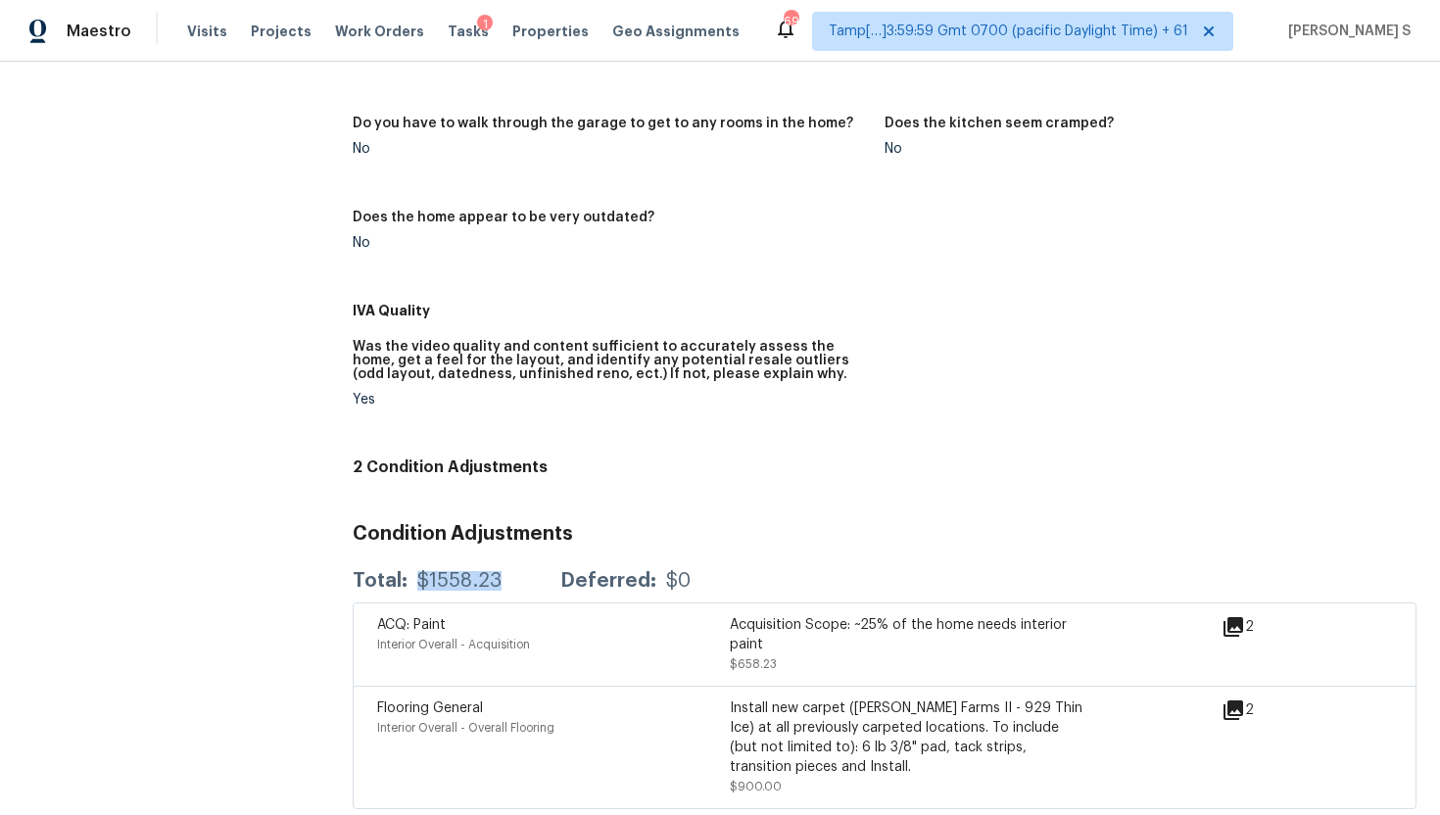
copy div "$1558.23"
click at [453, 31] on span "Tasks" at bounding box center [468, 31] width 41 height 14
